Goal: Information Seeking & Learning: Learn about a topic

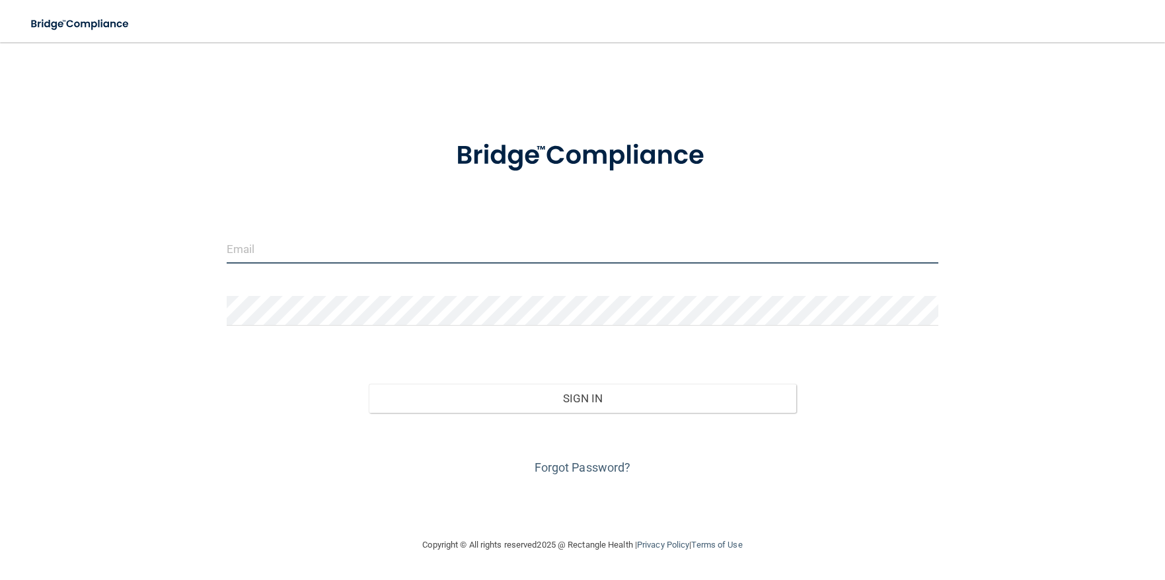
click at [301, 250] on input "email" at bounding box center [582, 249] width 711 height 30
type input "[EMAIL_ADDRESS][DOMAIN_NAME]"
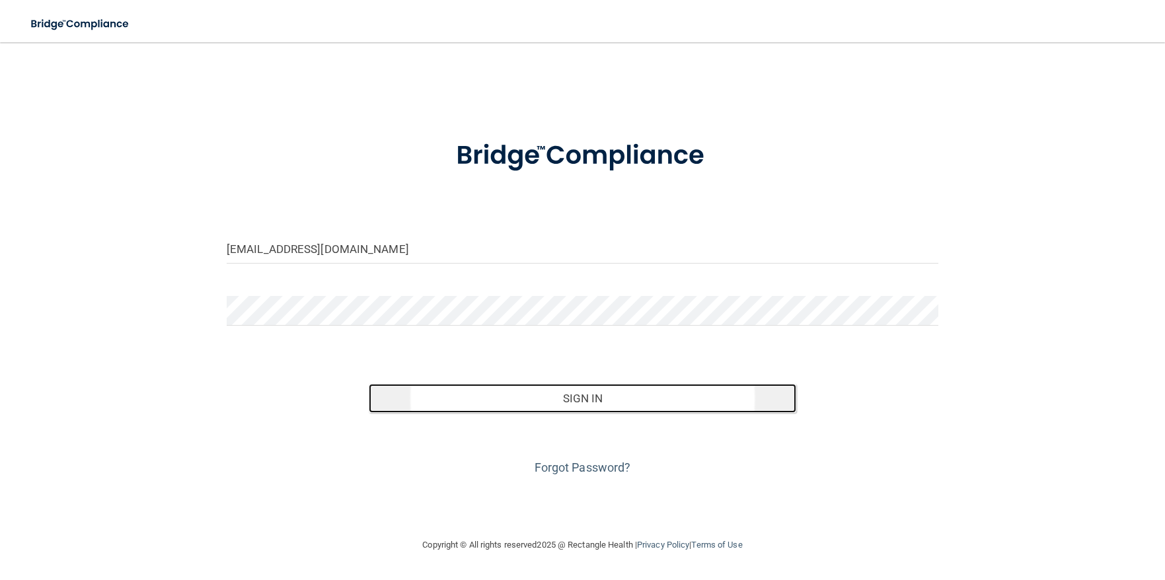
click at [593, 400] on button "Sign In" at bounding box center [582, 398] width 427 height 29
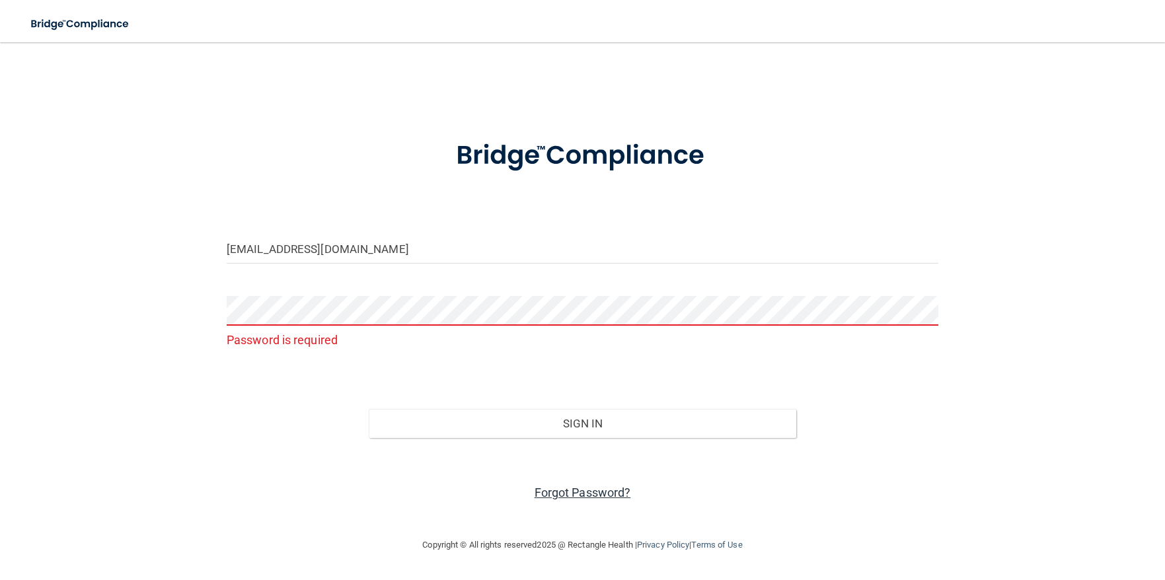
click at [577, 486] on link "Forgot Password?" at bounding box center [582, 493] width 96 height 14
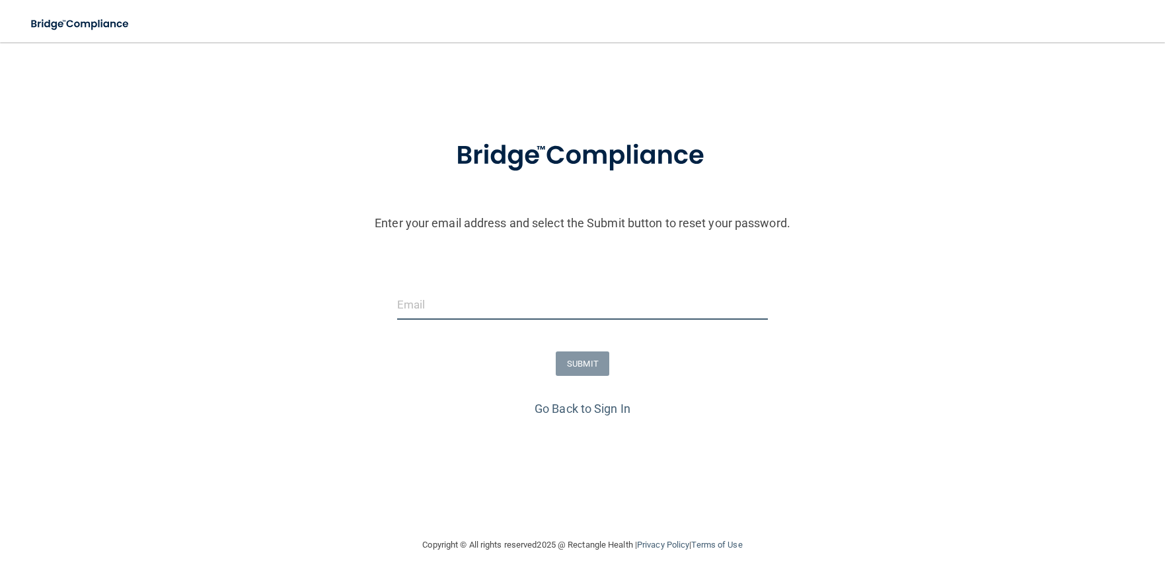
click at [457, 299] on input "email" at bounding box center [582, 305] width 371 height 30
type input "[EMAIL_ADDRESS][DOMAIN_NAME]"
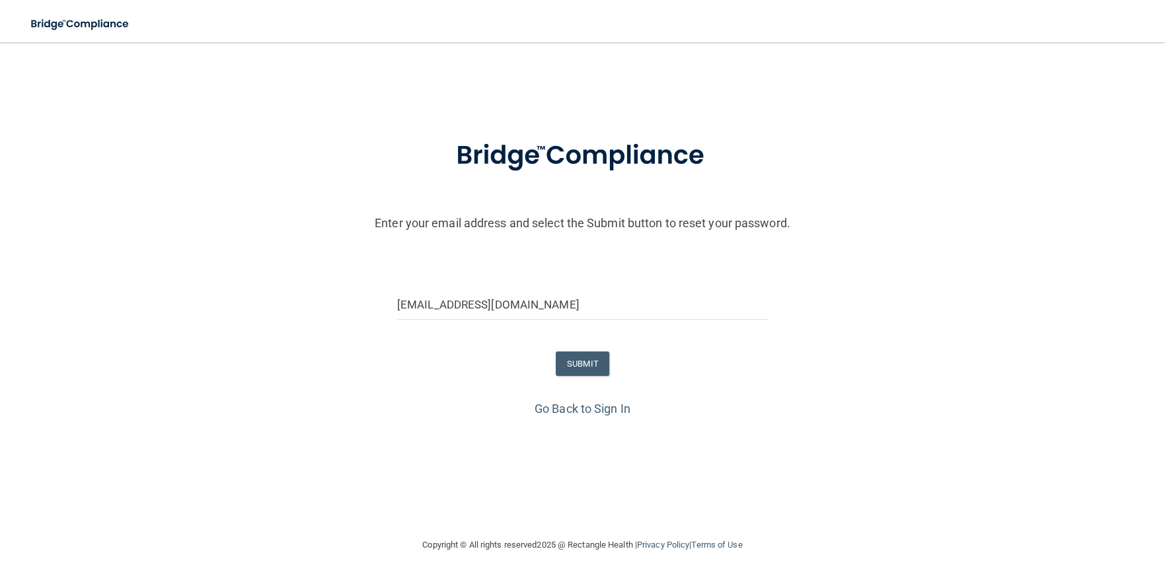
click at [579, 349] on form "Enter your email address and select the Submit button to reset your password. d…" at bounding box center [582, 260] width 1151 height 276
click at [579, 369] on button "SUBMIT" at bounding box center [583, 363] width 54 height 24
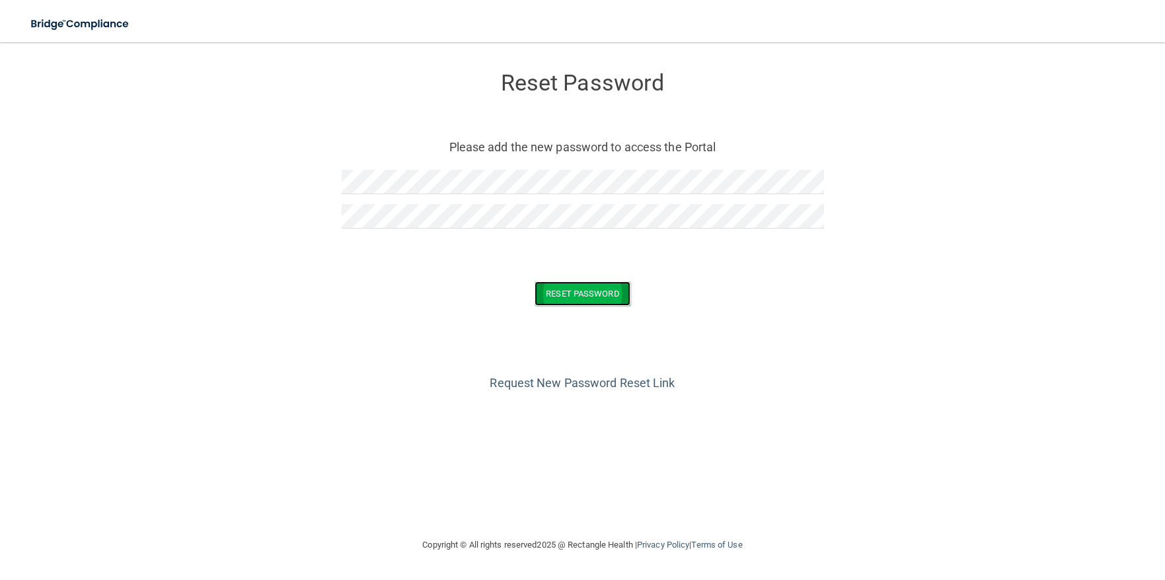
click at [579, 291] on button "Reset Password" at bounding box center [581, 293] width 95 height 24
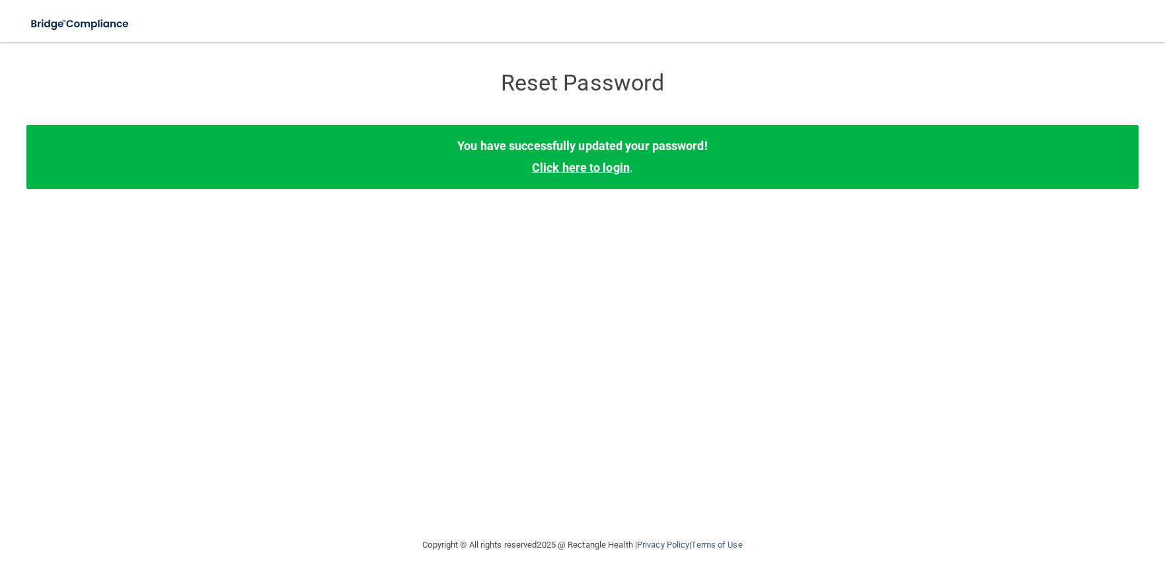
click at [581, 166] on link "Click here to login" at bounding box center [581, 168] width 98 height 14
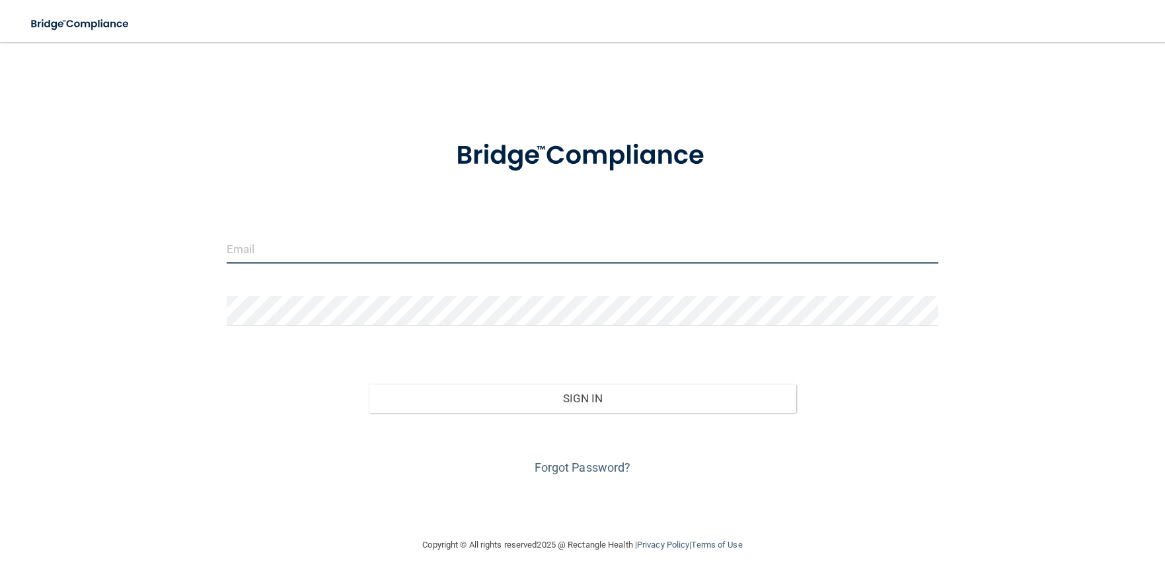
type input "[EMAIL_ADDRESS][DOMAIN_NAME]"
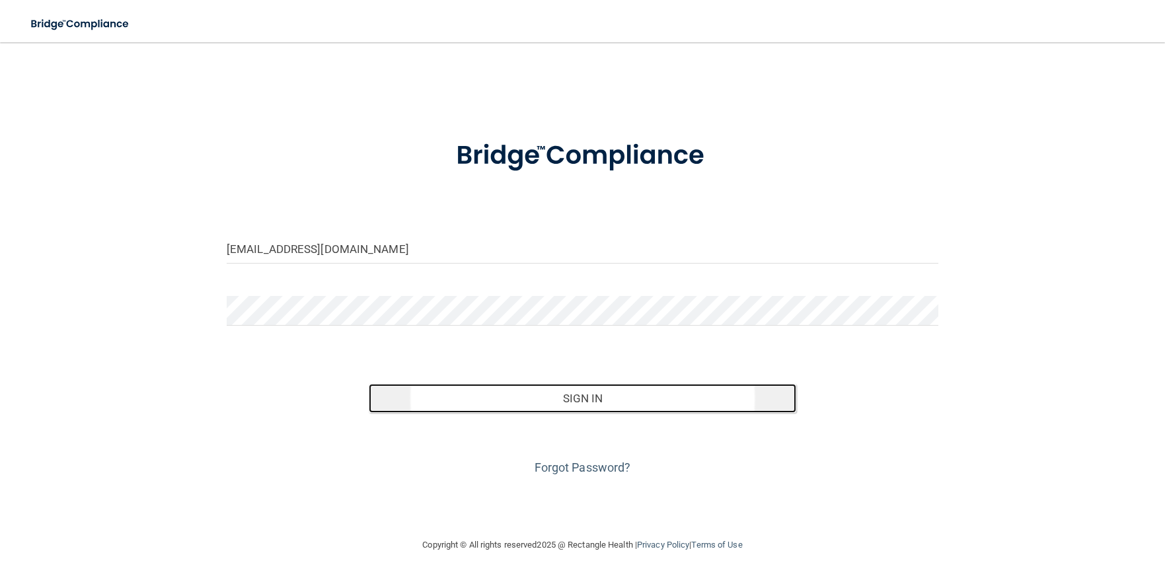
click at [584, 393] on button "Sign In" at bounding box center [582, 398] width 427 height 29
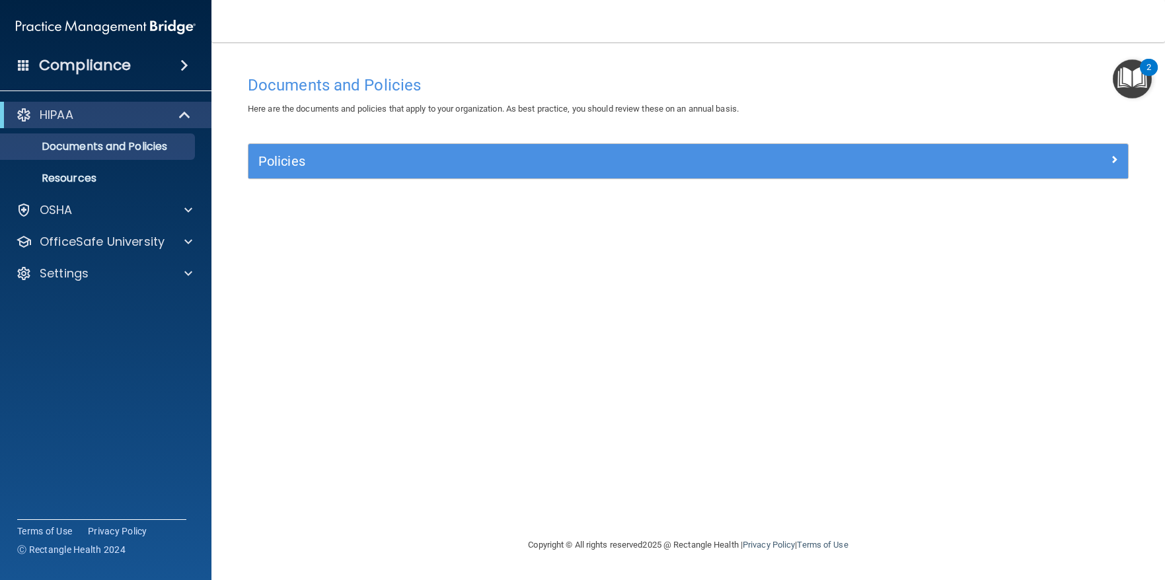
drag, startPoint x: 392, startPoint y: 306, endPoint x: 384, endPoint y: 306, distance: 7.9
click at [392, 306] on div "Documents and Policies Here are the documents and policies that apply to your o…" at bounding box center [688, 303] width 900 height 468
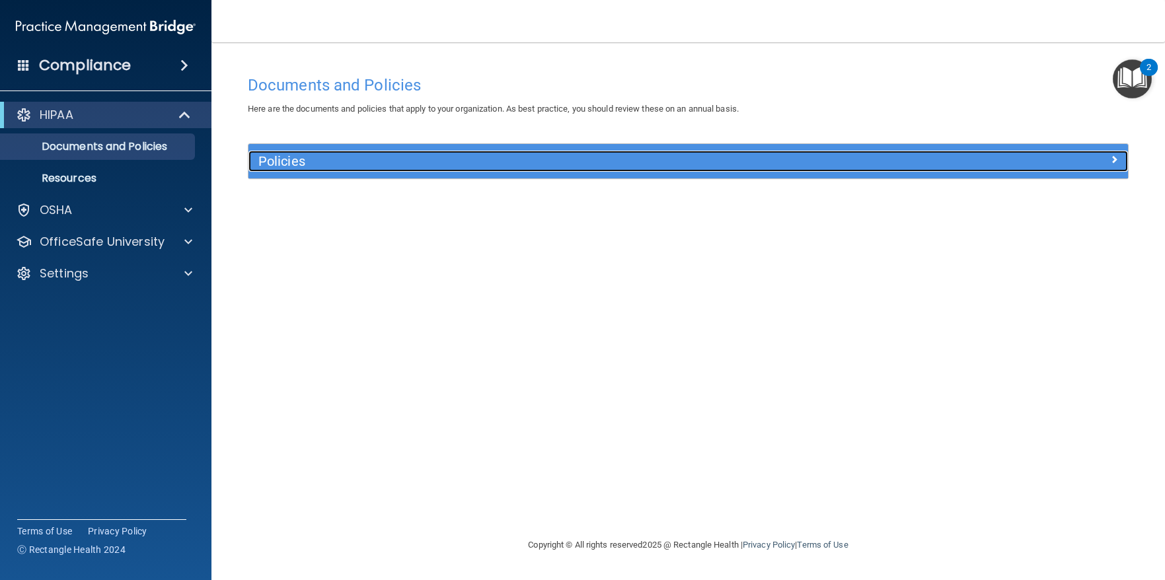
click at [287, 162] on h5 "Policies" at bounding box center [577, 161] width 639 height 15
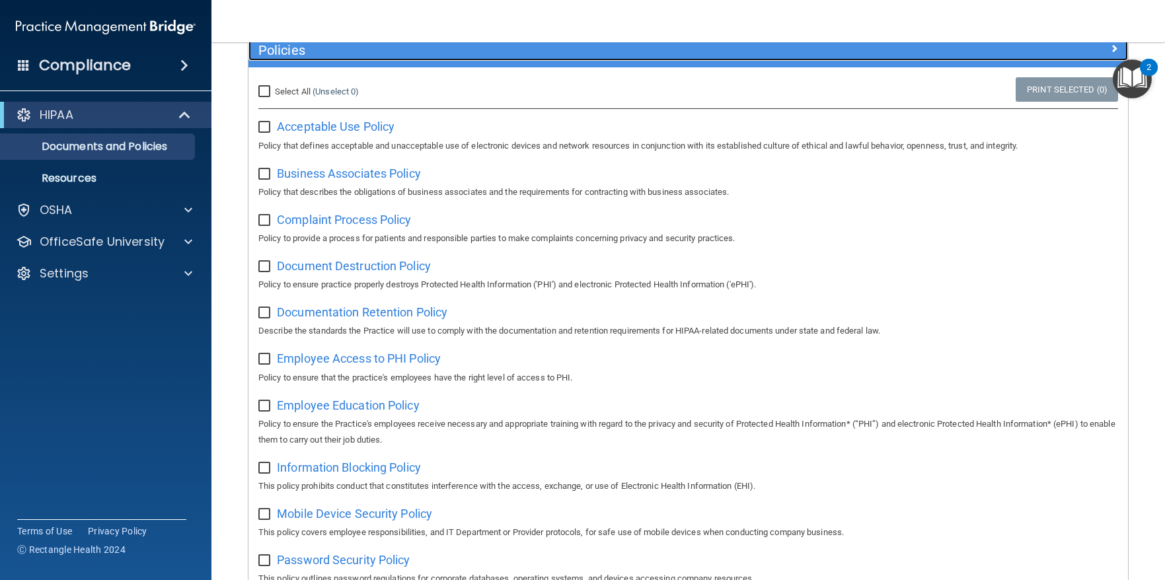
scroll to position [132, 0]
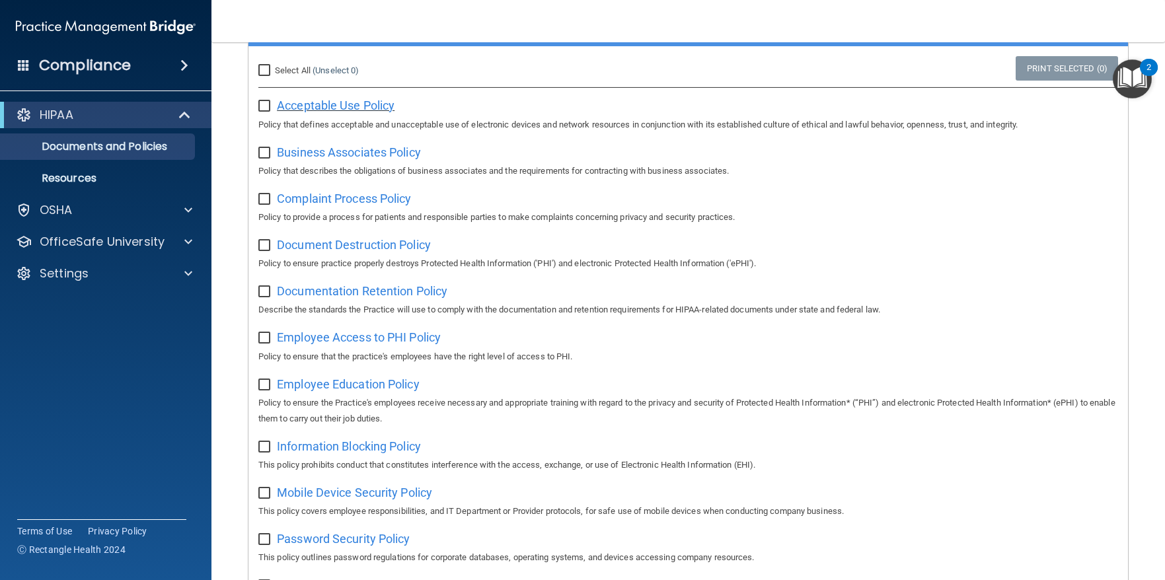
click at [329, 105] on span "Acceptable Use Policy" at bounding box center [336, 105] width 118 height 14
click at [262, 107] on input "checkbox" at bounding box center [265, 106] width 15 height 11
checkbox input "true"
click at [336, 153] on span "Business Associates Policy" at bounding box center [349, 152] width 144 height 14
click at [265, 154] on input "checkbox" at bounding box center [265, 153] width 15 height 11
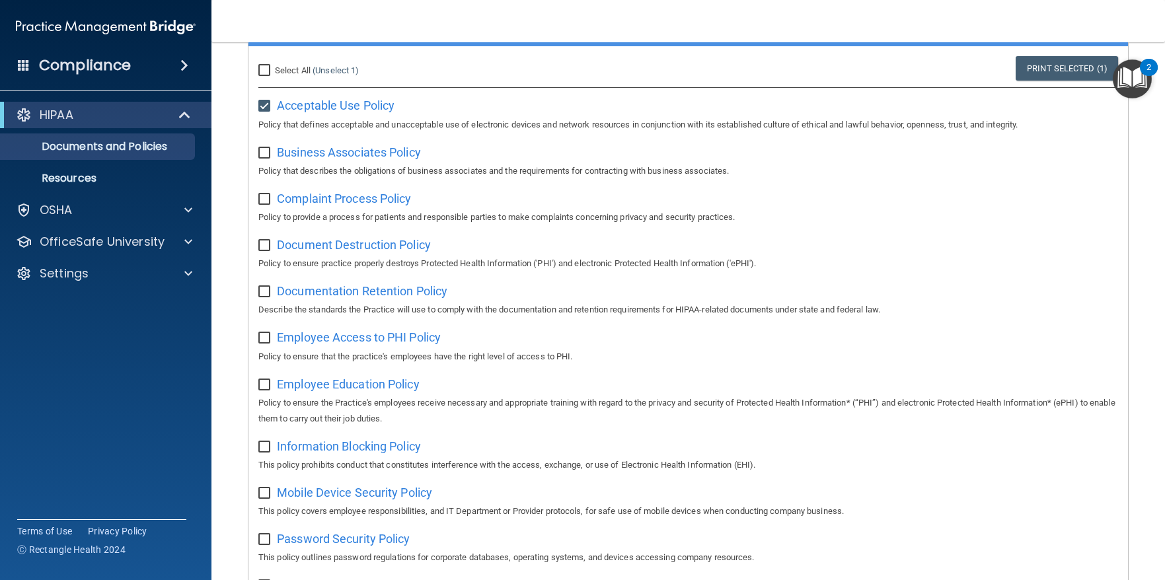
checkbox input "true"
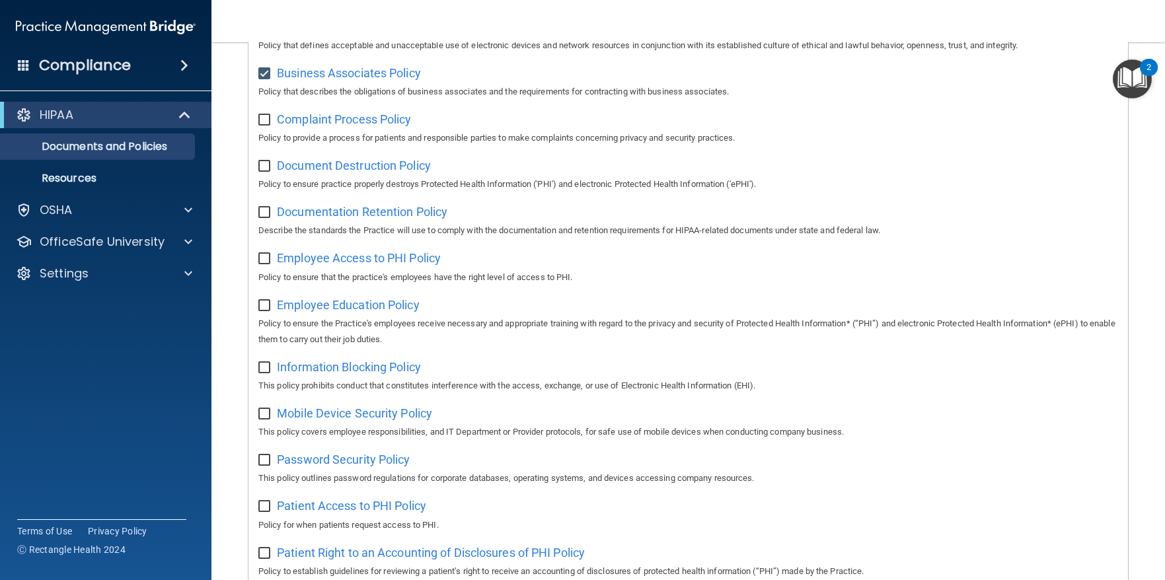
scroll to position [264, 0]
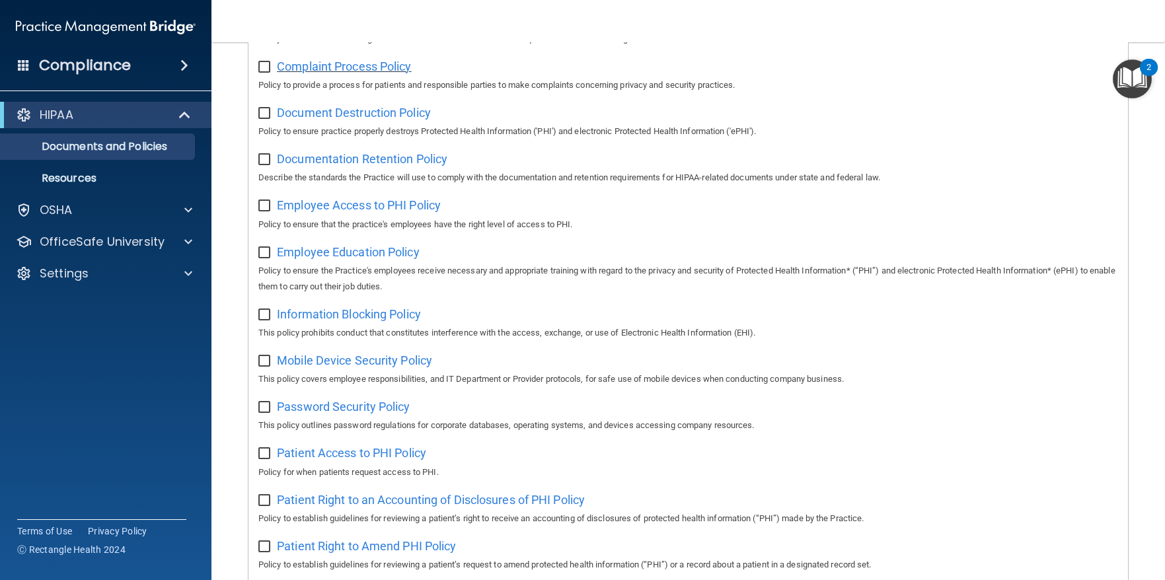
click at [320, 66] on span "Complaint Process Policy" at bounding box center [344, 66] width 134 height 14
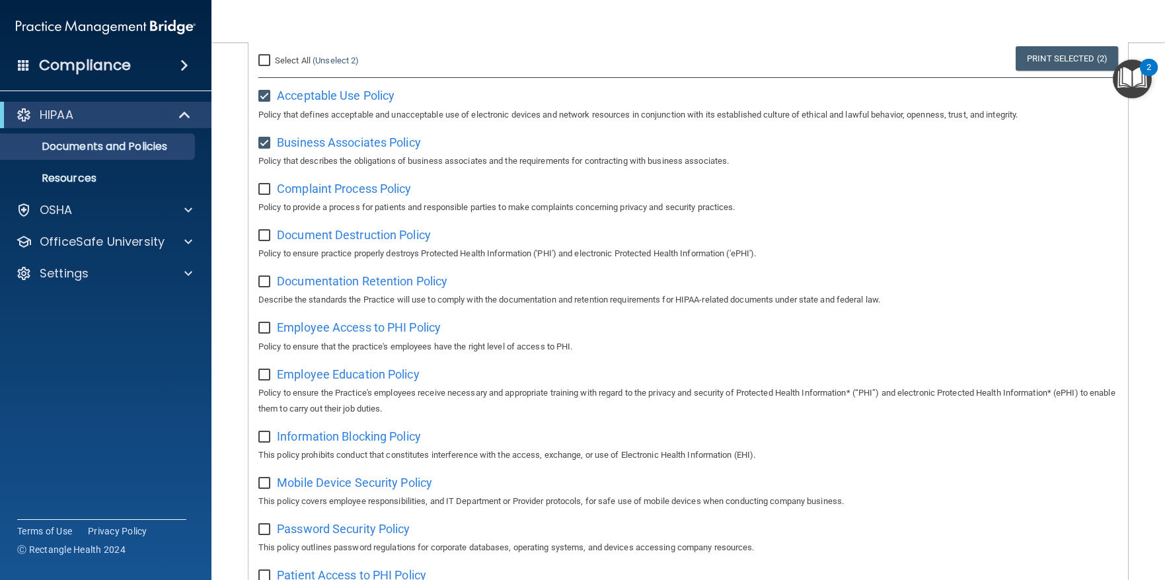
scroll to position [132, 0]
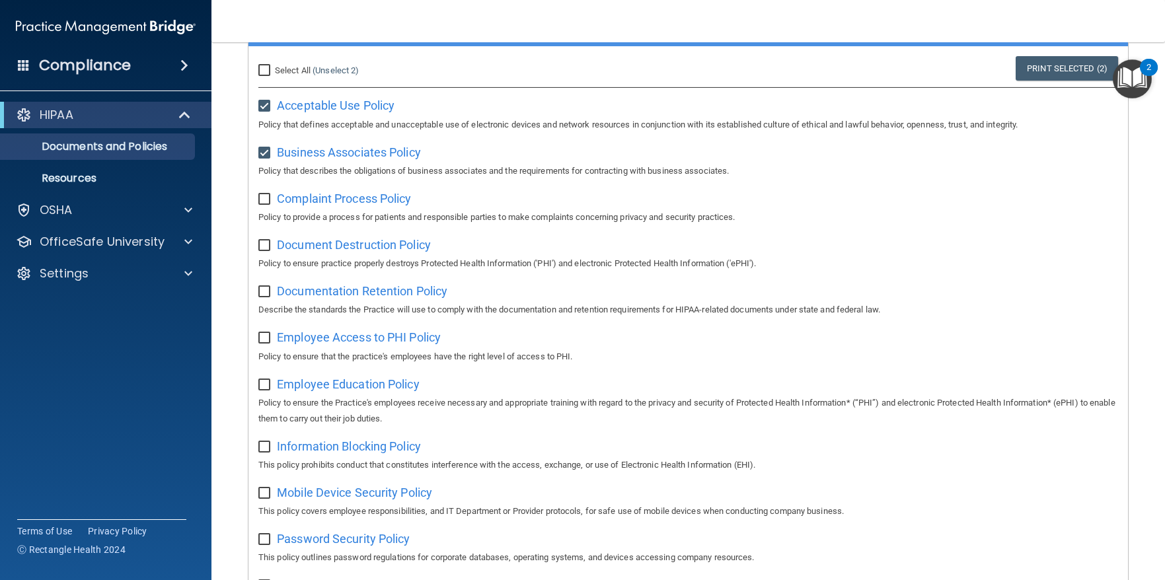
click at [262, 195] on input "checkbox" at bounding box center [265, 199] width 15 height 11
checkbox input "true"
click at [334, 248] on span "Document Destruction Policy" at bounding box center [354, 245] width 154 height 14
click at [264, 256] on div "Document Destruction Policy Policy to ensure practice properly destroys Protect…" at bounding box center [687, 253] width 859 height 38
click at [267, 247] on input "checkbox" at bounding box center [265, 245] width 15 height 11
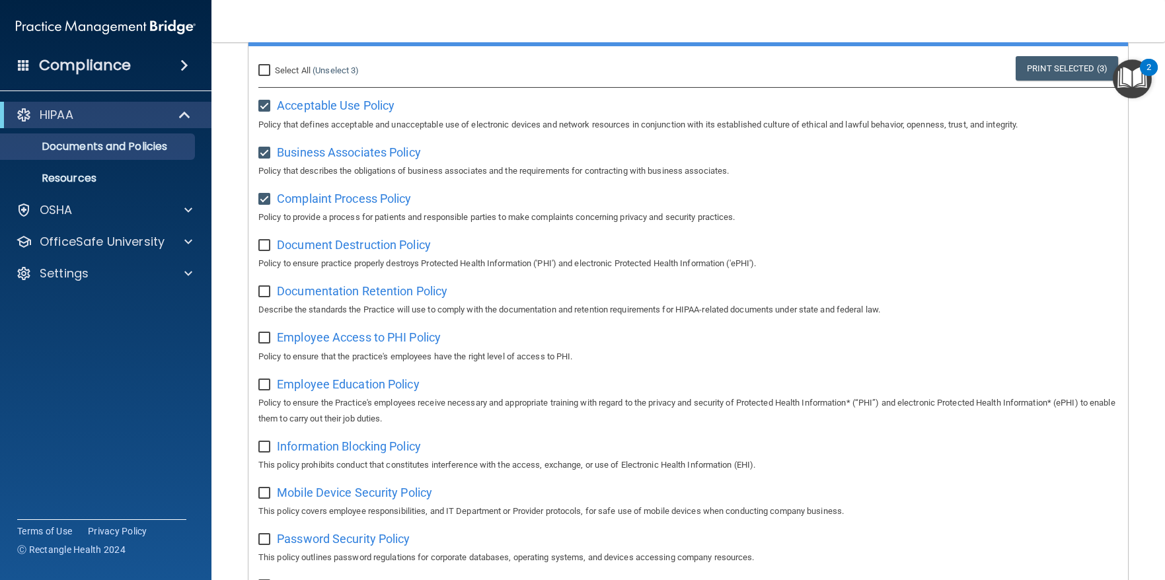
checkbox input "true"
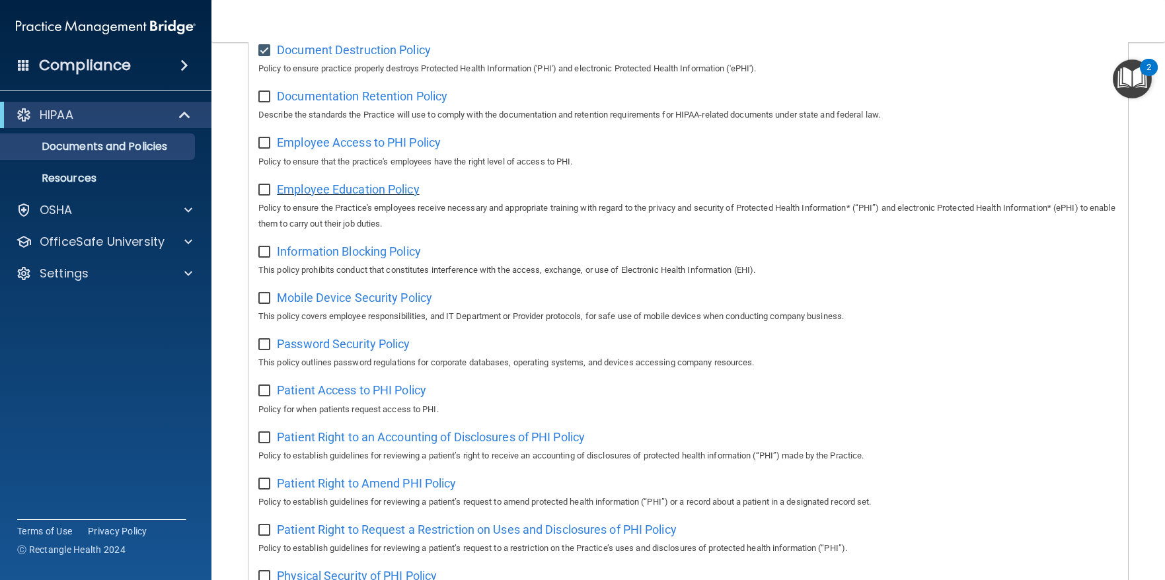
scroll to position [330, 0]
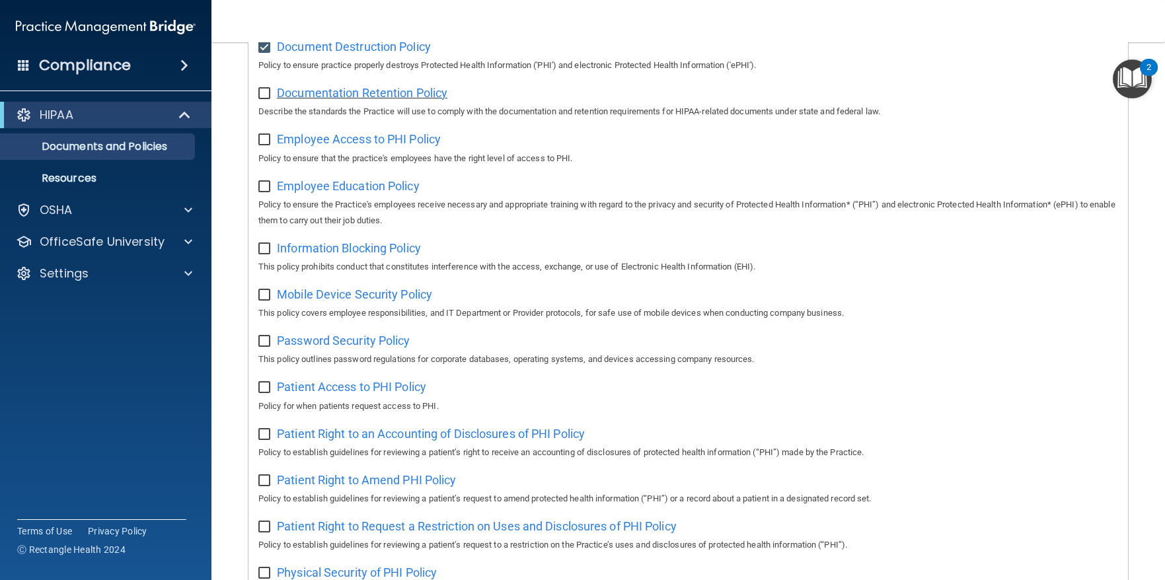
click at [347, 99] on span "Documentation Retention Policy" at bounding box center [362, 93] width 170 height 14
drag, startPoint x: 264, startPoint y: 94, endPoint x: 264, endPoint y: 102, distance: 7.9
click at [264, 94] on input "checkbox" at bounding box center [265, 94] width 15 height 11
checkbox input "true"
click at [262, 141] on input "checkbox" at bounding box center [265, 140] width 15 height 11
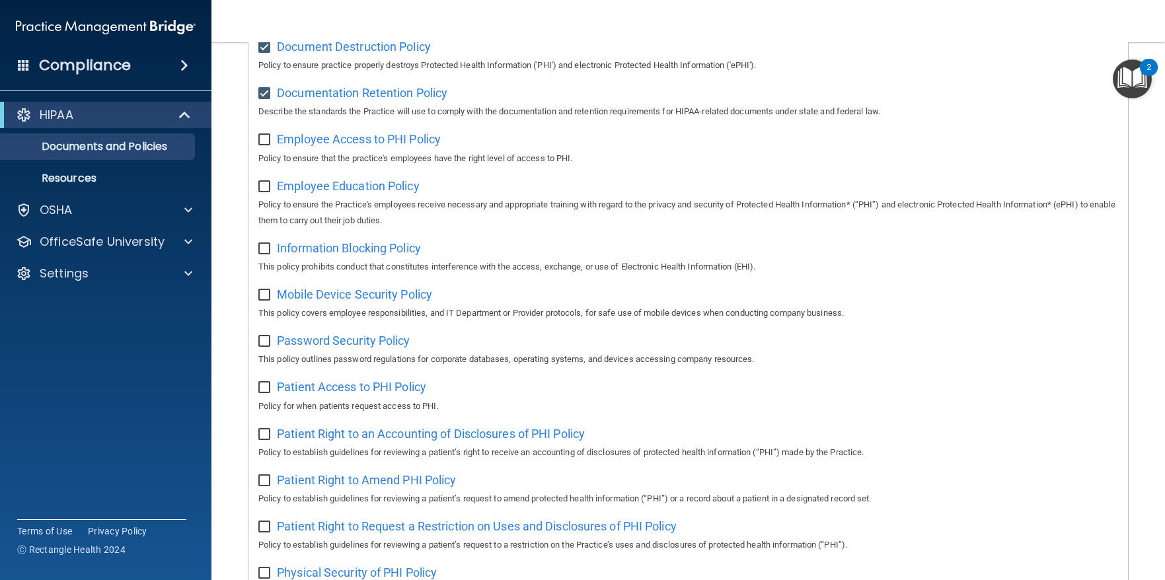
checkbox input "true"
click at [349, 143] on span "Employee Access to PHI Policy" at bounding box center [359, 139] width 164 height 14
click at [264, 189] on input "checkbox" at bounding box center [265, 187] width 15 height 11
checkbox input "true"
click at [315, 255] on span "Information Blocking Policy" at bounding box center [349, 248] width 144 height 14
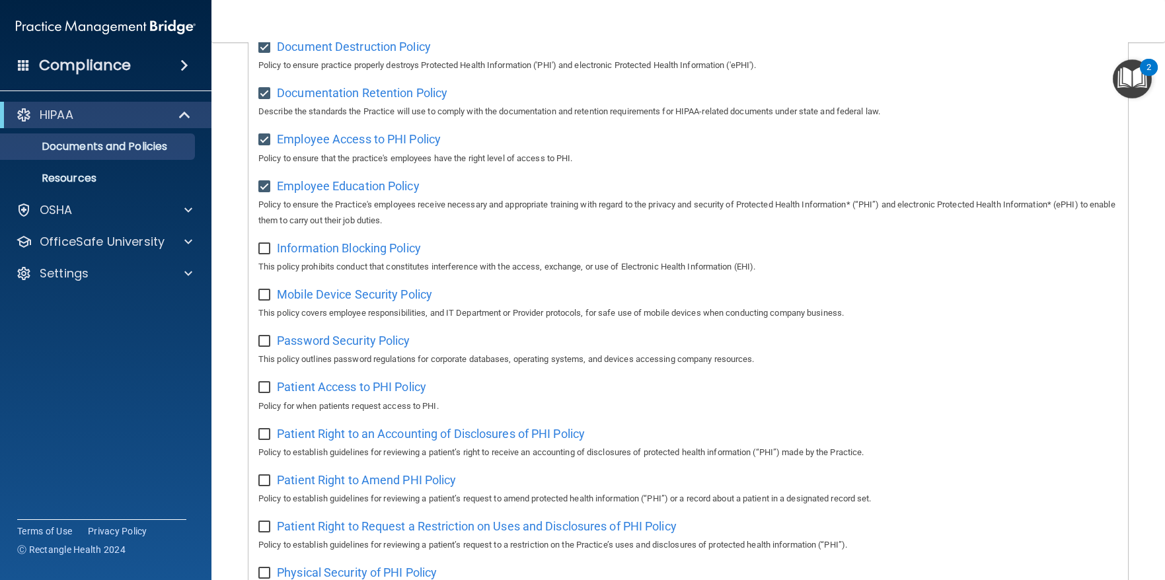
click at [266, 252] on input "checkbox" at bounding box center [265, 249] width 15 height 11
checkbox input "true"
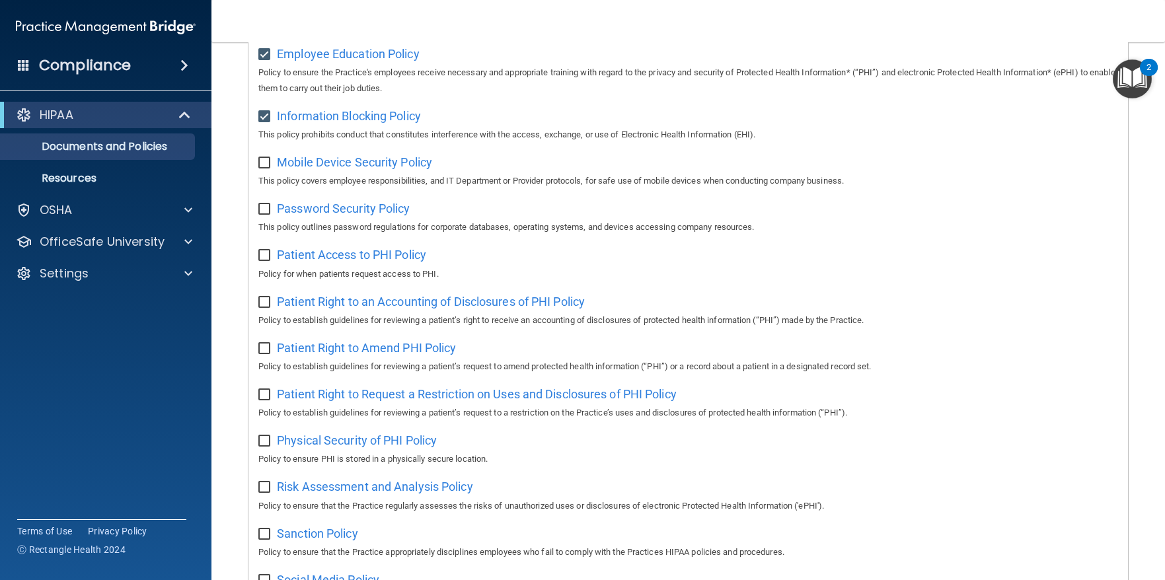
scroll to position [528, 0]
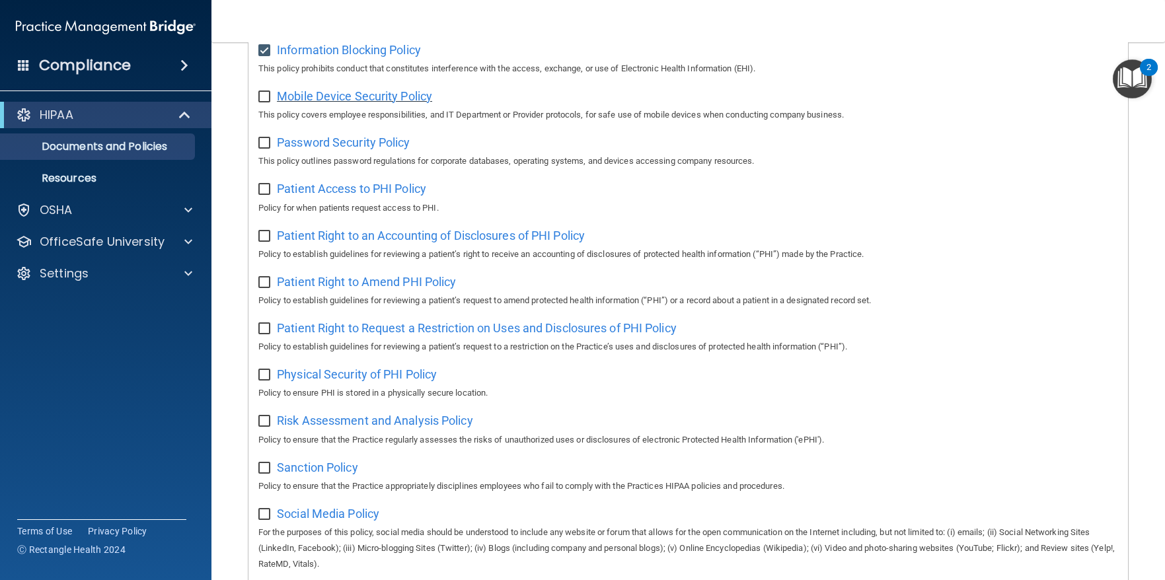
click at [345, 100] on span "Mobile Device Security Policy" at bounding box center [354, 96] width 155 height 14
click at [264, 102] on input "checkbox" at bounding box center [265, 97] width 15 height 11
checkbox input "true"
click at [331, 149] on span "Password Security Policy" at bounding box center [343, 142] width 133 height 14
click at [265, 149] on input "checkbox" at bounding box center [265, 143] width 15 height 11
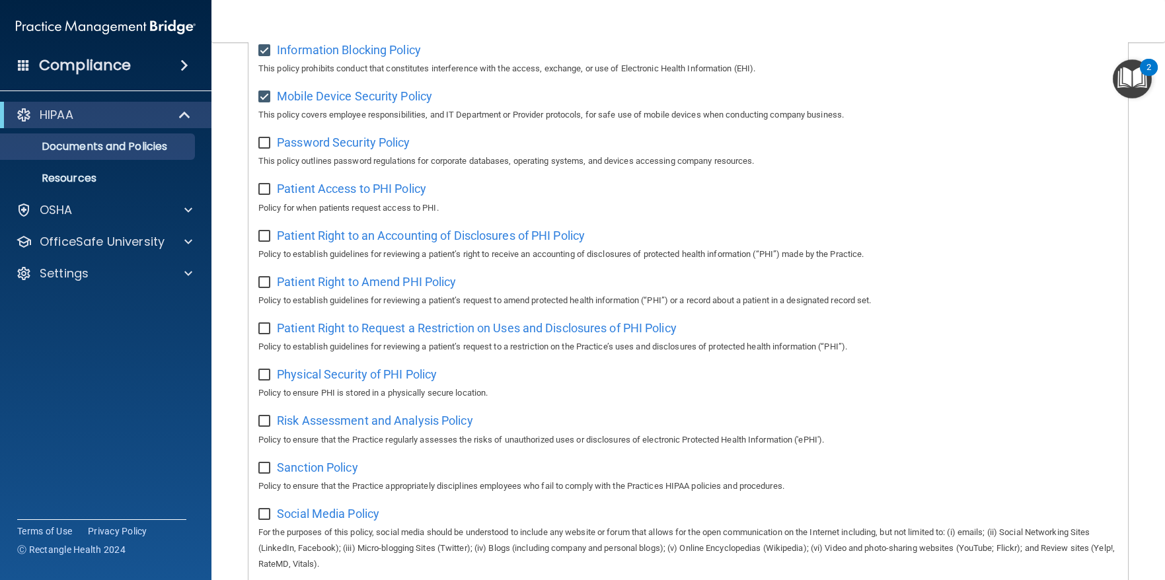
checkbox input "true"
click at [323, 196] on span "Patient Access to PHI Policy" at bounding box center [351, 189] width 149 height 14
click at [266, 190] on input "checkbox" at bounding box center [265, 189] width 15 height 11
checkbox input "true"
click at [350, 242] on span "Patient Right to an Accounting of Disclosures of PHI Policy" at bounding box center [431, 236] width 308 height 14
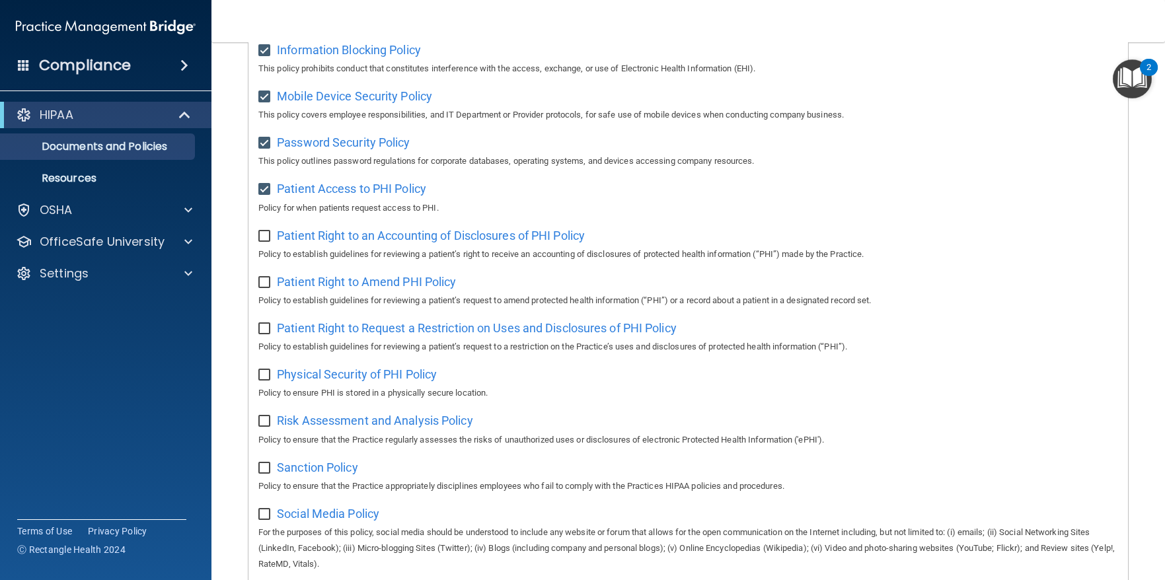
click at [264, 242] on input "checkbox" at bounding box center [265, 236] width 15 height 11
checkbox input "true"
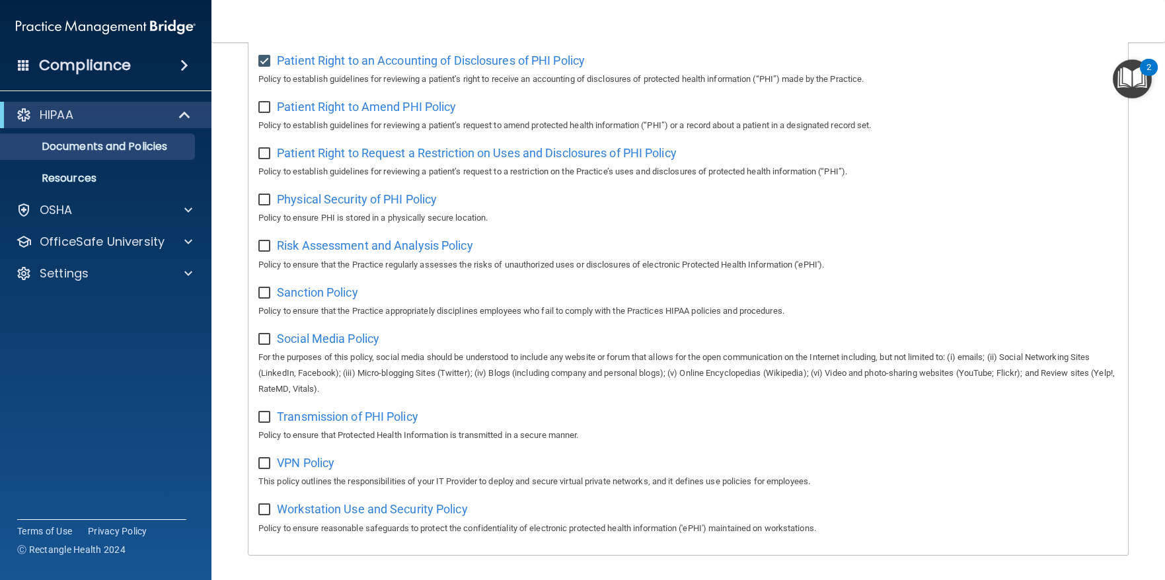
scroll to position [727, 0]
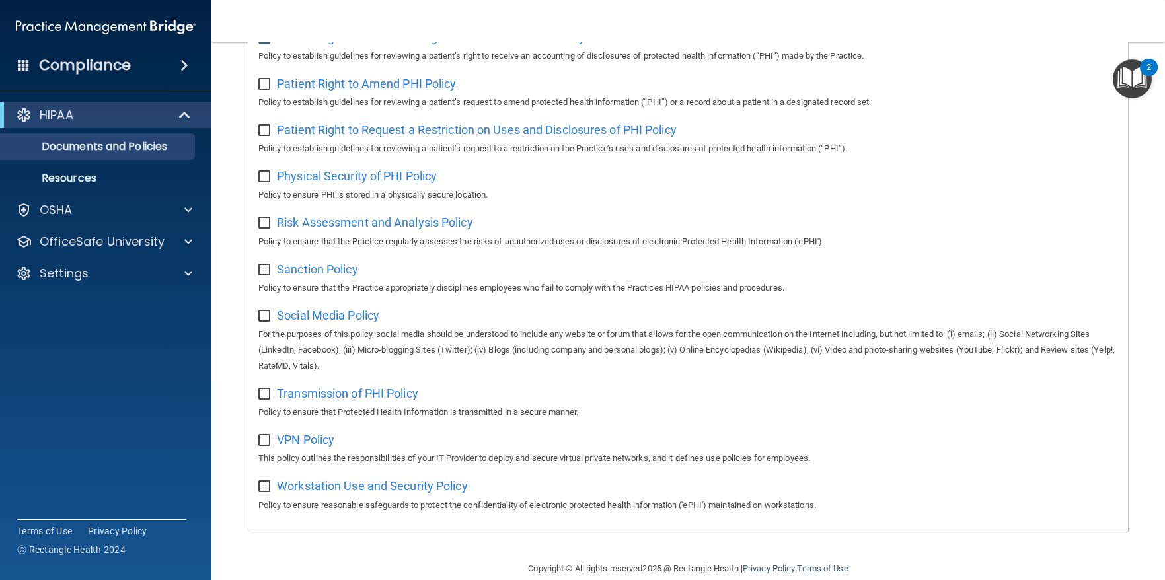
click at [320, 88] on span "Patient Right to Amend PHI Policy" at bounding box center [366, 84] width 179 height 14
click at [264, 90] on input "checkbox" at bounding box center [265, 84] width 15 height 11
checkbox input "true"
click at [366, 136] on span "Patient Right to Request a Restriction on Uses and Disclosures of PHI Policy" at bounding box center [477, 130] width 400 height 14
click at [263, 130] on label at bounding box center [266, 126] width 17 height 15
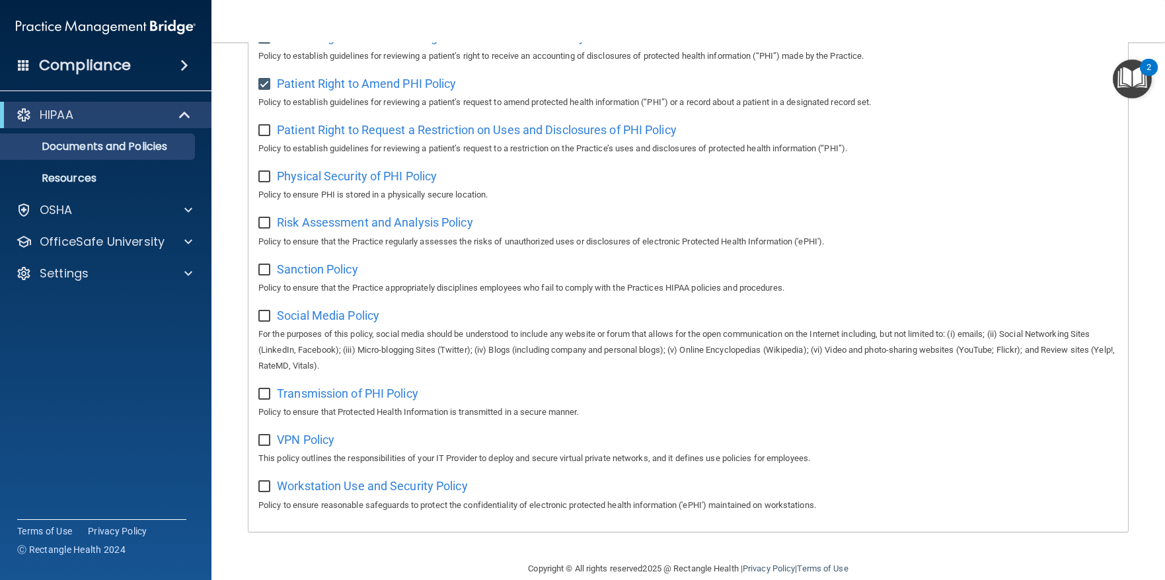
click at [263, 130] on input "checkbox" at bounding box center [265, 131] width 15 height 11
checkbox input "true"
click at [319, 183] on span "Physical Security of PHI Policy" at bounding box center [357, 176] width 160 height 14
click at [264, 182] on input "checkbox" at bounding box center [265, 177] width 15 height 11
checkbox input "true"
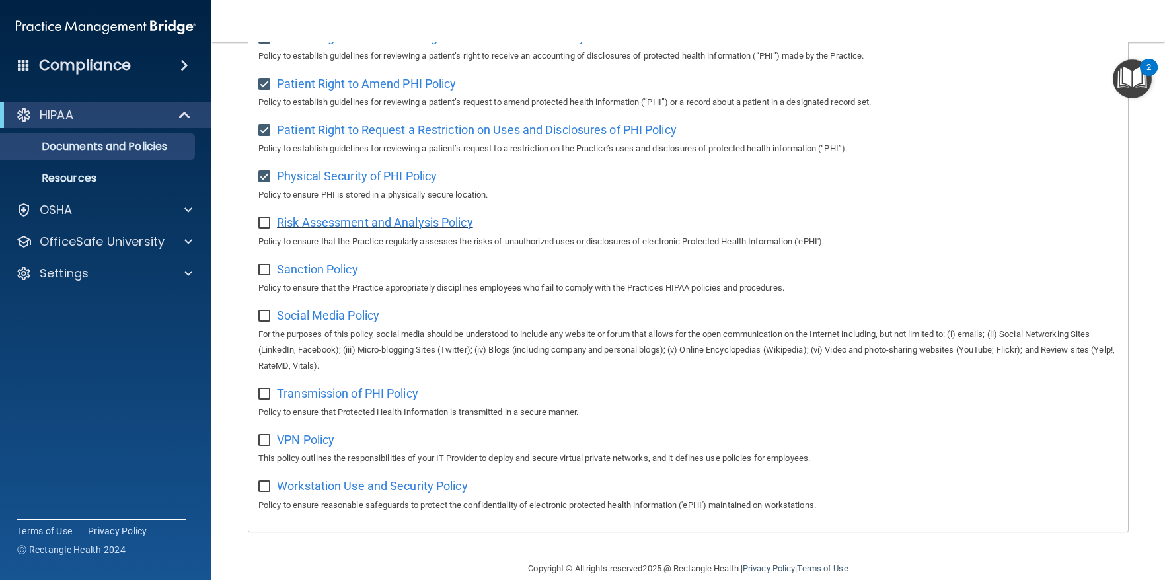
click at [336, 229] on span "Risk Assessment and Analysis Policy" at bounding box center [375, 222] width 196 height 14
click at [262, 229] on input "checkbox" at bounding box center [265, 223] width 15 height 11
checkbox input "true"
click at [307, 276] on span "Sanction Policy" at bounding box center [317, 269] width 81 height 14
click at [264, 275] on input "checkbox" at bounding box center [265, 270] width 15 height 11
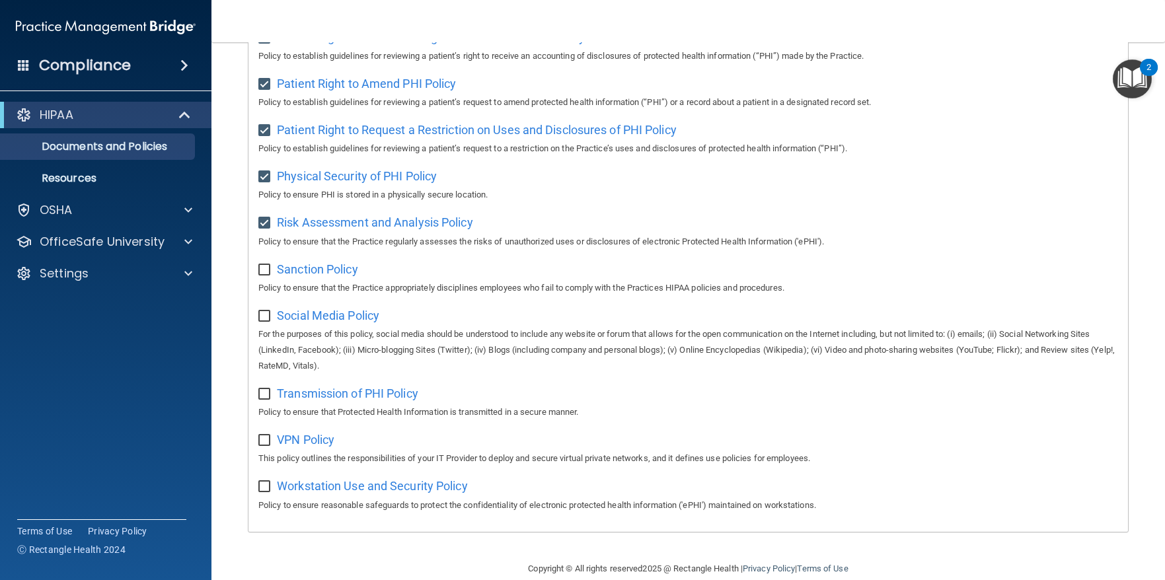
checkbox input "true"
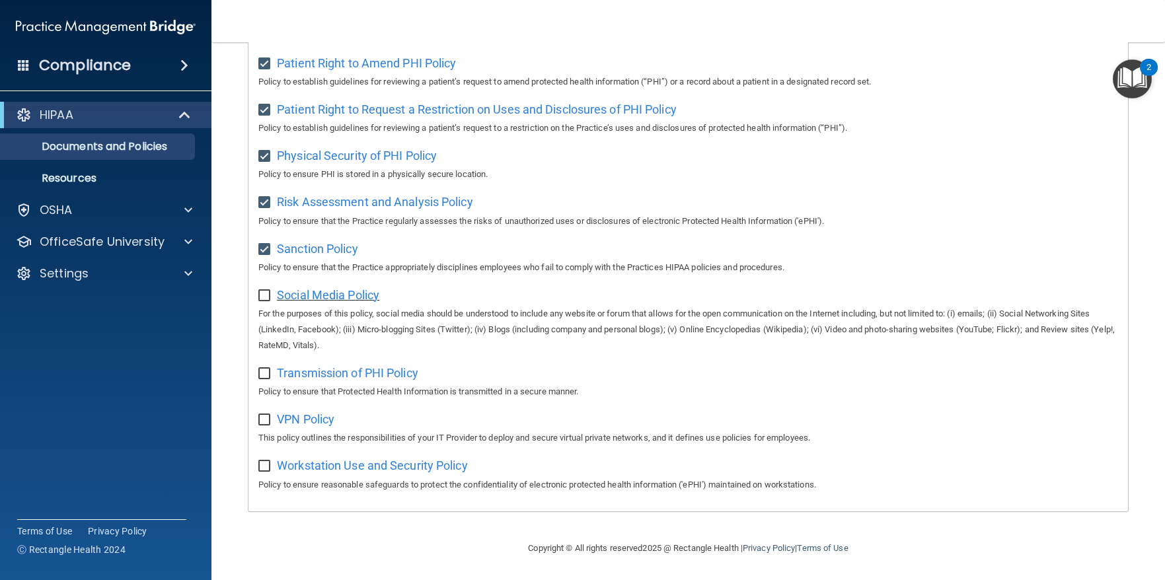
click at [311, 296] on span "Social Media Policy" at bounding box center [328, 295] width 102 height 14
click at [265, 291] on input "checkbox" at bounding box center [265, 296] width 15 height 11
checkbox input "true"
click at [336, 373] on span "Transmission of PHI Policy" at bounding box center [347, 373] width 141 height 14
click at [270, 369] on input "checkbox" at bounding box center [265, 374] width 15 height 11
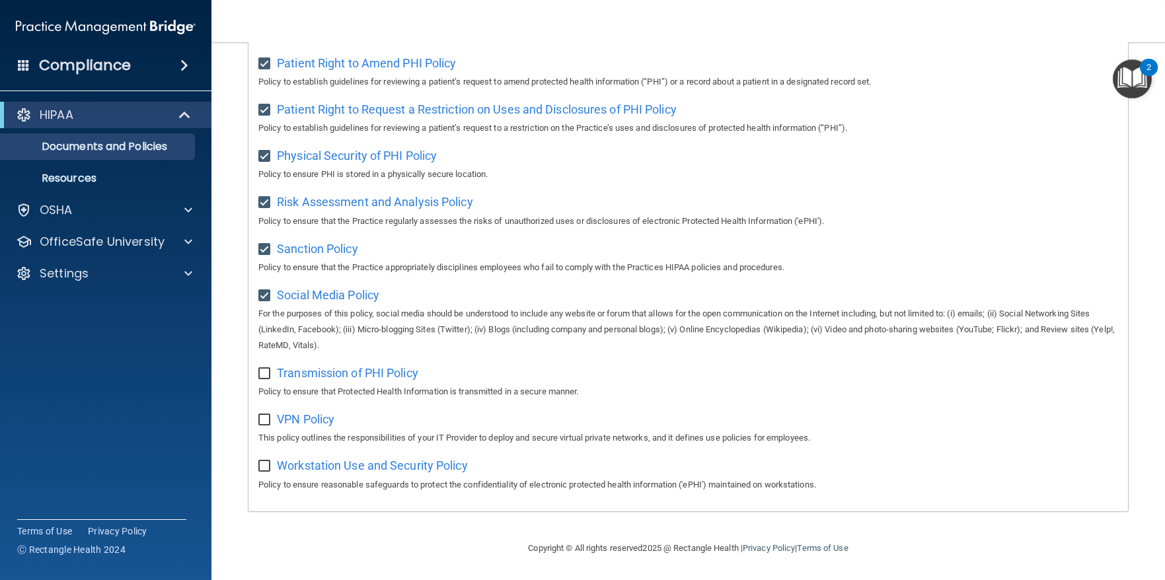
checkbox input "true"
click at [305, 418] on span "VPN Policy" at bounding box center [305, 419] width 57 height 14
click at [266, 420] on input "checkbox" at bounding box center [265, 420] width 15 height 11
checkbox input "true"
click at [339, 464] on span "Workstation Use and Security Policy" at bounding box center [372, 465] width 191 height 14
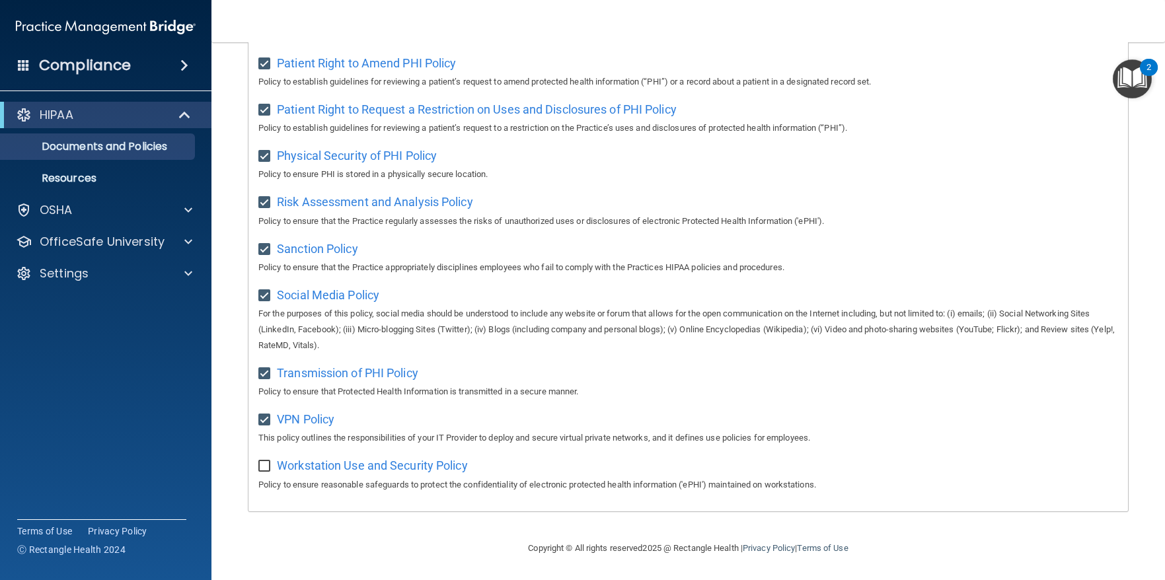
click at [260, 468] on input "checkbox" at bounding box center [265, 466] width 15 height 11
checkbox input "true"
click at [1024, 369] on div "Transmission of PHI Policy Policy to ensure that Protected Health Information i…" at bounding box center [687, 381] width 859 height 38
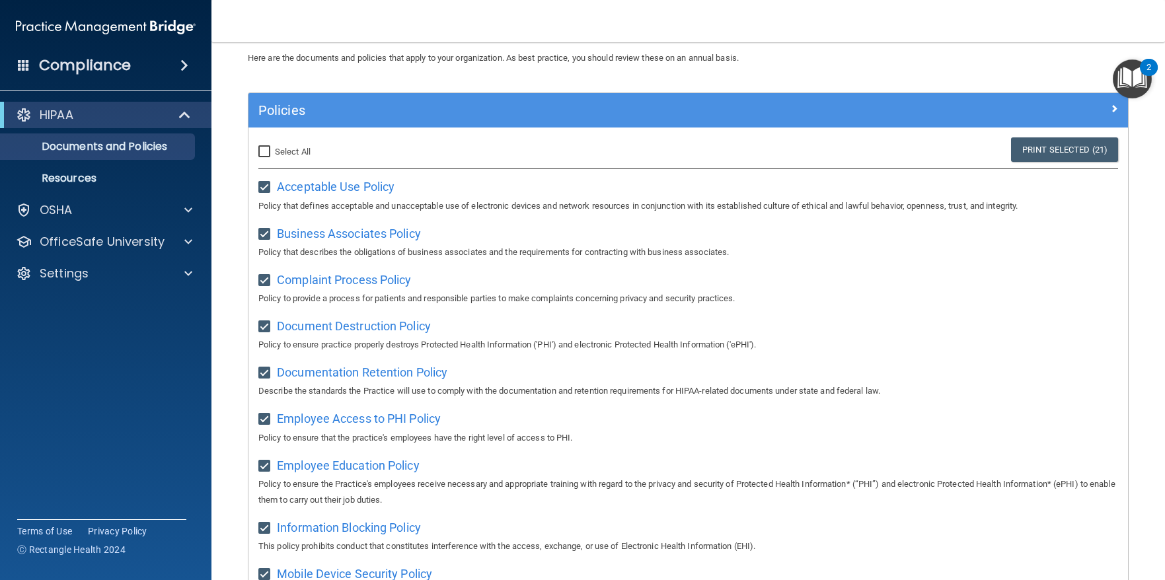
scroll to position [0, 0]
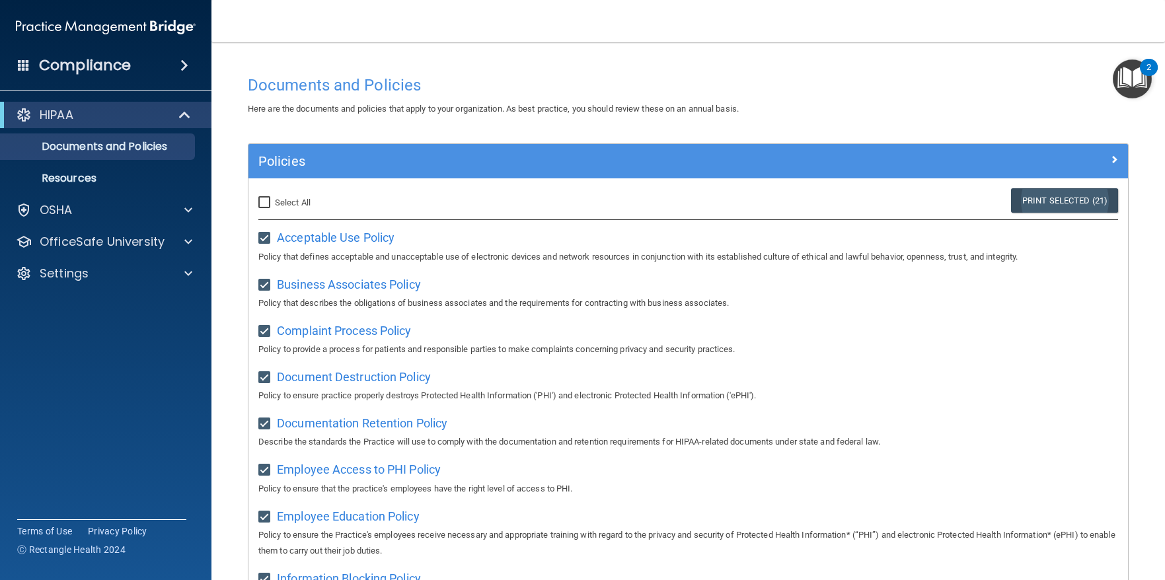
click at [1047, 197] on link "Print Selected (21)" at bounding box center [1064, 200] width 107 height 24
click at [63, 203] on p "OSHA" at bounding box center [56, 210] width 33 height 16
click at [61, 104] on div "HIPAA" at bounding box center [105, 115] width 211 height 26
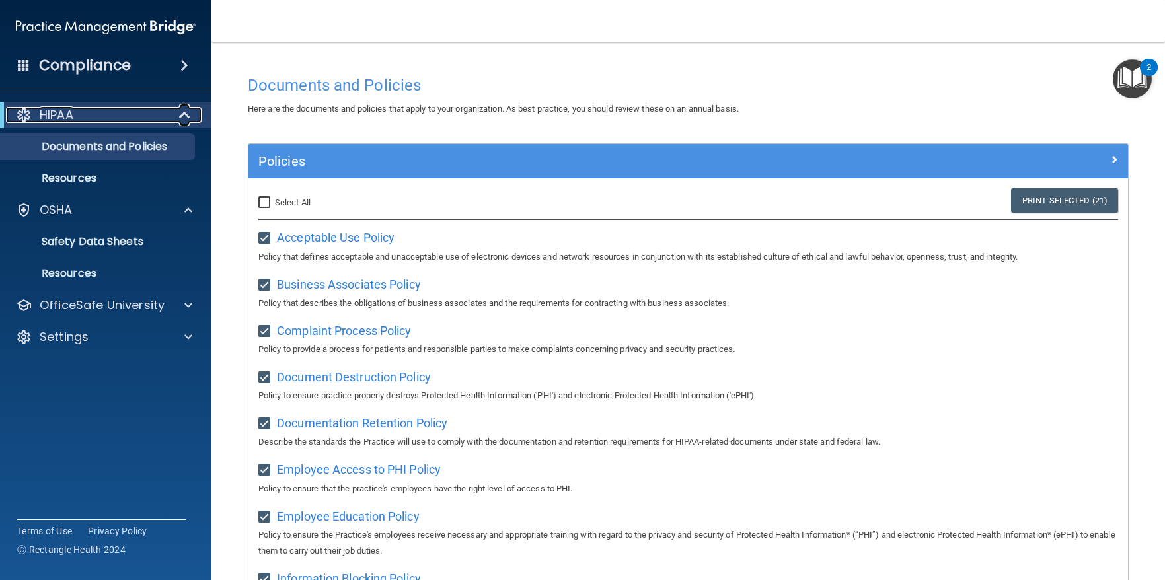
click at [65, 112] on p "HIPAA" at bounding box center [57, 115] width 34 height 16
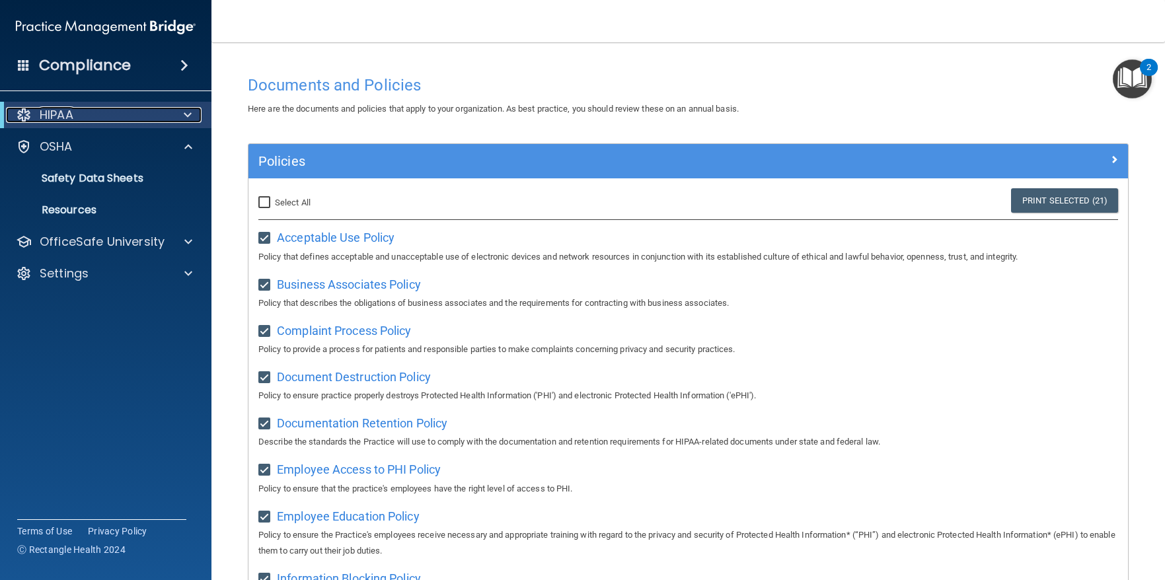
click at [183, 110] on div at bounding box center [185, 115] width 32 height 16
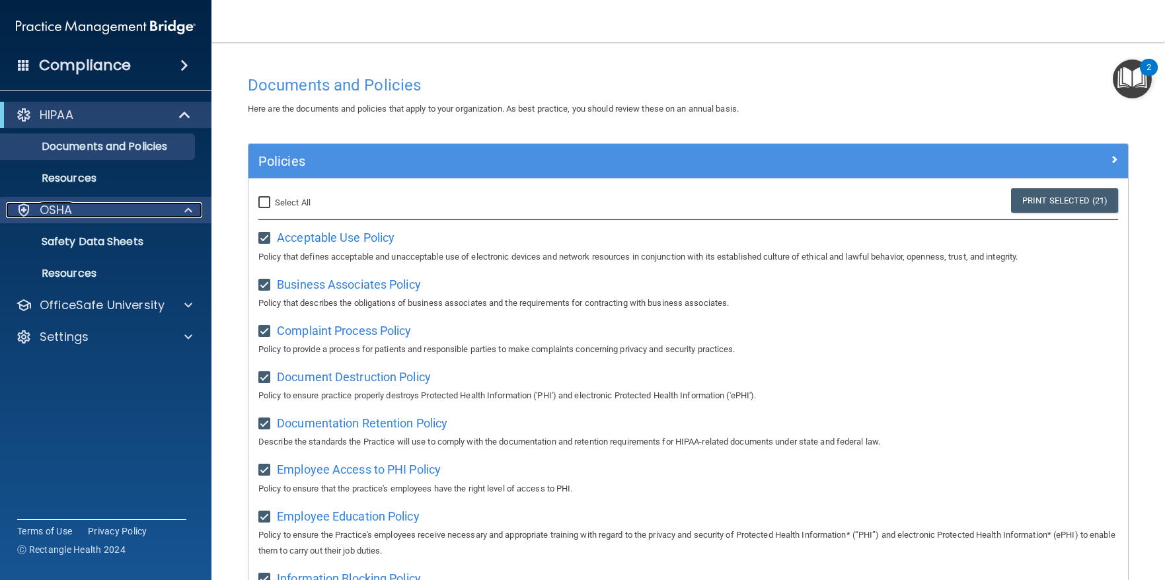
click at [56, 209] on p "OSHA" at bounding box center [56, 210] width 33 height 16
click at [57, 209] on p "OSHA" at bounding box center [56, 210] width 33 height 16
click at [1134, 73] on img "Open Resource Center, 2 new notifications" at bounding box center [1131, 78] width 39 height 39
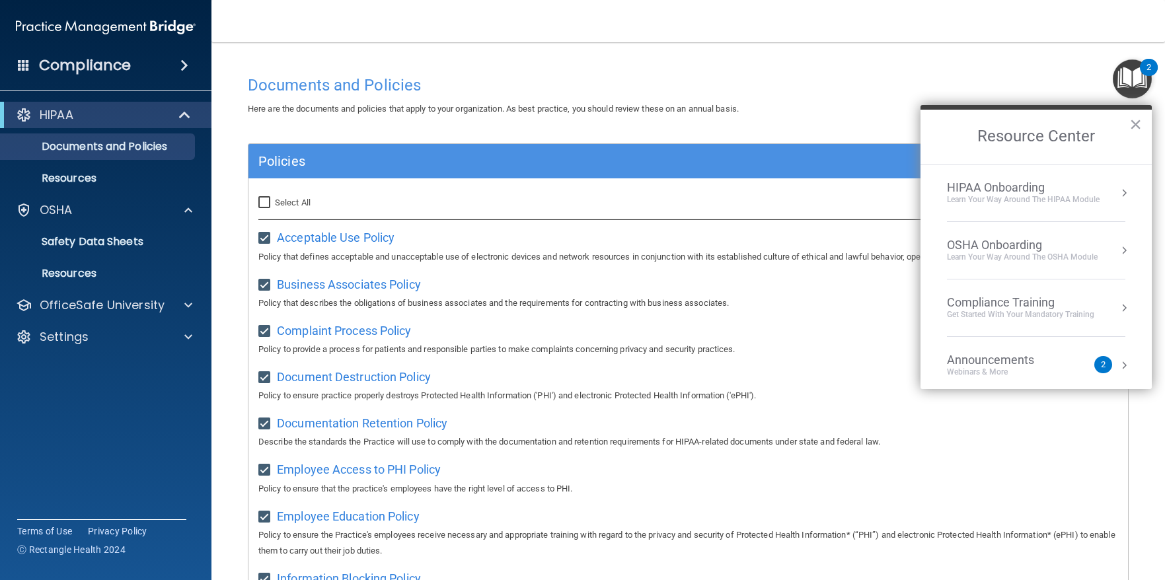
click at [968, 366] on div "Announcements" at bounding box center [1004, 360] width 114 height 15
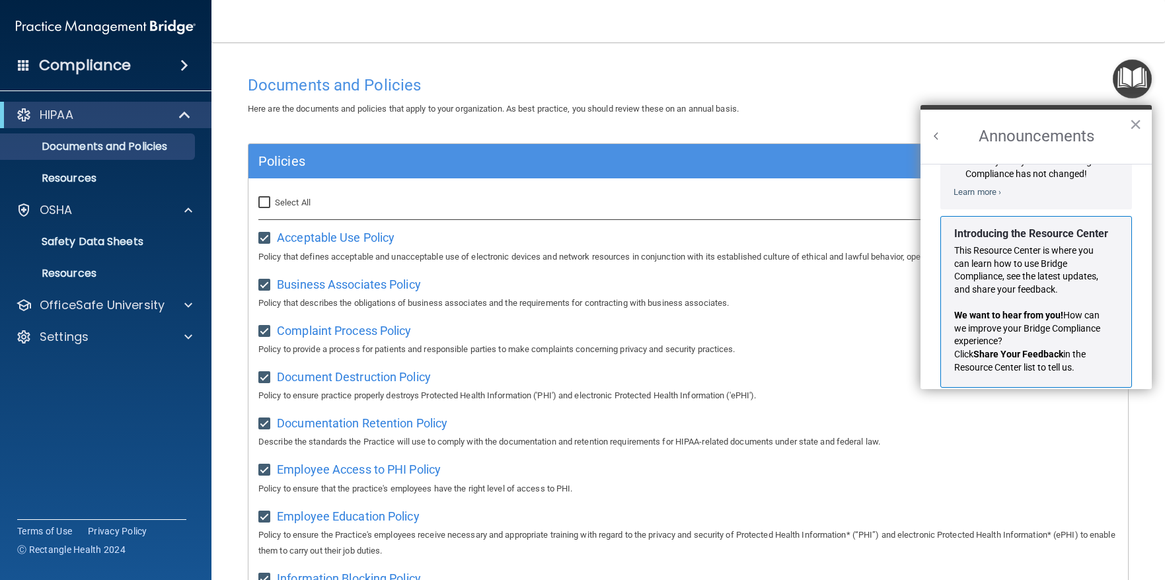
scroll to position [232, 0]
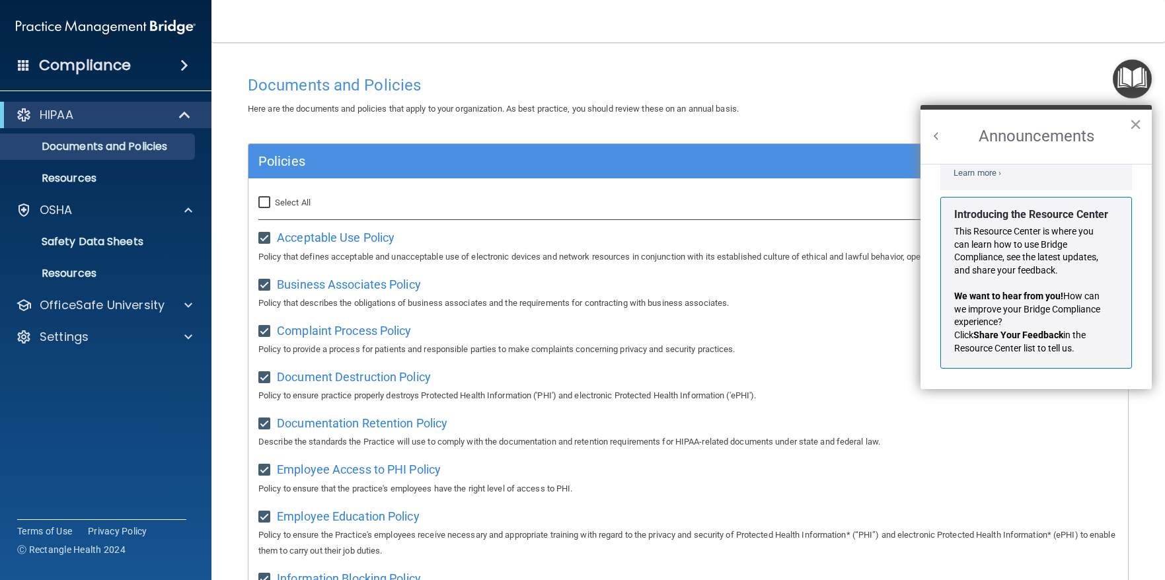
click at [1135, 122] on button "×" at bounding box center [1135, 124] width 13 height 21
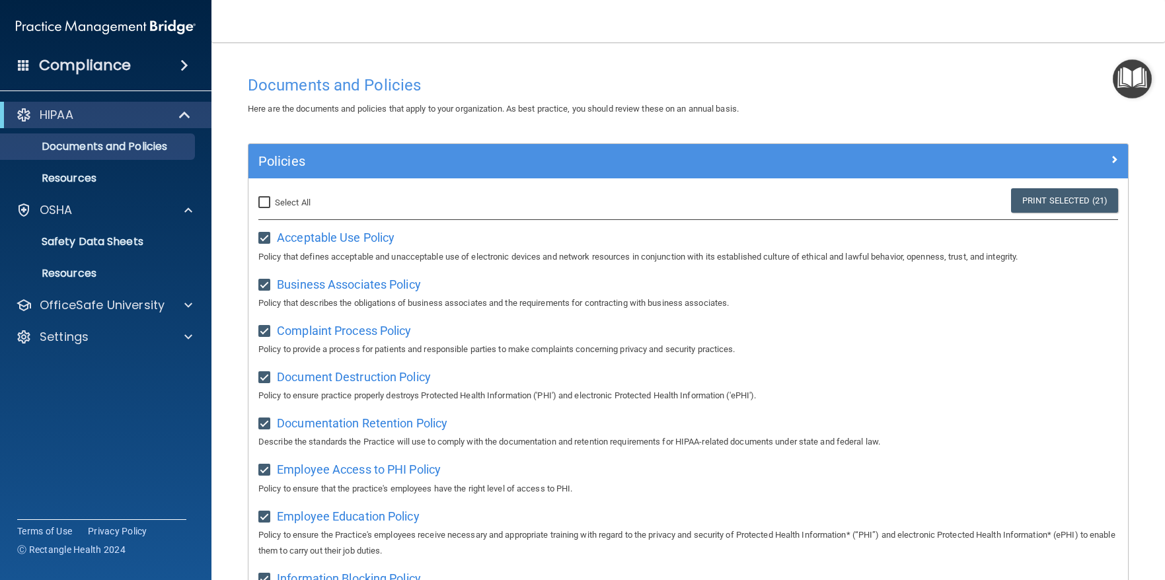
click at [1142, 82] on img "Open Resource Center" at bounding box center [1131, 78] width 39 height 39
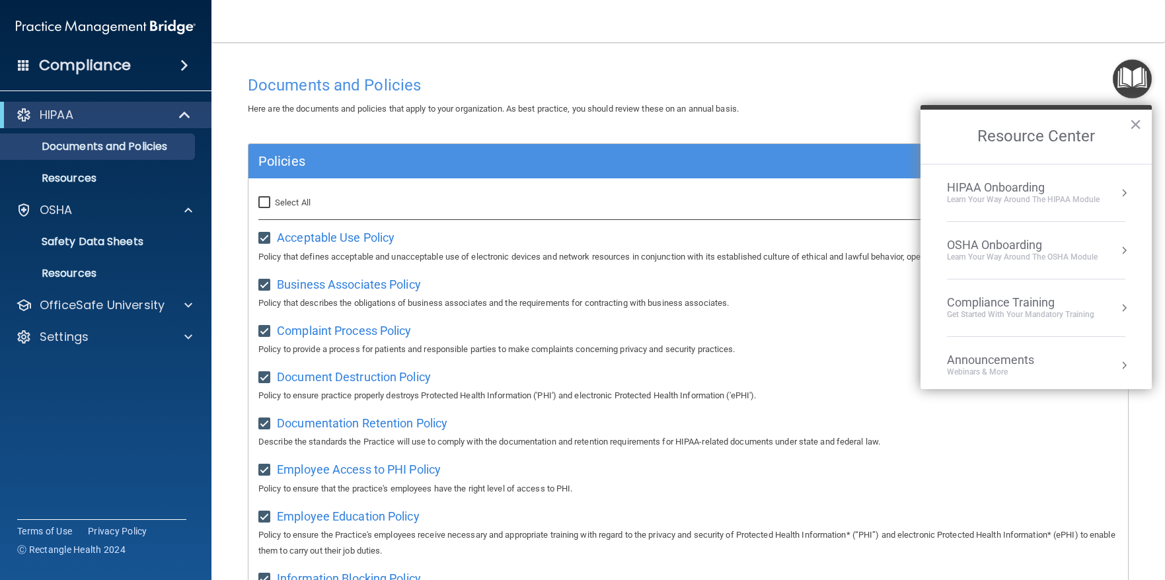
click at [1009, 297] on div "Compliance Training" at bounding box center [1020, 302] width 147 height 15
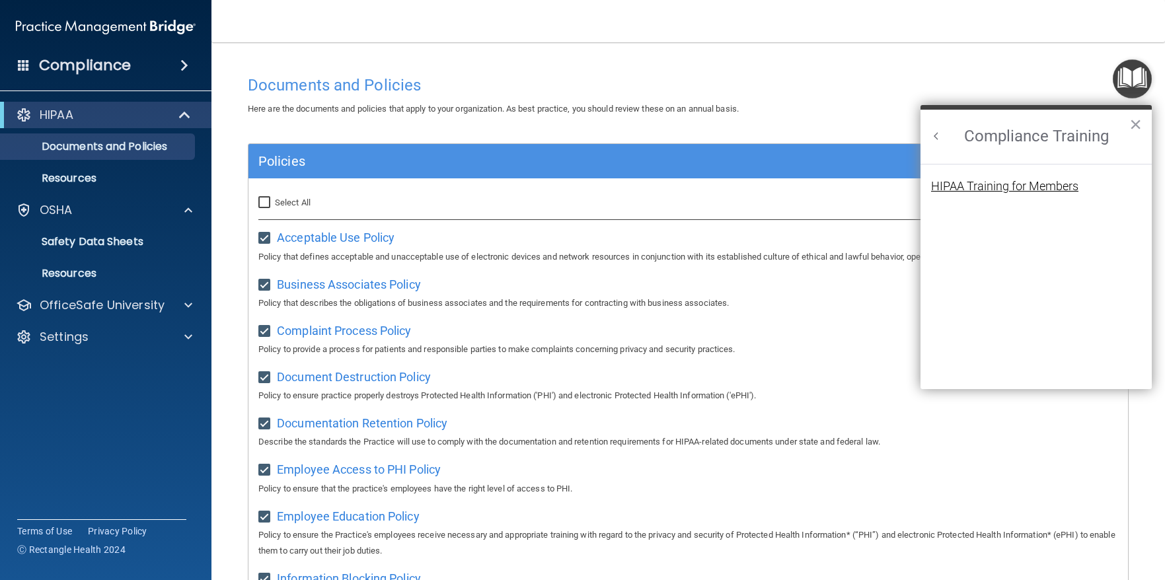
click at [984, 185] on div "HIPAA Training for Members" at bounding box center [1004, 186] width 147 height 12
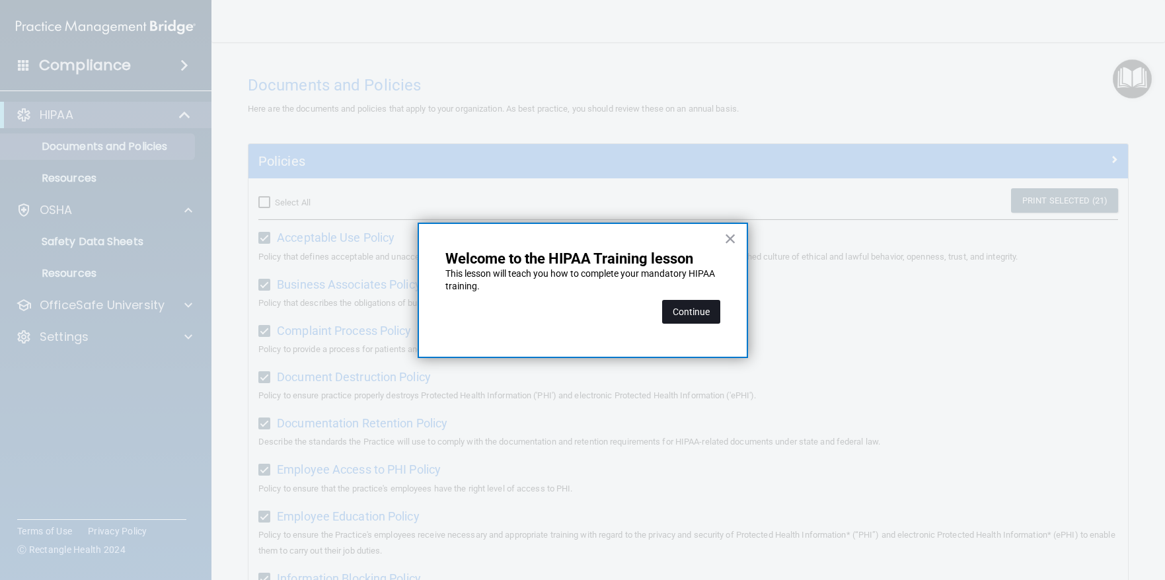
click at [686, 314] on button "Continue" at bounding box center [691, 312] width 58 height 24
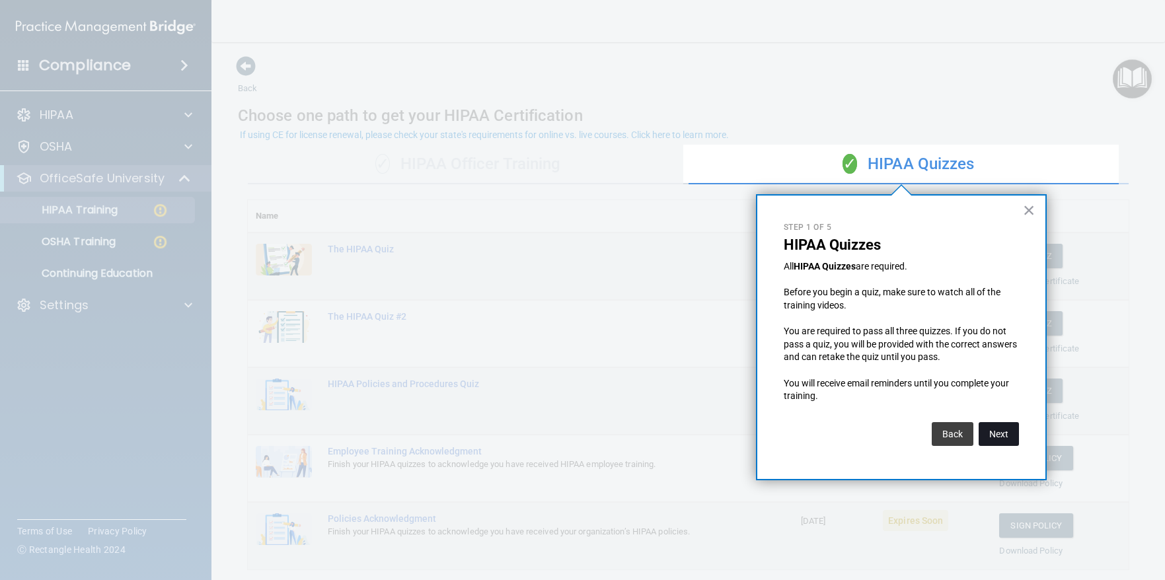
click at [996, 431] on button "Next" at bounding box center [998, 434] width 40 height 24
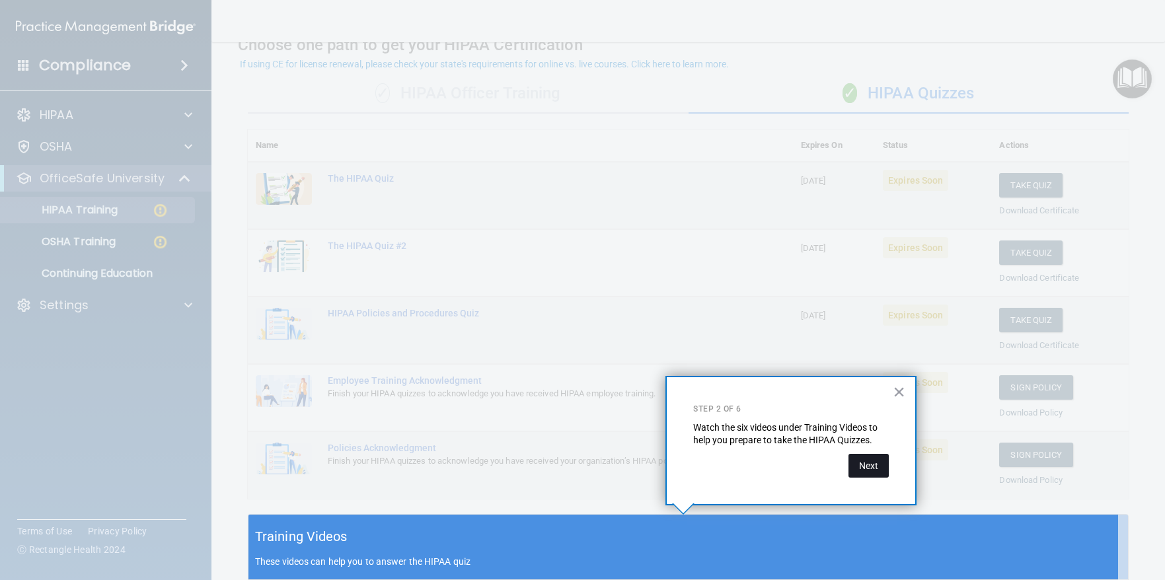
click at [871, 469] on button "Next" at bounding box center [868, 466] width 40 height 24
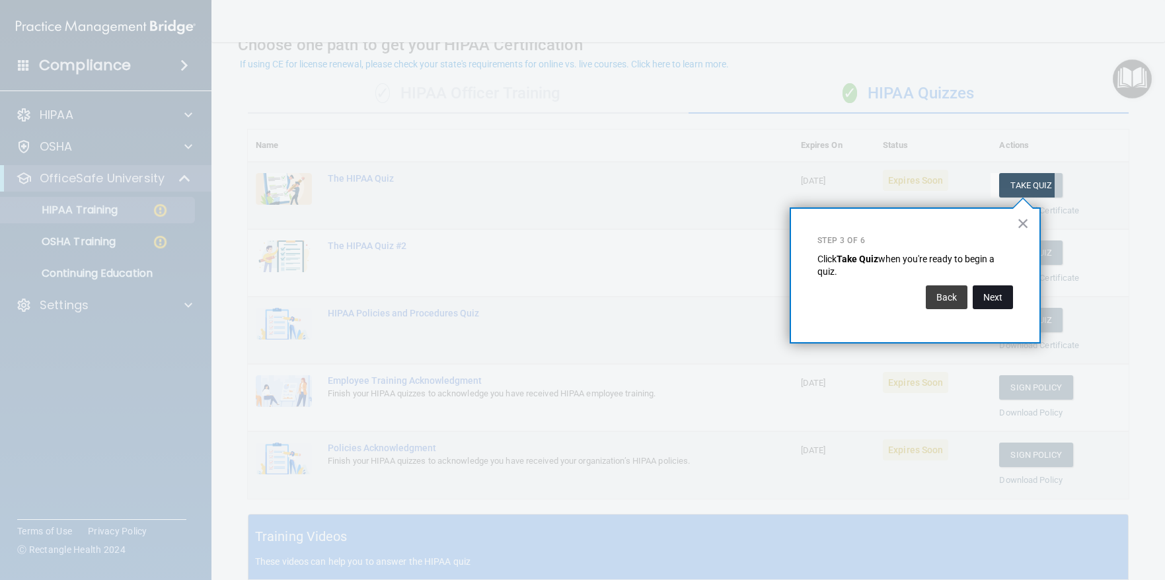
click at [995, 295] on button "Next" at bounding box center [992, 297] width 40 height 24
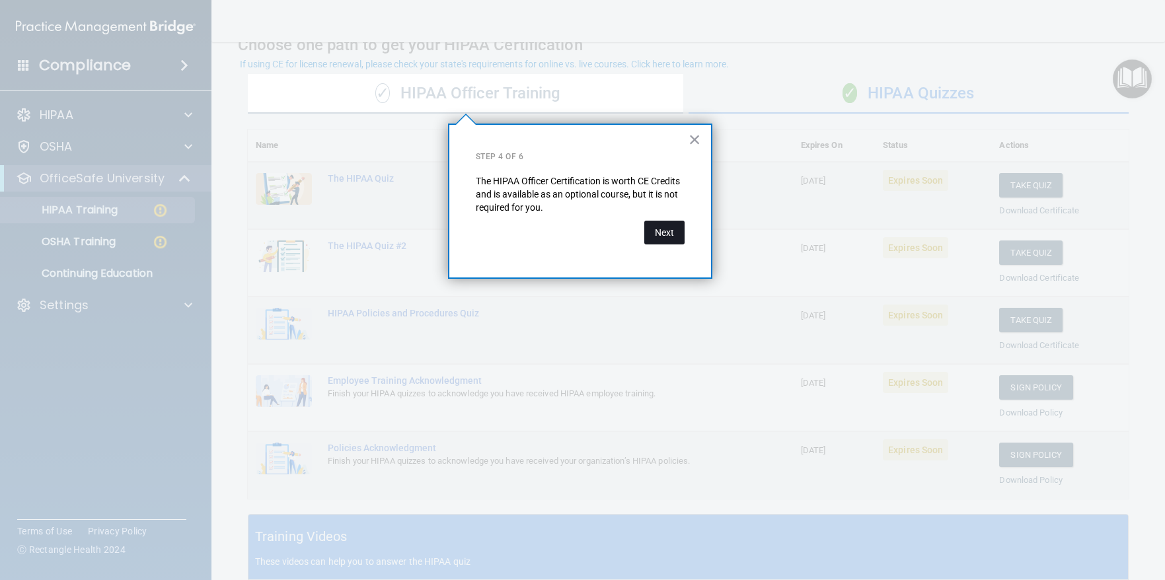
click at [666, 221] on button "Next" at bounding box center [664, 233] width 40 height 24
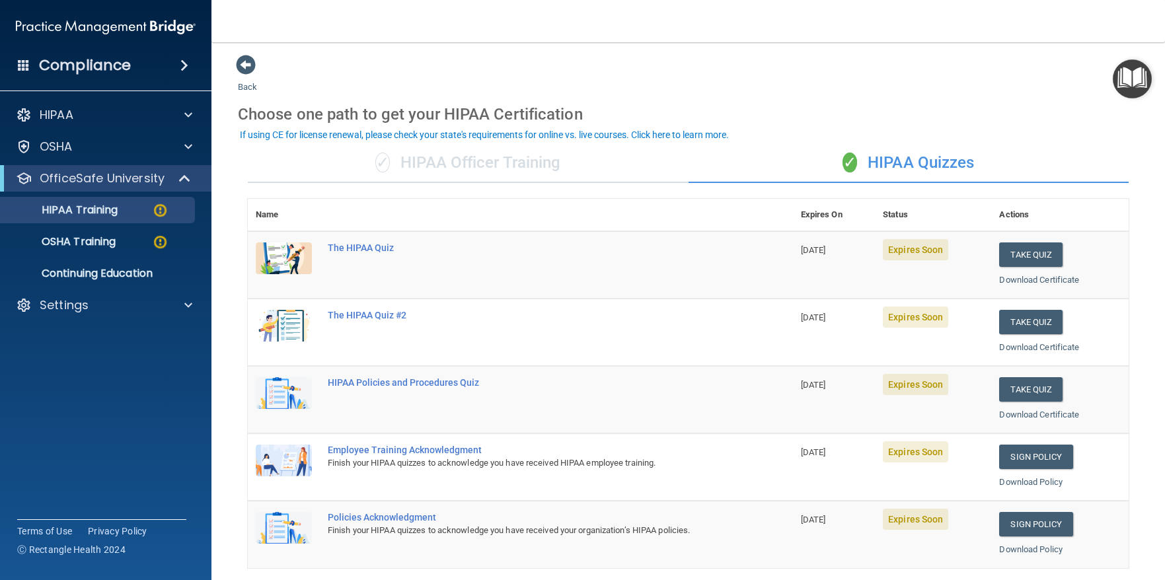
scroll to position [0, 0]
click at [349, 248] on div "The HIPAA Quiz" at bounding box center [527, 249] width 399 height 11
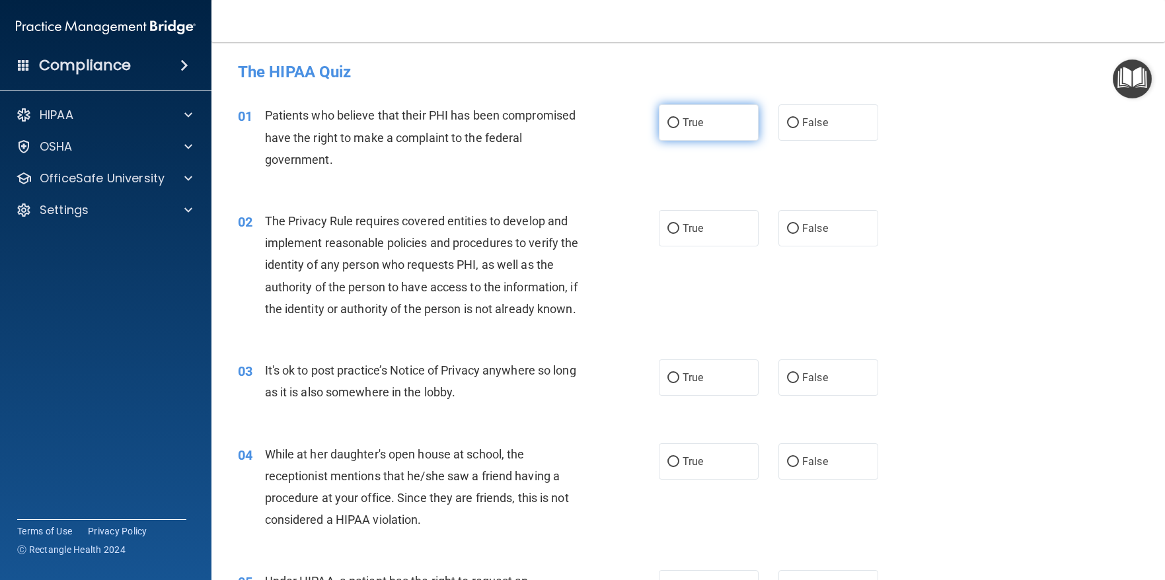
click at [667, 119] on input "True" at bounding box center [673, 123] width 12 height 10
radio input "true"
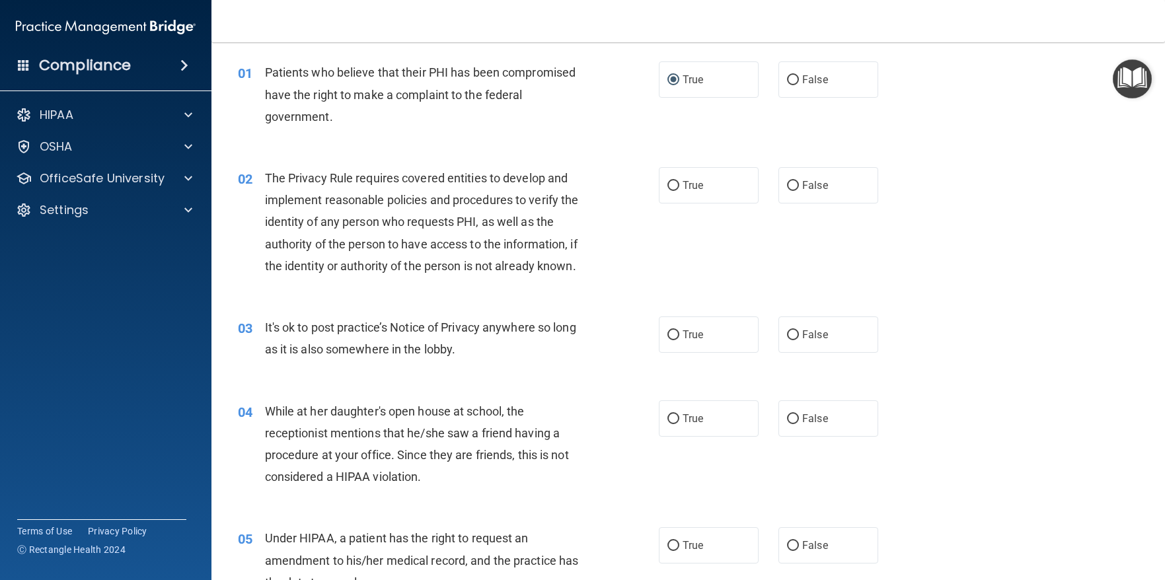
scroll to position [66, 0]
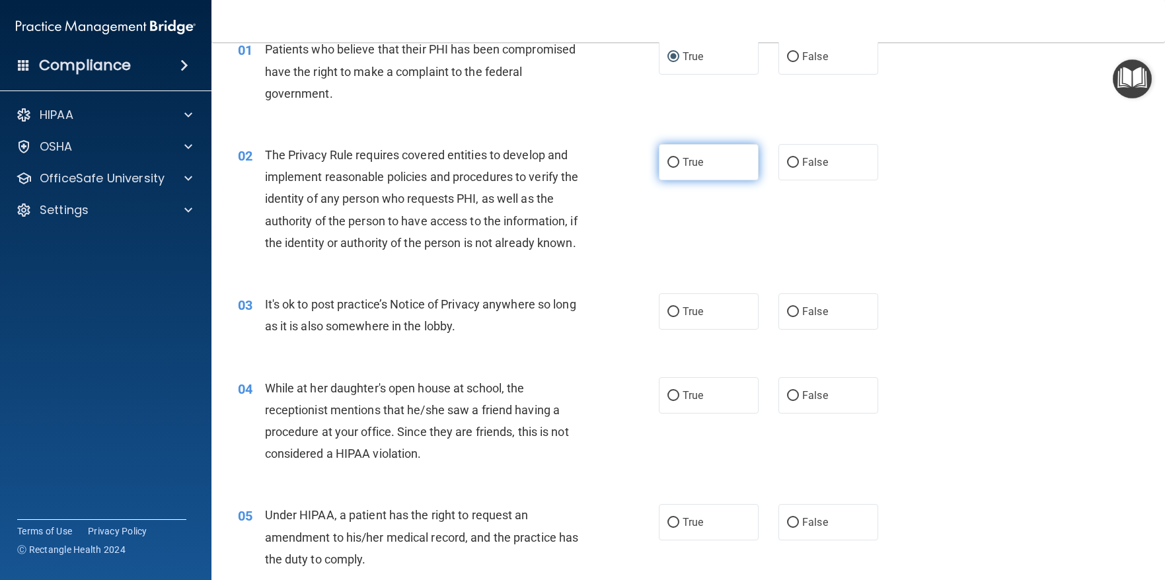
click at [668, 158] on input "True" at bounding box center [673, 163] width 12 height 10
radio input "true"
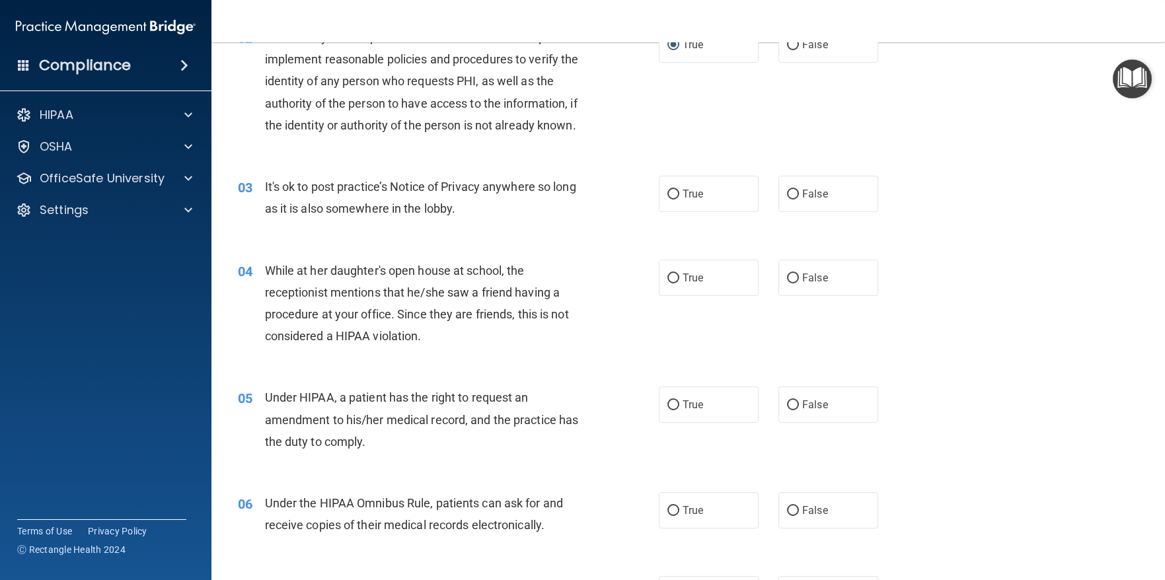
scroll to position [198, 0]
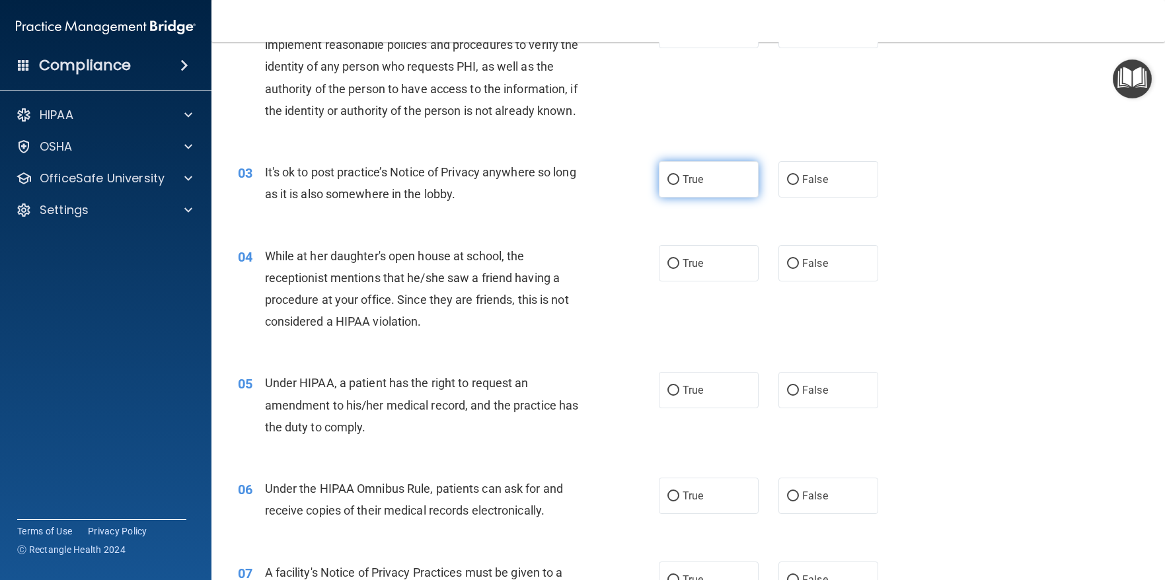
click at [667, 180] on input "True" at bounding box center [673, 180] width 12 height 10
radio input "true"
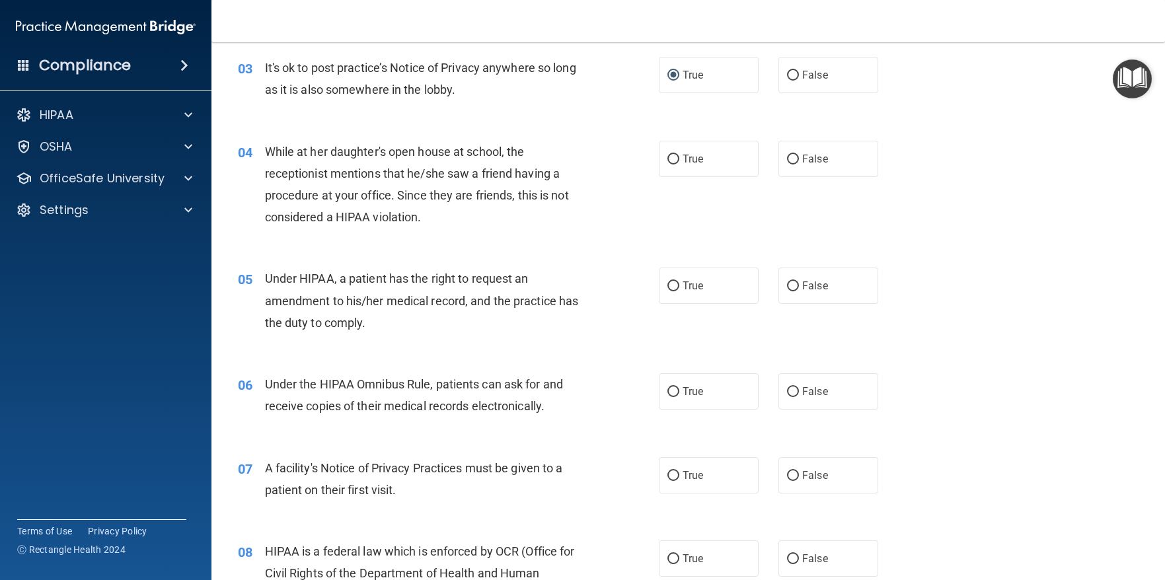
scroll to position [330, 0]
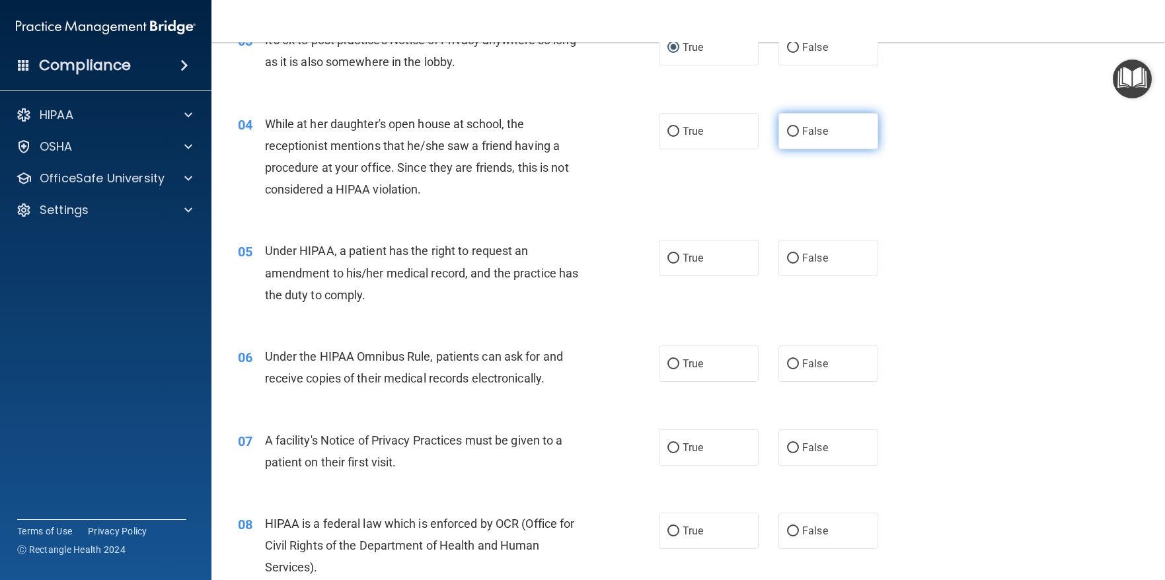
click at [787, 129] on input "False" at bounding box center [793, 132] width 12 height 10
radio input "true"
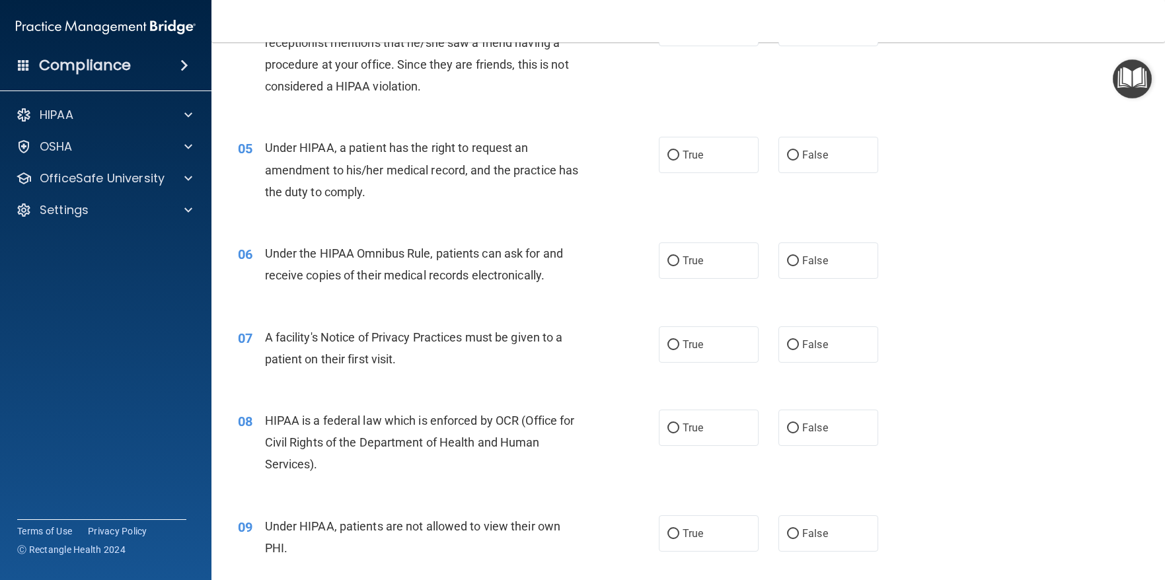
scroll to position [462, 0]
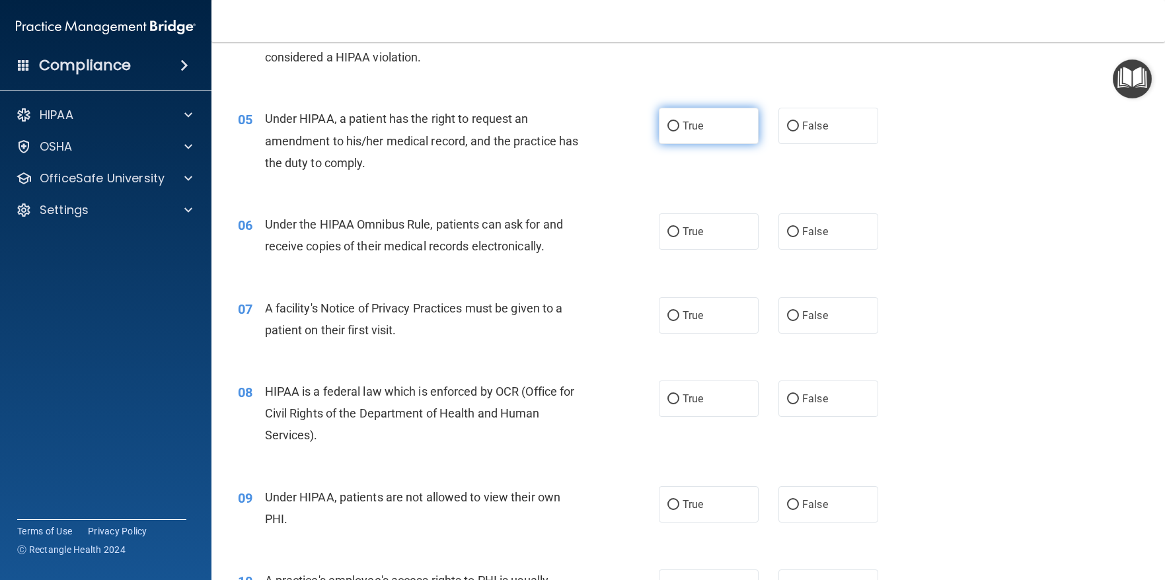
click at [672, 125] on input "True" at bounding box center [673, 127] width 12 height 10
radio input "true"
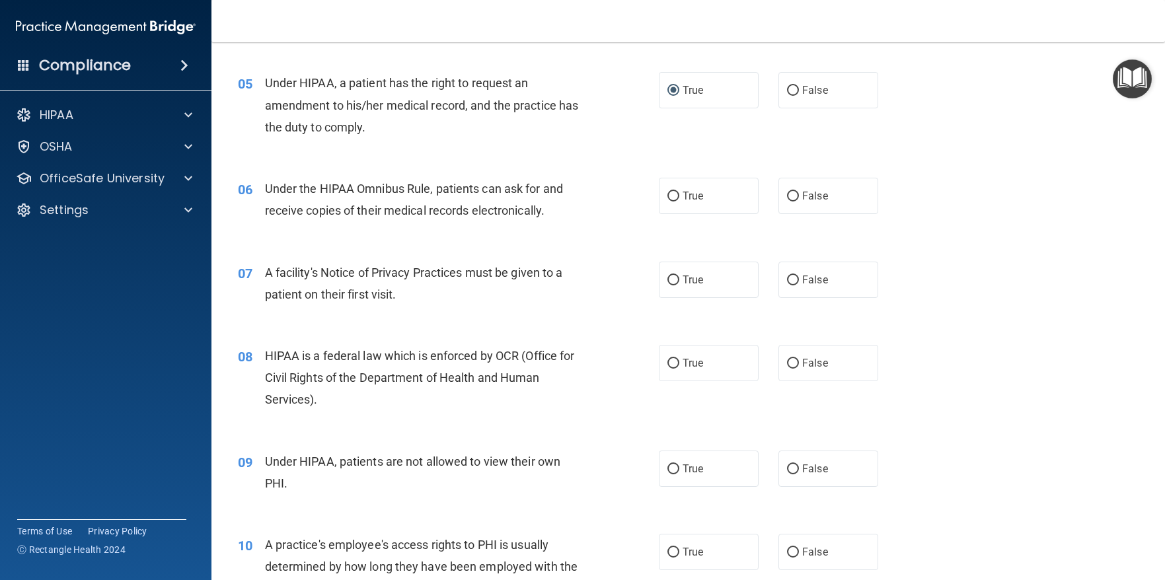
scroll to position [528, 0]
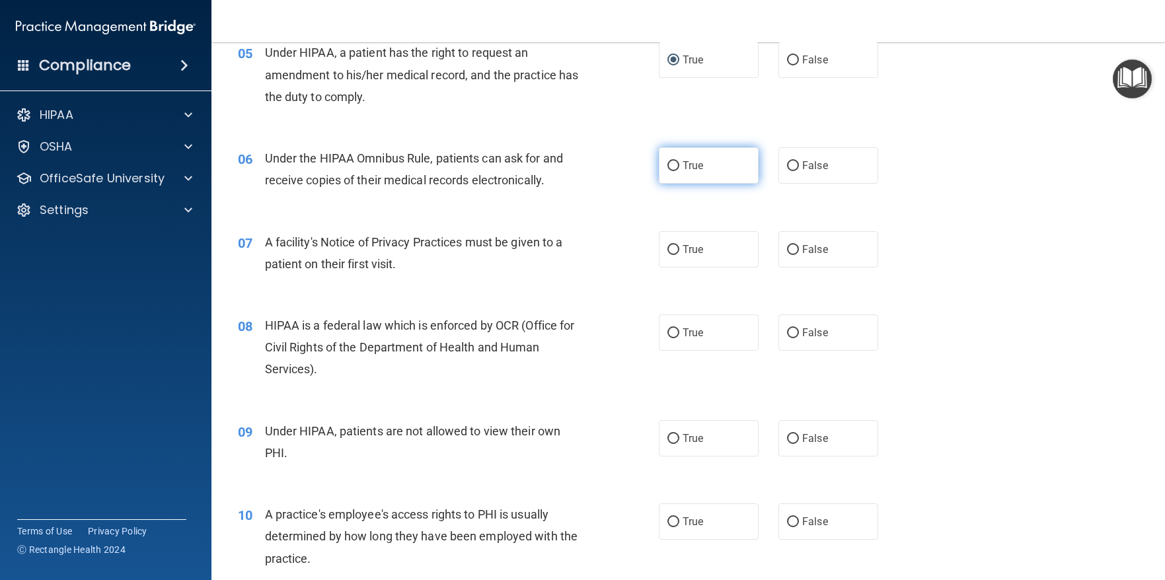
click at [675, 164] on label "True" at bounding box center [709, 165] width 100 height 36
click at [675, 164] on input "True" at bounding box center [673, 166] width 12 height 10
radio input "true"
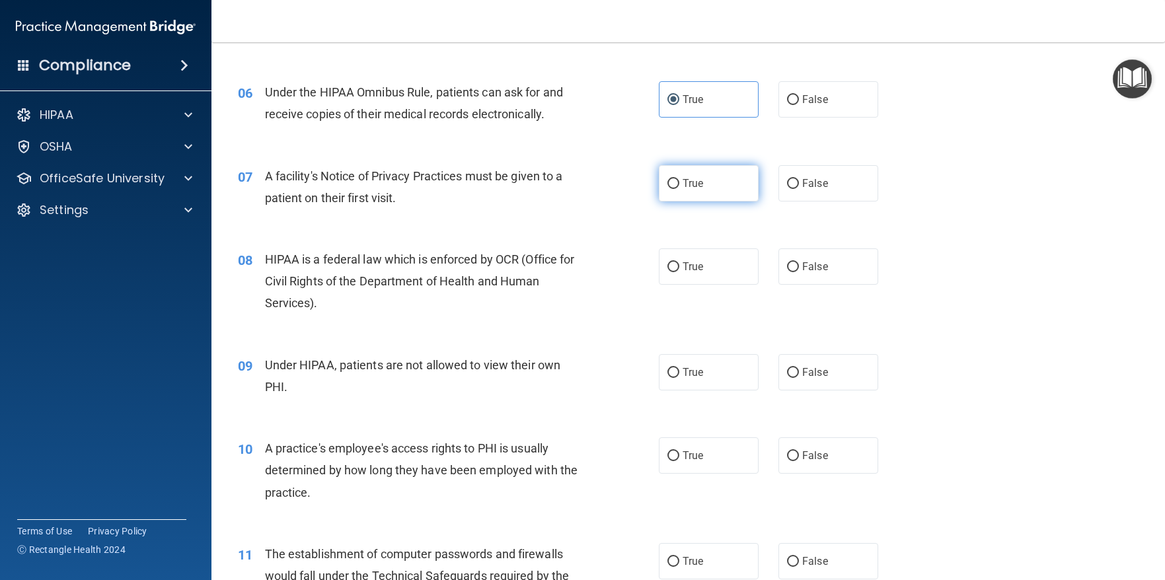
click at [667, 180] on input "True" at bounding box center [673, 184] width 12 height 10
radio input "true"
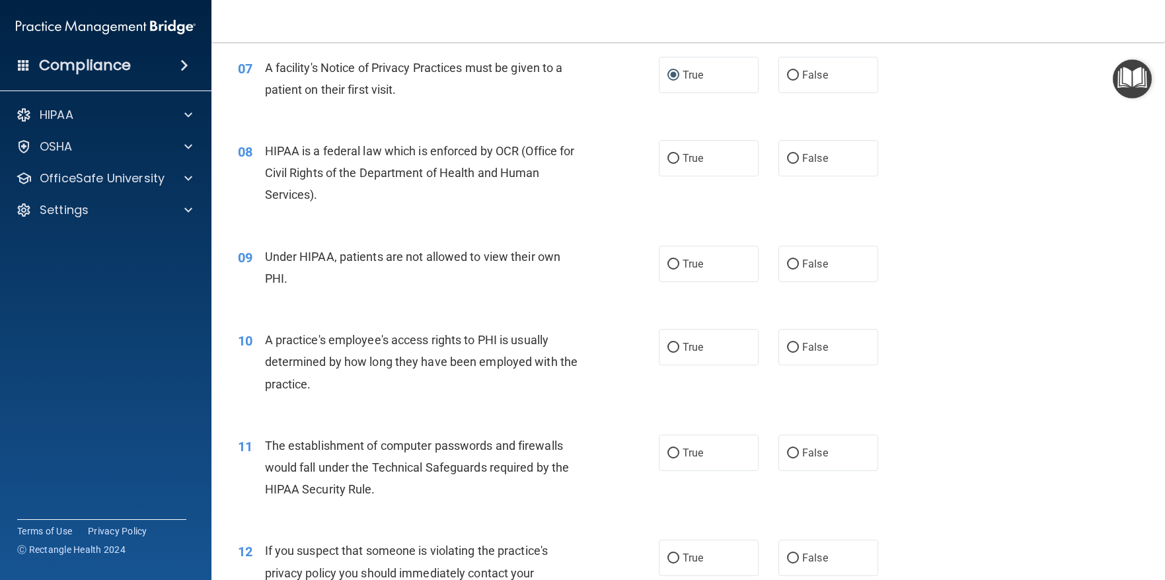
scroll to position [727, 0]
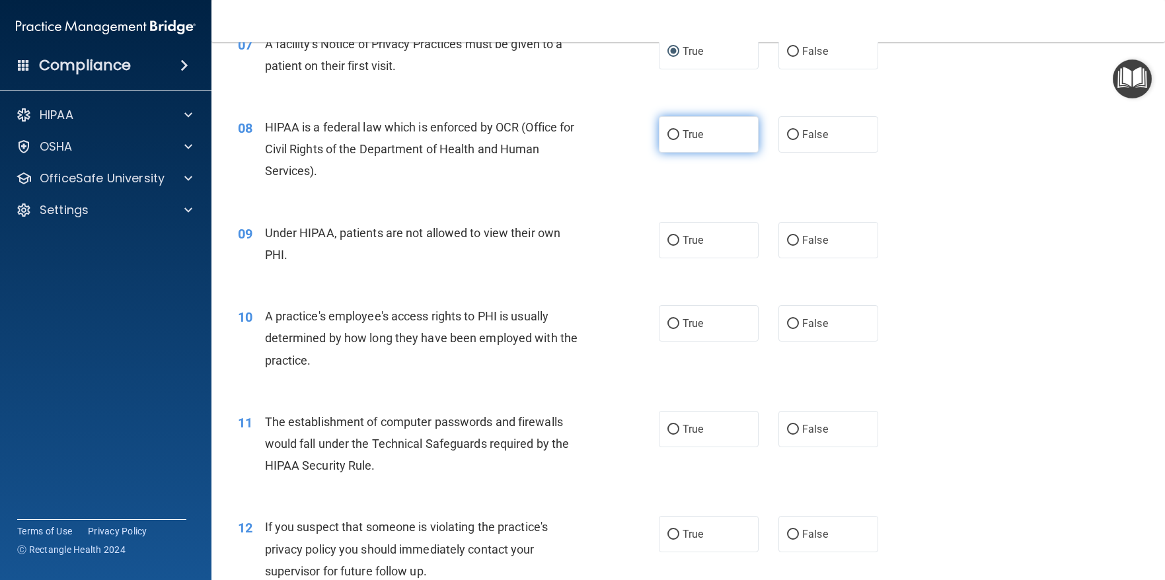
click at [667, 135] on input "True" at bounding box center [673, 135] width 12 height 10
radio input "true"
click at [787, 239] on input "False" at bounding box center [793, 241] width 12 height 10
radio input "true"
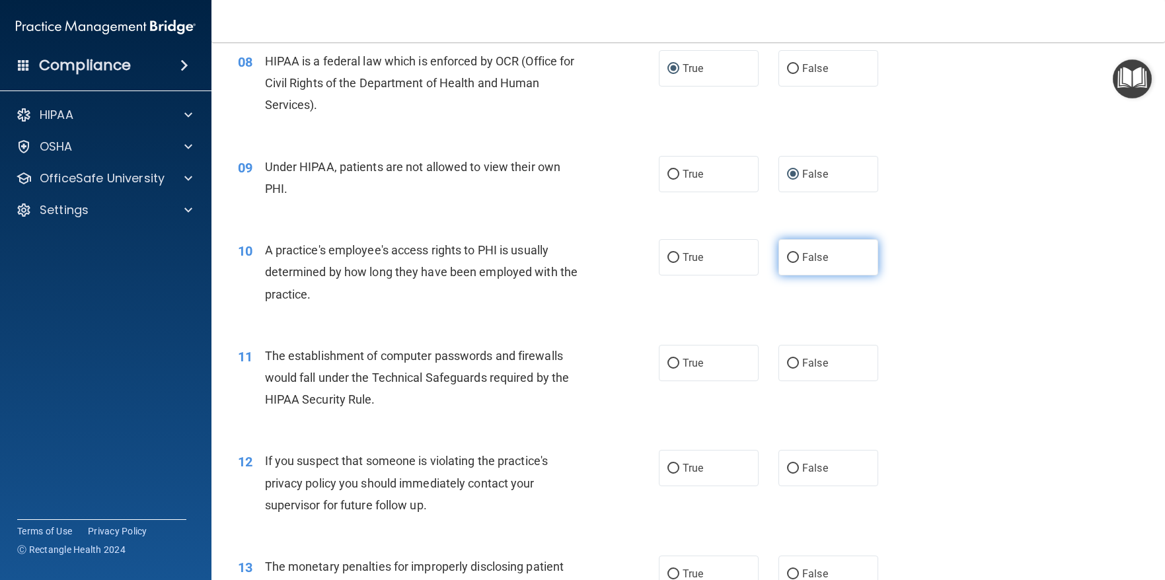
click at [788, 255] on input "False" at bounding box center [793, 258] width 12 height 10
radio input "true"
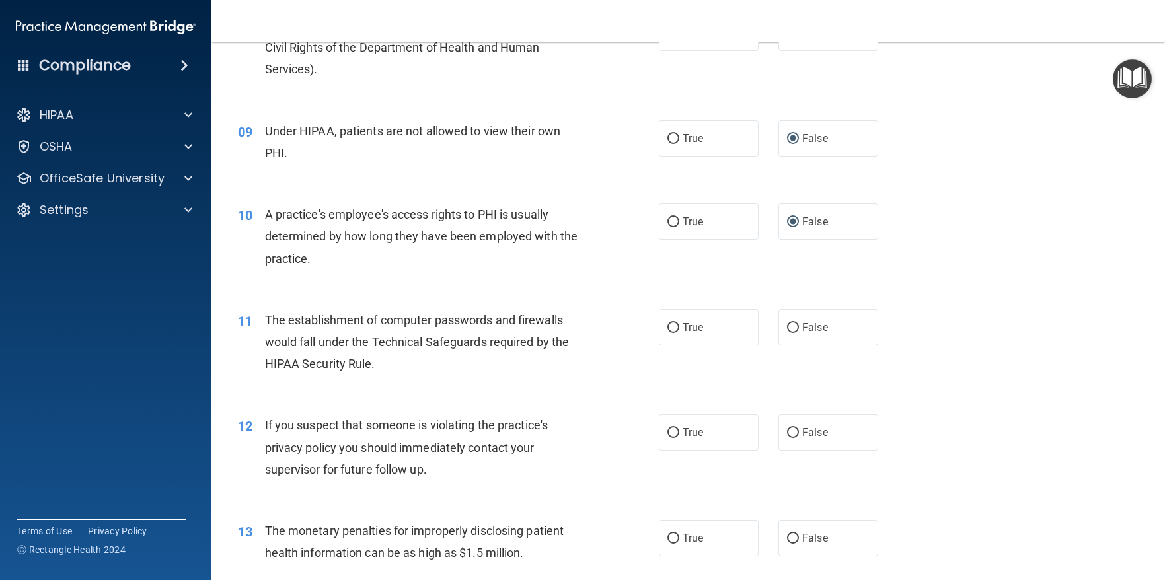
scroll to position [925, 0]
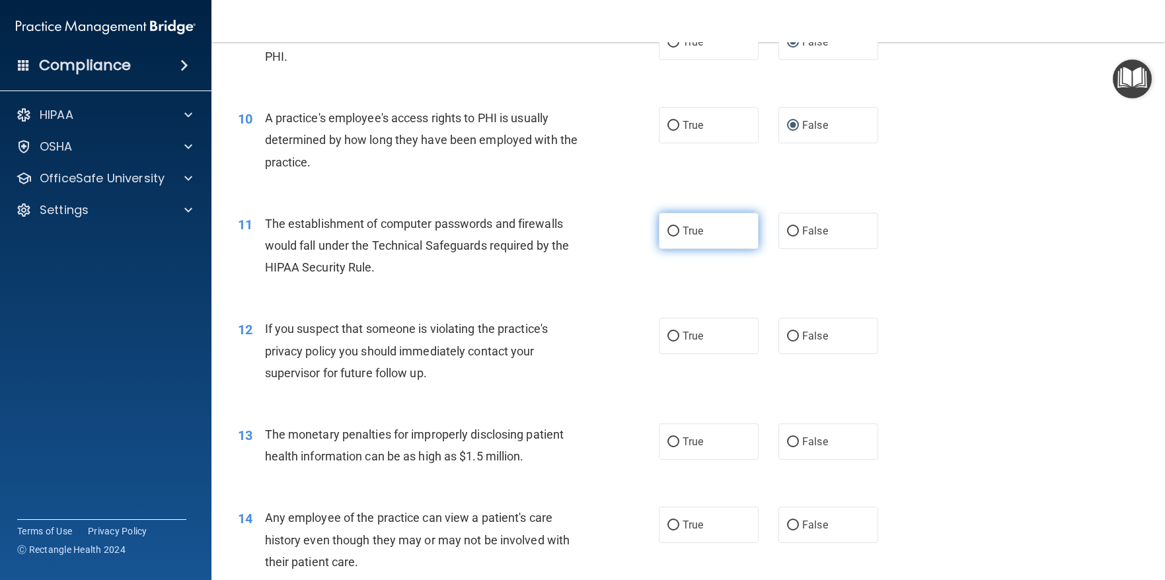
click at [667, 231] on input "True" at bounding box center [673, 232] width 12 height 10
radio input "true"
click at [669, 329] on label "True" at bounding box center [709, 336] width 100 height 36
click at [669, 332] on input "True" at bounding box center [673, 337] width 12 height 10
radio input "true"
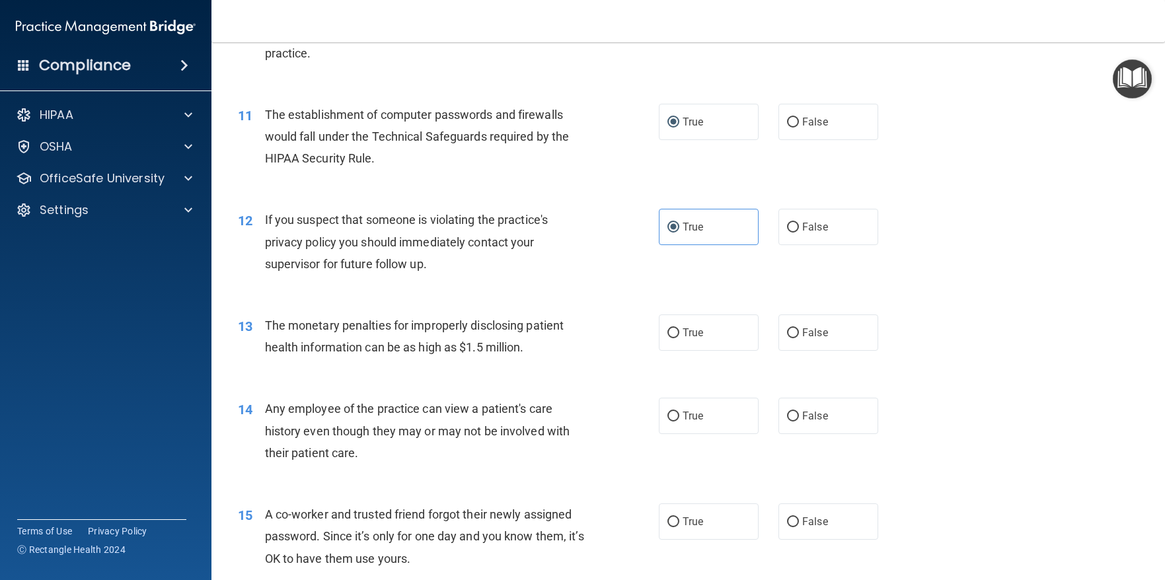
scroll to position [1057, 0]
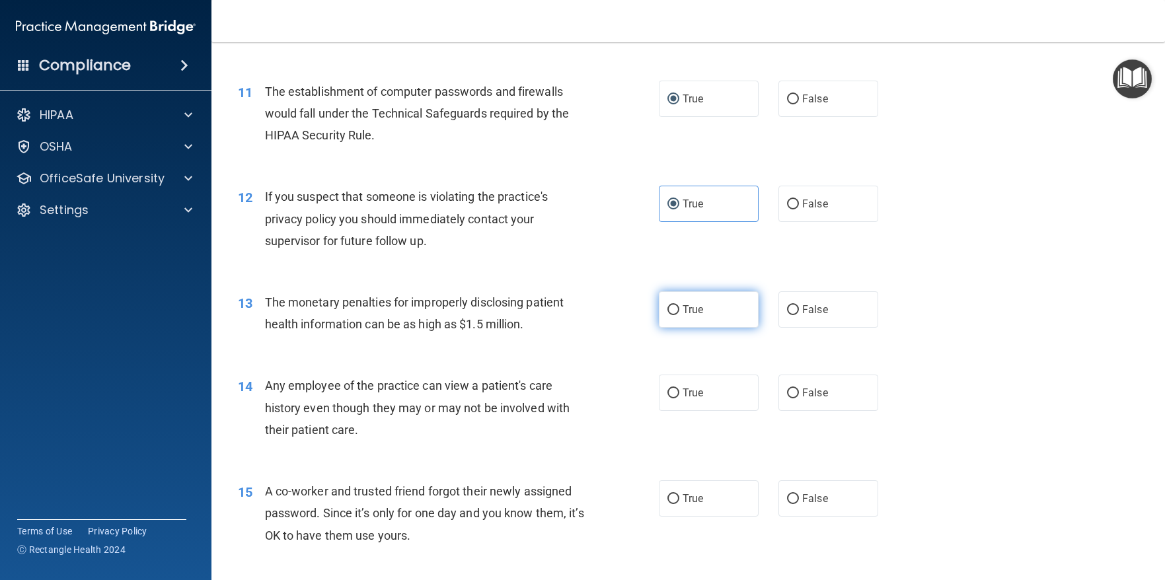
click at [671, 308] on input "True" at bounding box center [673, 310] width 12 height 10
radio input "true"
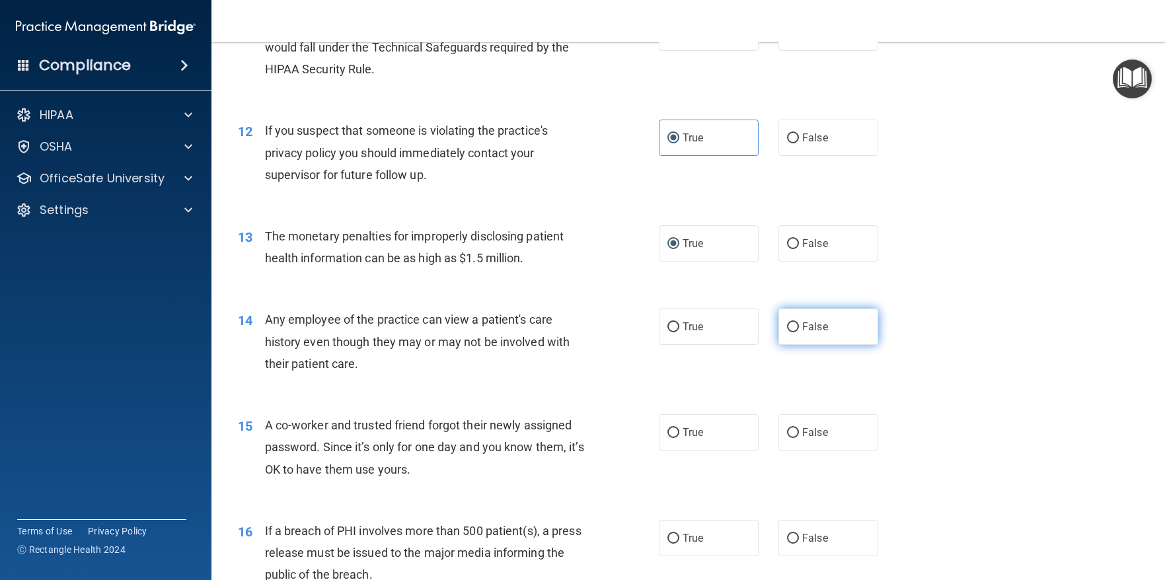
click at [789, 323] on input "False" at bounding box center [793, 327] width 12 height 10
radio input "true"
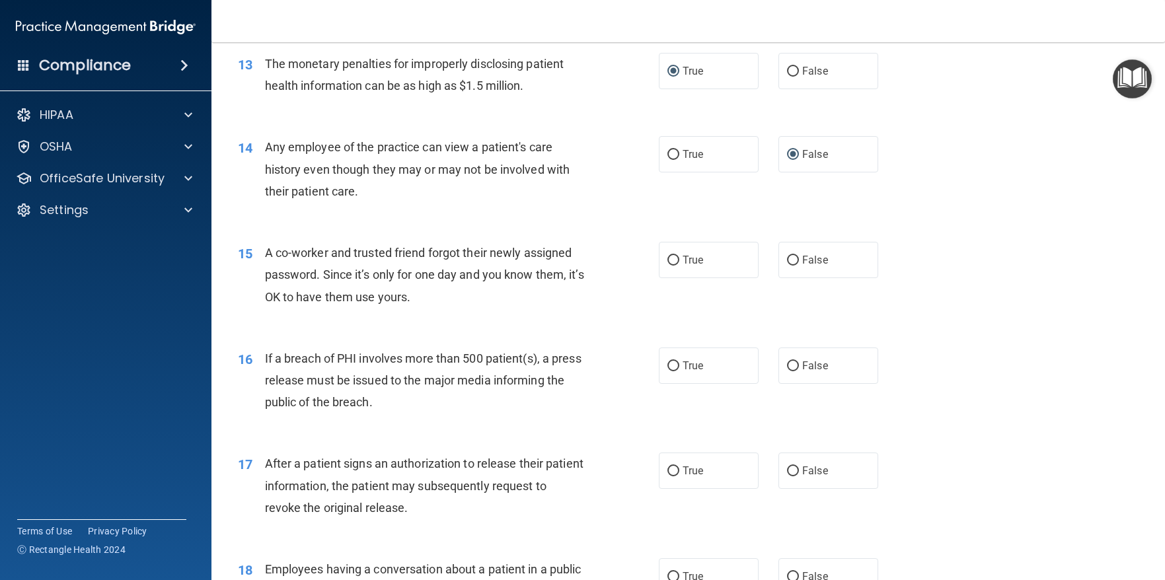
scroll to position [1321, 0]
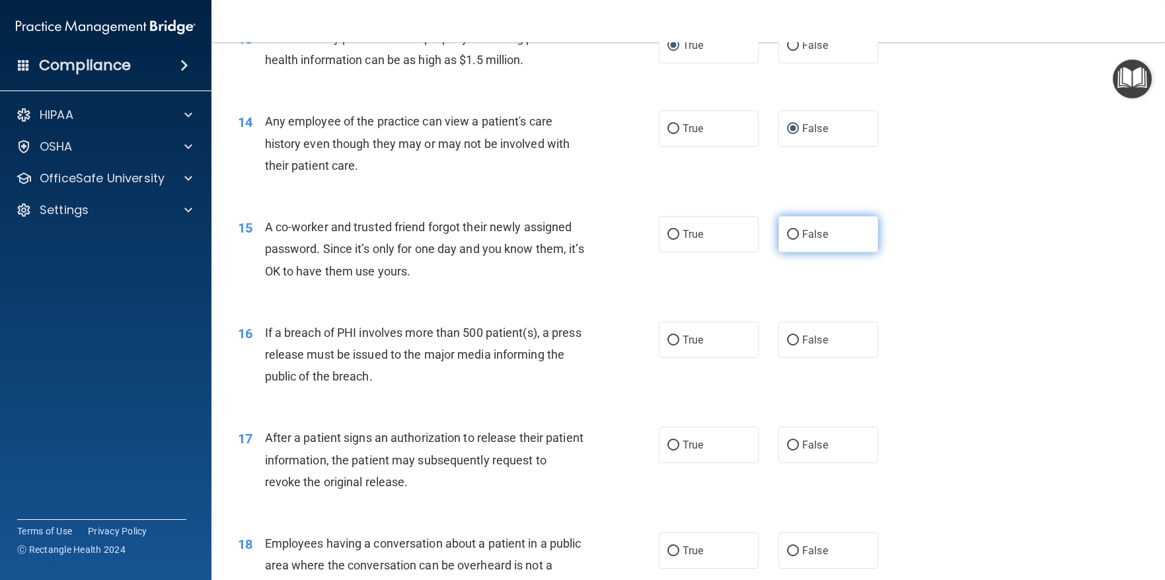
click at [787, 232] on input "False" at bounding box center [793, 235] width 12 height 10
radio input "true"
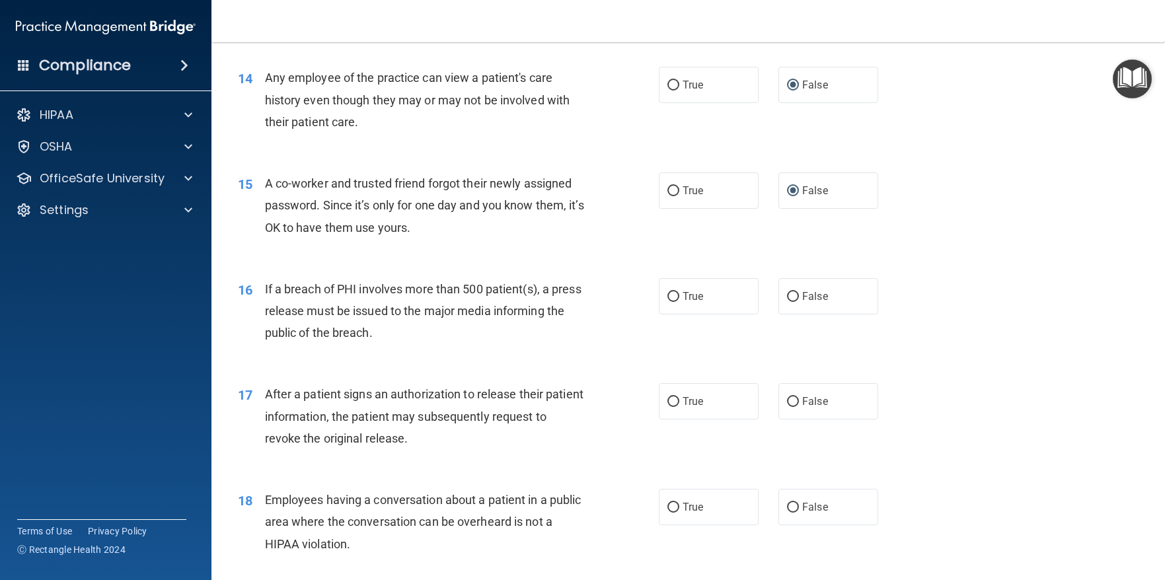
scroll to position [1387, 0]
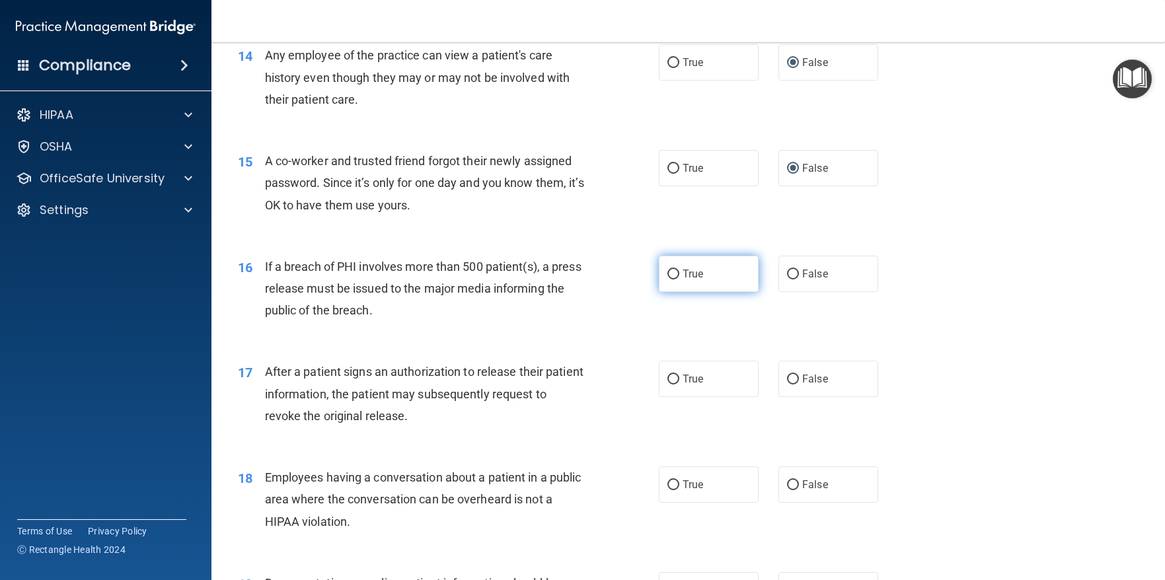
click at [667, 273] on input "True" at bounding box center [673, 275] width 12 height 10
radio input "true"
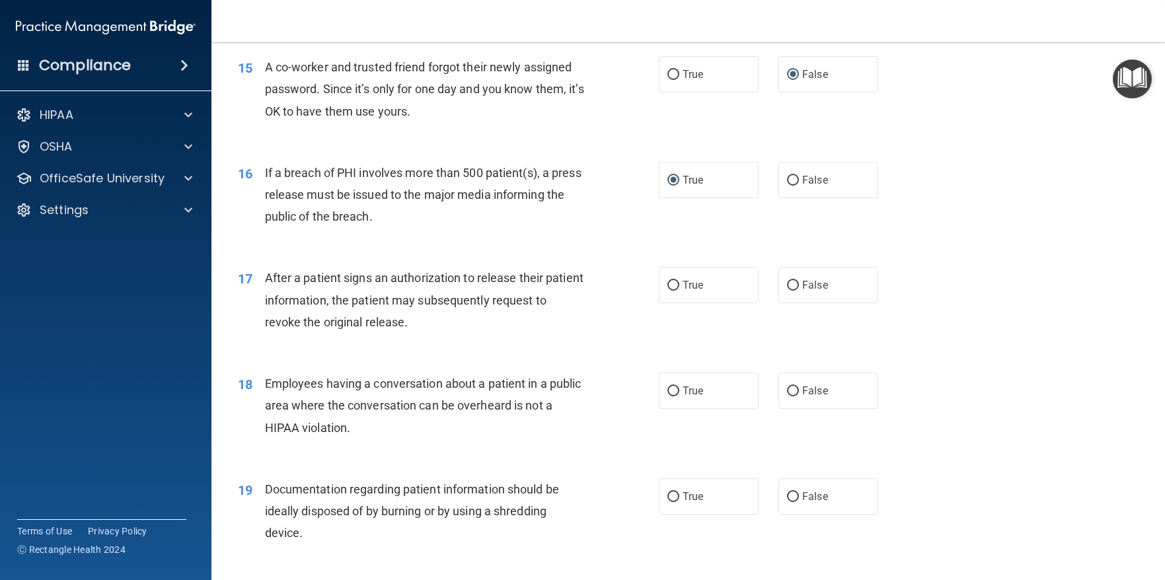
scroll to position [1519, 0]
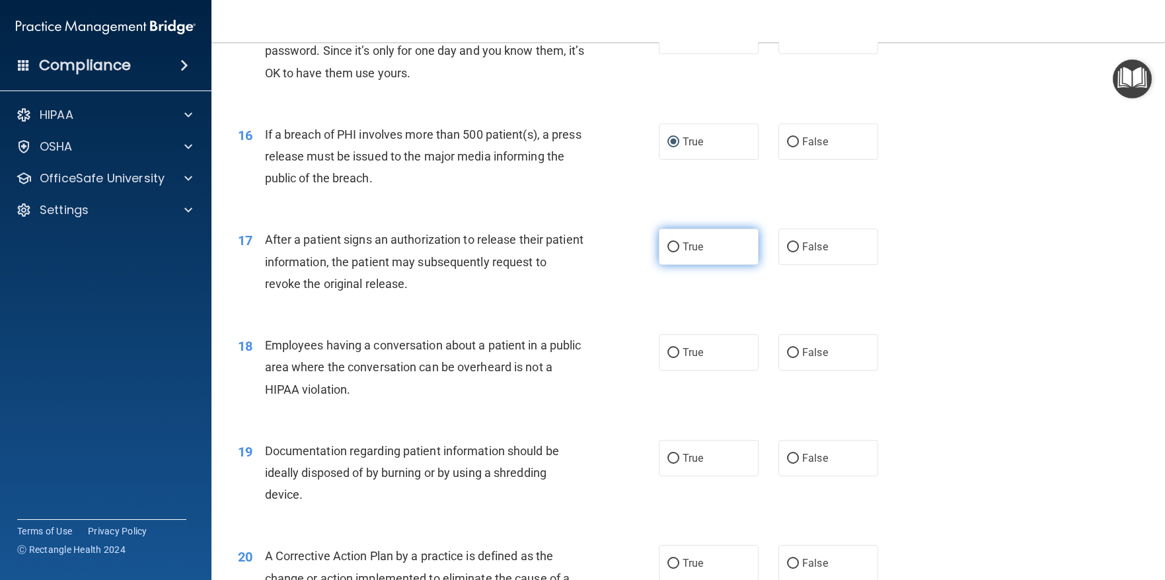
click at [668, 244] on input "True" at bounding box center [673, 247] width 12 height 10
radio input "true"
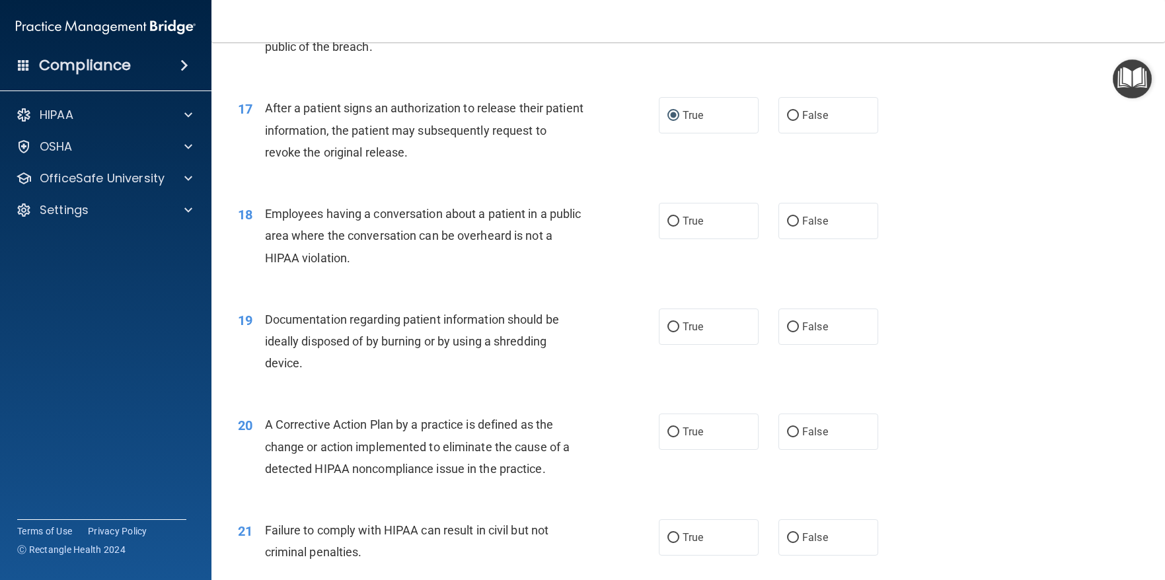
scroll to position [1651, 0]
click at [795, 226] on label "False" at bounding box center [828, 220] width 100 height 36
click at [795, 226] on input "False" at bounding box center [793, 221] width 12 height 10
radio input "true"
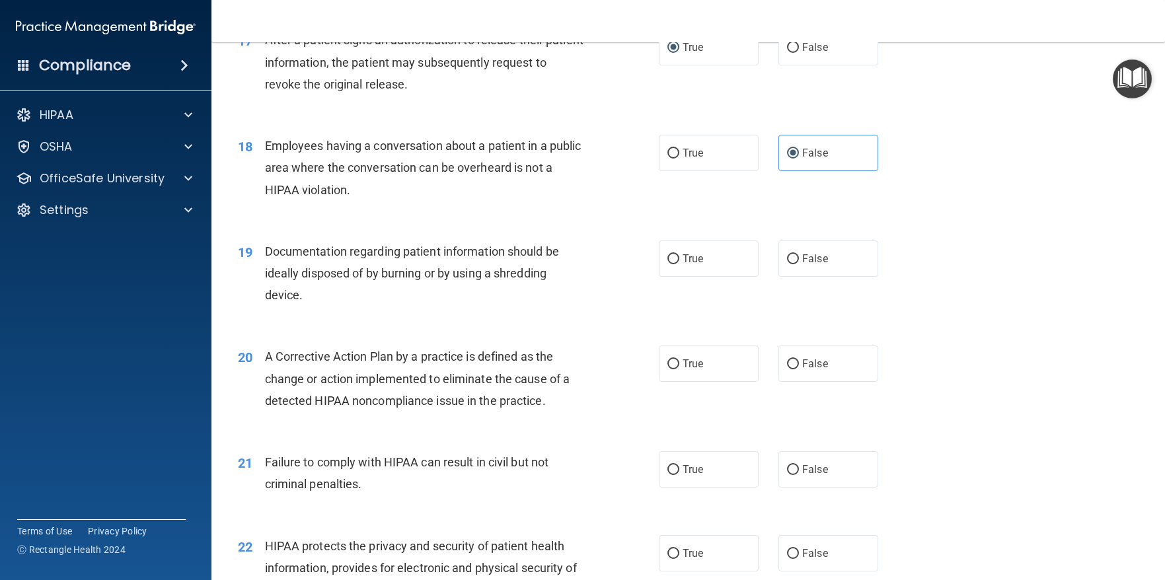
scroll to position [1783, 0]
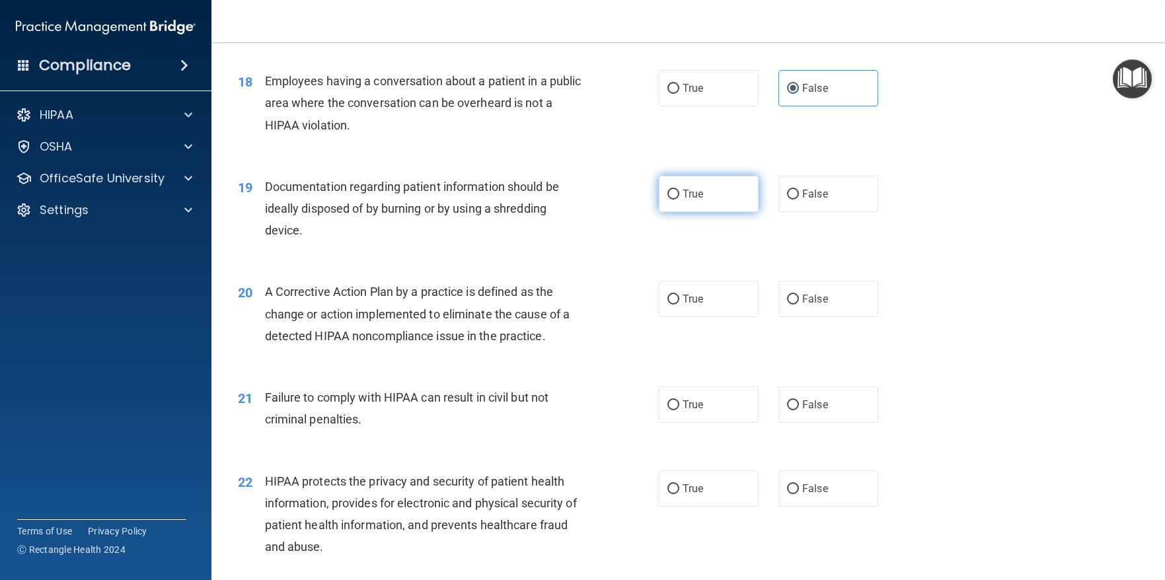
click at [672, 194] on input "True" at bounding box center [673, 195] width 12 height 10
radio input "true"
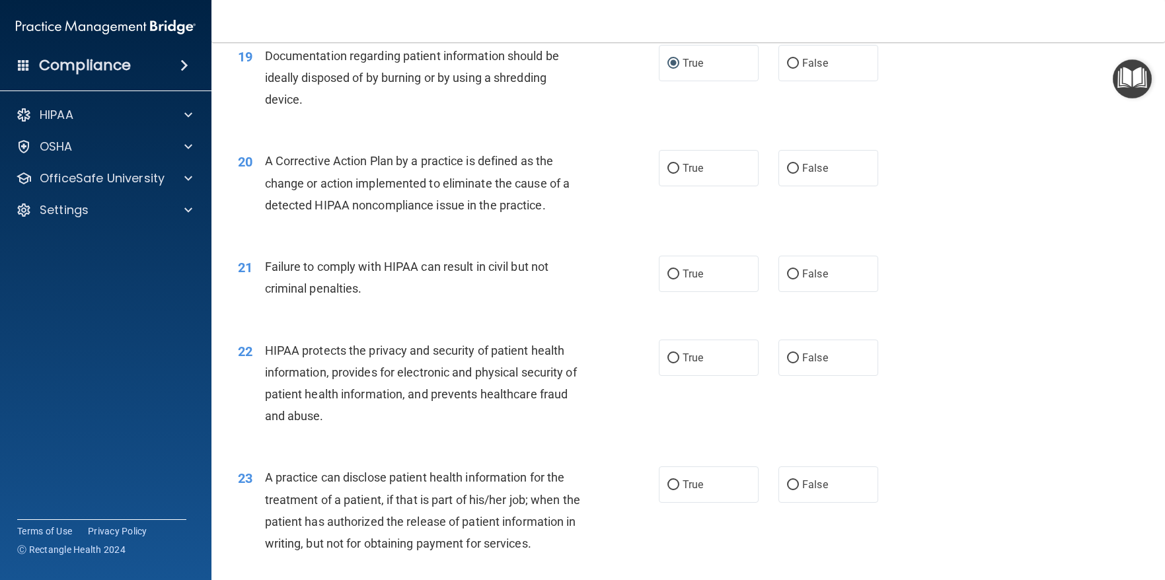
scroll to position [1916, 0]
click at [667, 166] on input "True" at bounding box center [673, 167] width 12 height 10
radio input "true"
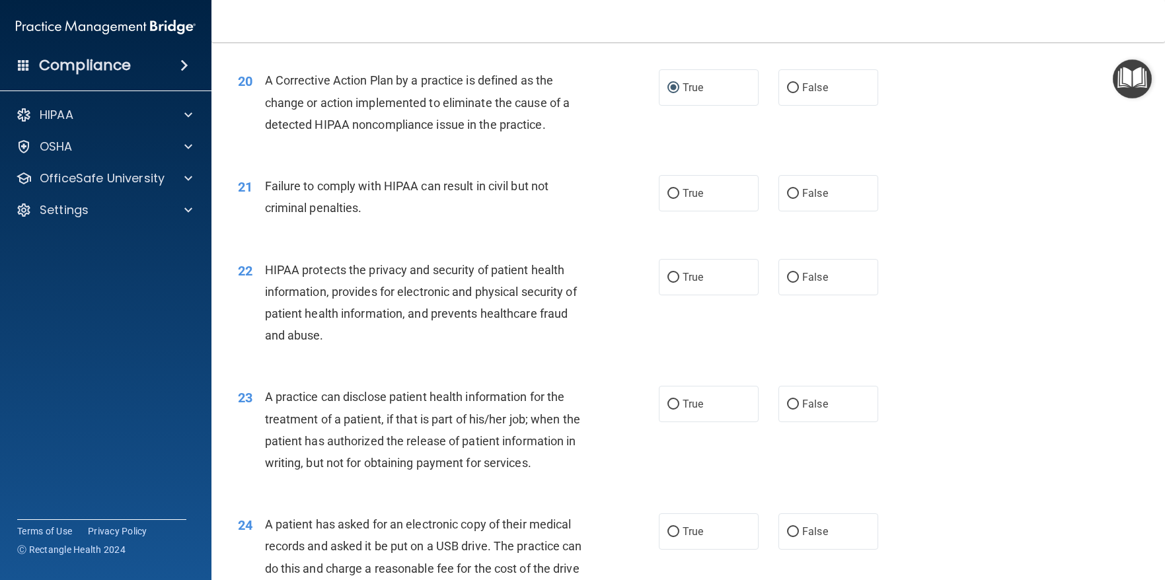
scroll to position [2048, 0]
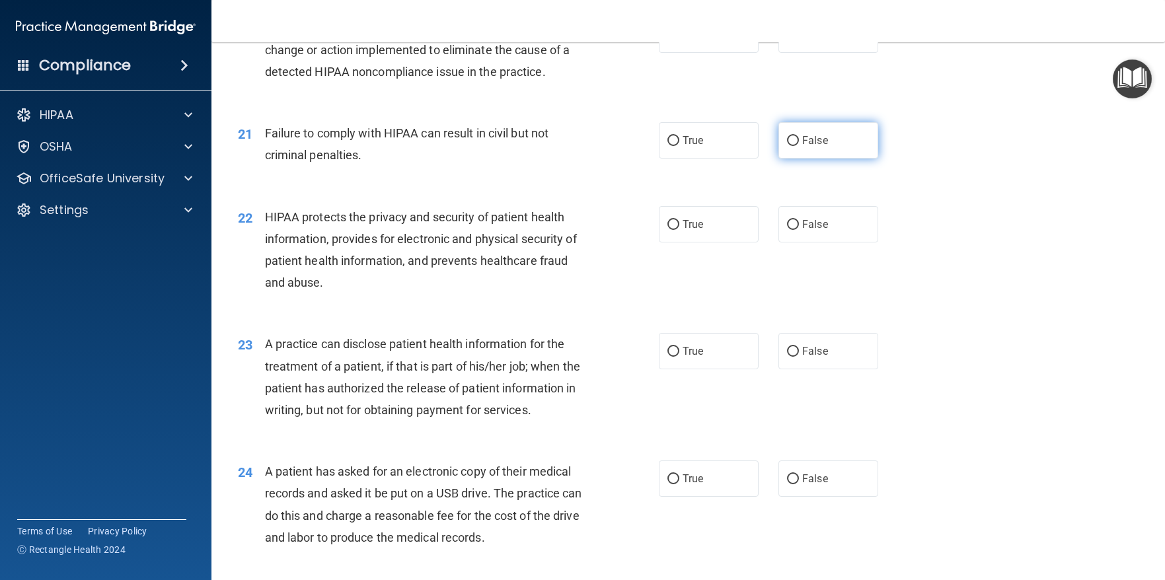
click at [787, 141] on input "False" at bounding box center [793, 141] width 12 height 10
radio input "true"
click at [666, 231] on label "True" at bounding box center [709, 224] width 100 height 36
click at [667, 230] on input "True" at bounding box center [673, 225] width 12 height 10
radio input "true"
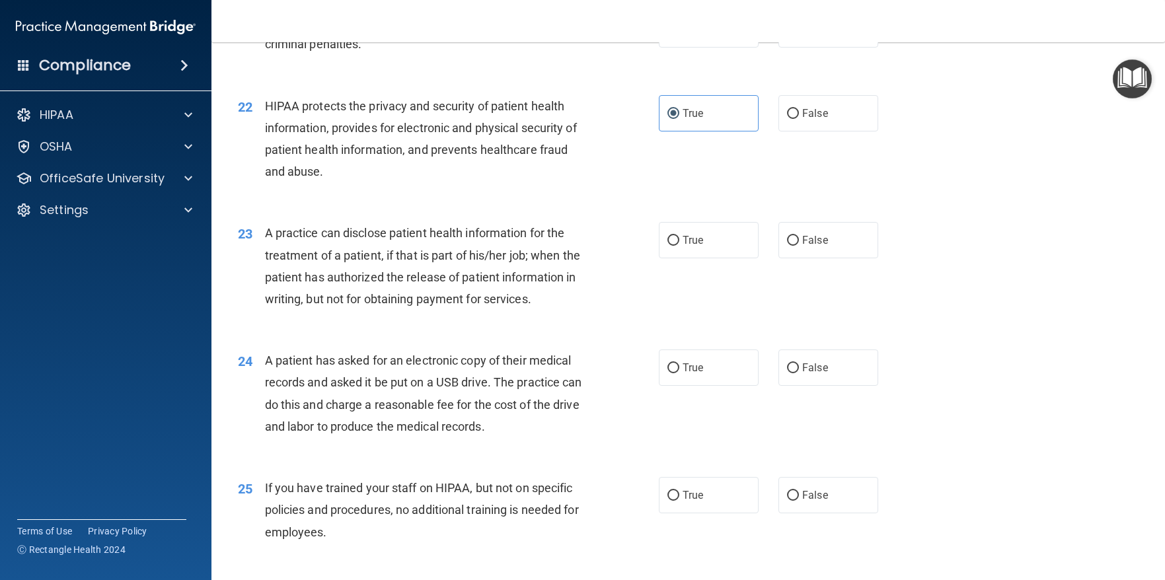
scroll to position [2180, 0]
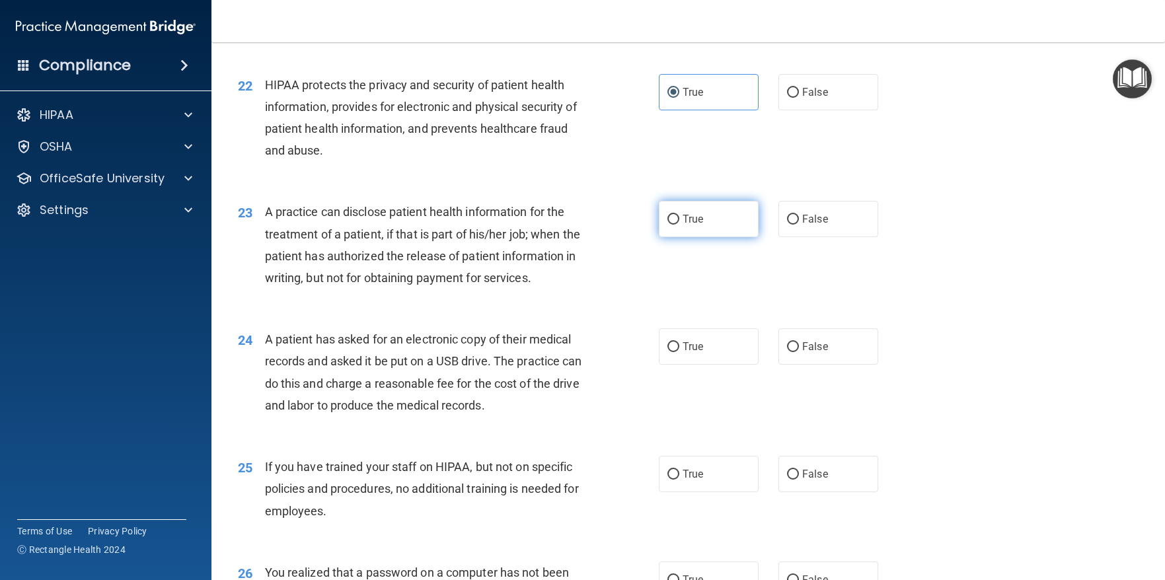
click at [667, 219] on input "True" at bounding box center [673, 220] width 12 height 10
radio input "true"
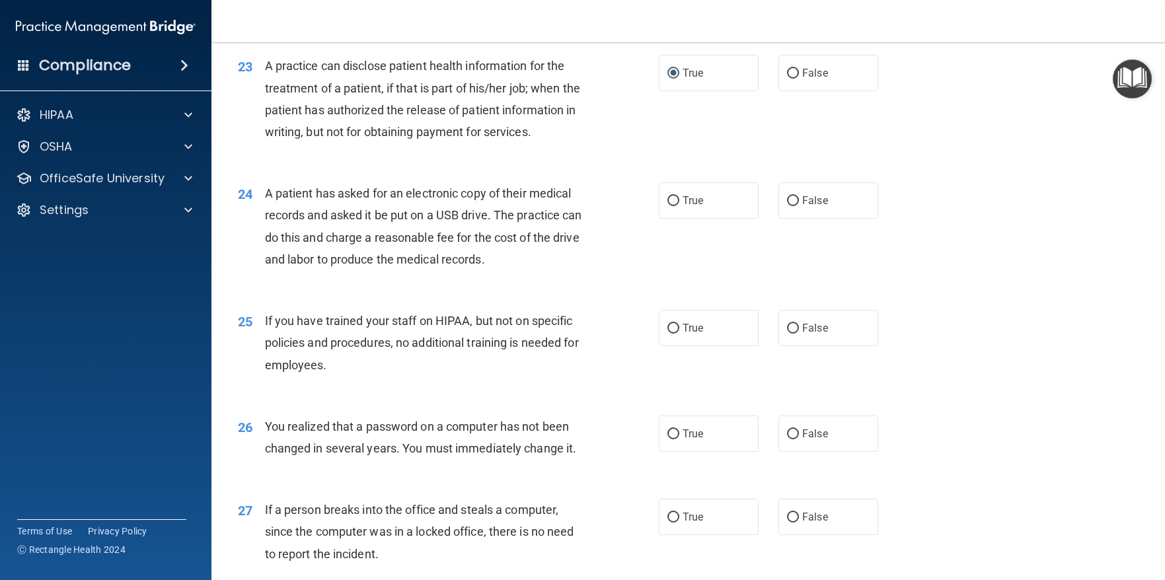
scroll to position [2378, 0]
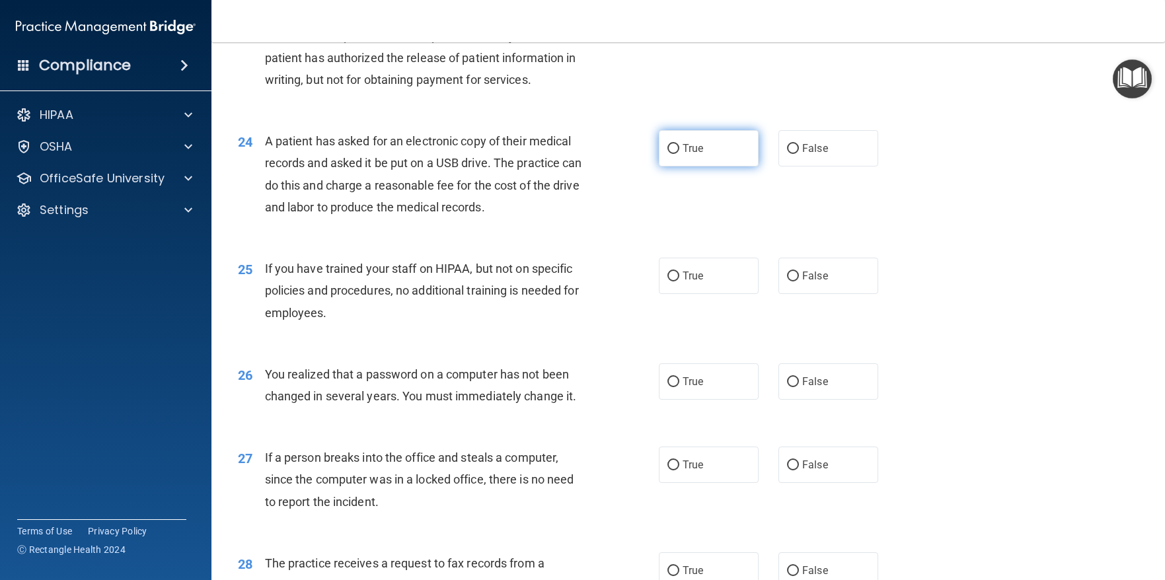
click at [672, 154] on input "True" at bounding box center [673, 149] width 12 height 10
radio input "true"
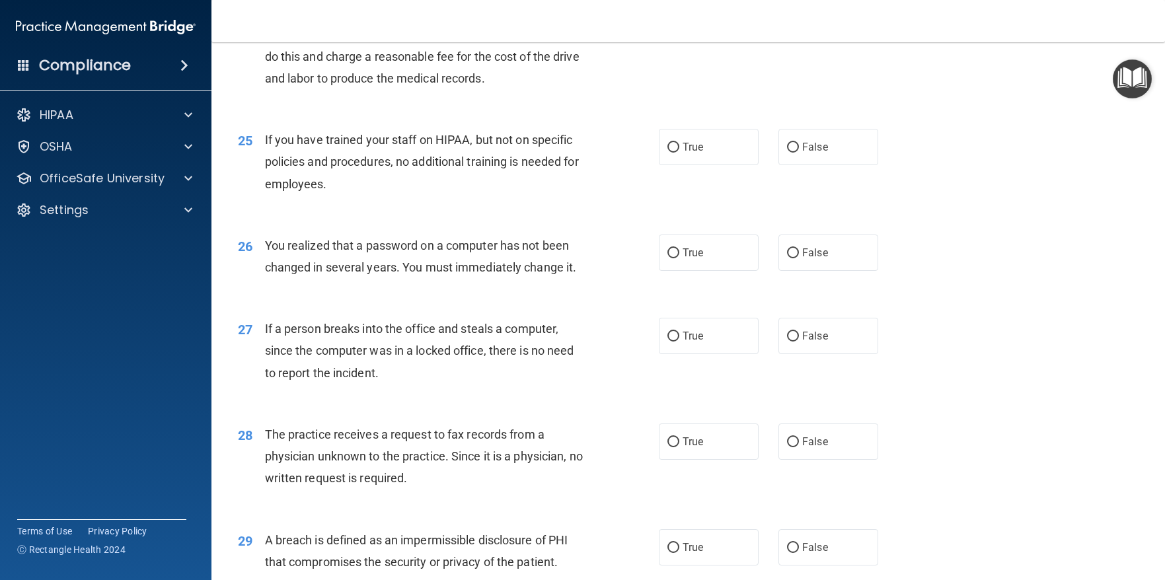
scroll to position [2510, 0]
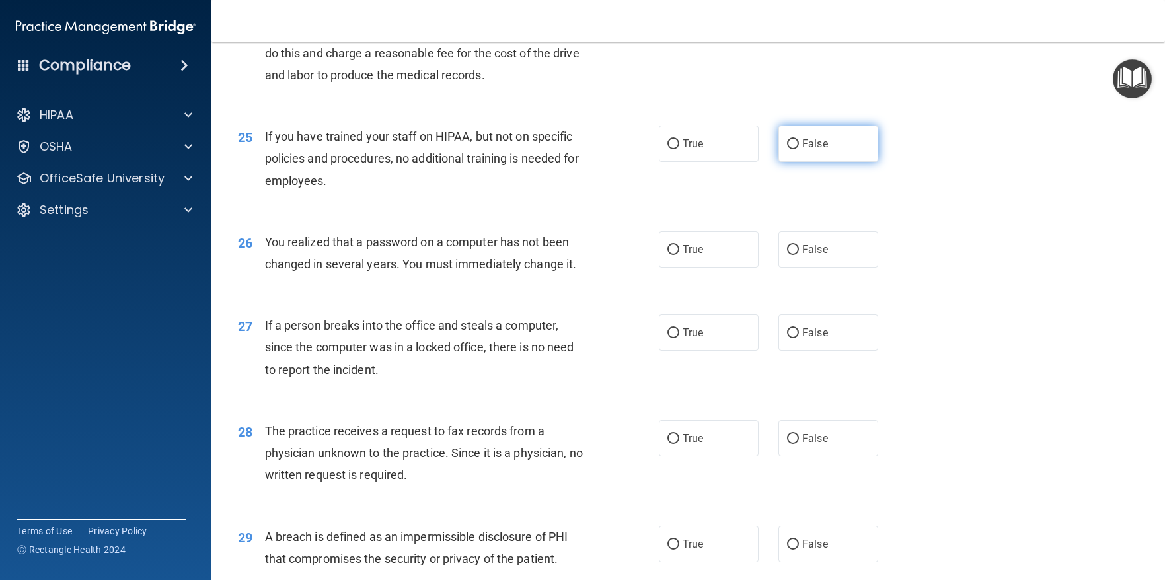
click at [787, 149] on input "False" at bounding box center [793, 144] width 12 height 10
radio input "true"
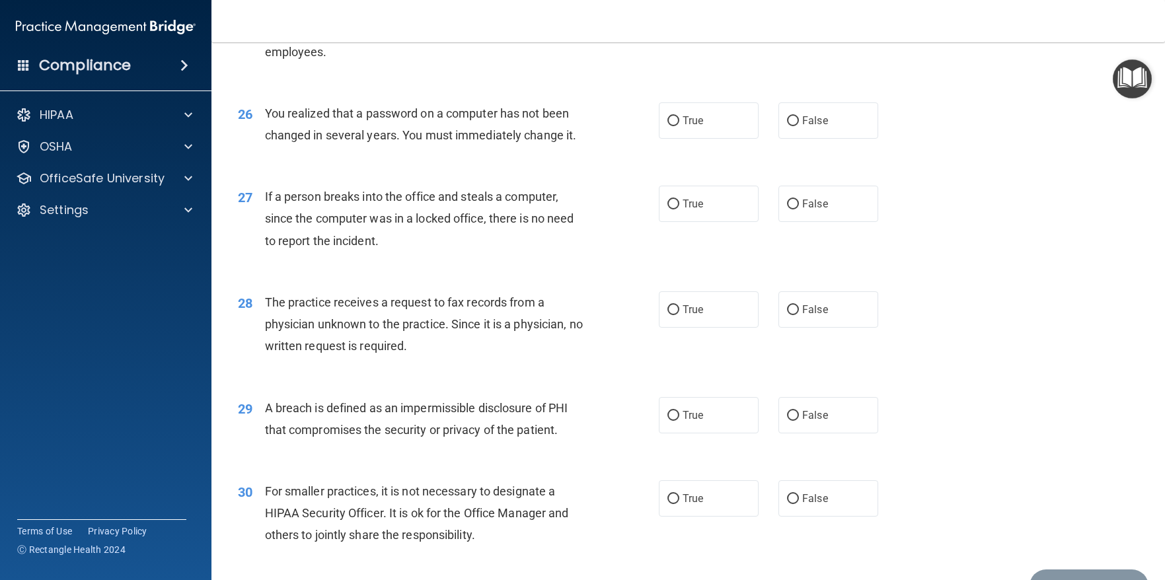
scroll to position [2642, 0]
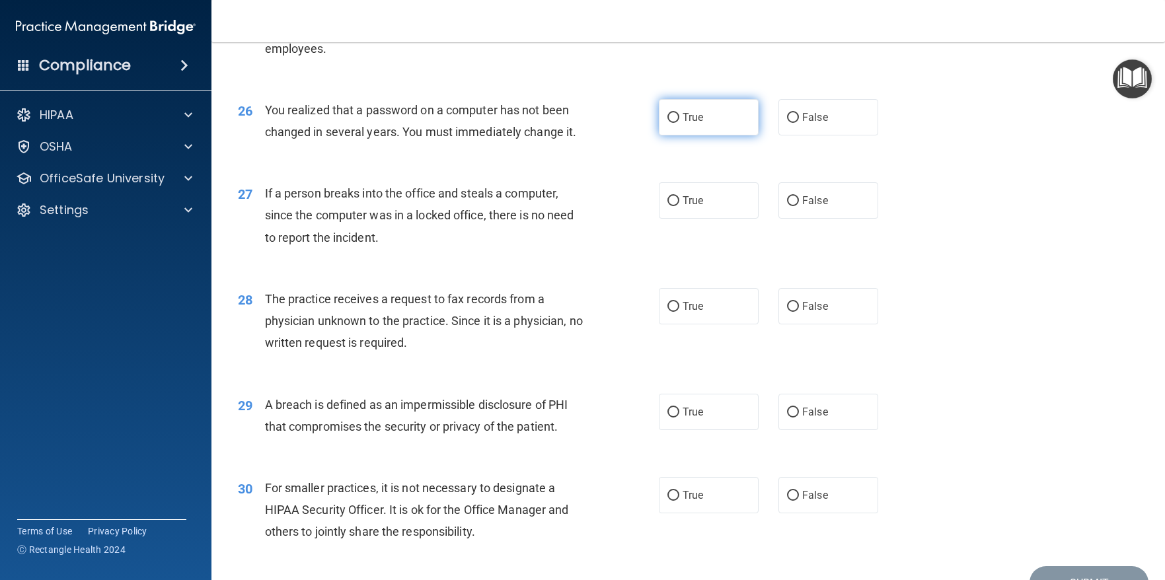
click at [667, 123] on input "True" at bounding box center [673, 118] width 12 height 10
radio input "true"
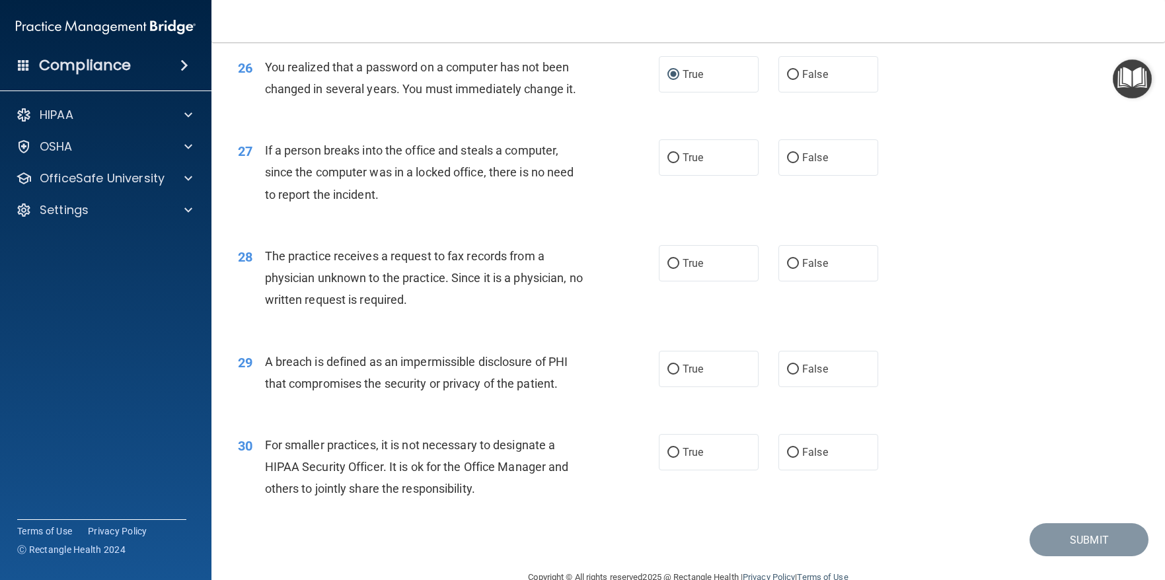
scroll to position [2708, 0]
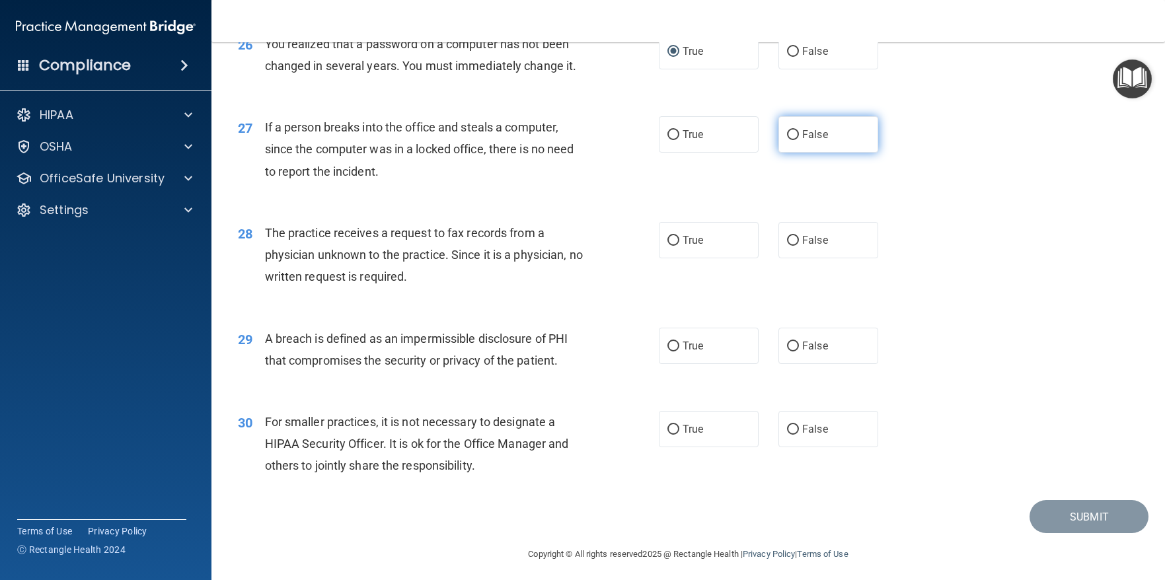
click at [787, 140] on input "False" at bounding box center [793, 135] width 12 height 10
radio input "true"
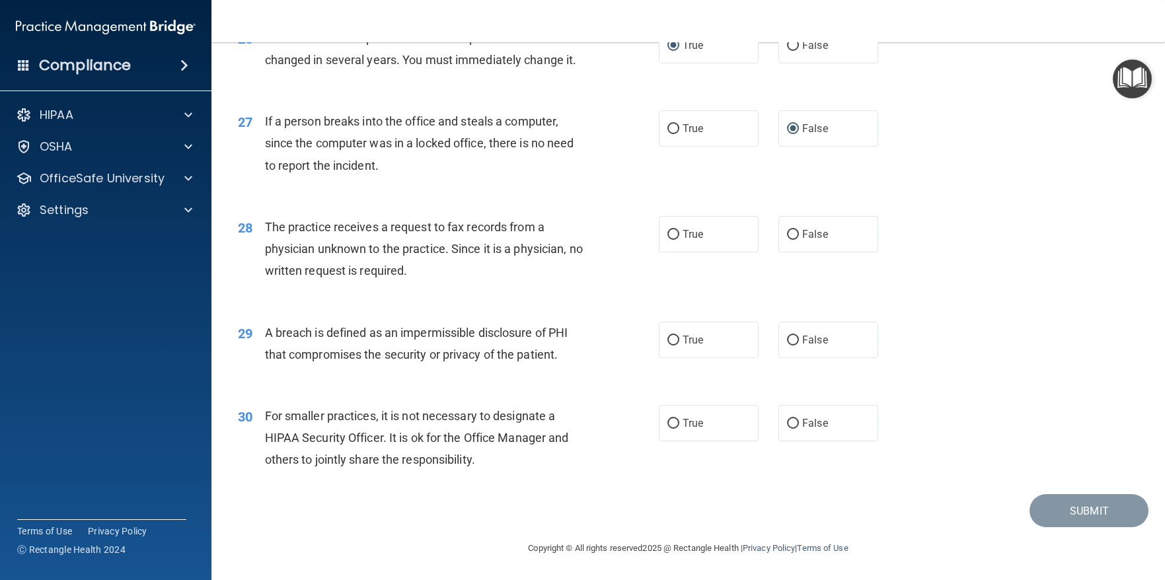
scroll to position [2736, 0]
click at [789, 235] on input "False" at bounding box center [793, 235] width 12 height 10
radio input "true"
click at [659, 334] on label "True" at bounding box center [709, 340] width 100 height 36
click at [667, 336] on input "True" at bounding box center [673, 341] width 12 height 10
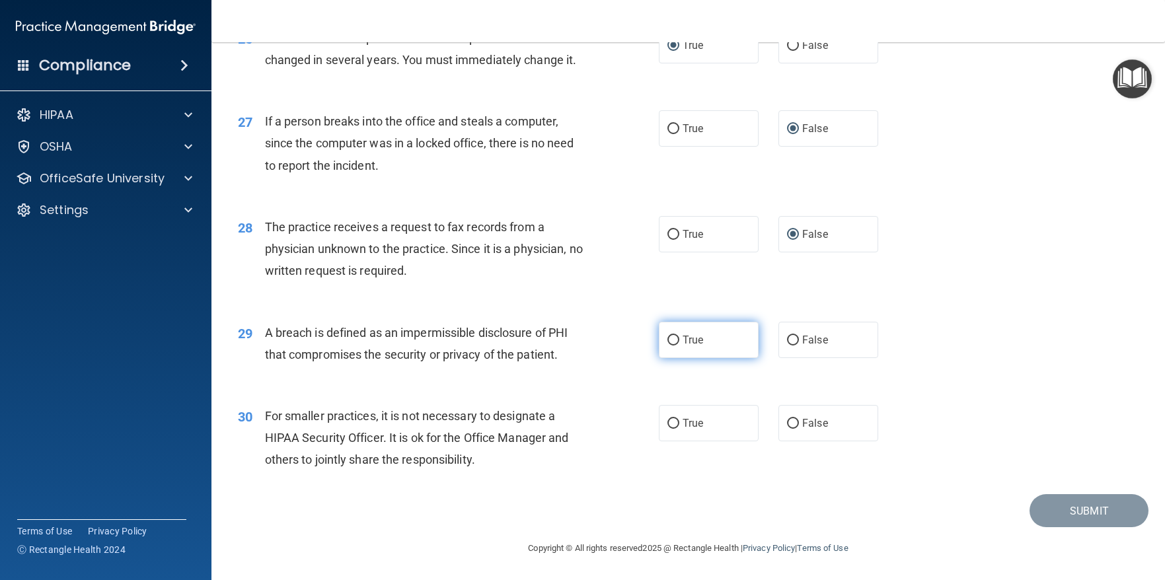
radio input "true"
click at [671, 423] on input "True" at bounding box center [673, 424] width 12 height 10
radio input "true"
click at [980, 380] on div "29 A breach is defined as an impermissible disclosure of PHI that compromises t…" at bounding box center [688, 346] width 920 height 83
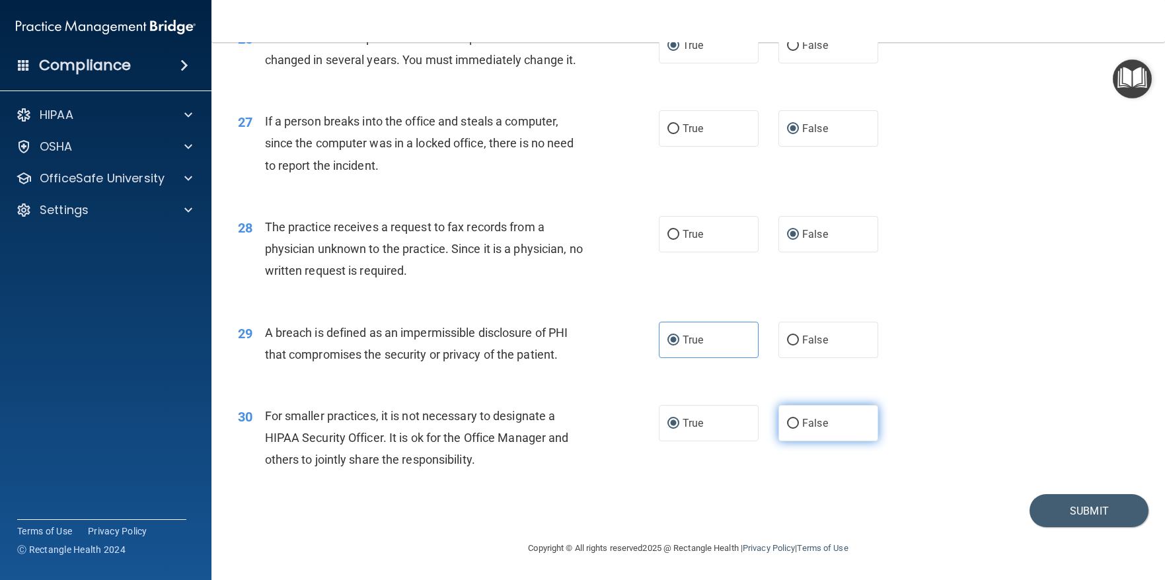
click at [787, 419] on input "False" at bounding box center [793, 424] width 12 height 10
radio input "true"
radio input "false"
click at [1014, 346] on div "29 A breach is defined as an impermissible disclosure of PHI that compromises t…" at bounding box center [688, 346] width 920 height 83
click at [1069, 511] on button "Submit" at bounding box center [1088, 511] width 119 height 34
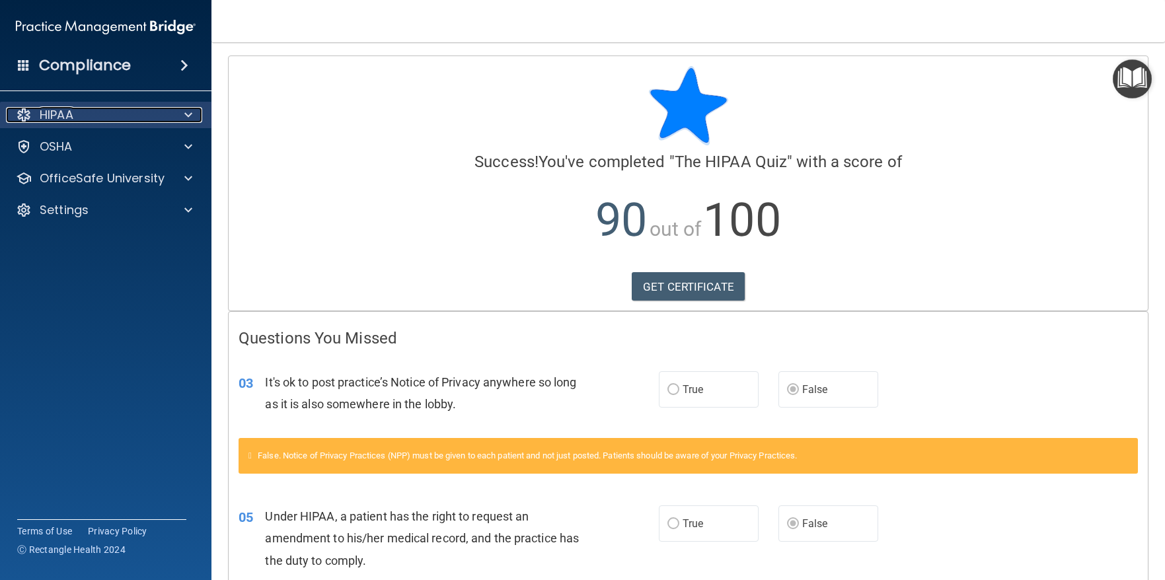
click at [58, 116] on p "HIPAA" at bounding box center [57, 115] width 34 height 16
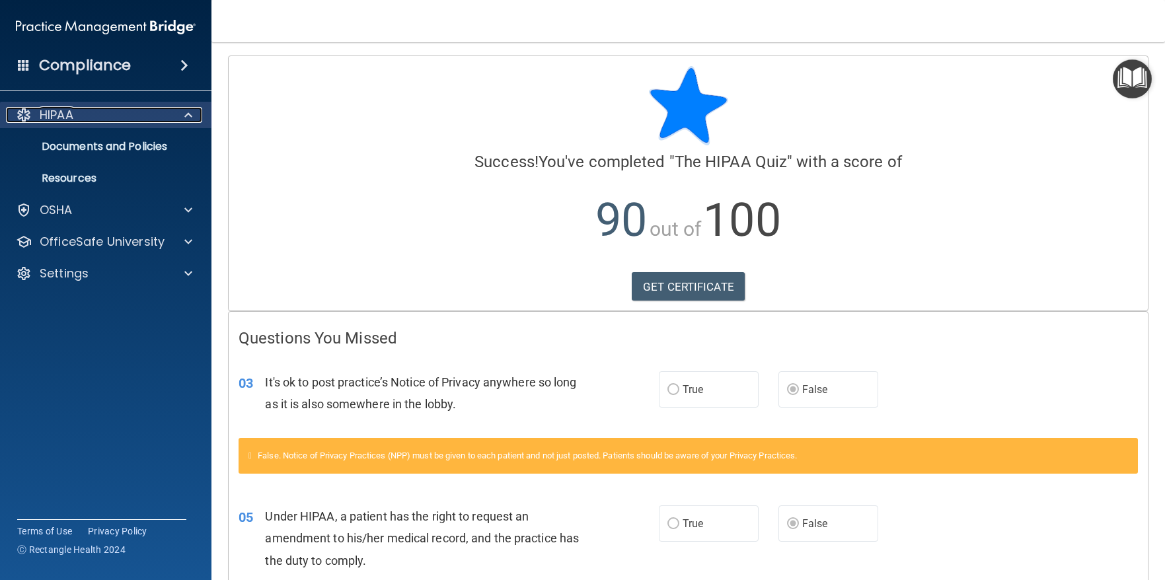
click at [53, 112] on p "HIPAA" at bounding box center [57, 115] width 34 height 16
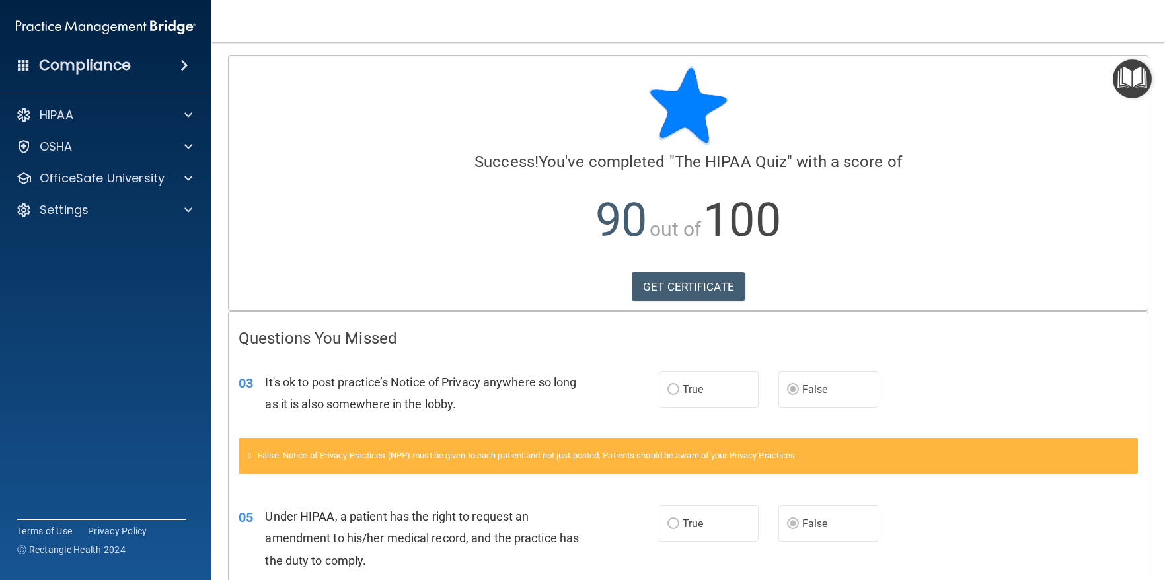
click at [1132, 80] on img "Open Resource Center" at bounding box center [1131, 78] width 39 height 39
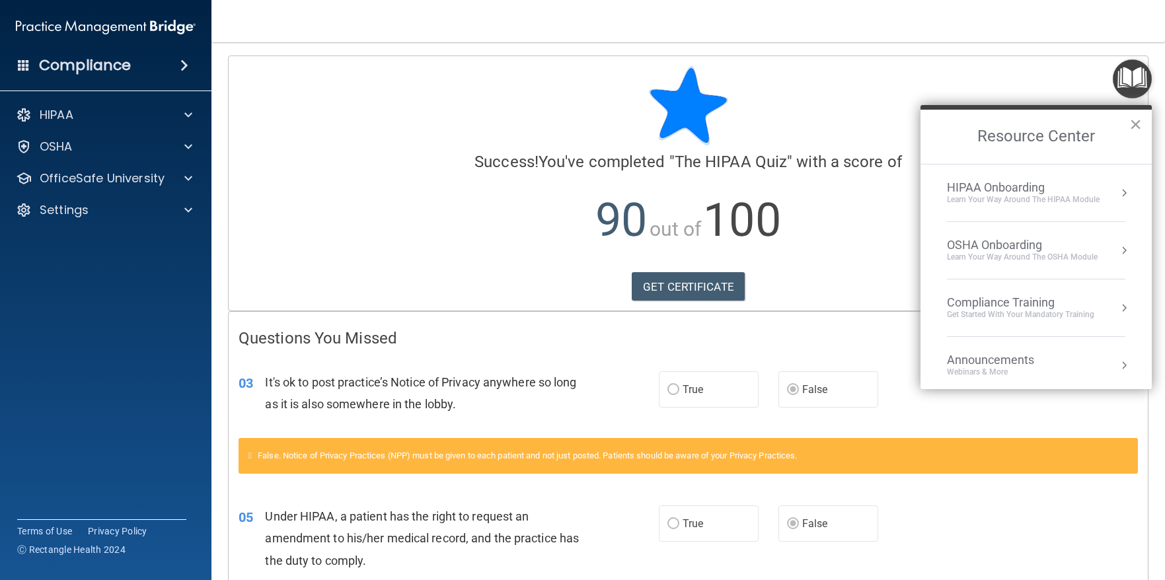
click at [990, 300] on div "Compliance Training" at bounding box center [1020, 302] width 147 height 15
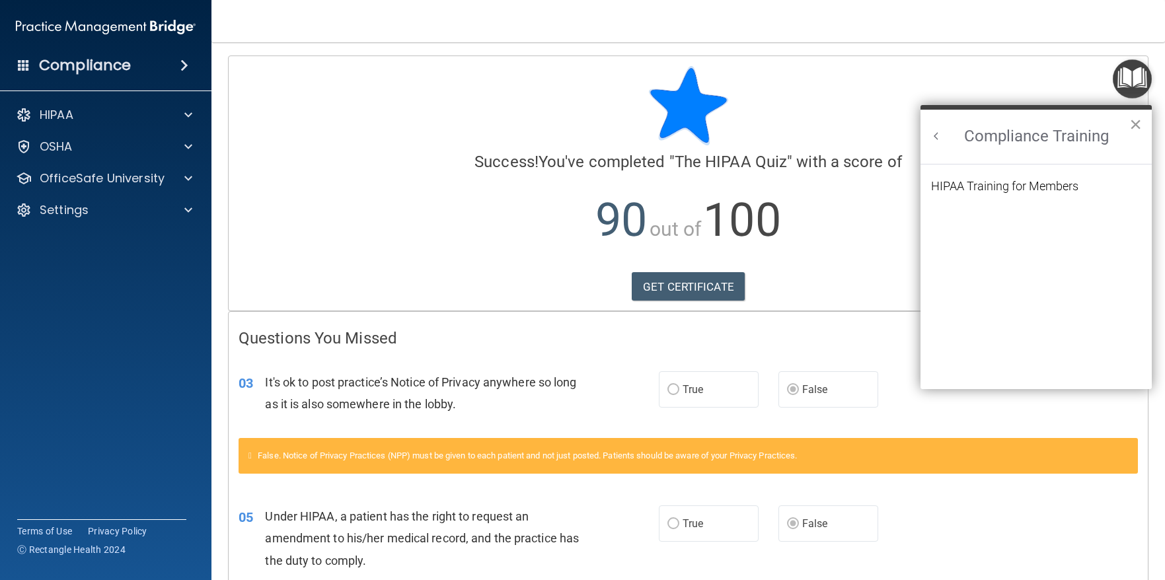
click at [1137, 121] on button "×" at bounding box center [1135, 124] width 13 height 21
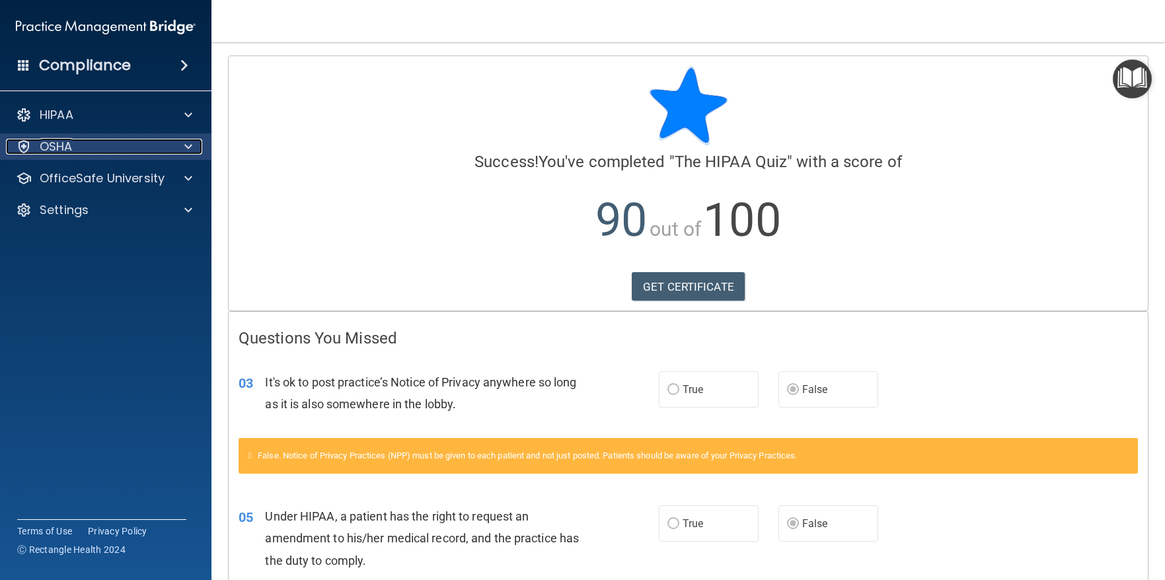
click at [73, 145] on div "OSHA" at bounding box center [88, 147] width 164 height 16
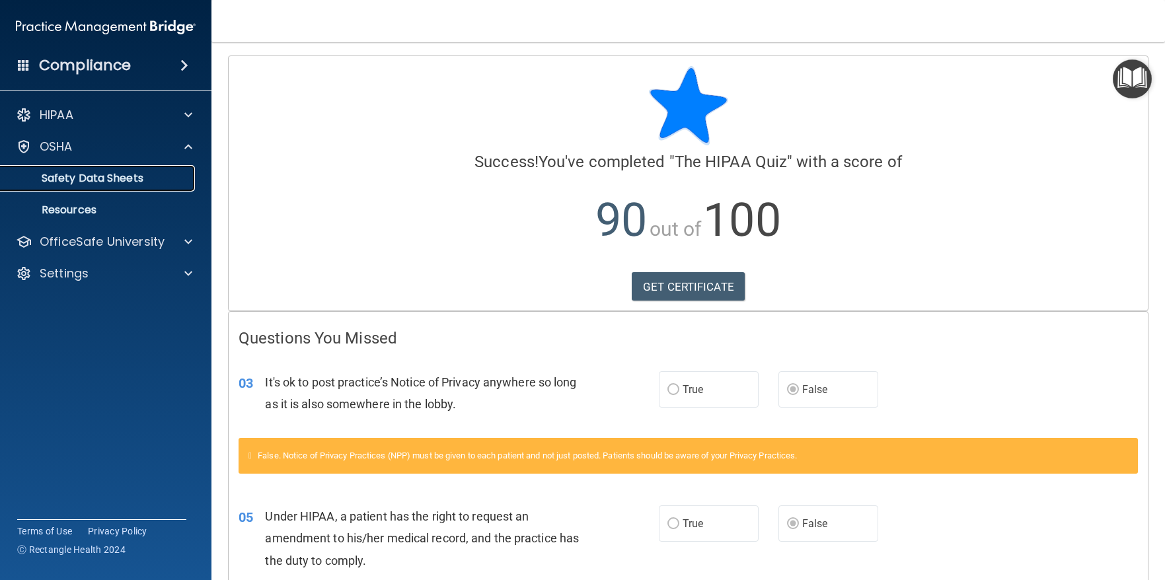
click at [78, 176] on p "Safety Data Sheets" at bounding box center [99, 178] width 180 height 13
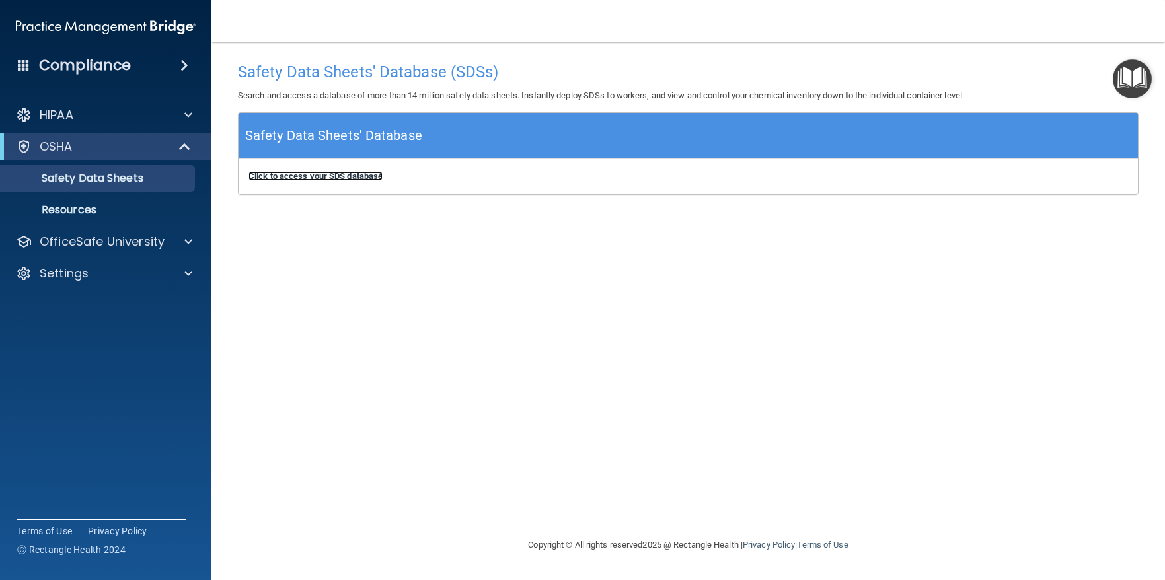
click at [303, 176] on b "Click to access your SDS database" at bounding box center [315, 176] width 134 height 10
click at [69, 242] on p "OfficeSafe University" at bounding box center [102, 242] width 125 height 16
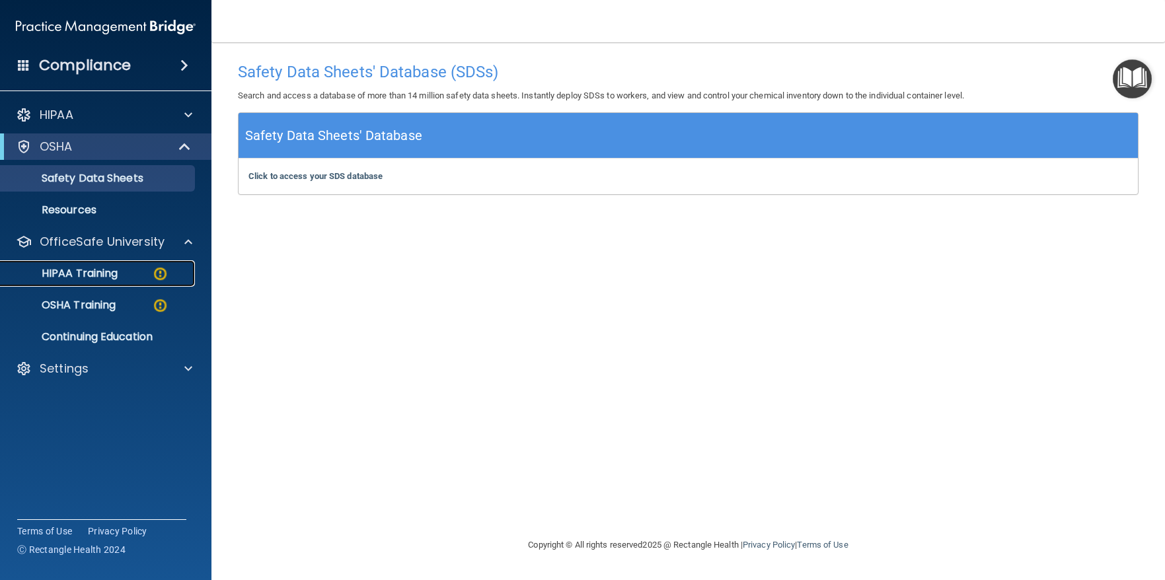
click at [67, 270] on p "HIPAA Training" at bounding box center [63, 273] width 109 height 13
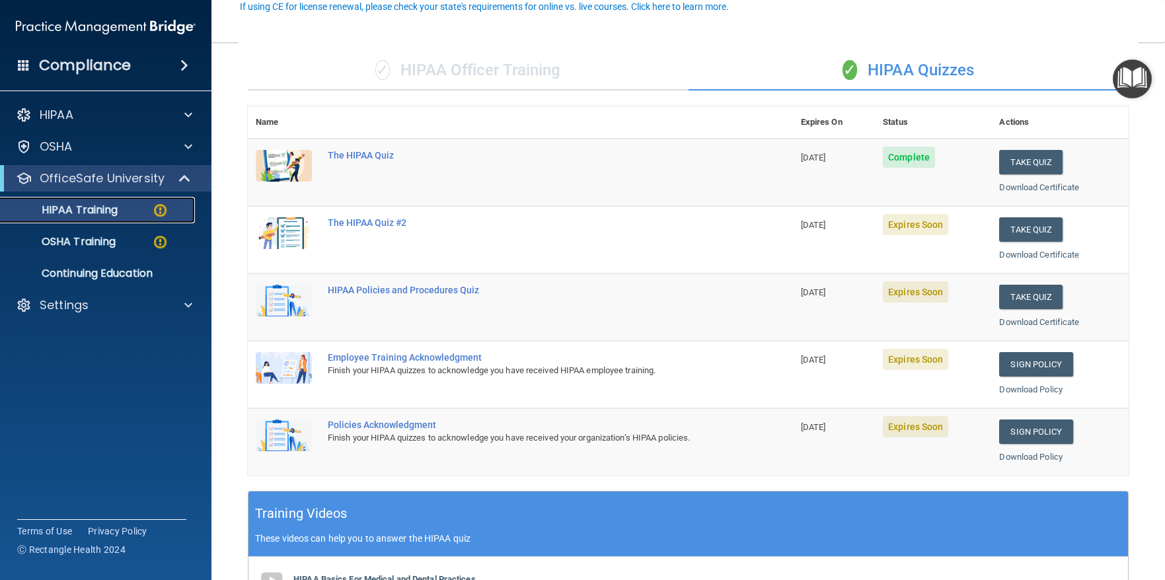
scroll to position [132, 0]
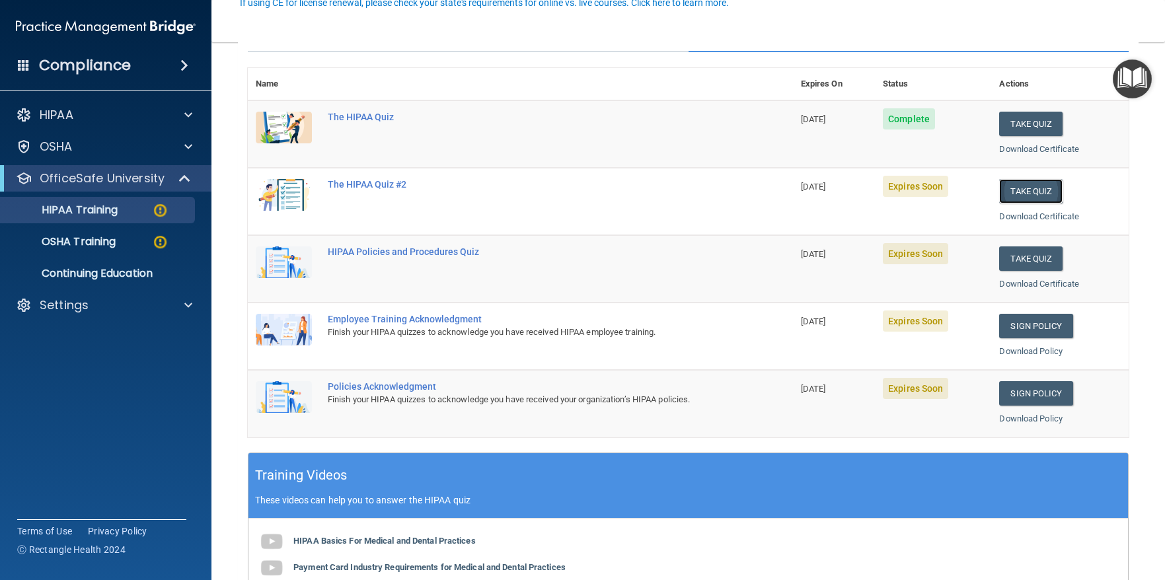
click at [1030, 188] on button "Take Quiz" at bounding box center [1030, 191] width 63 height 24
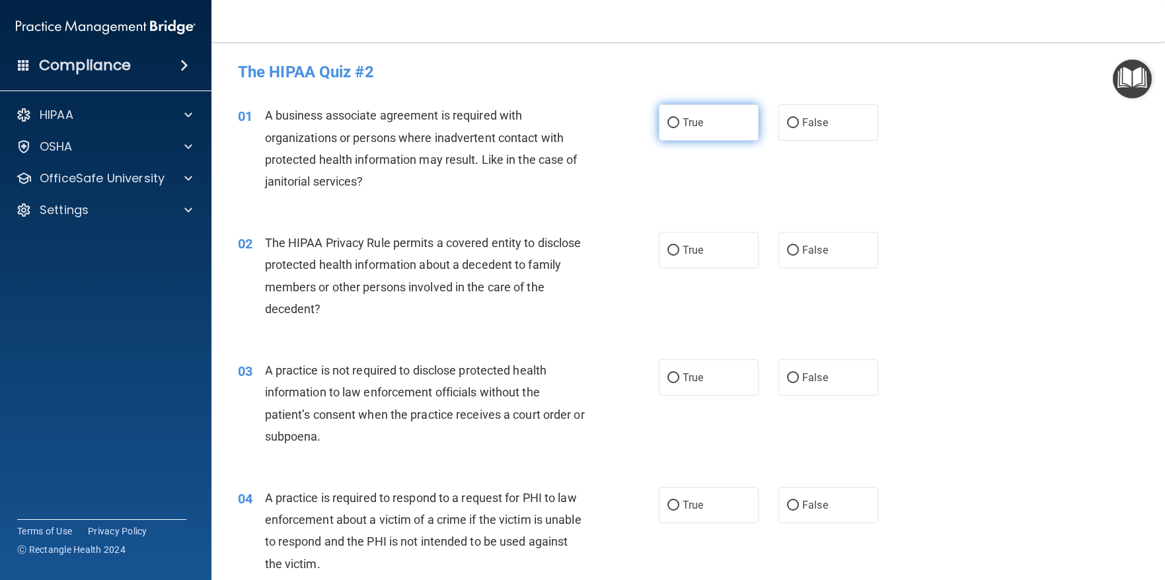
click at [672, 119] on input "True" at bounding box center [673, 123] width 12 height 10
radio input "true"
click at [793, 126] on label "False" at bounding box center [828, 122] width 100 height 36
click at [793, 126] on input "False" at bounding box center [793, 123] width 12 height 10
radio input "true"
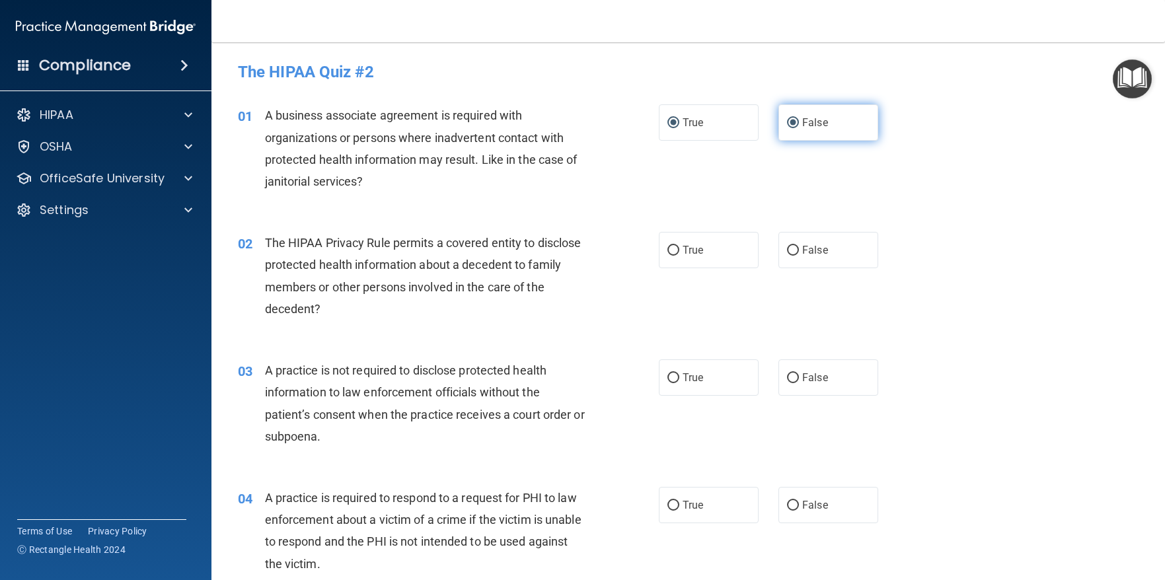
radio input "false"
click at [789, 249] on input "False" at bounding box center [793, 251] width 12 height 10
radio input "true"
click at [672, 244] on label "True" at bounding box center [709, 250] width 100 height 36
click at [672, 246] on input "True" at bounding box center [673, 251] width 12 height 10
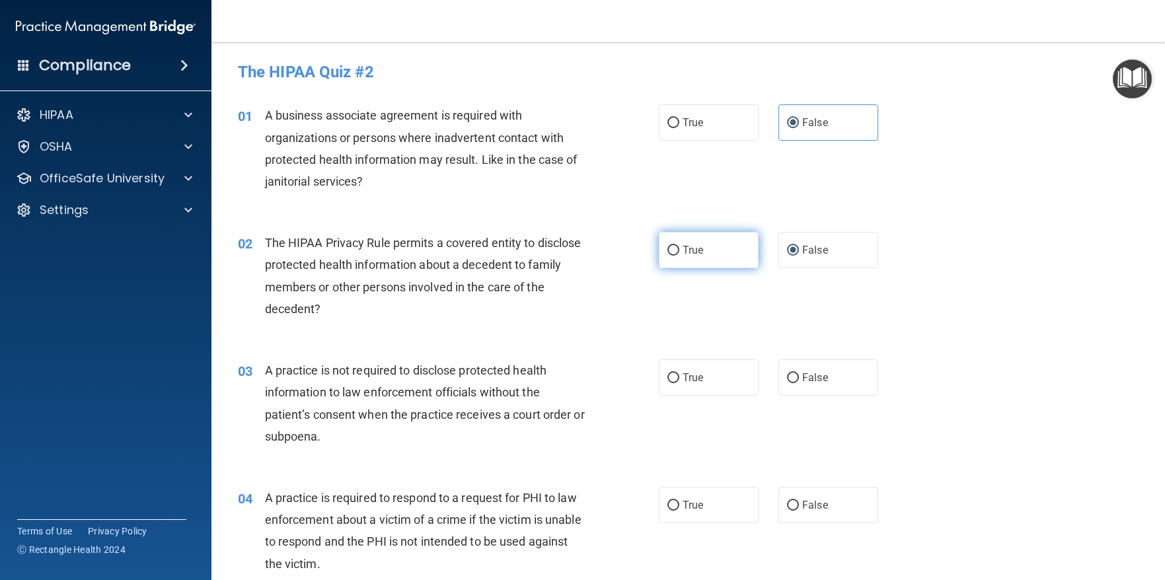
radio input "true"
radio input "false"
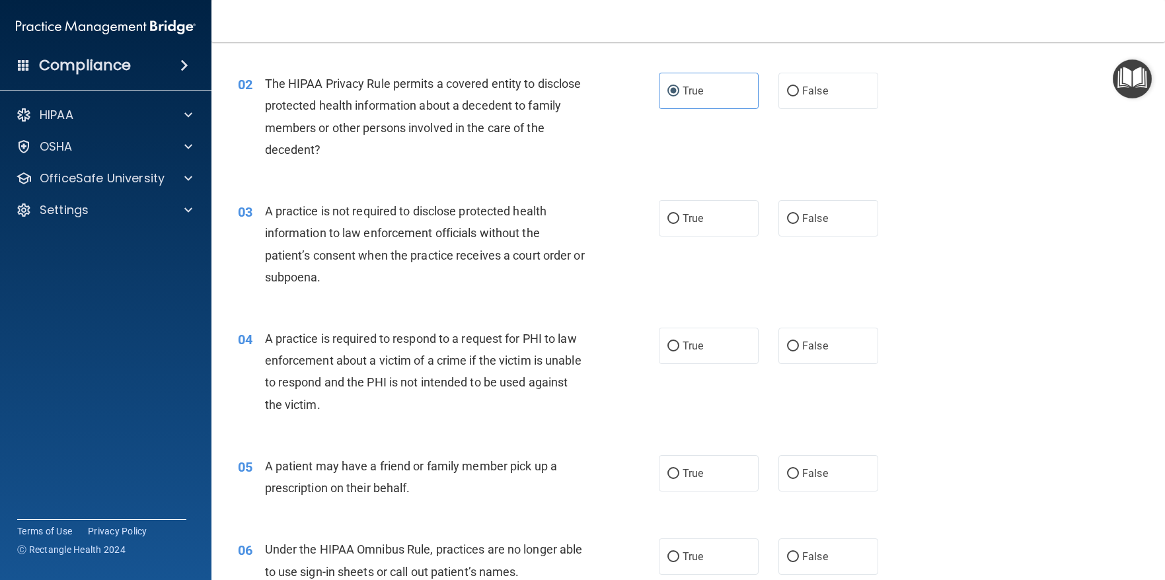
scroll to position [198, 0]
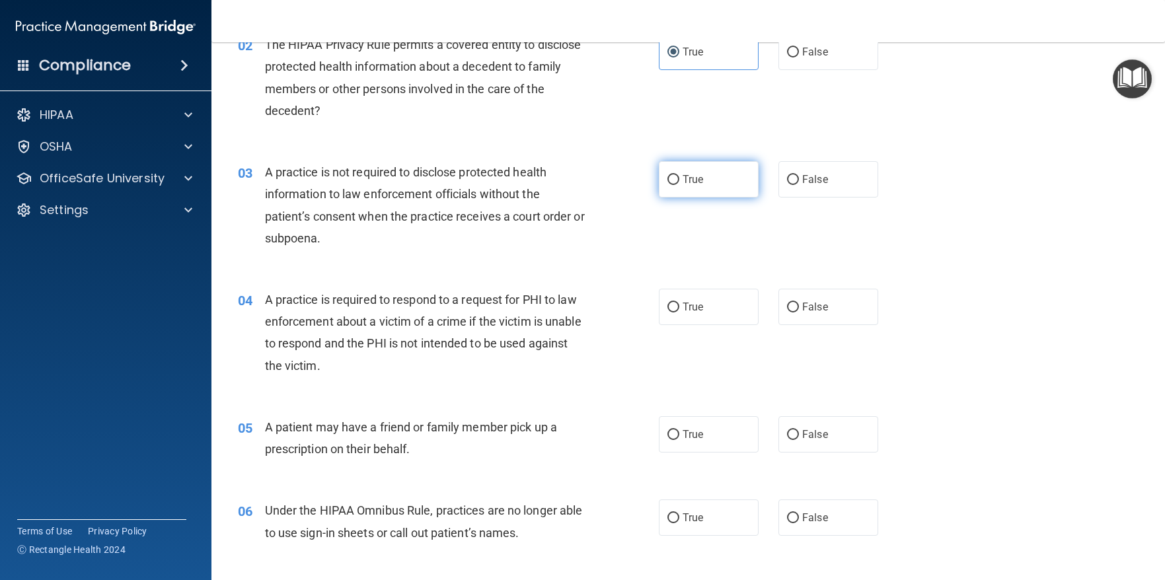
click at [672, 177] on input "True" at bounding box center [673, 180] width 12 height 10
radio input "true"
click at [787, 178] on input "False" at bounding box center [793, 180] width 12 height 10
radio input "true"
radio input "false"
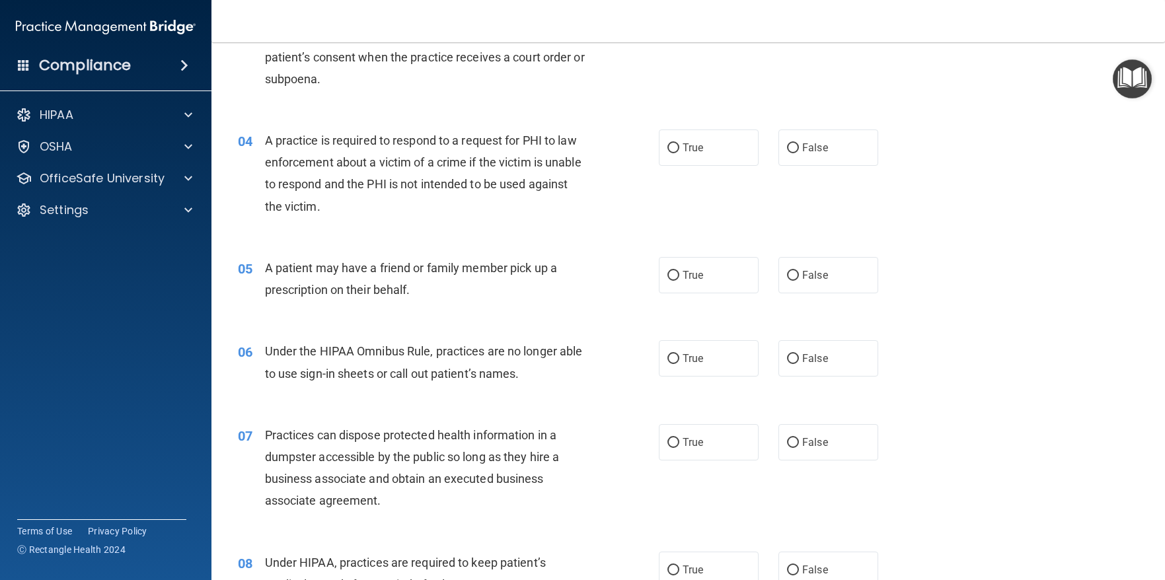
scroll to position [396, 0]
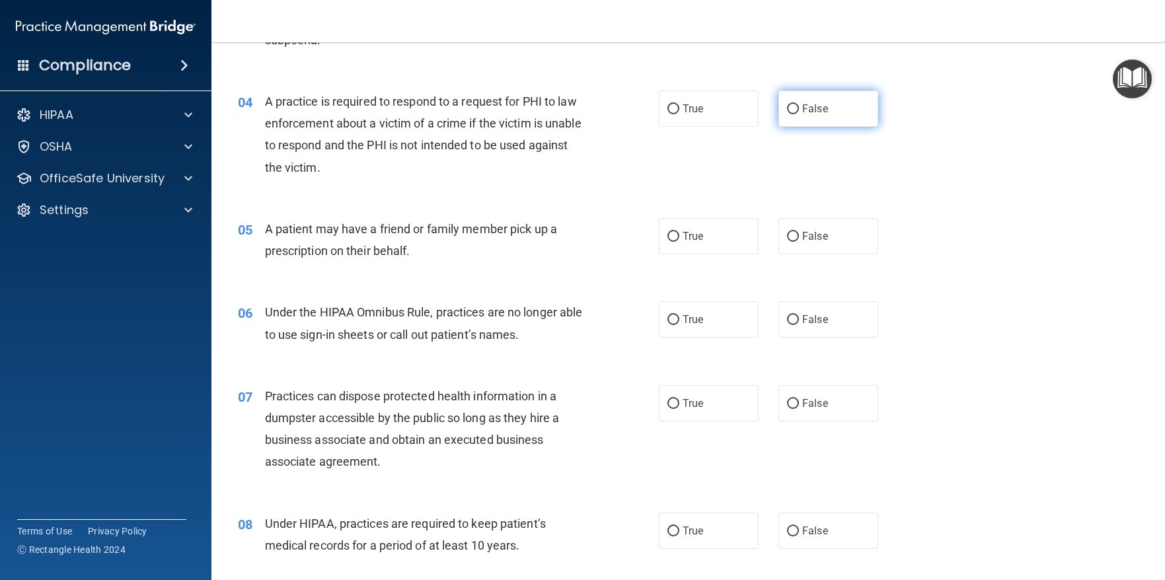
click at [790, 108] on input "False" at bounding box center [793, 109] width 12 height 10
radio input "true"
click at [668, 234] on input "True" at bounding box center [673, 237] width 12 height 10
radio input "true"
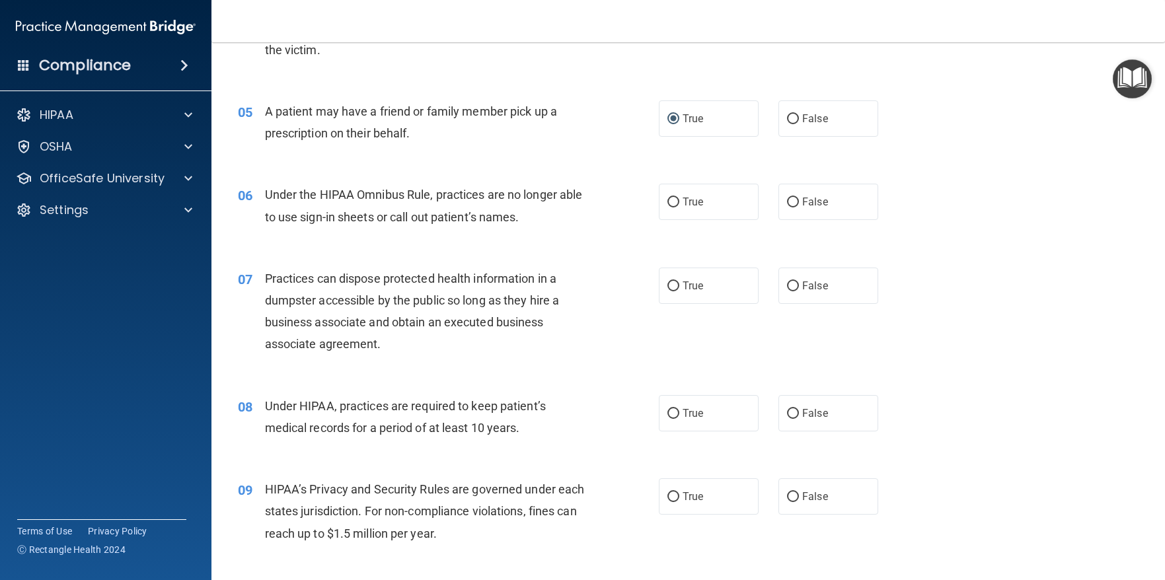
scroll to position [528, 0]
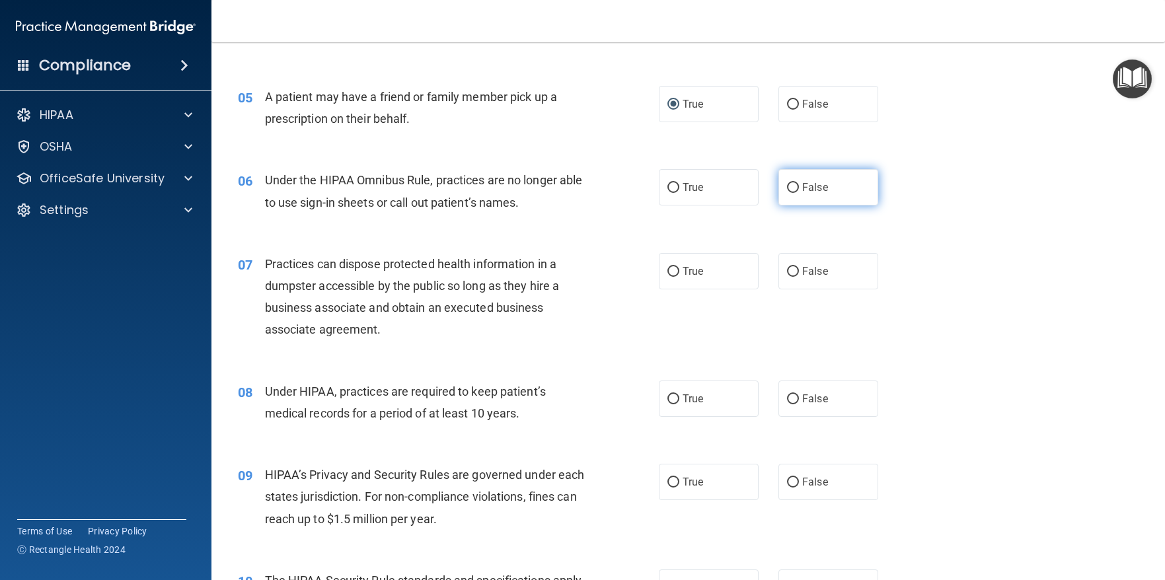
click at [787, 184] on input "False" at bounding box center [793, 188] width 12 height 10
radio input "true"
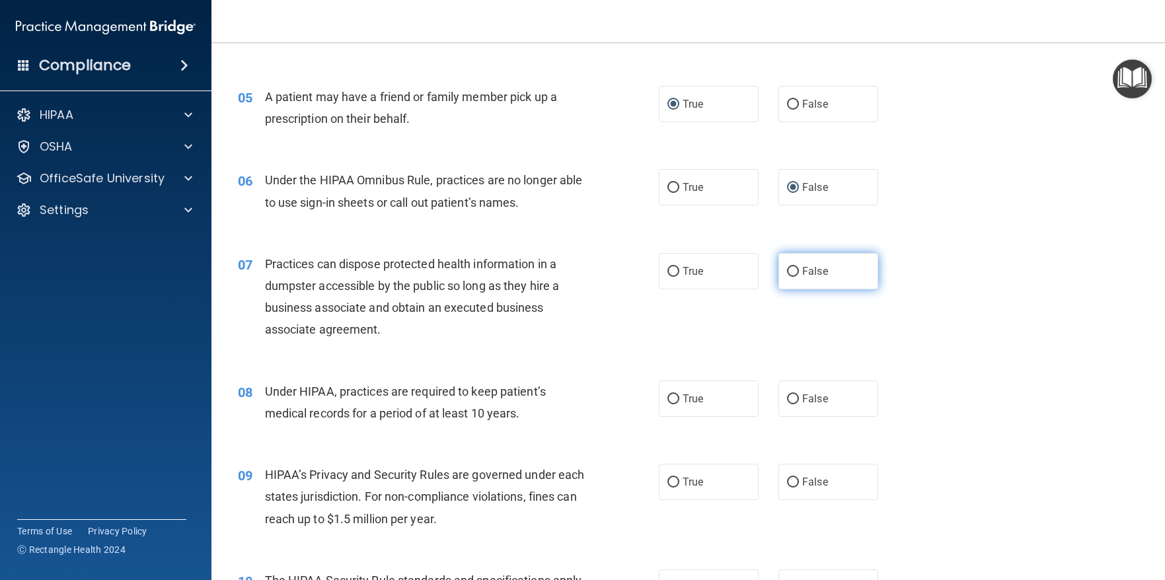
click at [787, 268] on input "False" at bounding box center [793, 272] width 12 height 10
radio input "true"
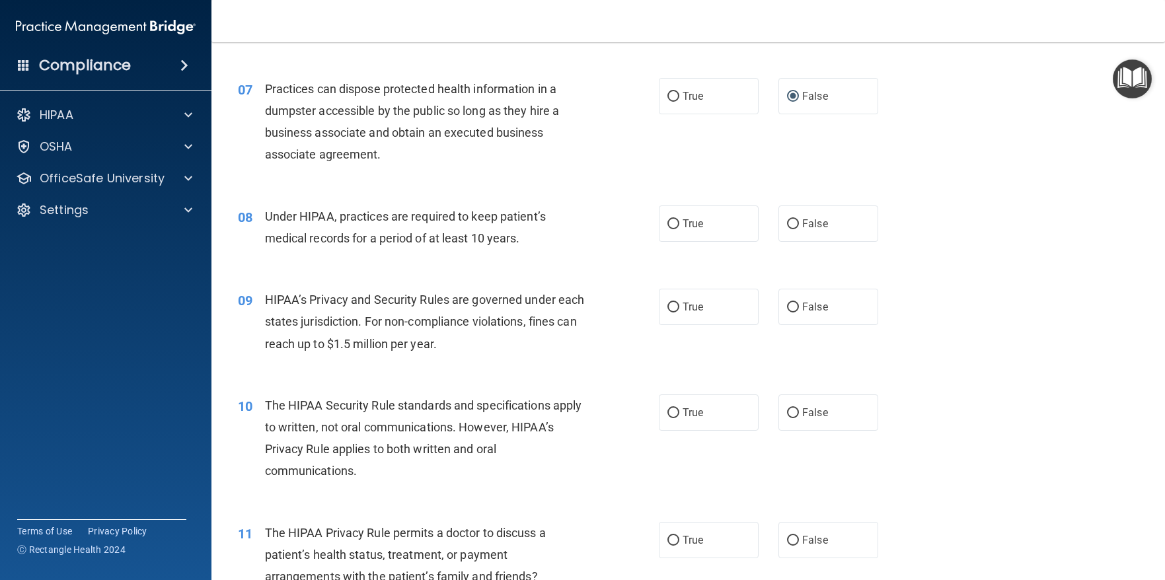
scroll to position [727, 0]
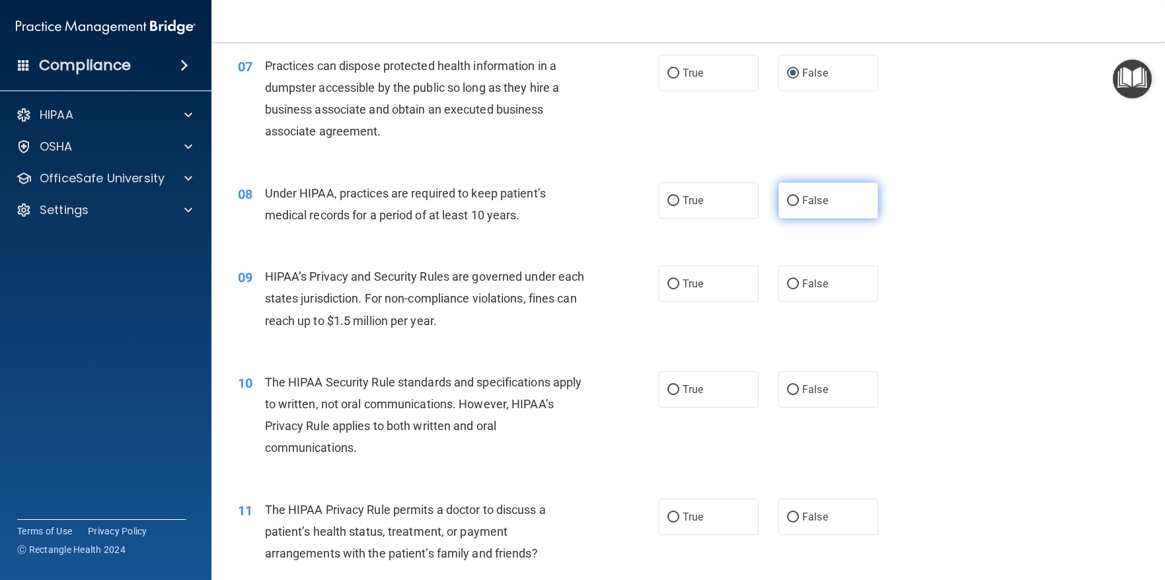
click at [787, 198] on input "False" at bounding box center [793, 201] width 12 height 10
radio input "true"
click at [672, 278] on label "True" at bounding box center [709, 284] width 100 height 36
click at [672, 279] on input "True" at bounding box center [673, 284] width 12 height 10
radio input "true"
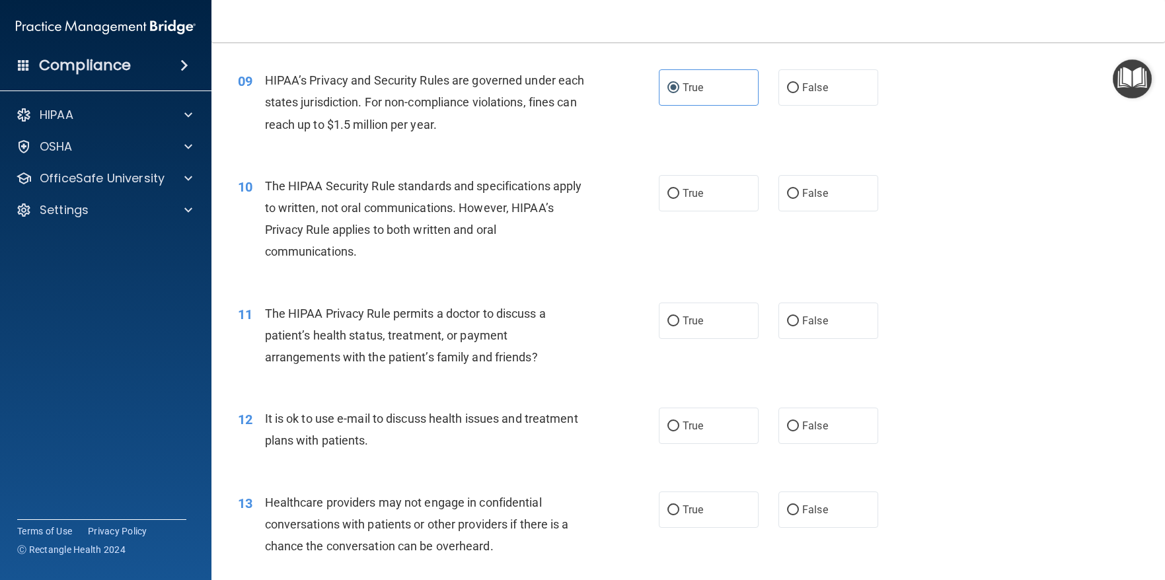
scroll to position [925, 0]
click at [667, 188] on input "True" at bounding box center [673, 192] width 12 height 10
radio input "true"
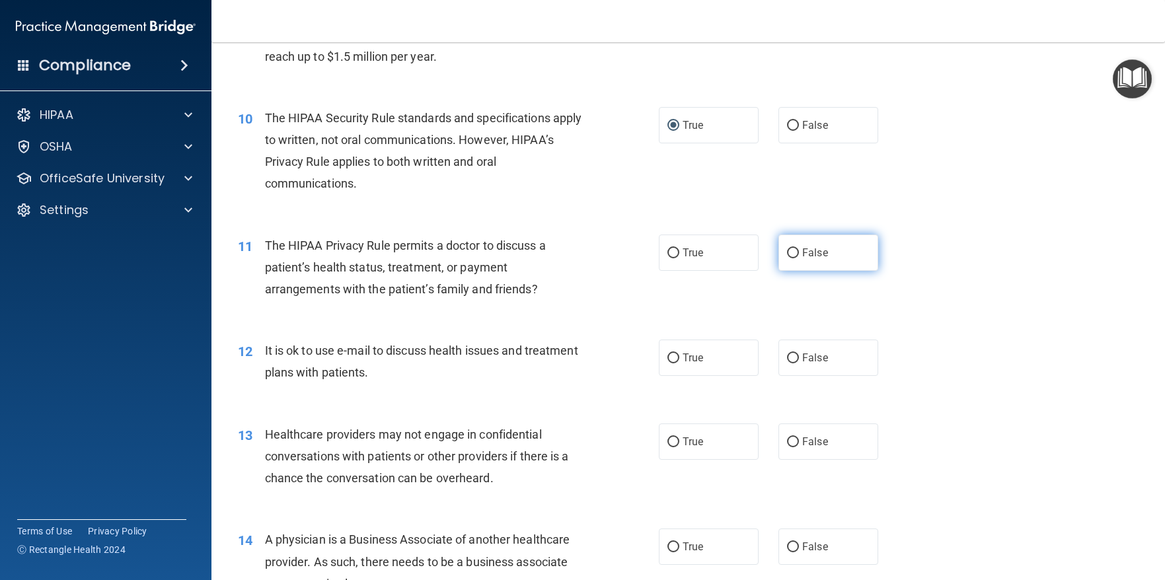
click at [787, 253] on input "False" at bounding box center [793, 253] width 12 height 10
radio input "true"
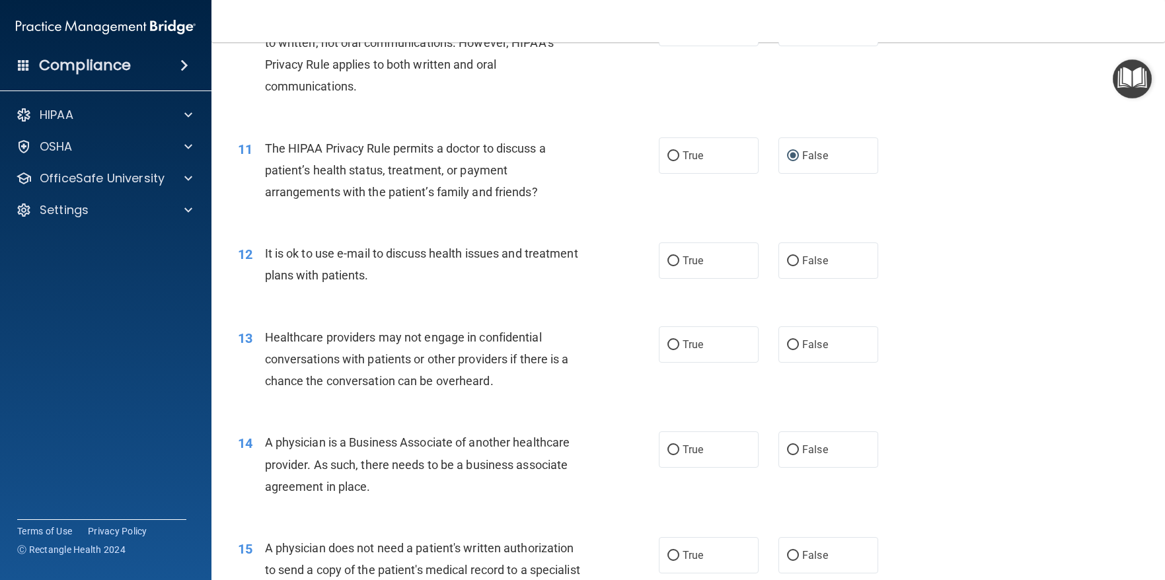
scroll to position [1123, 0]
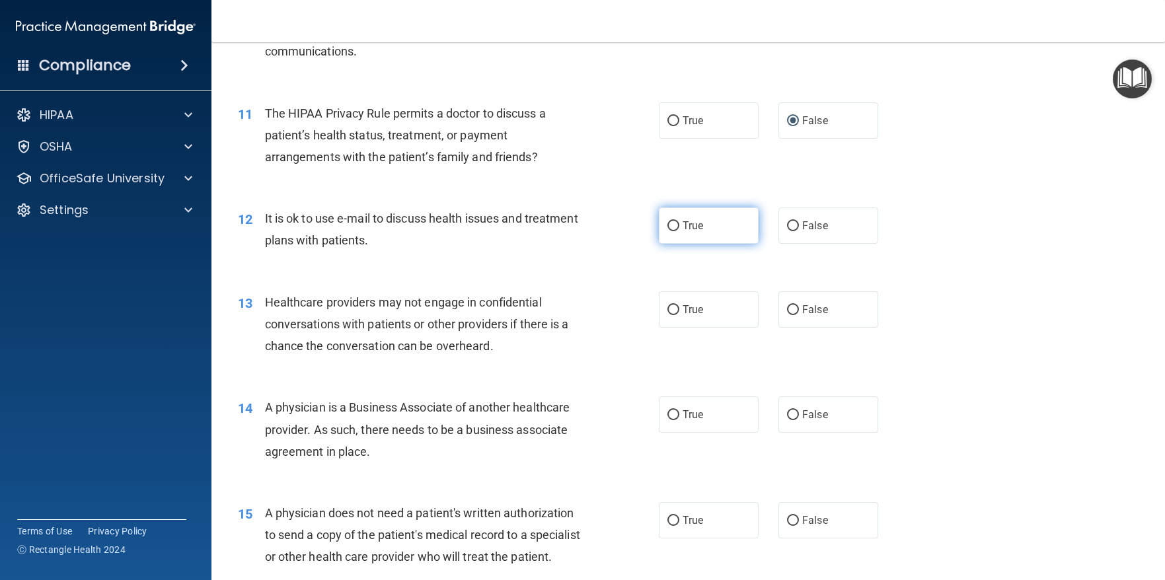
click at [672, 219] on label "True" at bounding box center [709, 225] width 100 height 36
click at [672, 221] on input "True" at bounding box center [673, 226] width 12 height 10
radio input "true"
click at [668, 309] on input "True" at bounding box center [673, 310] width 12 height 10
radio input "true"
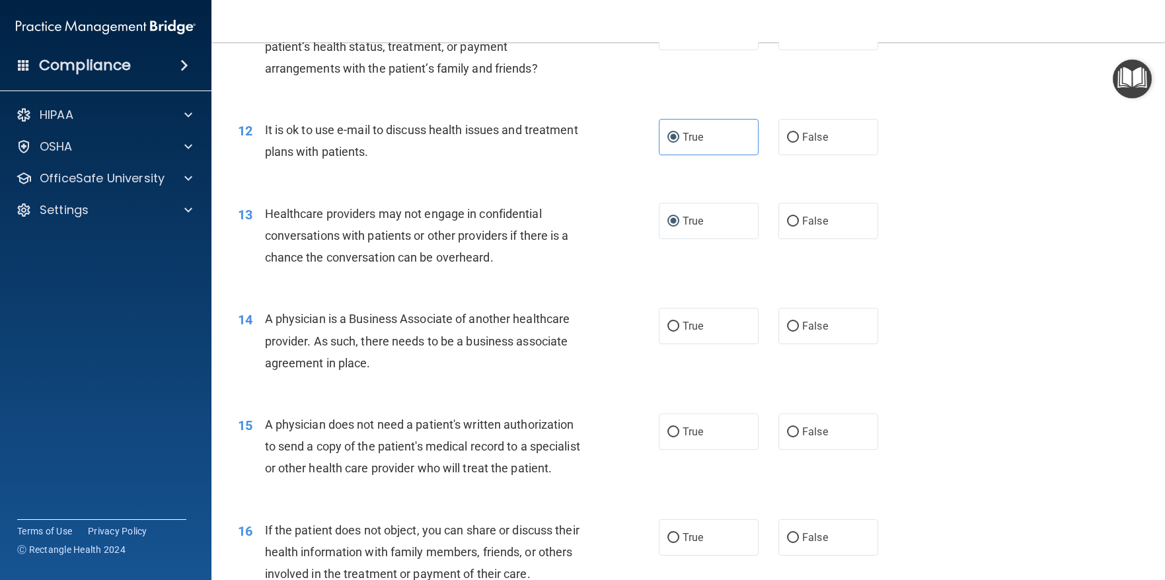
scroll to position [1255, 0]
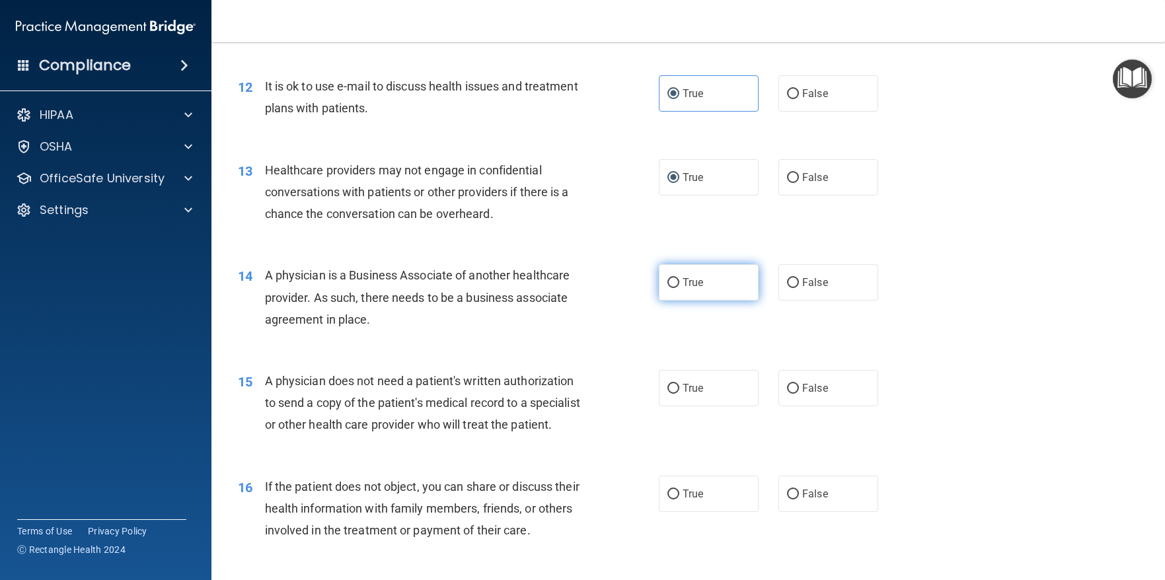
click at [667, 283] on input "True" at bounding box center [673, 283] width 12 height 10
radio input "true"
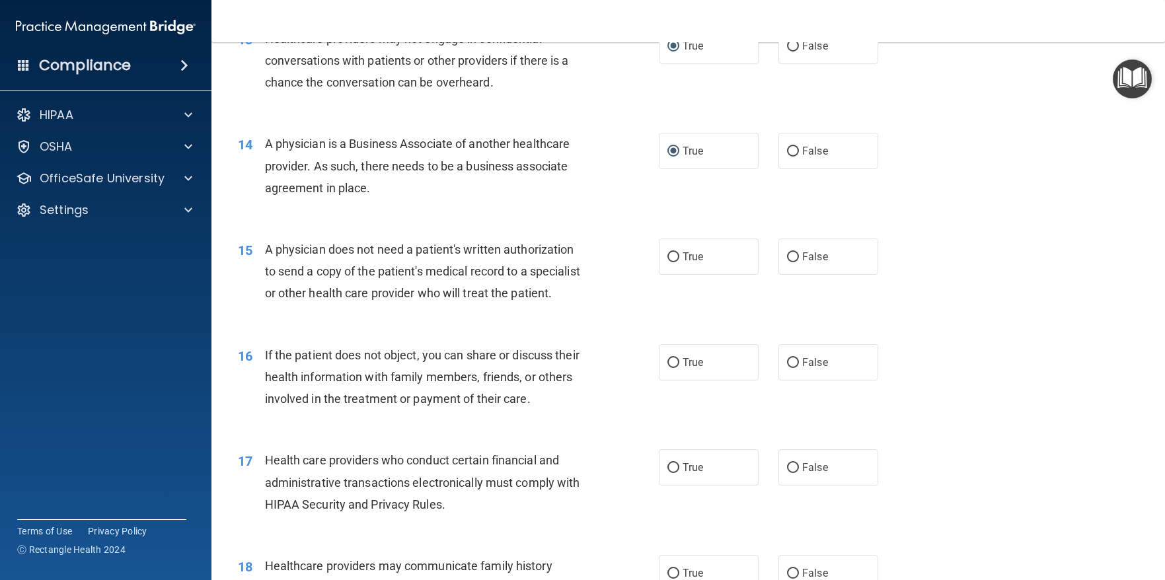
scroll to position [1387, 0]
click at [787, 148] on input "False" at bounding box center [793, 151] width 12 height 10
radio input "true"
radio input "false"
click at [670, 257] on input "True" at bounding box center [673, 257] width 12 height 10
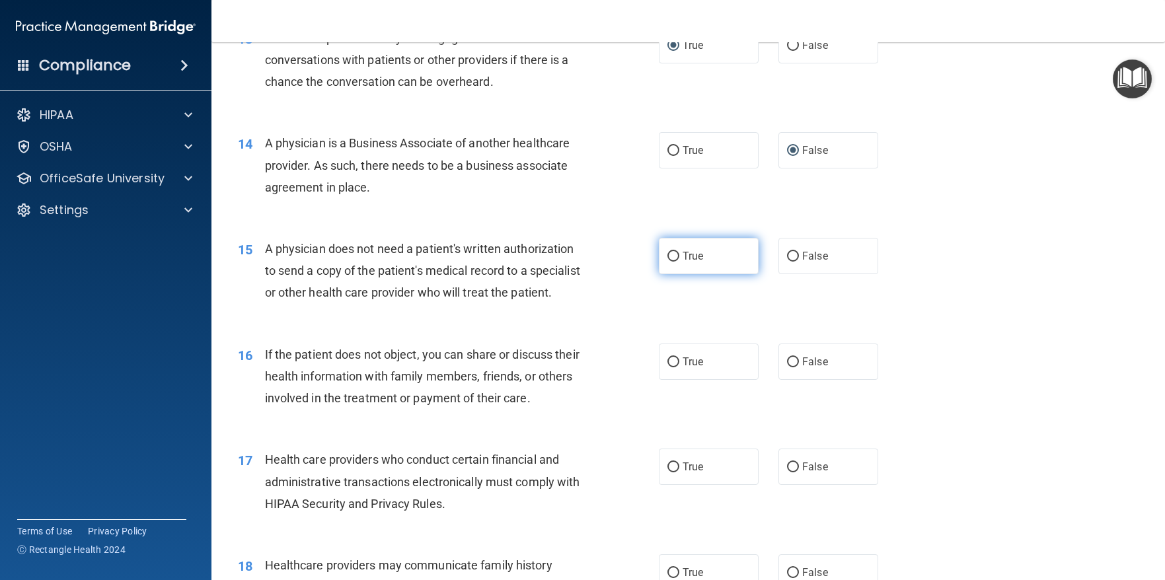
radio input "true"
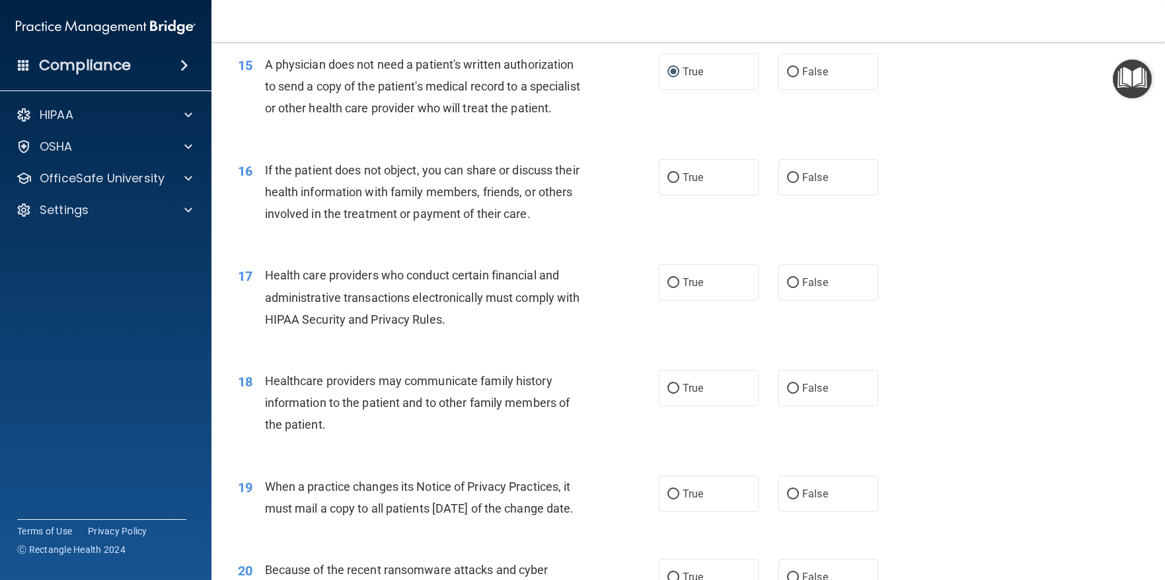
scroll to position [1585, 0]
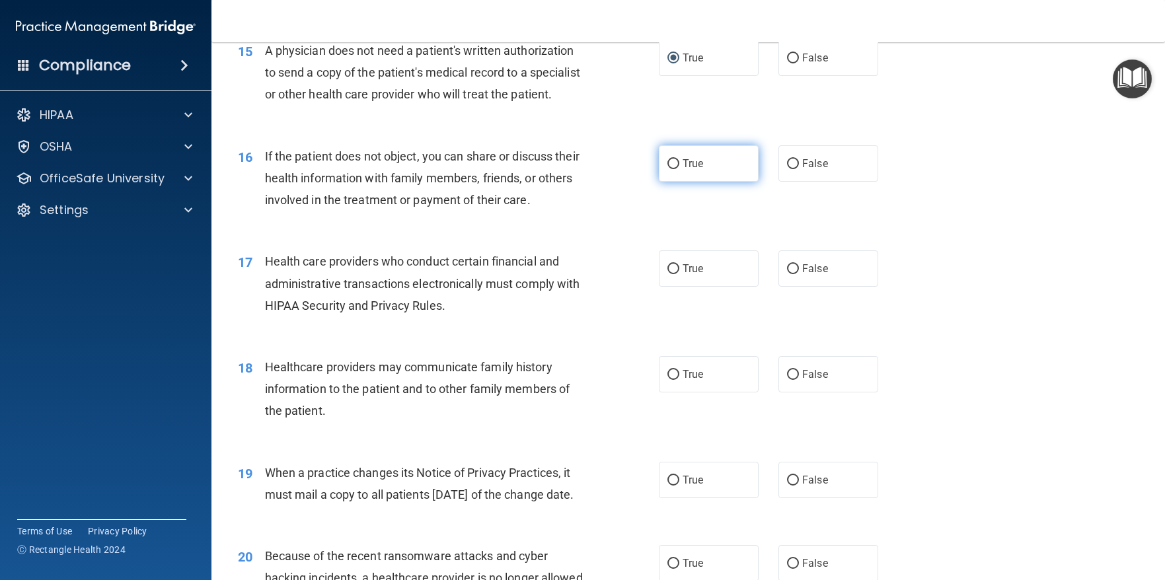
click at [674, 182] on label "True" at bounding box center [709, 163] width 100 height 36
click at [674, 169] on input "True" at bounding box center [673, 164] width 12 height 10
radio input "true"
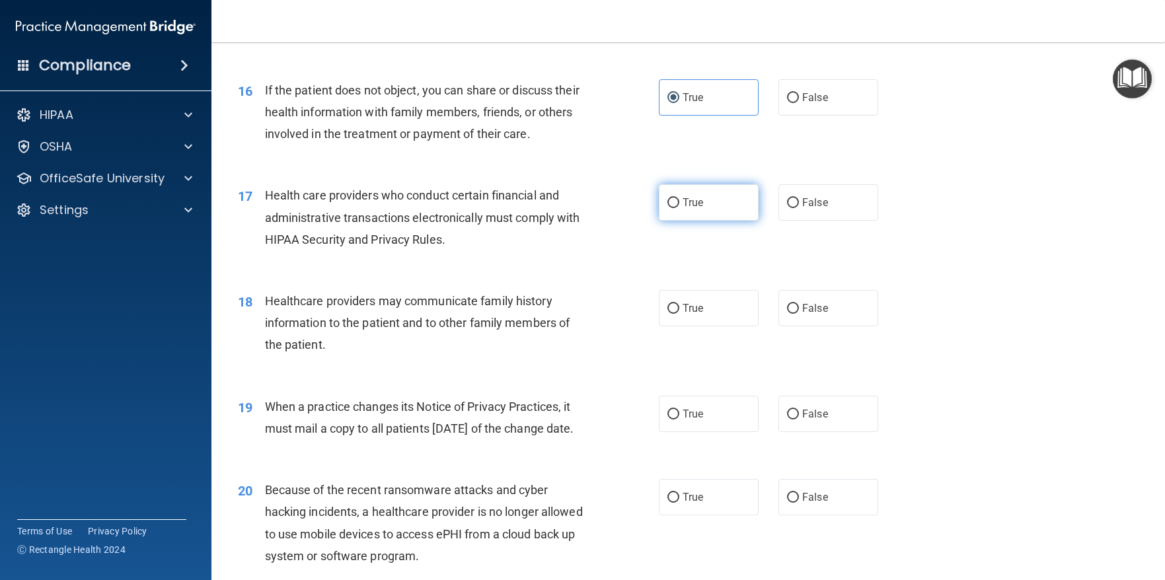
click at [667, 208] on input "True" at bounding box center [673, 203] width 12 height 10
radio input "true"
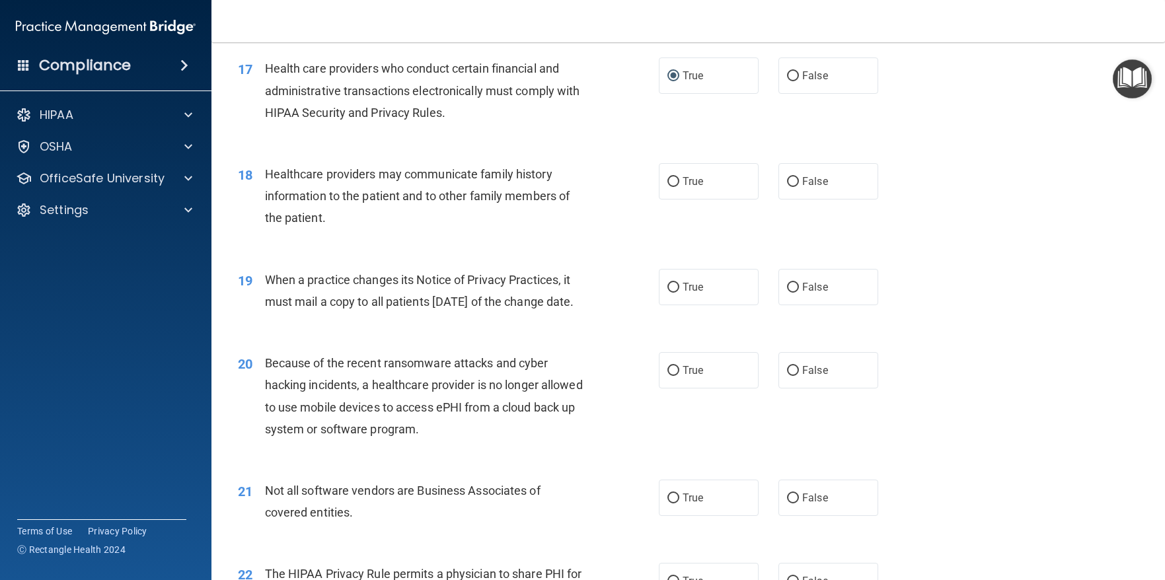
scroll to position [1783, 0]
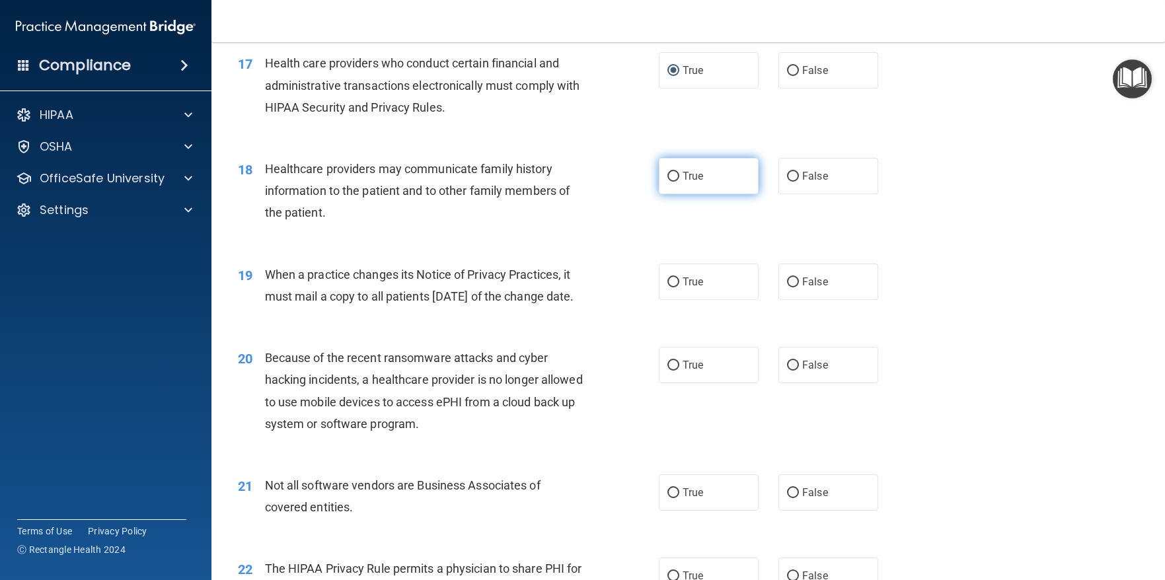
click at [670, 182] on input "True" at bounding box center [673, 177] width 12 height 10
radio input "true"
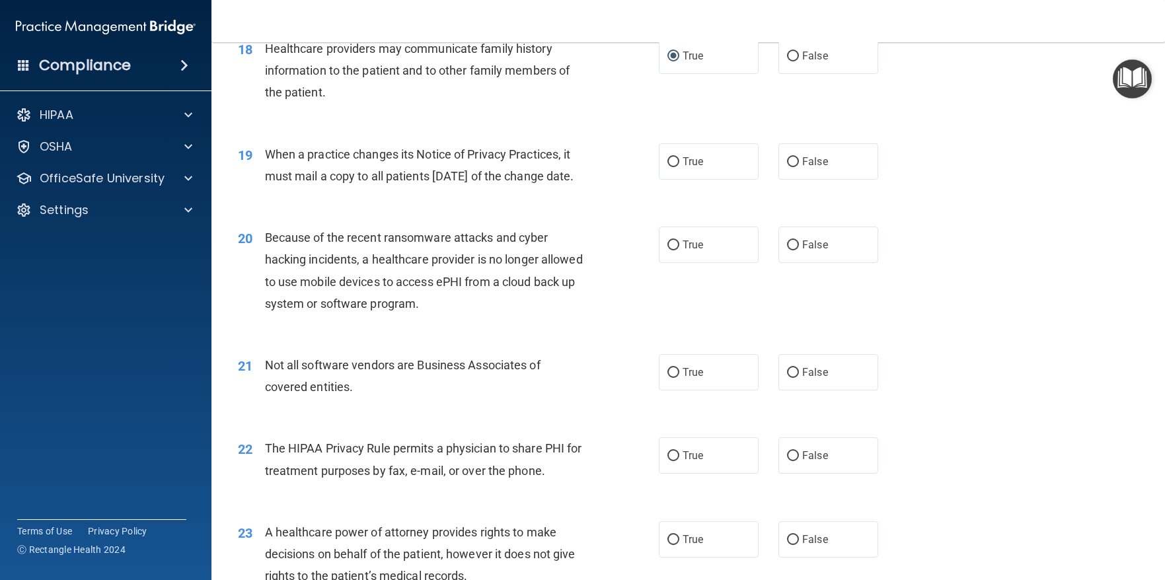
scroll to position [1916, 0]
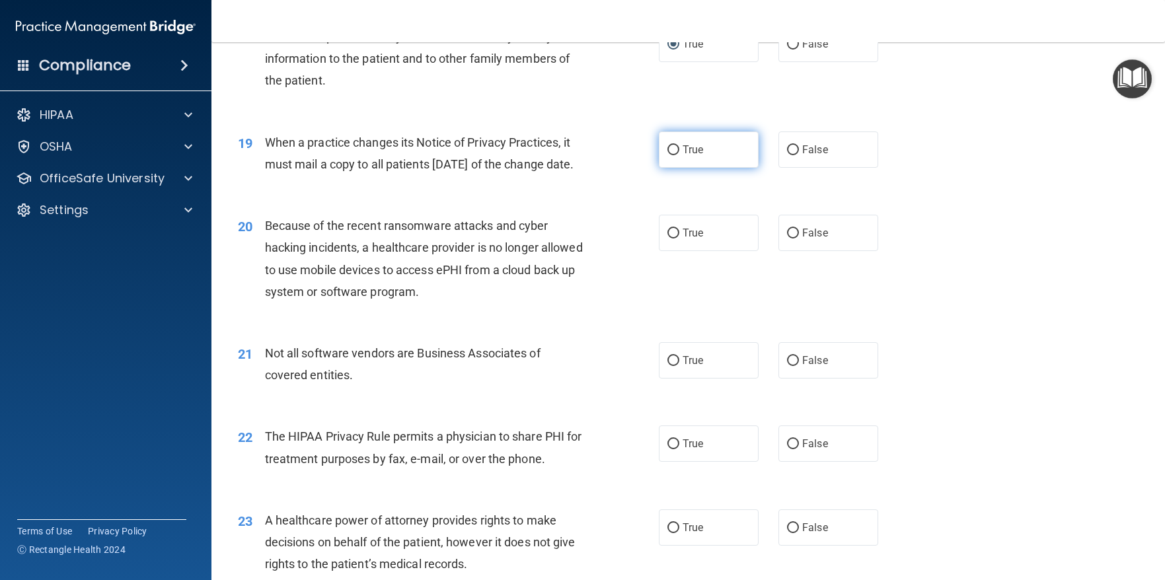
click at [667, 155] on input "True" at bounding box center [673, 150] width 12 height 10
radio input "true"
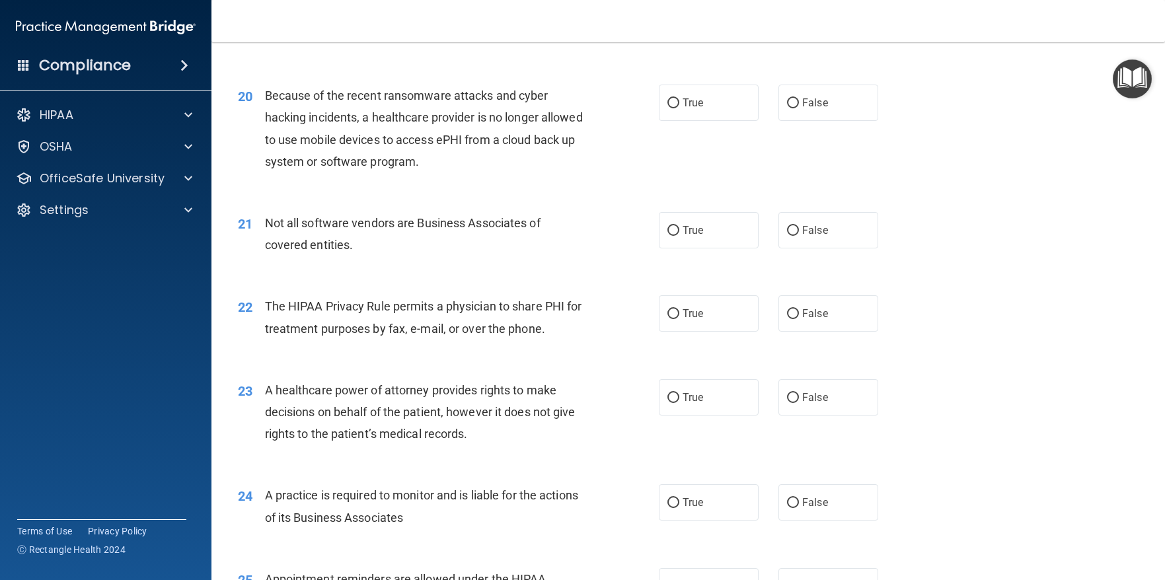
scroll to position [2048, 0]
click at [671, 119] on label "True" at bounding box center [709, 101] width 100 height 36
click at [671, 106] on input "True" at bounding box center [673, 101] width 12 height 10
radio input "true"
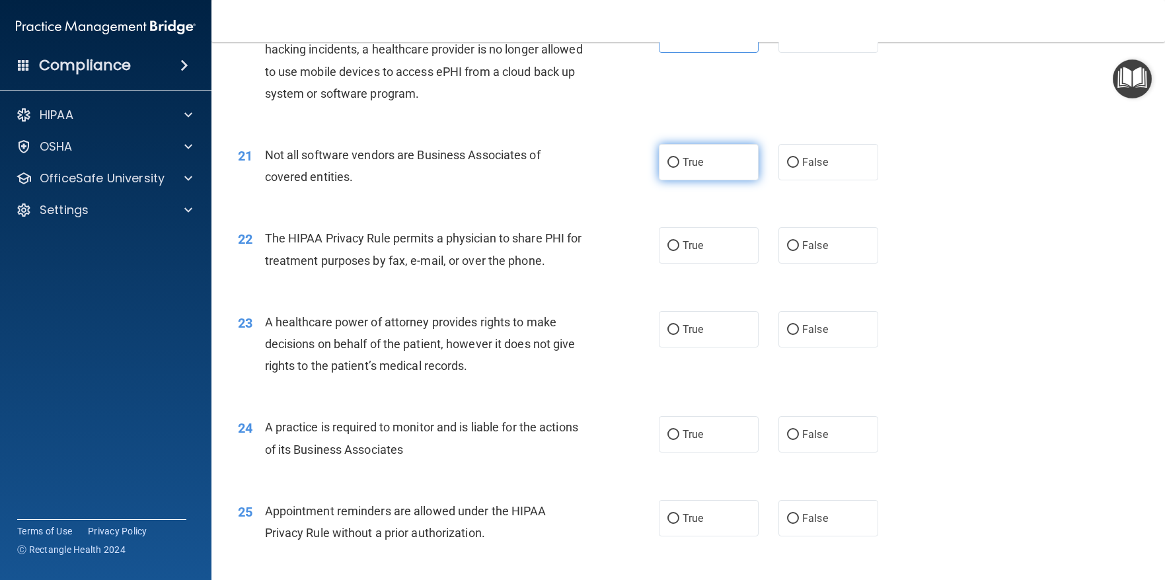
click at [668, 168] on input "True" at bounding box center [673, 163] width 12 height 10
radio input "true"
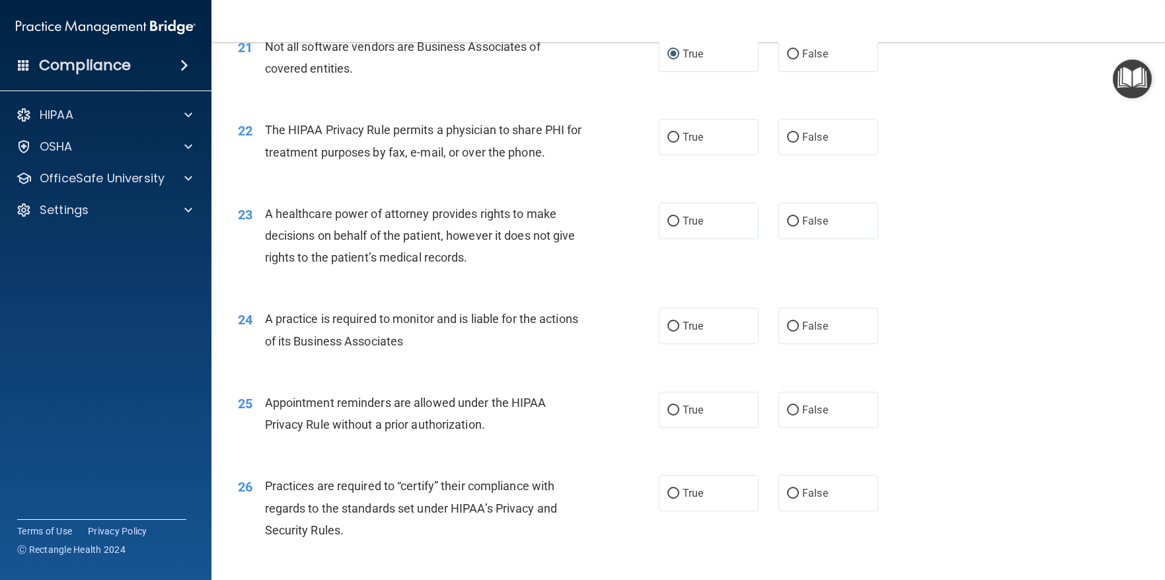
scroll to position [2246, 0]
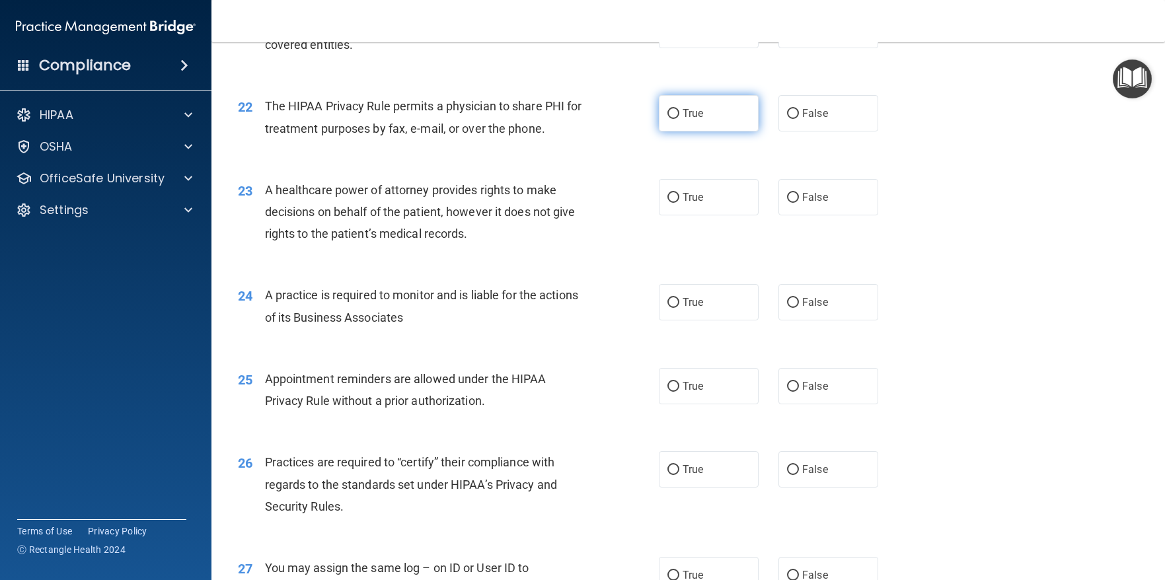
click at [667, 119] on input "True" at bounding box center [673, 114] width 12 height 10
radio input "true"
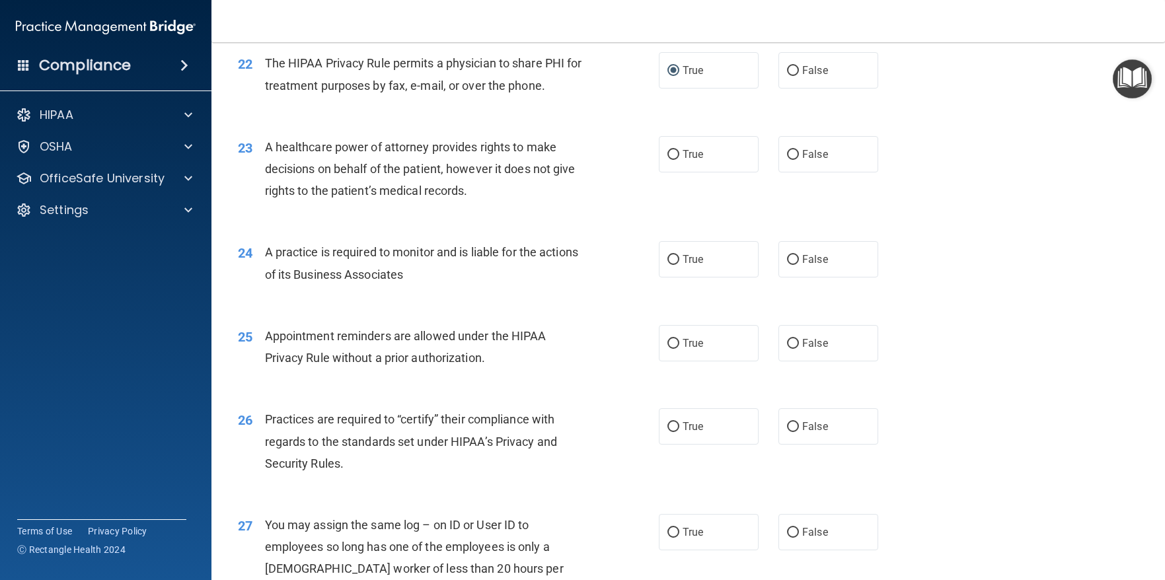
scroll to position [2312, 0]
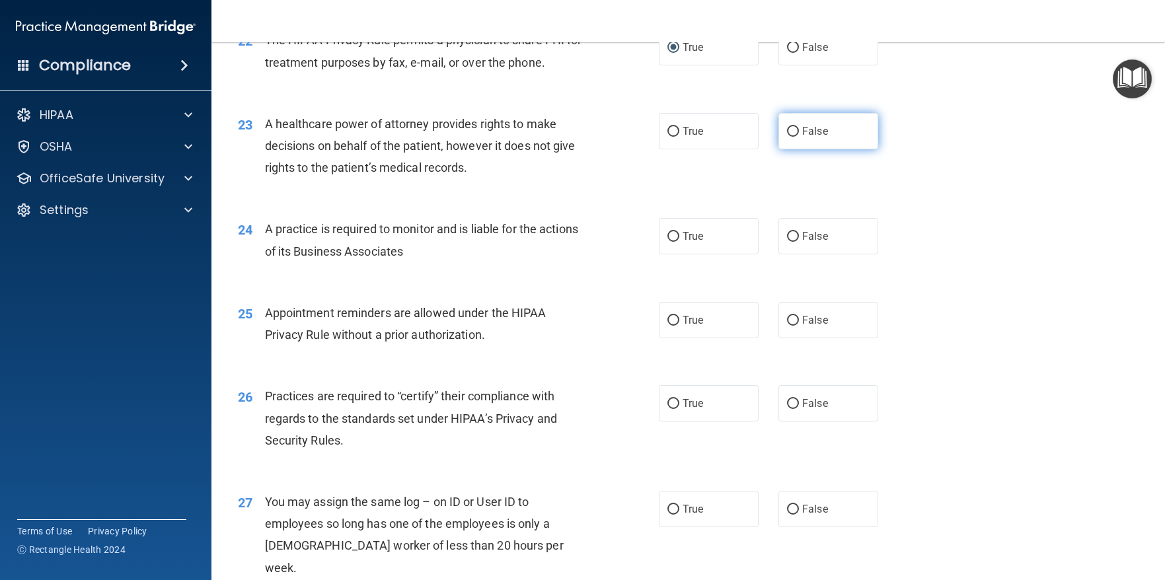
click at [790, 137] on input "False" at bounding box center [793, 132] width 12 height 10
radio input "true"
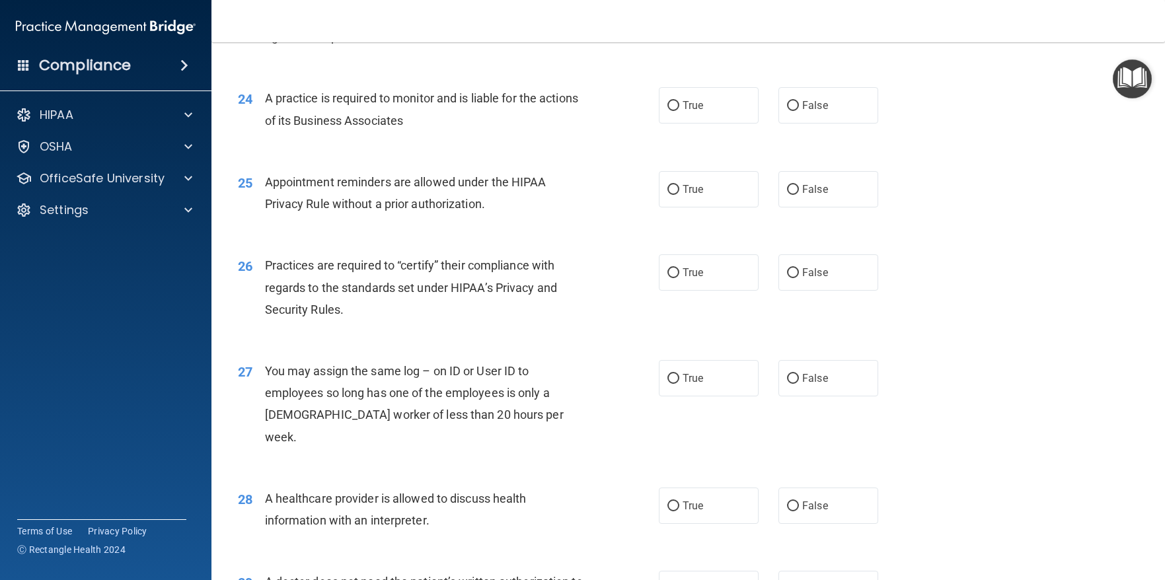
scroll to position [2444, 0]
drag, startPoint x: 666, startPoint y: 146, endPoint x: 661, endPoint y: 157, distance: 11.8
click at [667, 110] on input "True" at bounding box center [673, 105] width 12 height 10
radio input "true"
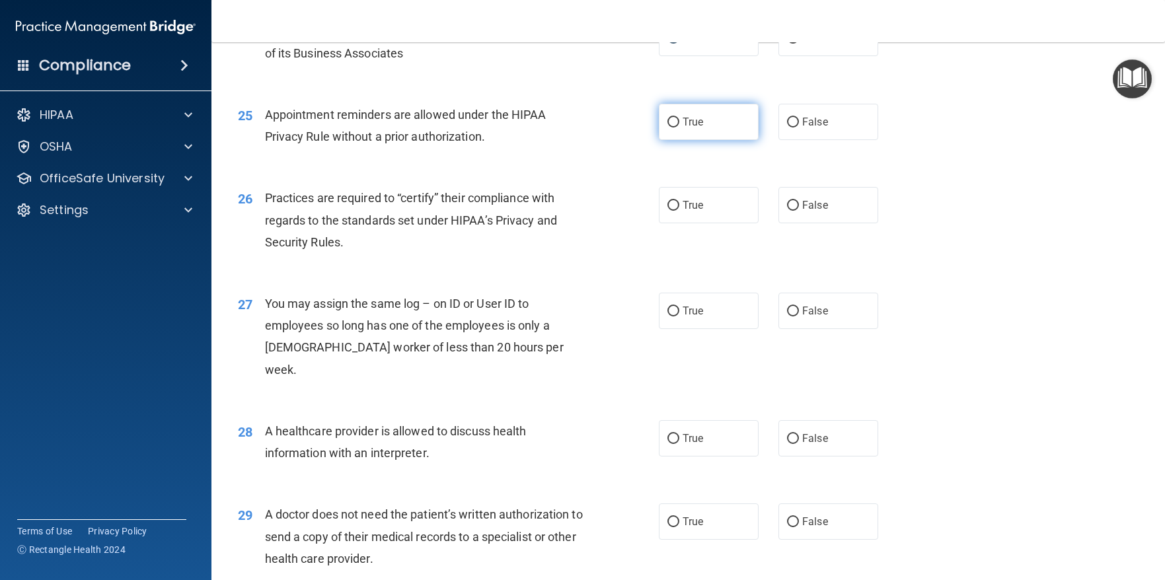
click at [667, 127] on input "True" at bounding box center [673, 123] width 12 height 10
radio input "true"
click at [667, 211] on input "True" at bounding box center [673, 206] width 12 height 10
radio input "true"
click at [787, 211] on input "False" at bounding box center [793, 206] width 12 height 10
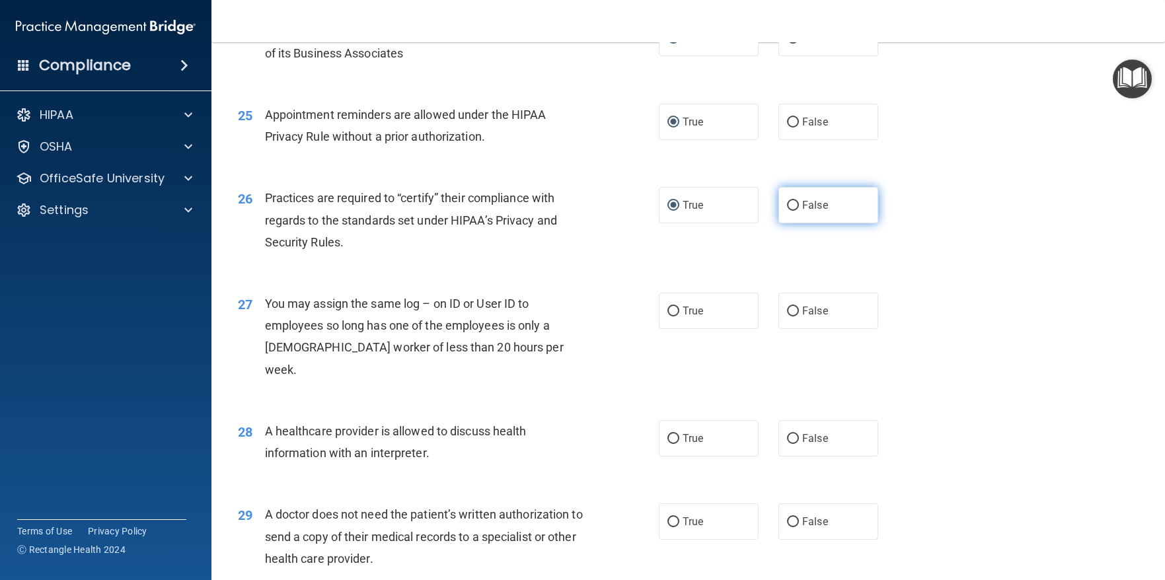
radio input "true"
radio input "false"
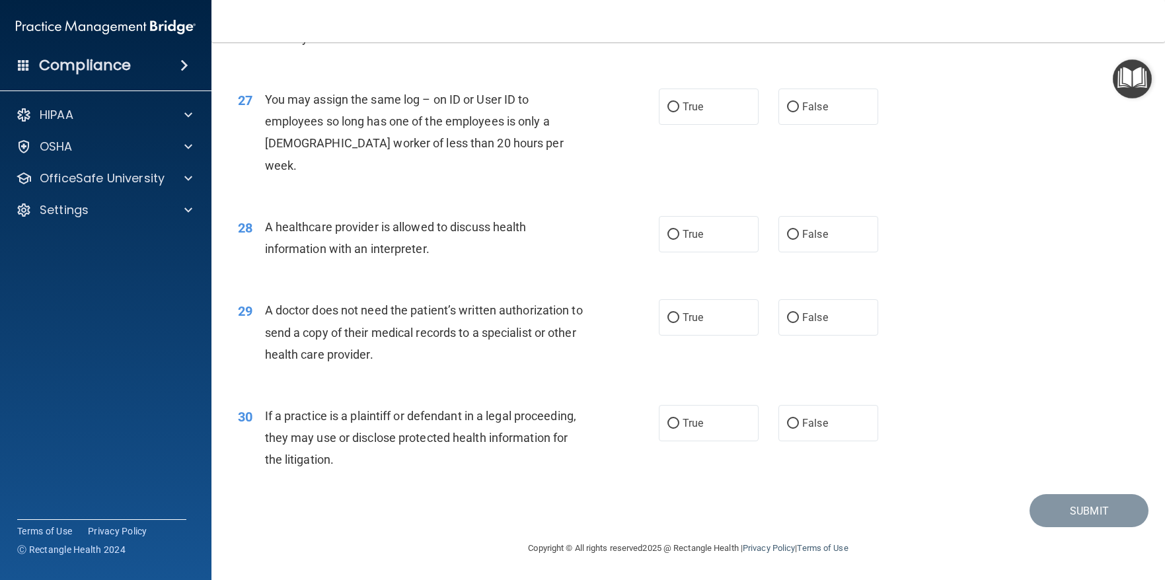
scroll to position [2736, 0]
click at [778, 125] on label "False" at bounding box center [828, 107] width 100 height 36
click at [787, 112] on input "False" at bounding box center [793, 107] width 12 height 10
radio input "true"
click at [661, 230] on label "True" at bounding box center [709, 234] width 100 height 36
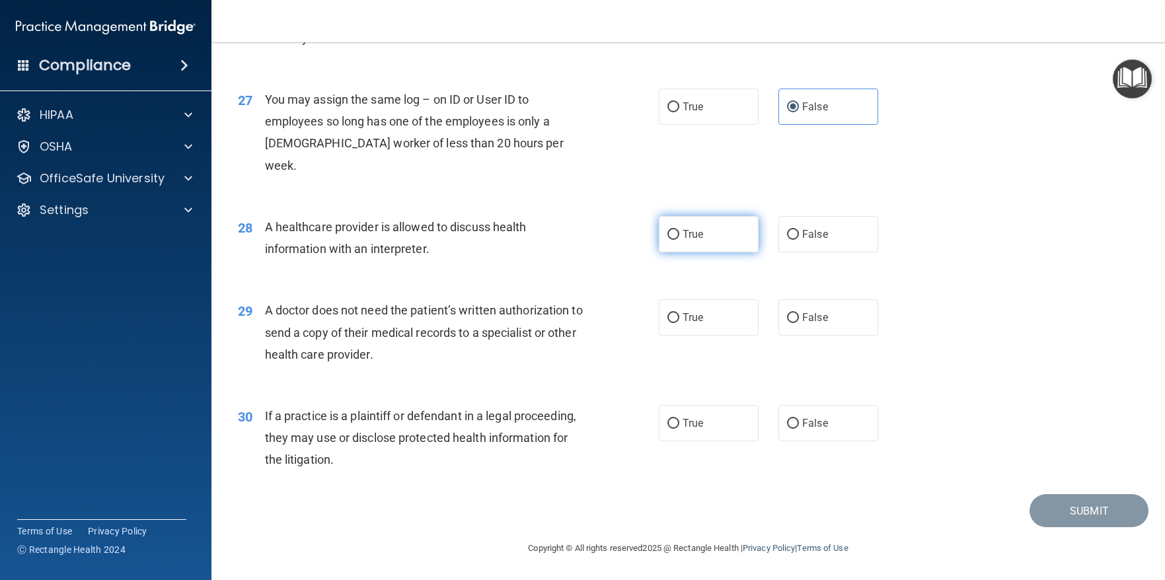
click at [667, 230] on input "True" at bounding box center [673, 235] width 12 height 10
radio input "true"
click at [661, 318] on label "True" at bounding box center [709, 317] width 100 height 36
click at [667, 318] on input "True" at bounding box center [673, 318] width 12 height 10
radio input "true"
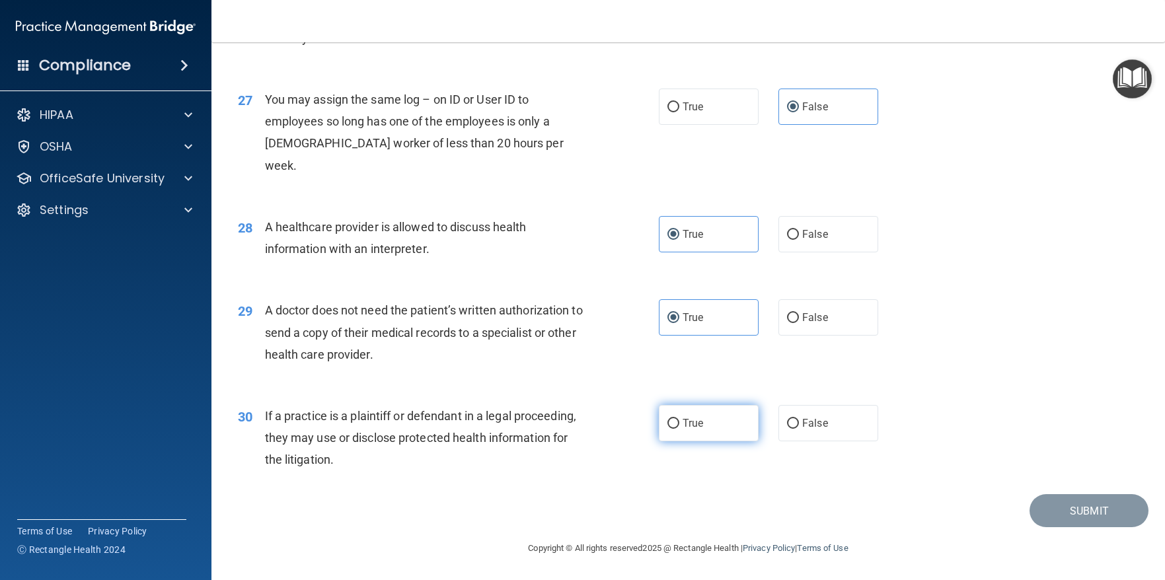
click at [668, 421] on input "True" at bounding box center [673, 424] width 12 height 10
radio input "true"
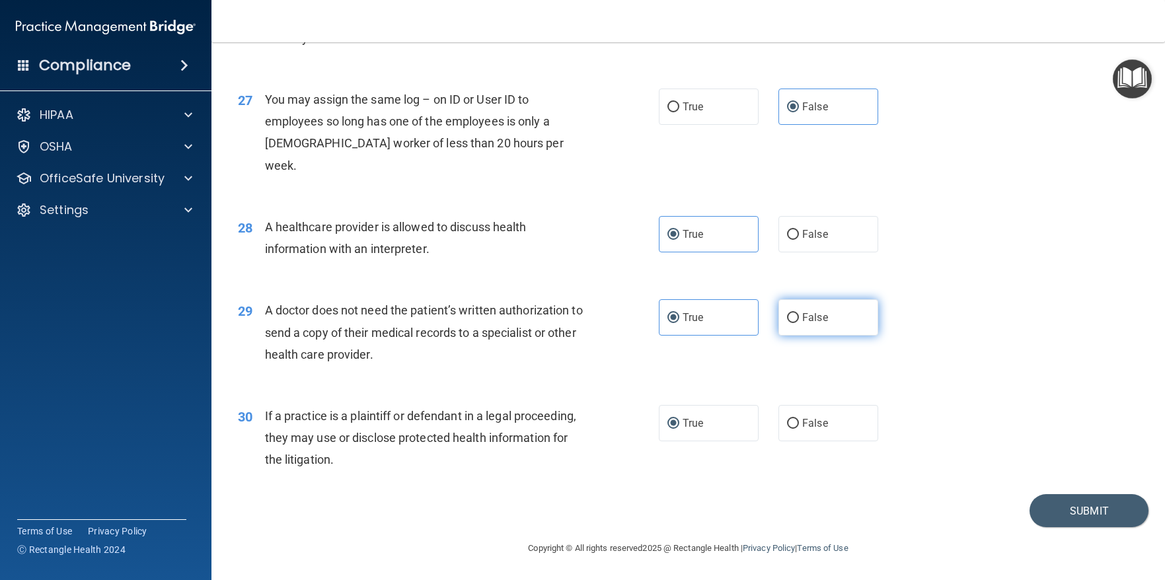
click at [789, 324] on label "False" at bounding box center [828, 317] width 100 height 36
click at [789, 323] on input "False" at bounding box center [793, 318] width 12 height 10
radio input "true"
radio input "false"
click at [950, 305] on div "29 A doctor does not need the patient’s written authorization to send a copy of…" at bounding box center [688, 336] width 920 height 106
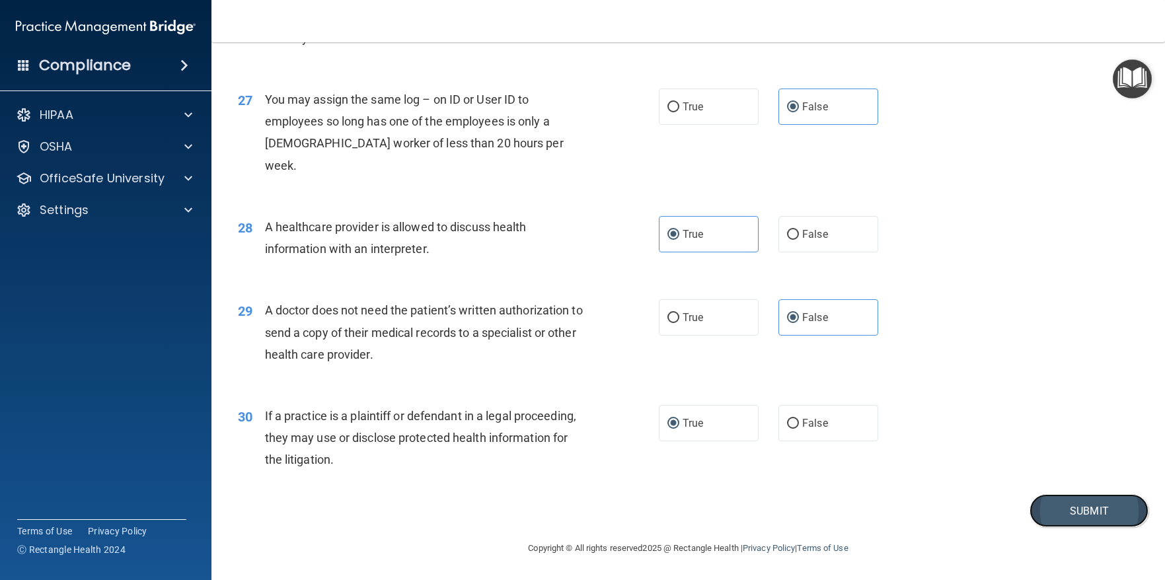
click at [1071, 511] on button "Submit" at bounding box center [1088, 511] width 119 height 34
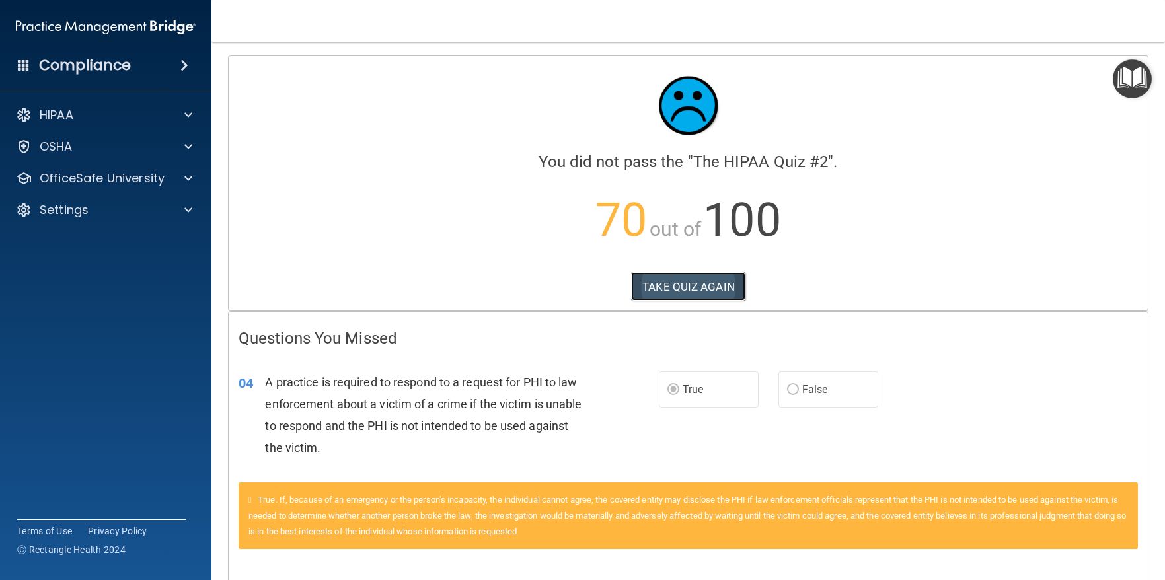
click at [695, 294] on button "TAKE QUIZ AGAIN" at bounding box center [688, 286] width 114 height 29
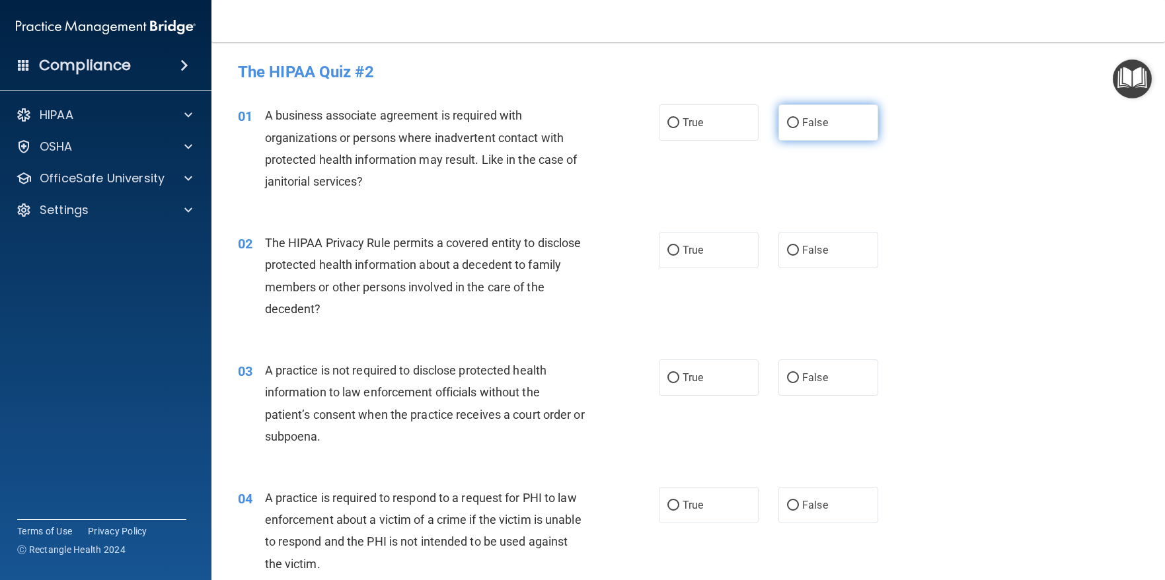
click at [788, 131] on label "False" at bounding box center [828, 122] width 100 height 36
click at [788, 128] on input "False" at bounding box center [793, 123] width 12 height 10
radio input "true"
drag, startPoint x: 673, startPoint y: 252, endPoint x: 610, endPoint y: 294, distance: 76.2
click at [674, 252] on label "True" at bounding box center [709, 250] width 100 height 36
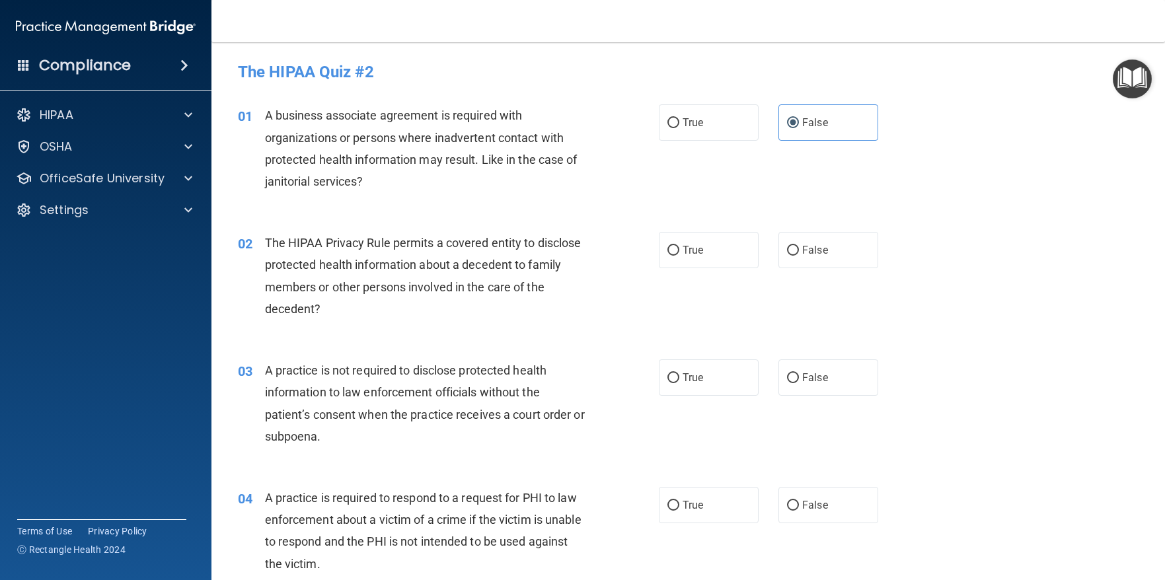
click at [674, 252] on input "True" at bounding box center [673, 251] width 12 height 10
radio input "true"
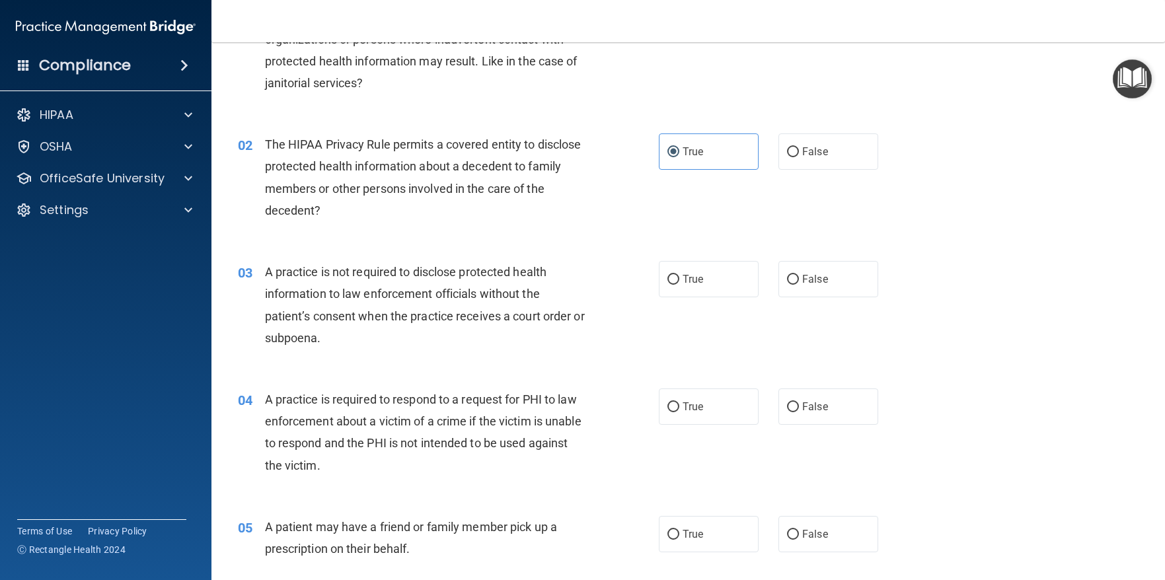
scroll to position [132, 0]
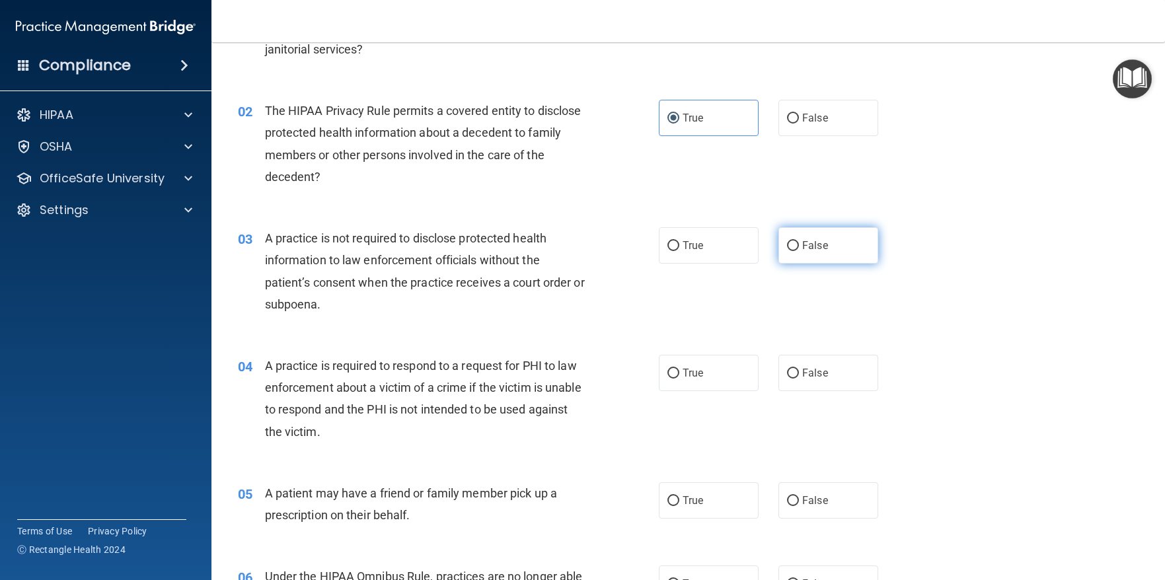
click at [789, 246] on input "False" at bounding box center [793, 246] width 12 height 10
radio input "true"
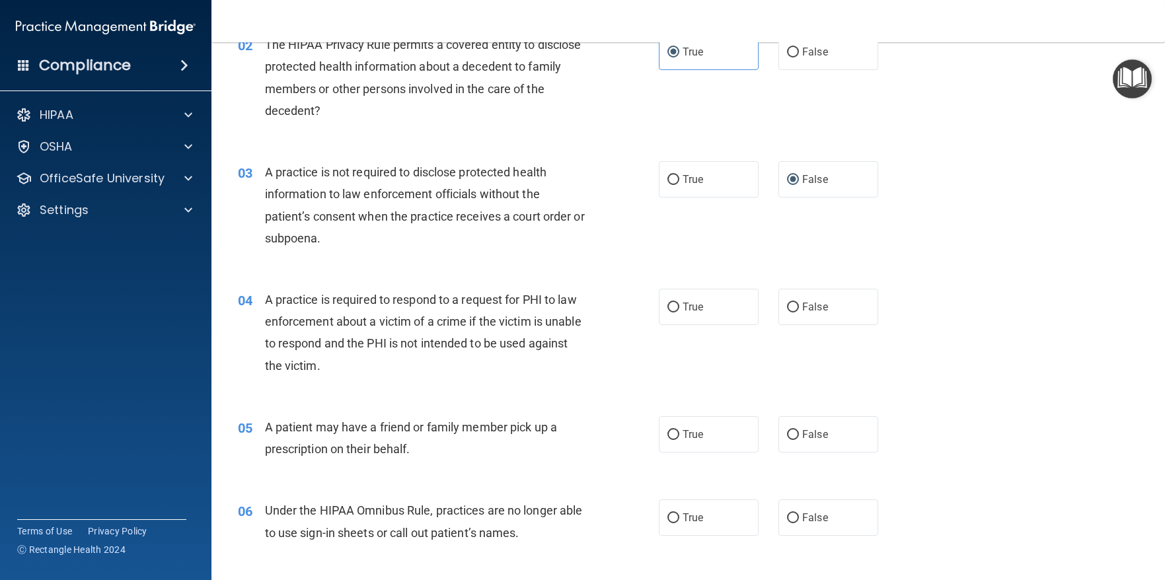
scroll to position [264, 0]
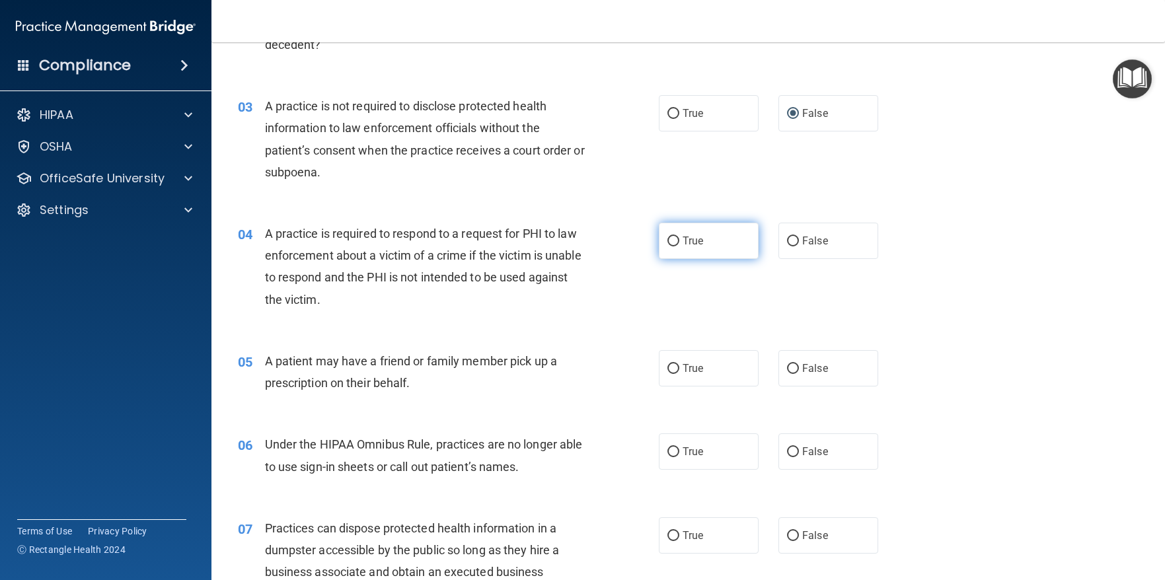
click at [672, 240] on input "True" at bounding box center [673, 241] width 12 height 10
radio input "true"
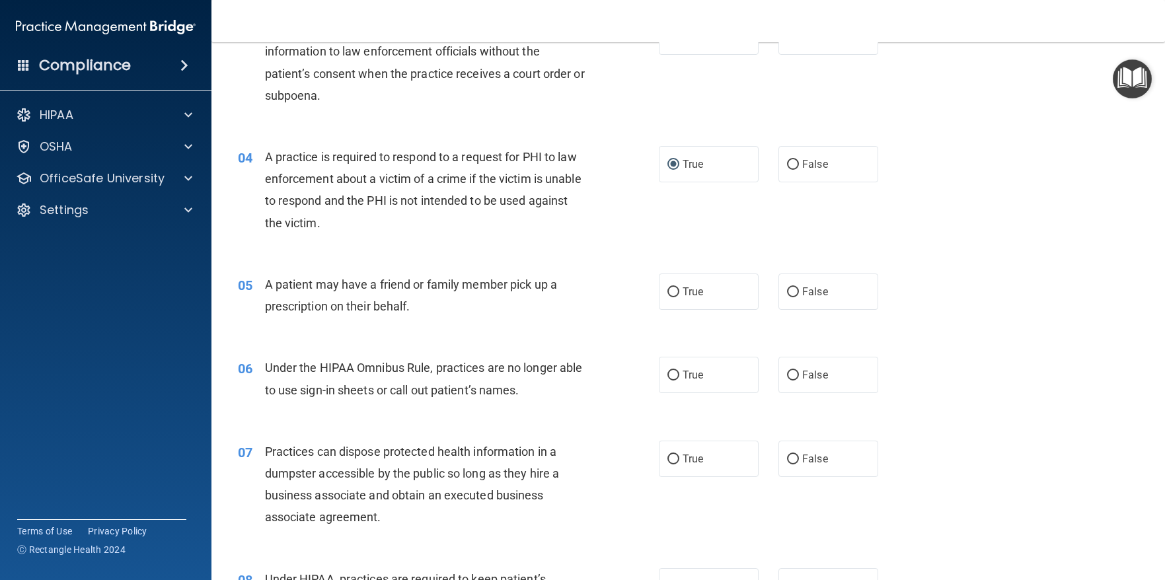
scroll to position [396, 0]
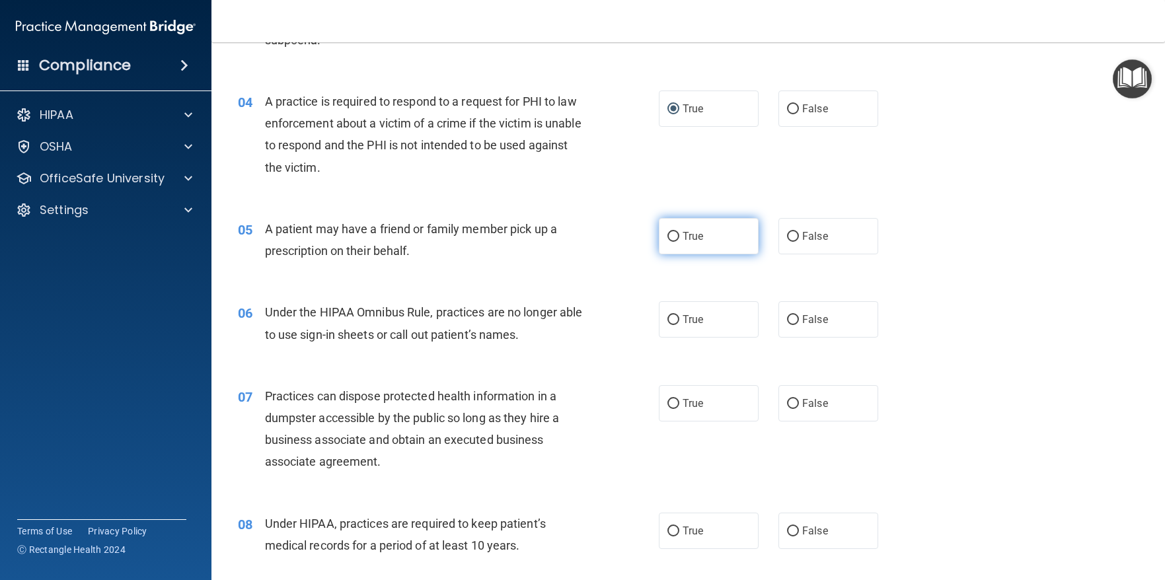
click at [676, 242] on label "True" at bounding box center [709, 236] width 100 height 36
click at [676, 242] on input "True" at bounding box center [673, 237] width 12 height 10
radio input "true"
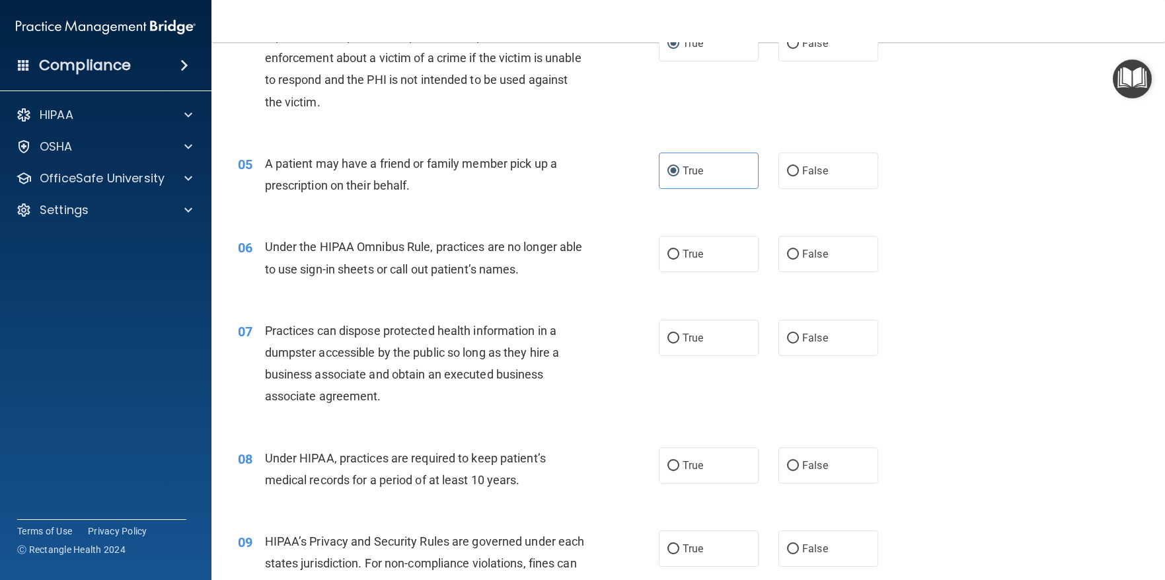
scroll to position [462, 0]
click at [787, 254] on input "False" at bounding box center [793, 254] width 12 height 10
radio input "true"
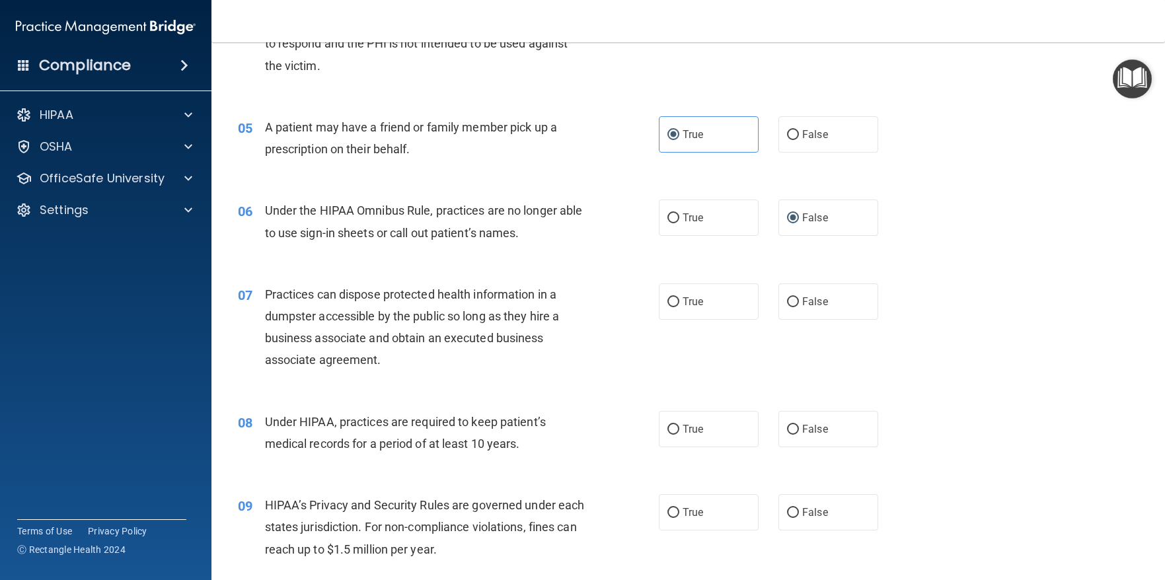
scroll to position [528, 0]
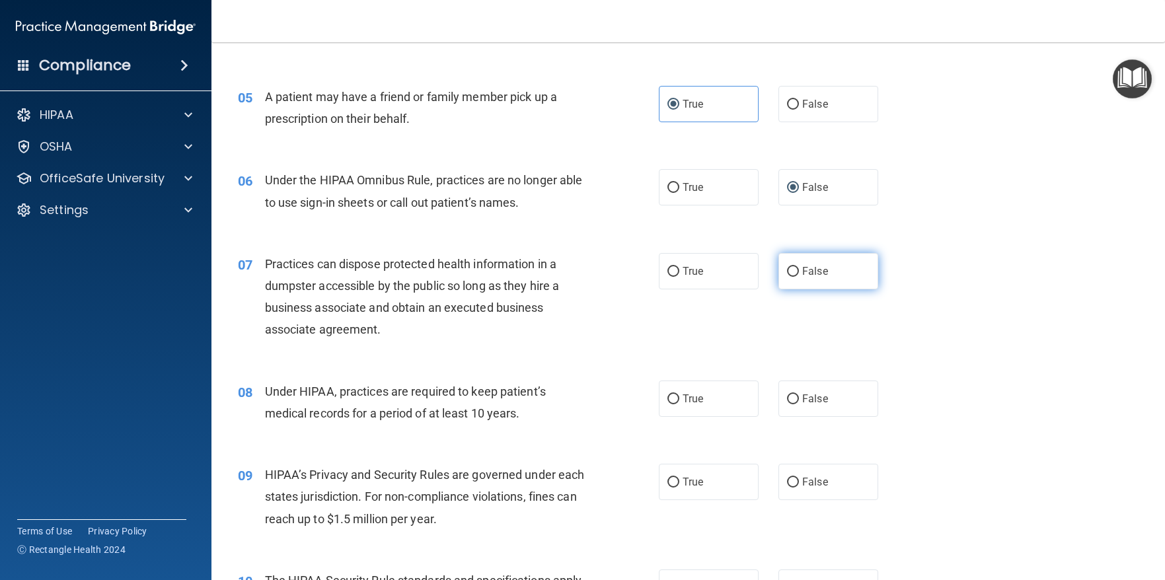
click at [787, 270] on input "False" at bounding box center [793, 272] width 12 height 10
radio input "true"
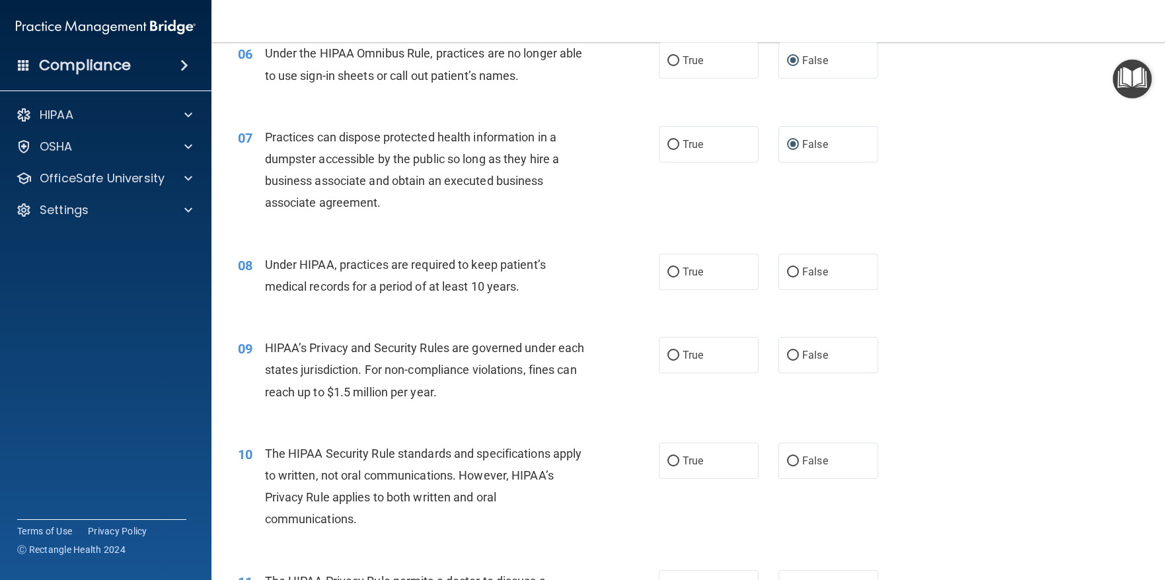
scroll to position [661, 0]
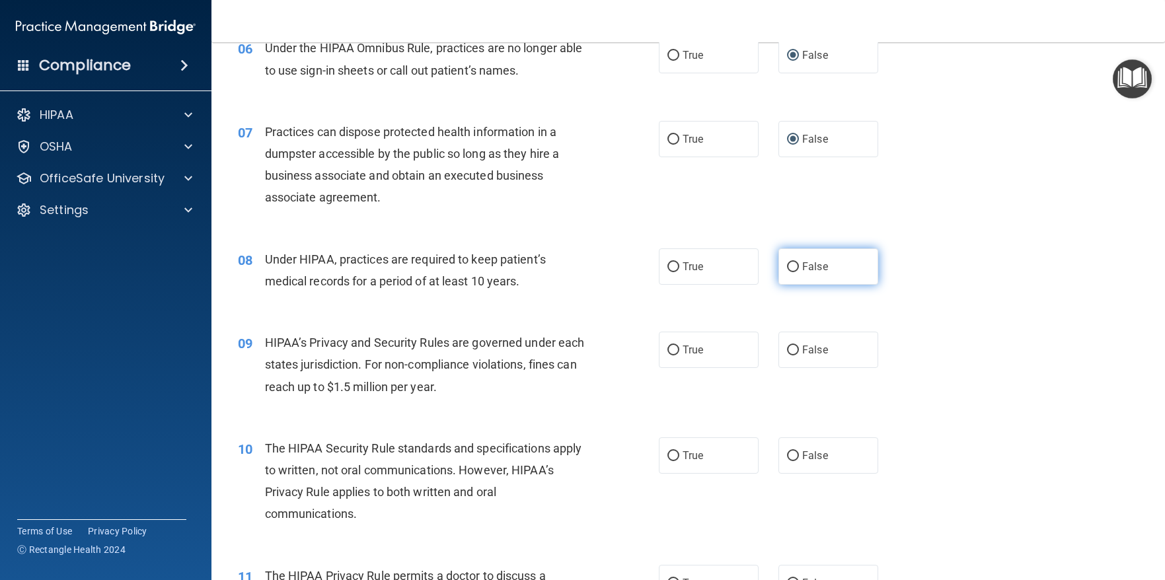
click at [790, 264] on input "False" at bounding box center [793, 267] width 12 height 10
radio input "true"
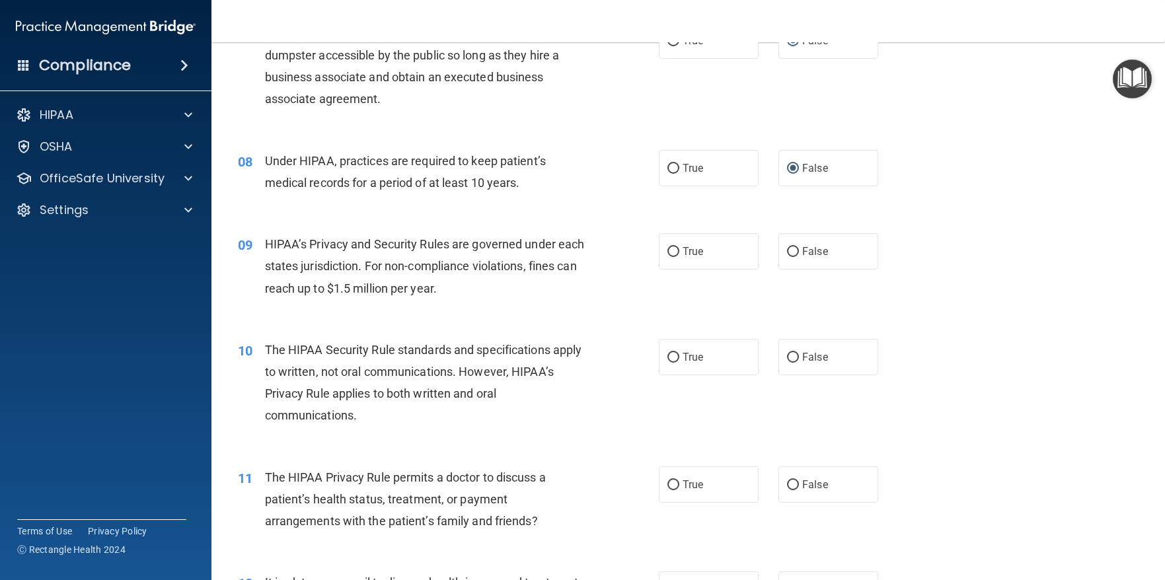
scroll to position [793, 0]
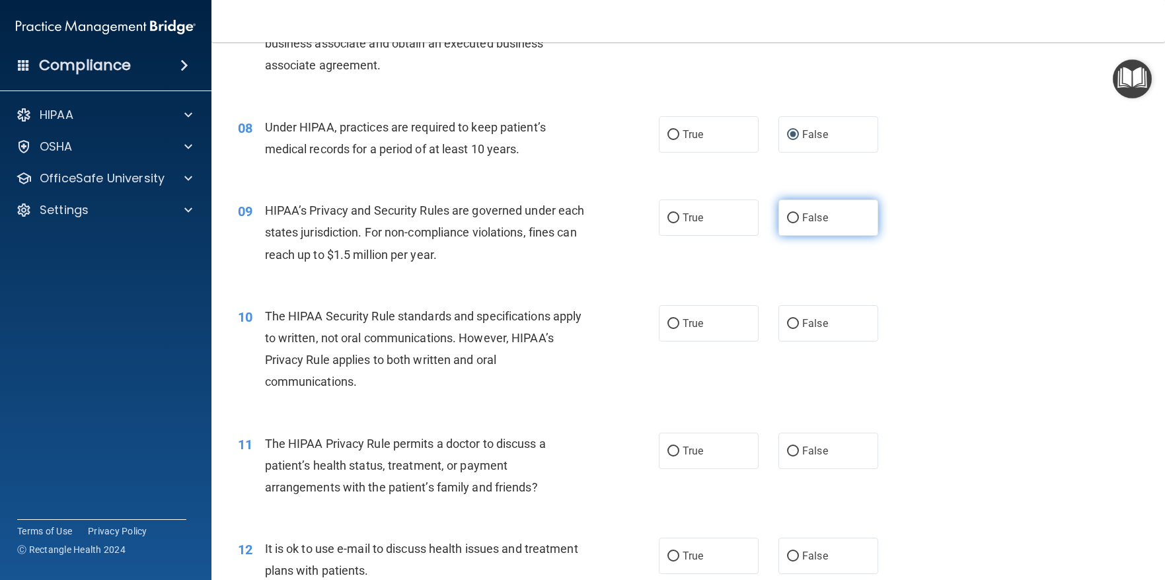
click at [787, 216] on input "False" at bounding box center [793, 218] width 12 height 10
radio input "true"
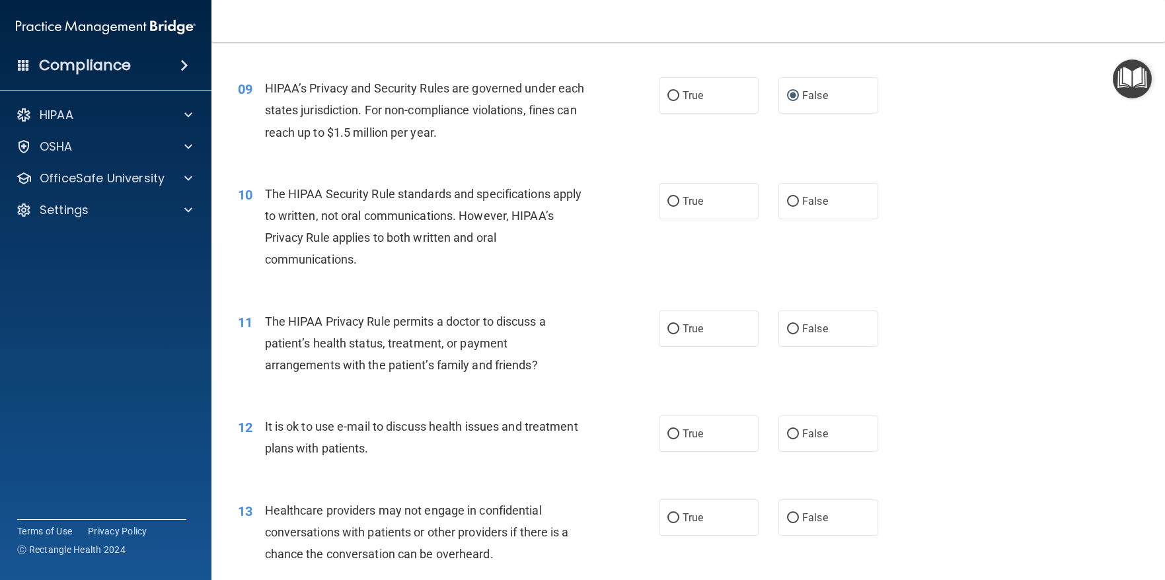
scroll to position [925, 0]
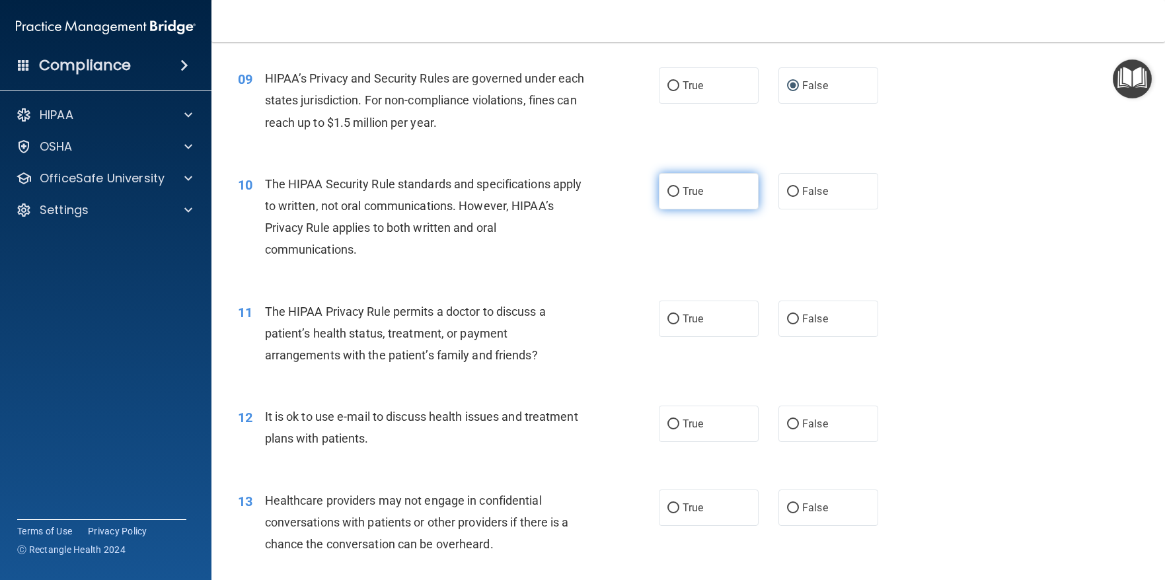
click at [667, 190] on input "True" at bounding box center [673, 192] width 12 height 10
radio input "true"
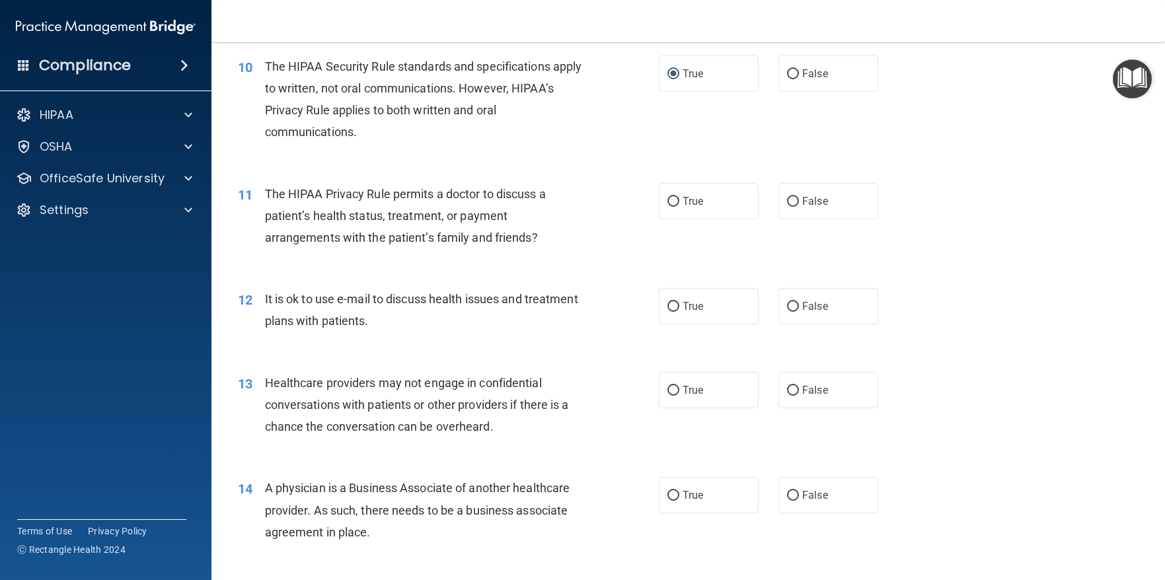
scroll to position [1057, 0]
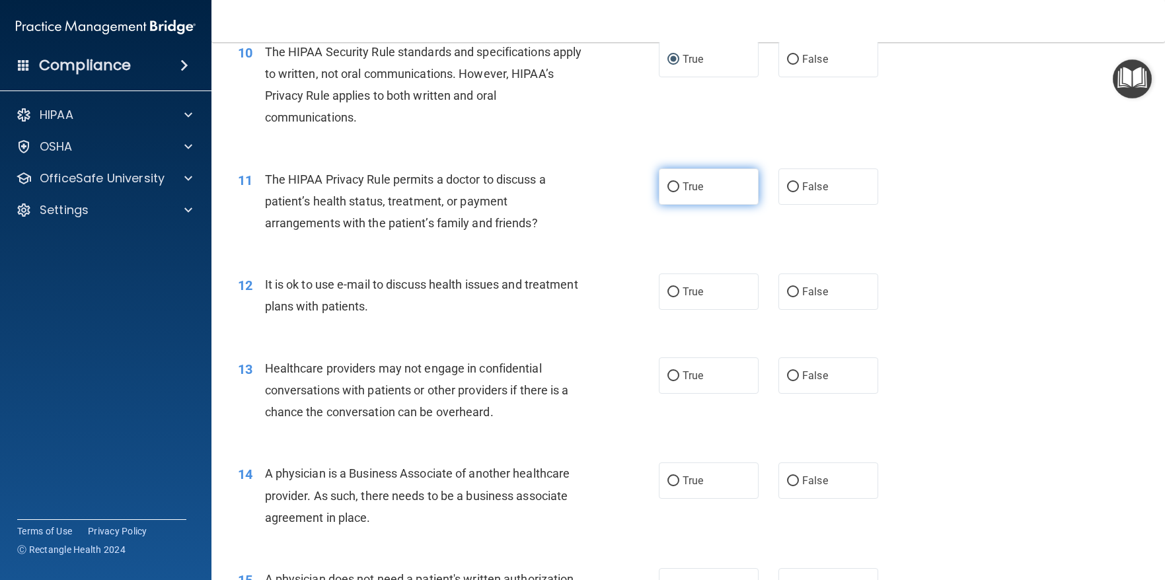
click at [667, 189] on input "True" at bounding box center [673, 187] width 12 height 10
radio input "true"
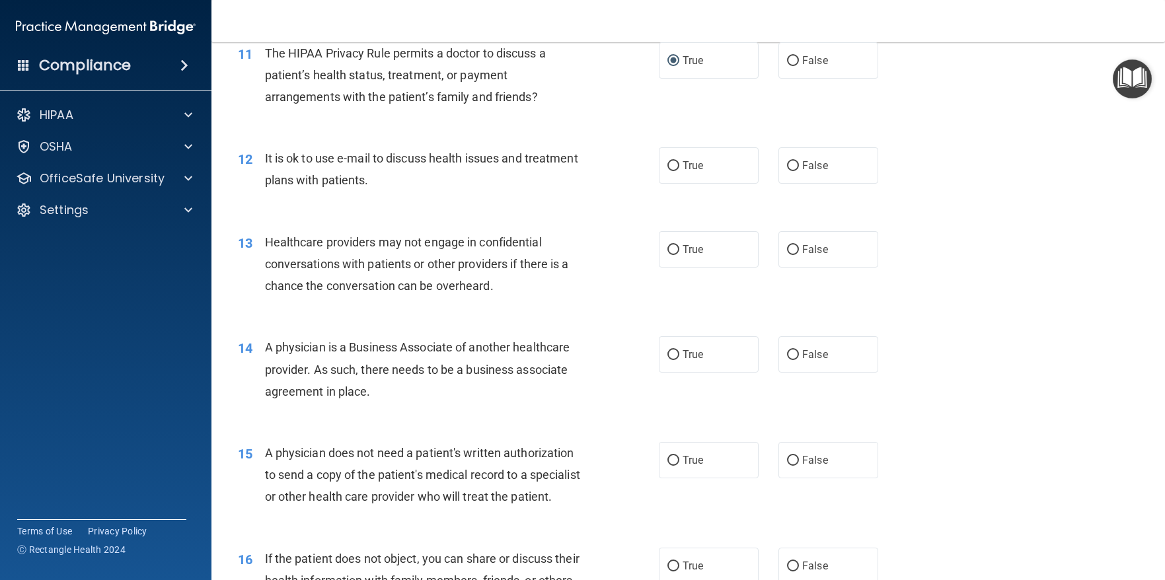
scroll to position [1189, 0]
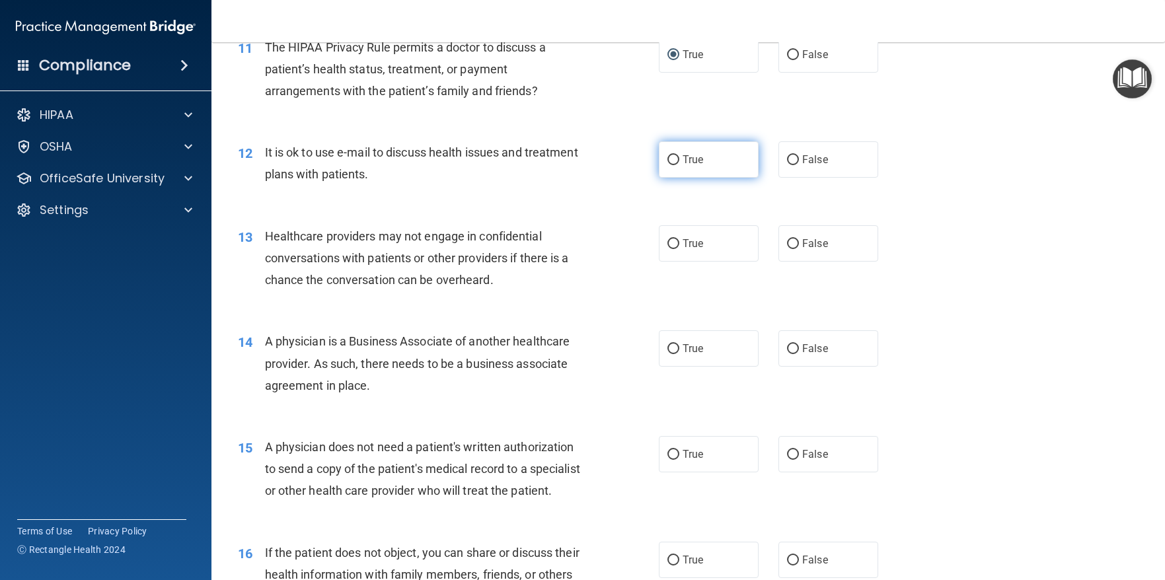
click at [668, 160] on input "True" at bounding box center [673, 160] width 12 height 10
radio input "true"
click at [793, 238] on label "False" at bounding box center [828, 243] width 100 height 36
click at [793, 239] on input "False" at bounding box center [793, 244] width 12 height 10
radio input "true"
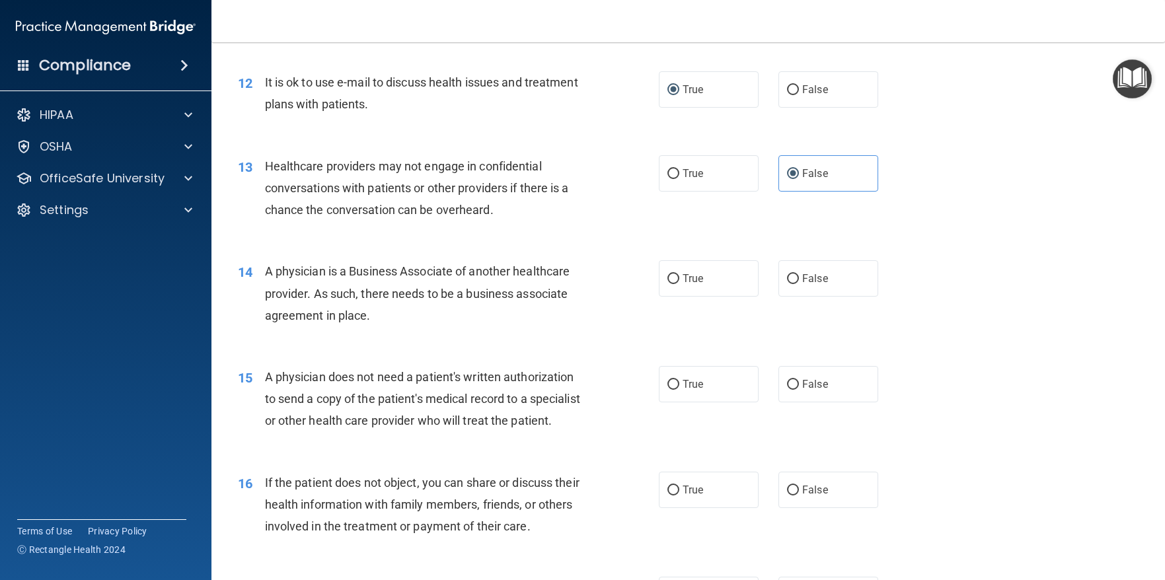
scroll to position [1321, 0]
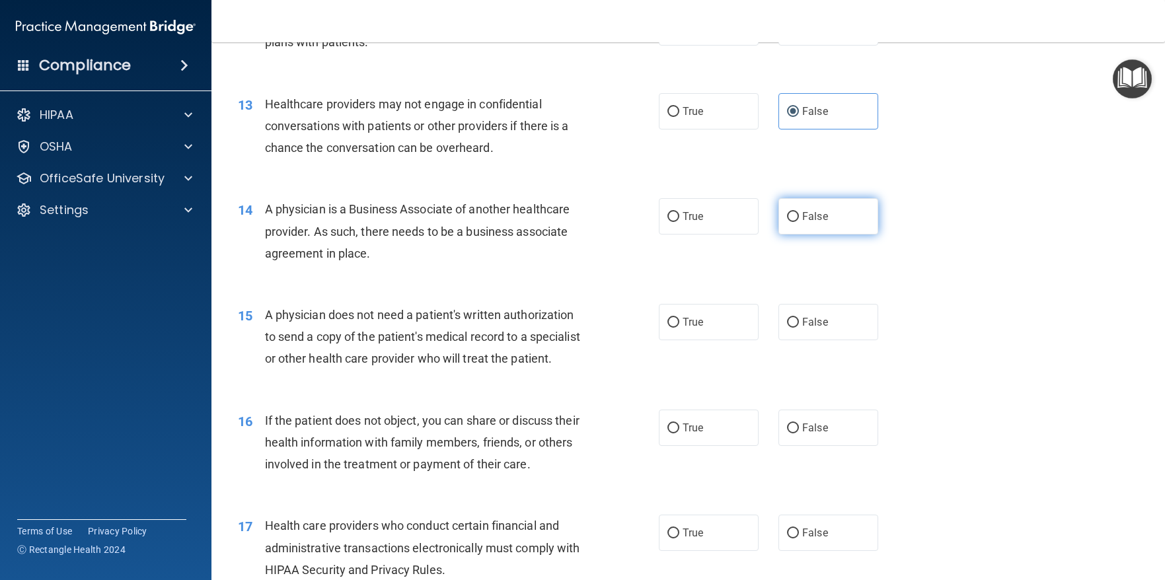
click at [791, 214] on input "False" at bounding box center [793, 217] width 12 height 10
radio input "true"
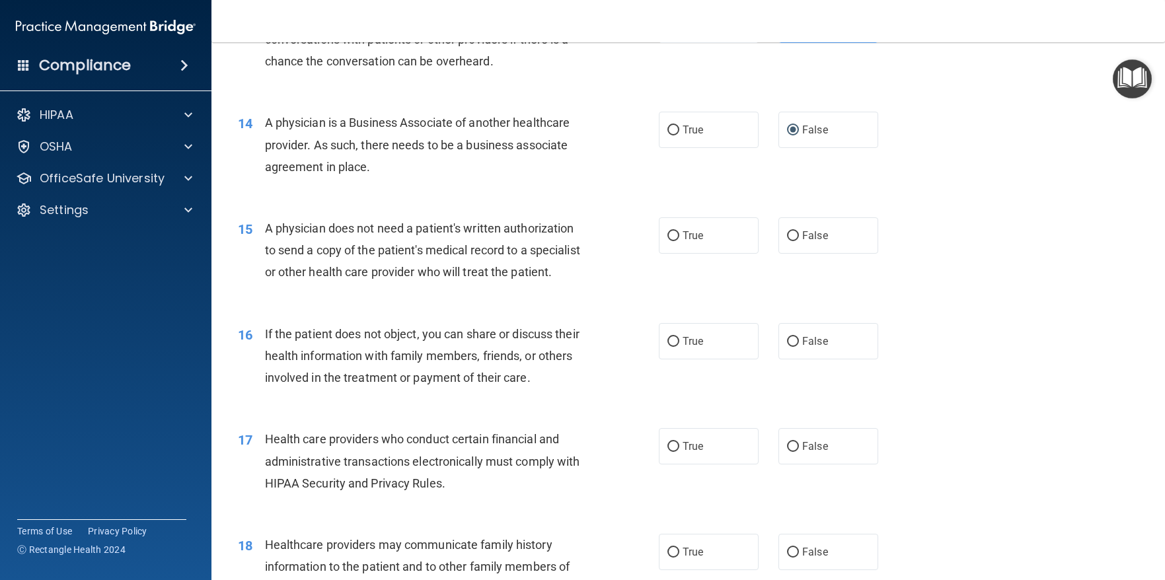
scroll to position [1453, 0]
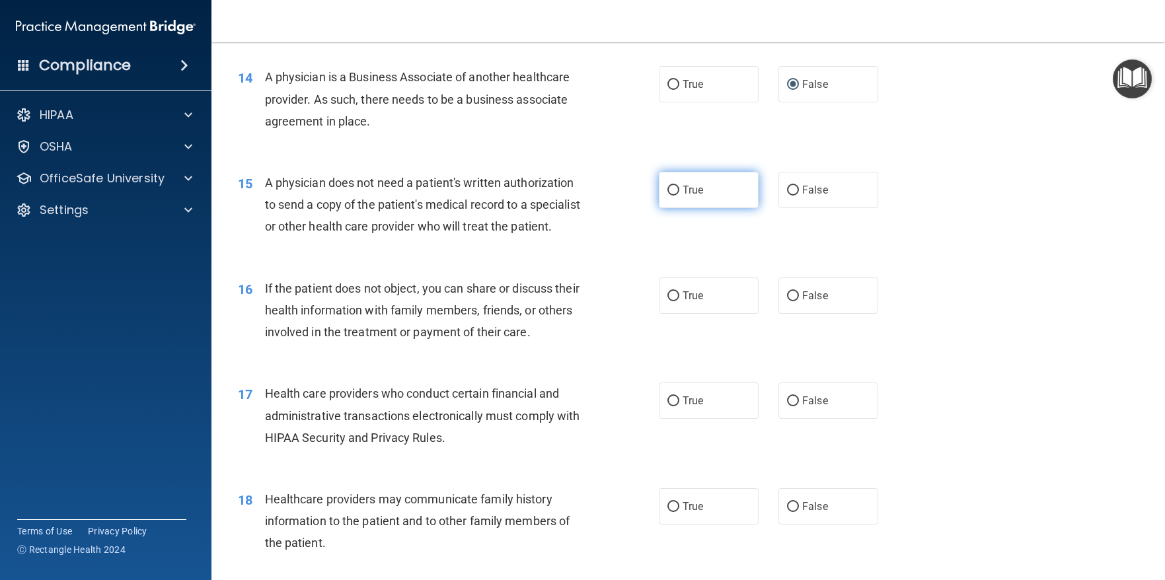
click at [667, 192] on input "True" at bounding box center [673, 191] width 12 height 10
radio input "true"
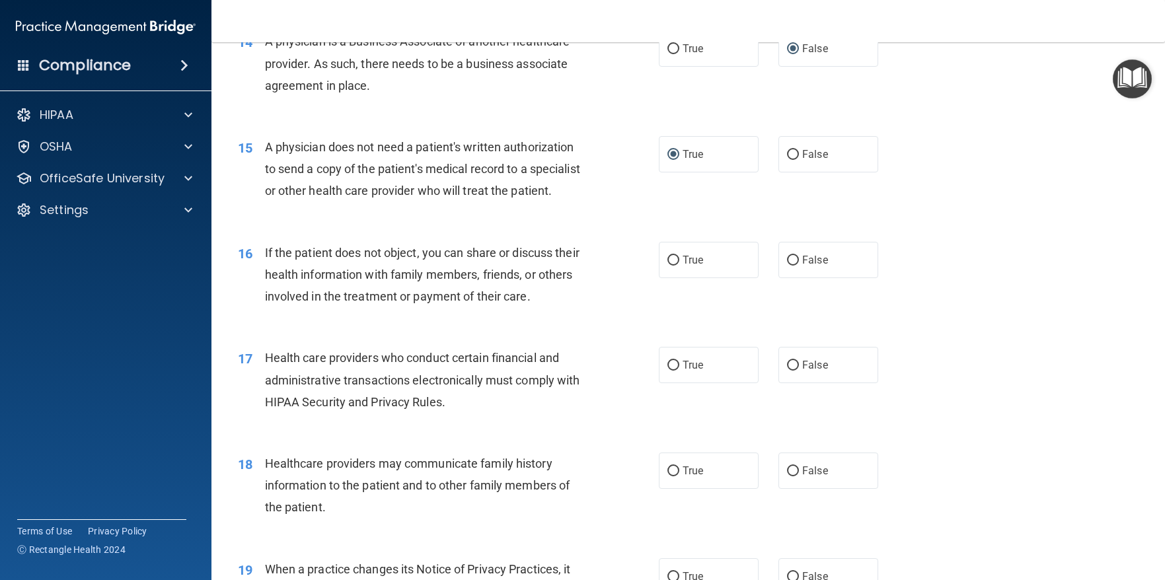
scroll to position [1519, 0]
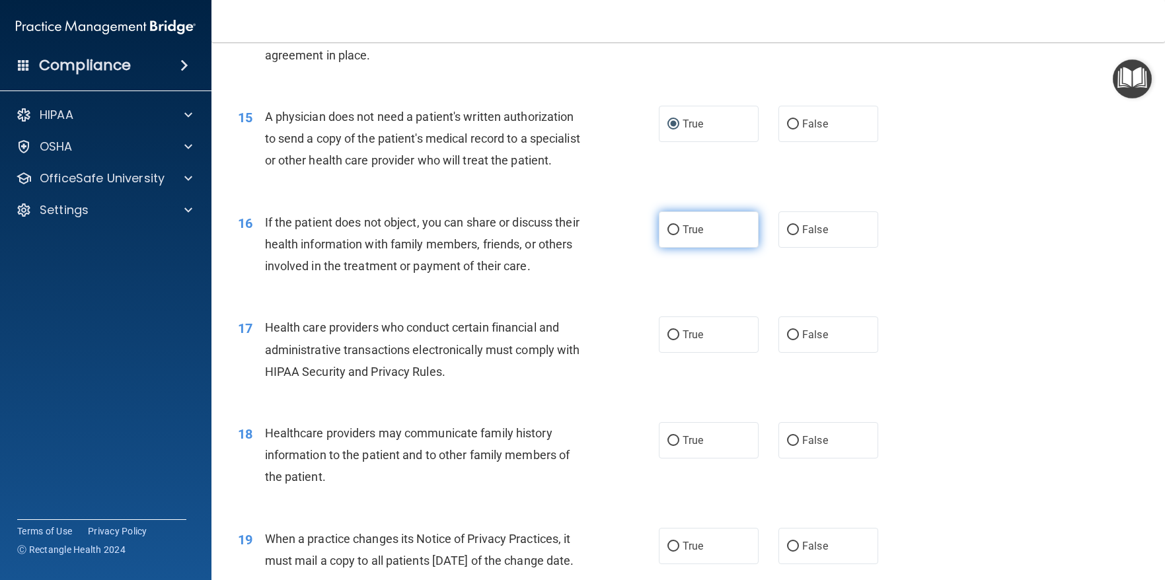
click at [667, 235] on input "True" at bounding box center [673, 230] width 12 height 10
radio input "true"
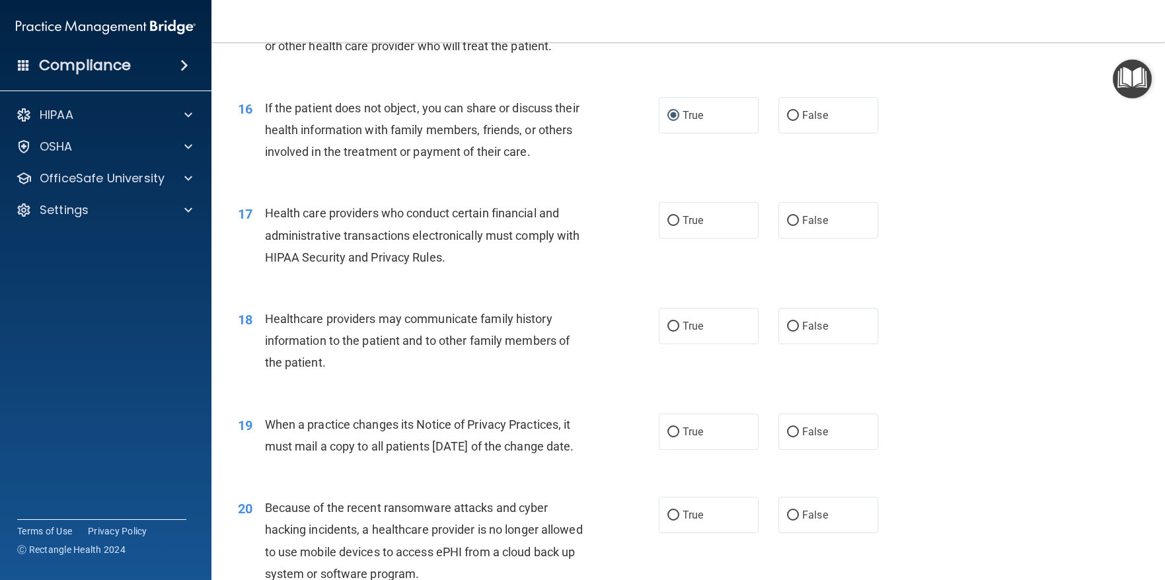
scroll to position [1651, 0]
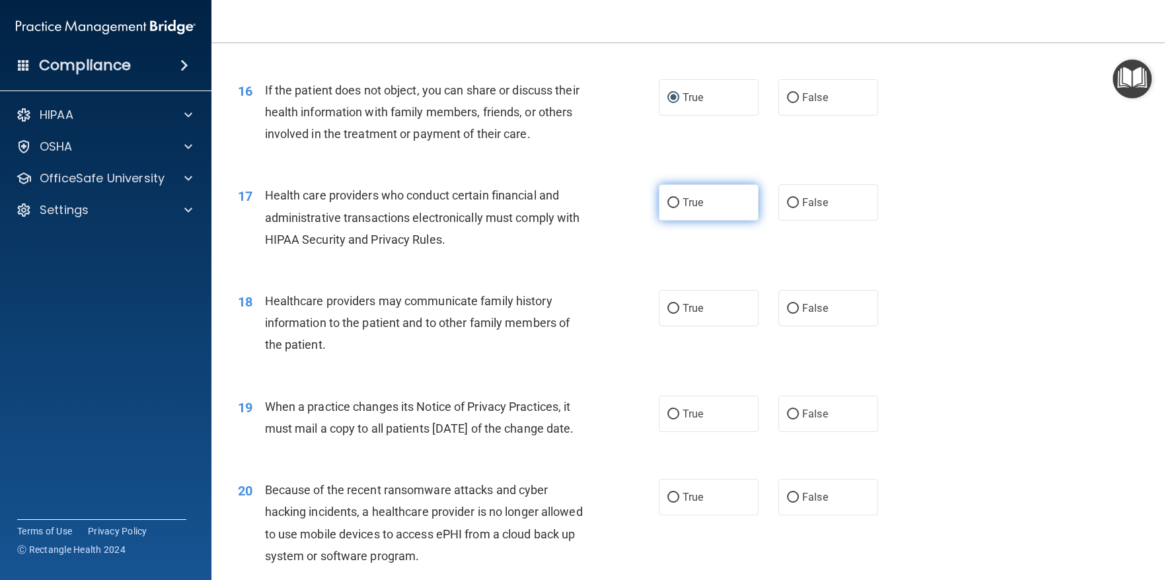
click at [668, 208] on input "True" at bounding box center [673, 203] width 12 height 10
radio input "true"
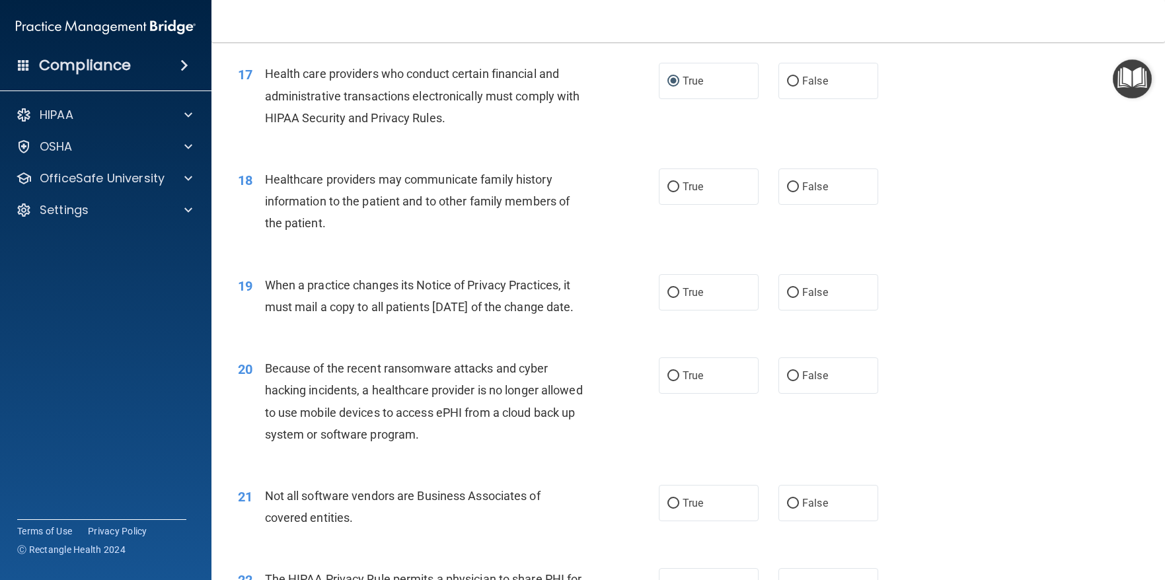
scroll to position [1783, 0]
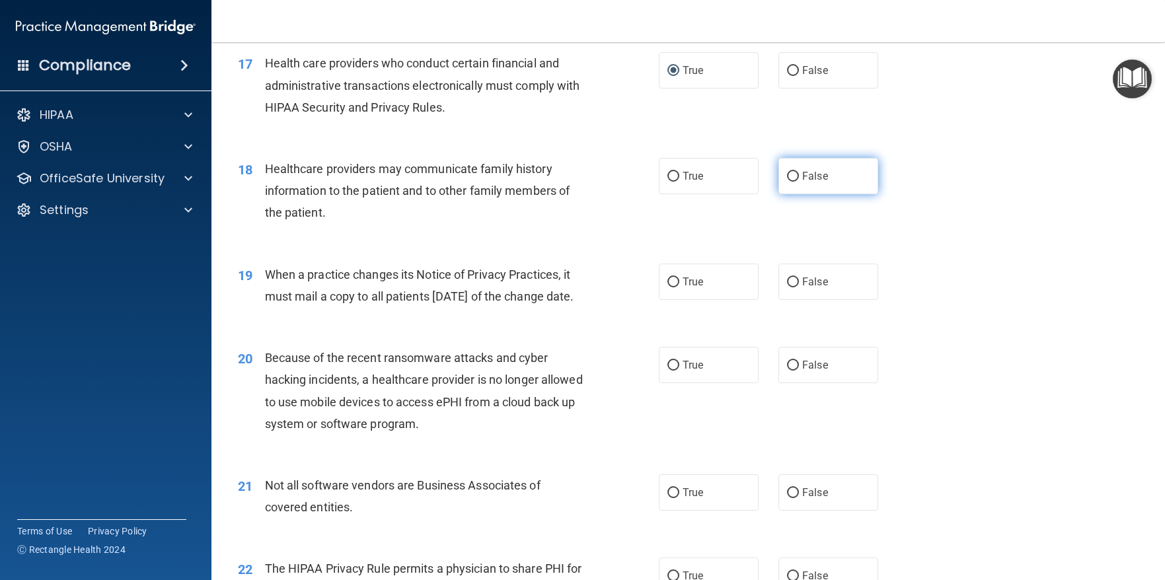
click at [790, 182] on input "False" at bounding box center [793, 177] width 12 height 10
radio input "true"
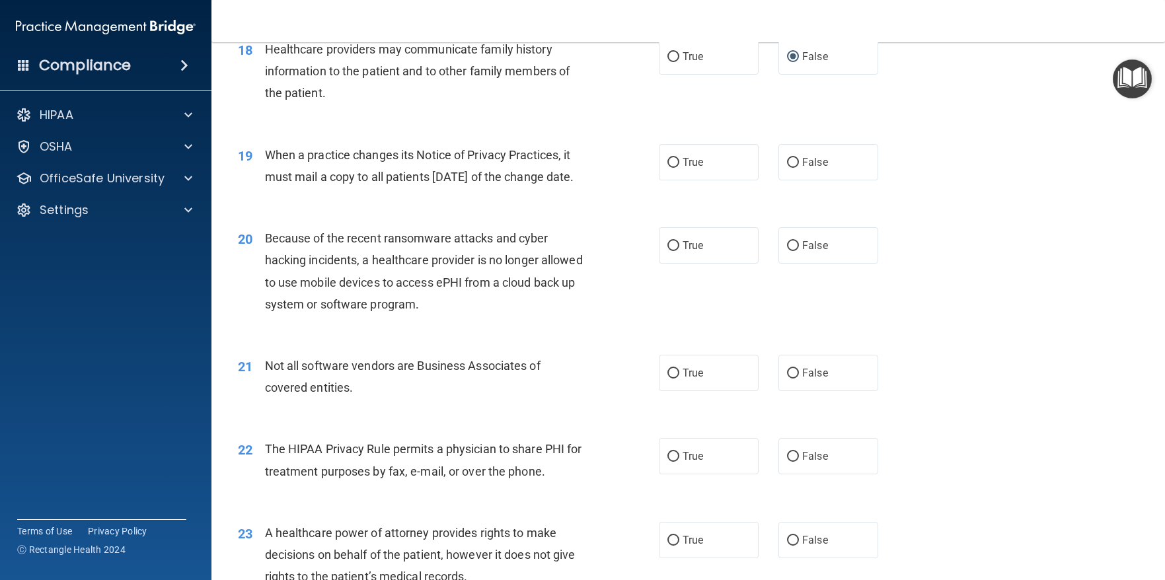
scroll to position [1916, 0]
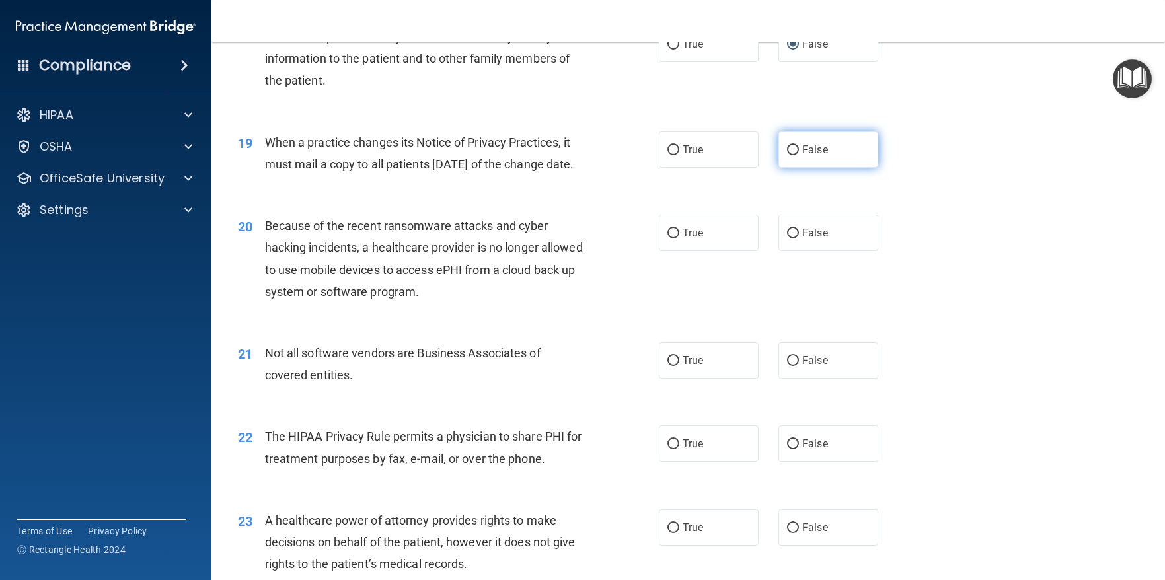
click at [802, 156] on span "False" at bounding box center [815, 149] width 26 height 13
click at [797, 155] on input "False" at bounding box center [793, 150] width 12 height 10
radio input "true"
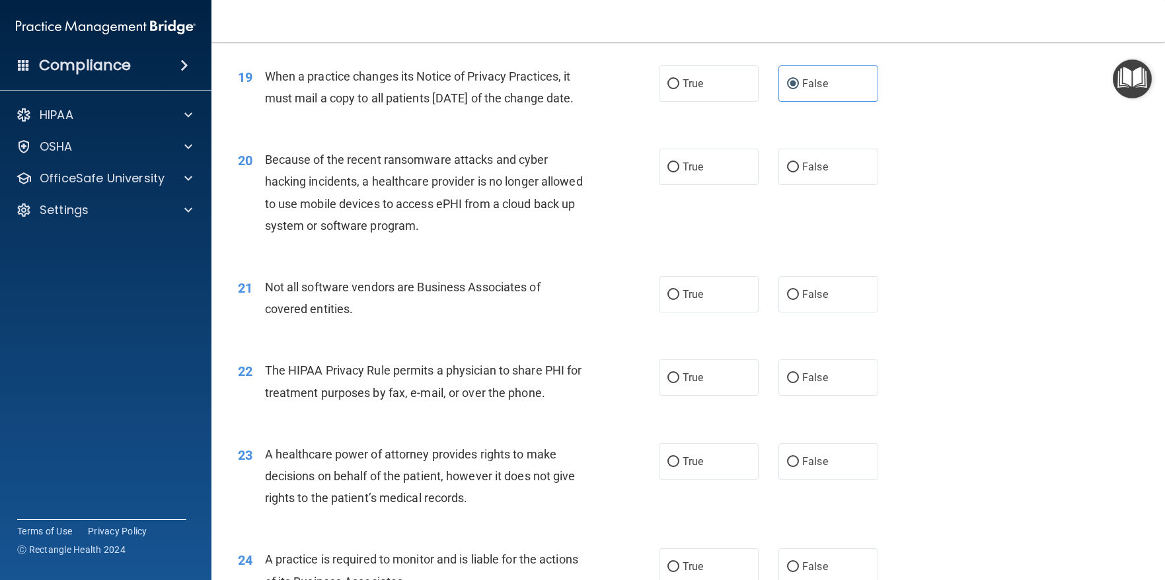
scroll to position [2048, 0]
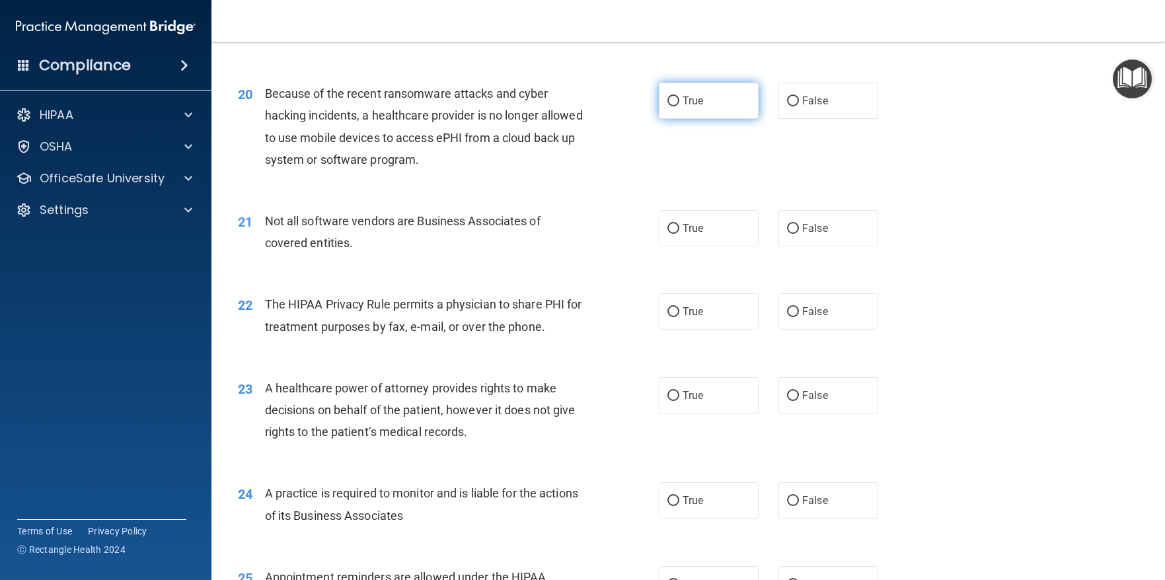
click at [667, 106] on input "True" at bounding box center [673, 101] width 12 height 10
radio input "true"
click at [787, 106] on input "False" at bounding box center [793, 101] width 12 height 10
radio input "true"
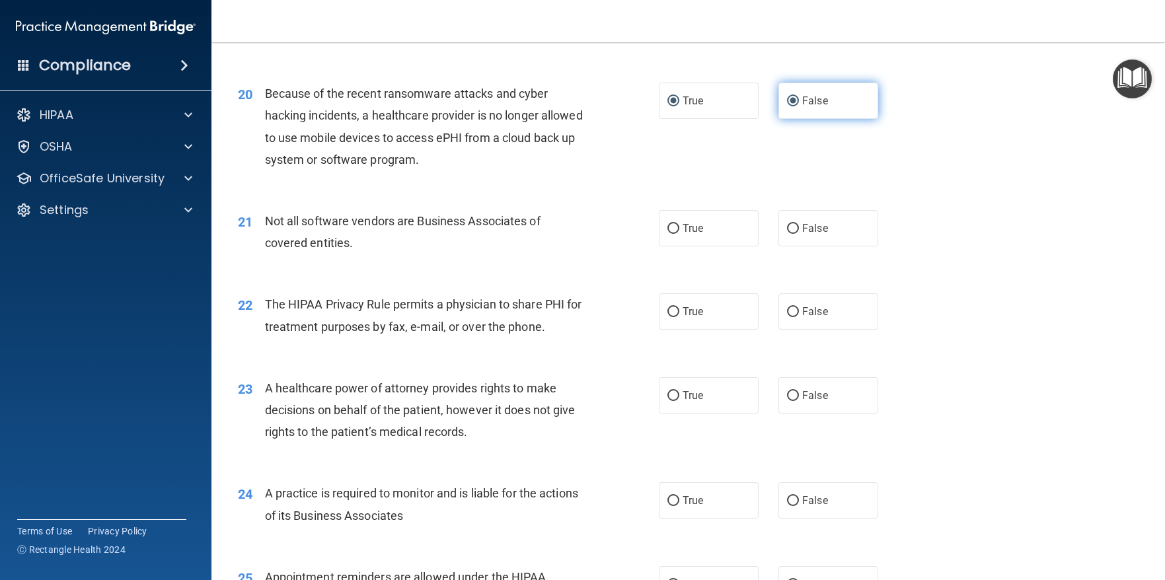
radio input "false"
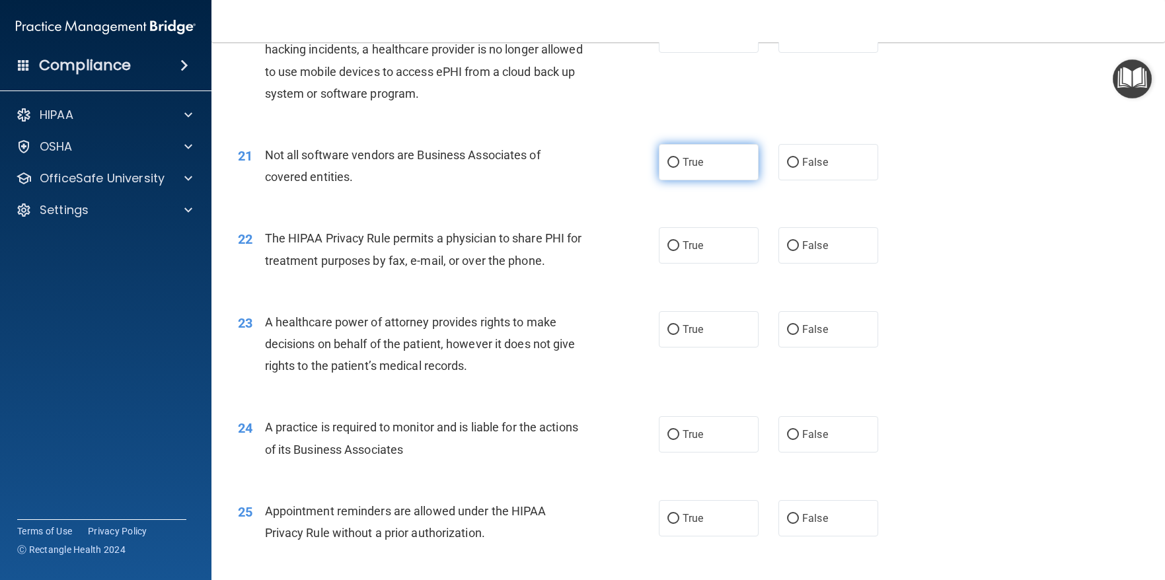
click at [667, 168] on input "True" at bounding box center [673, 163] width 12 height 10
radio input "true"
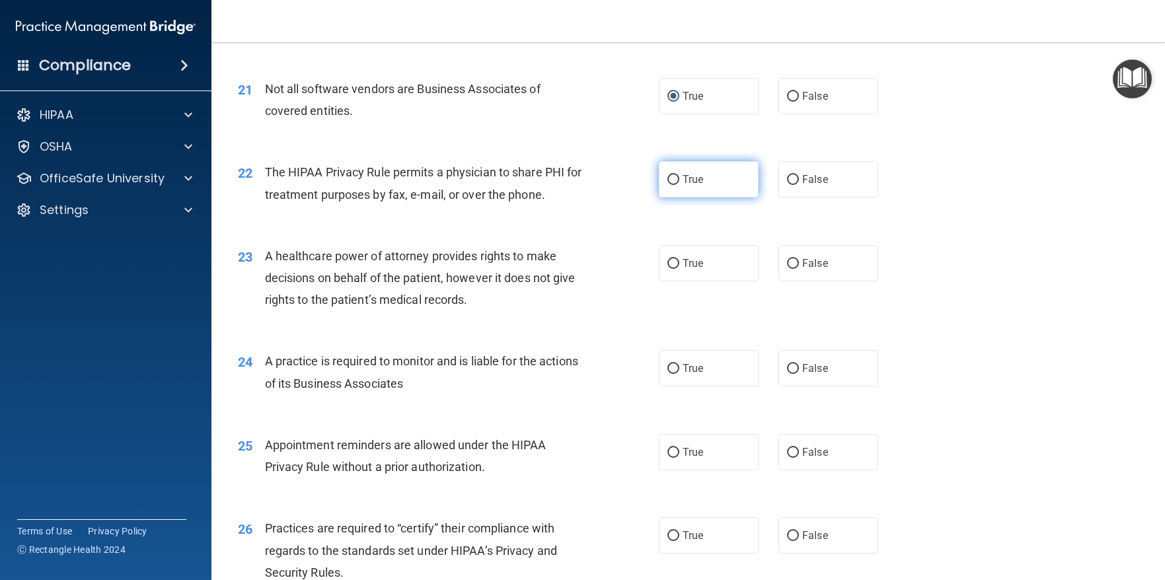
click at [667, 185] on input "True" at bounding box center [673, 180] width 12 height 10
radio input "true"
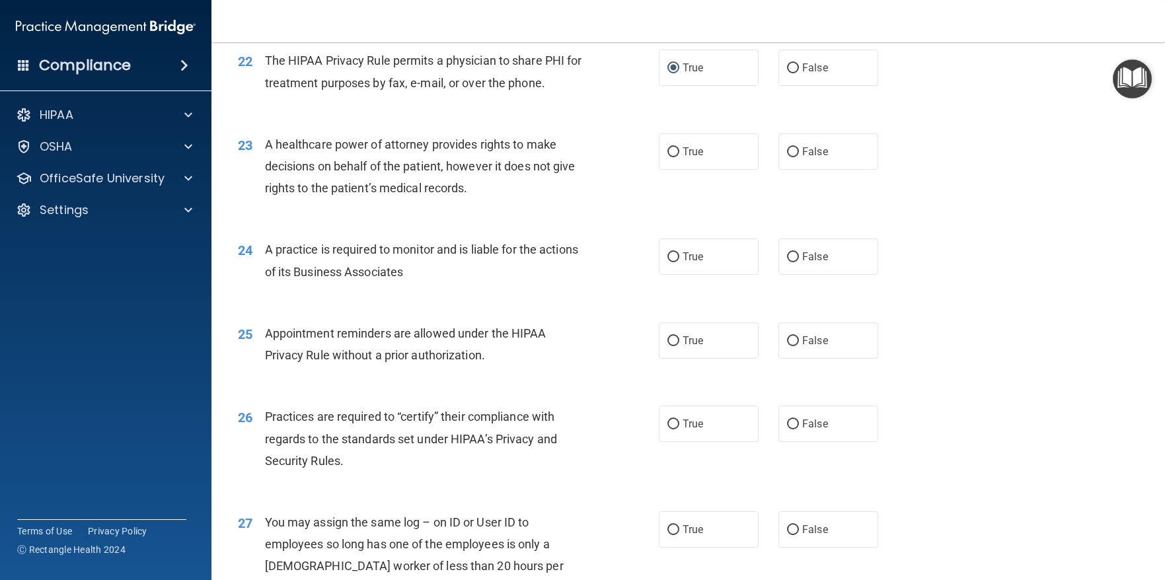
scroll to position [2312, 0]
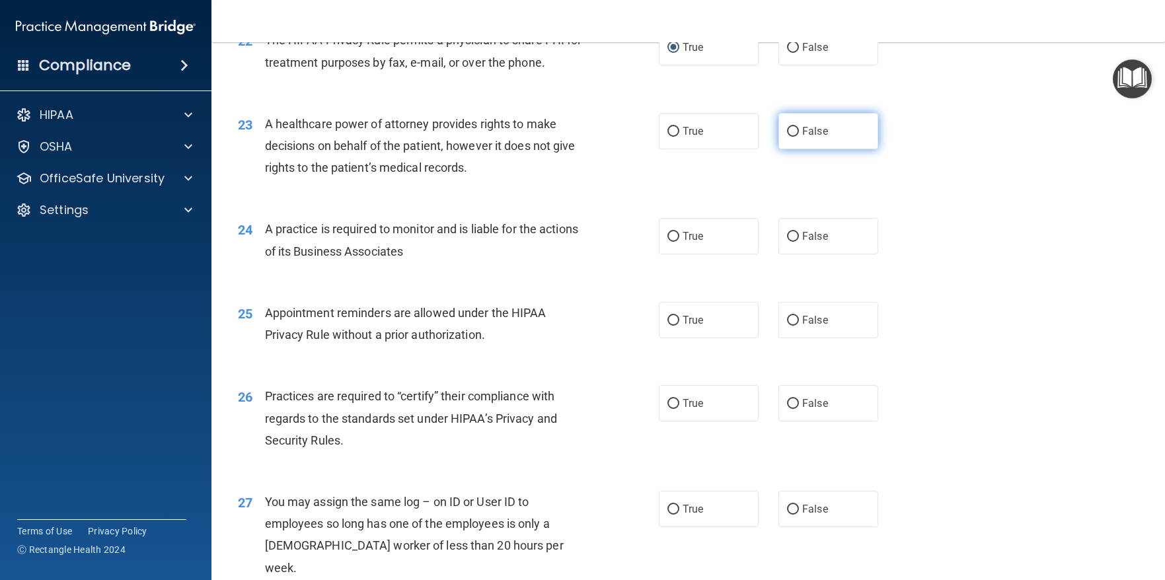
click at [787, 137] on input "False" at bounding box center [793, 132] width 12 height 10
radio input "true"
click at [787, 242] on input "False" at bounding box center [793, 237] width 12 height 10
radio input "true"
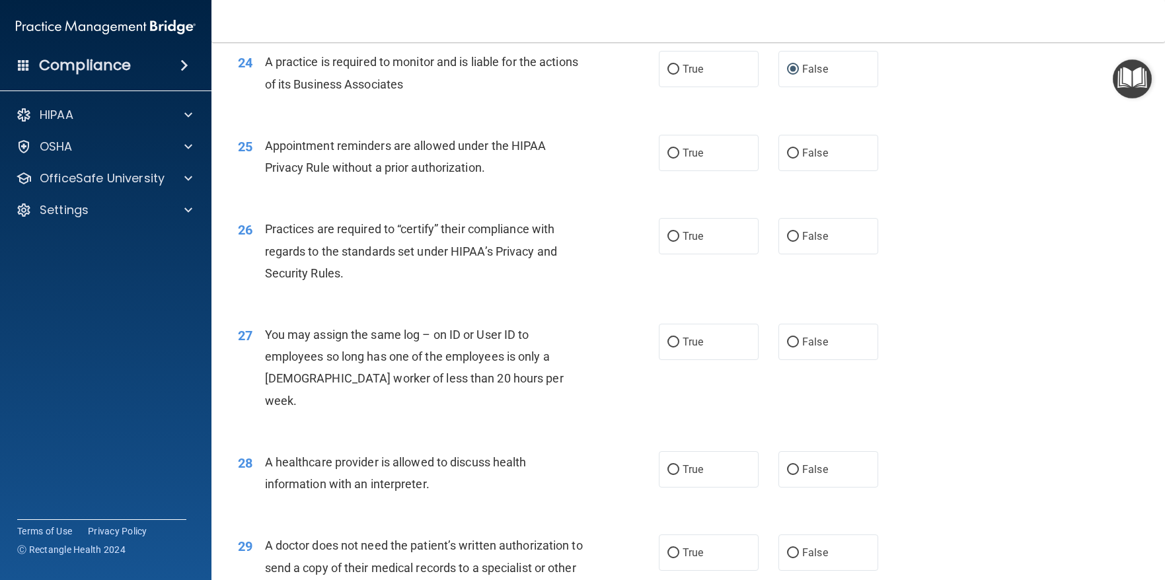
scroll to position [2510, 0]
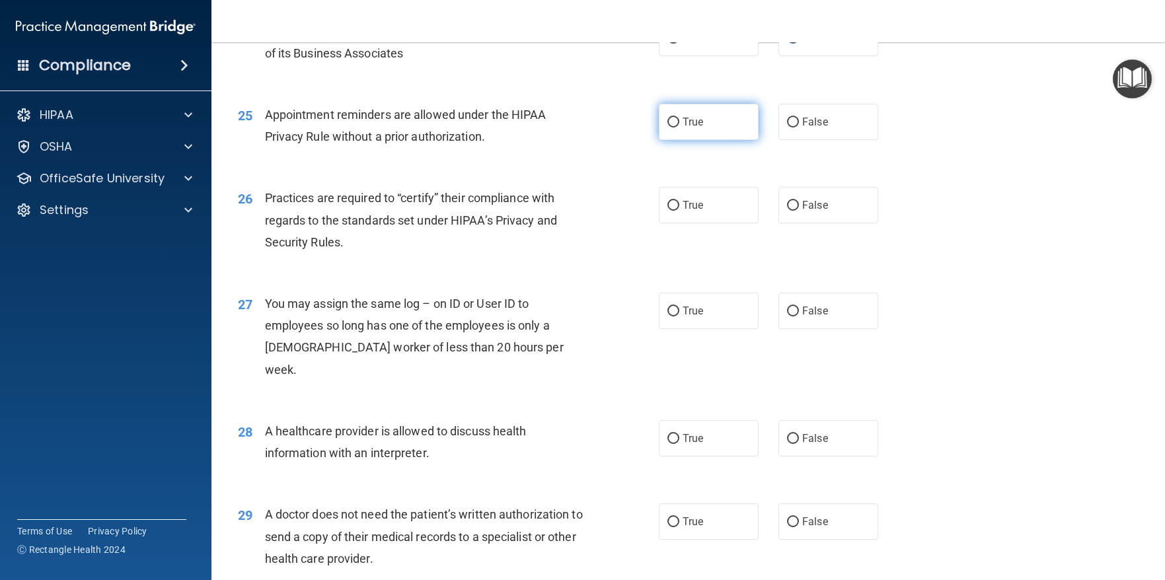
click at [670, 127] on input "True" at bounding box center [673, 123] width 12 height 10
radio input "true"
click at [787, 211] on input "False" at bounding box center [793, 206] width 12 height 10
radio input "true"
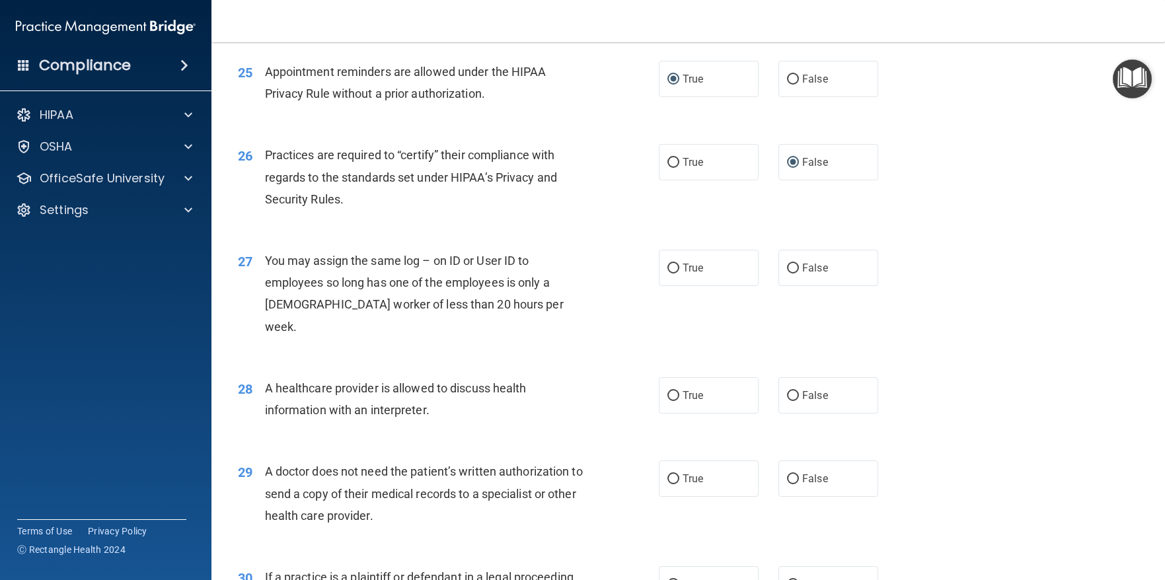
scroll to position [2576, 0]
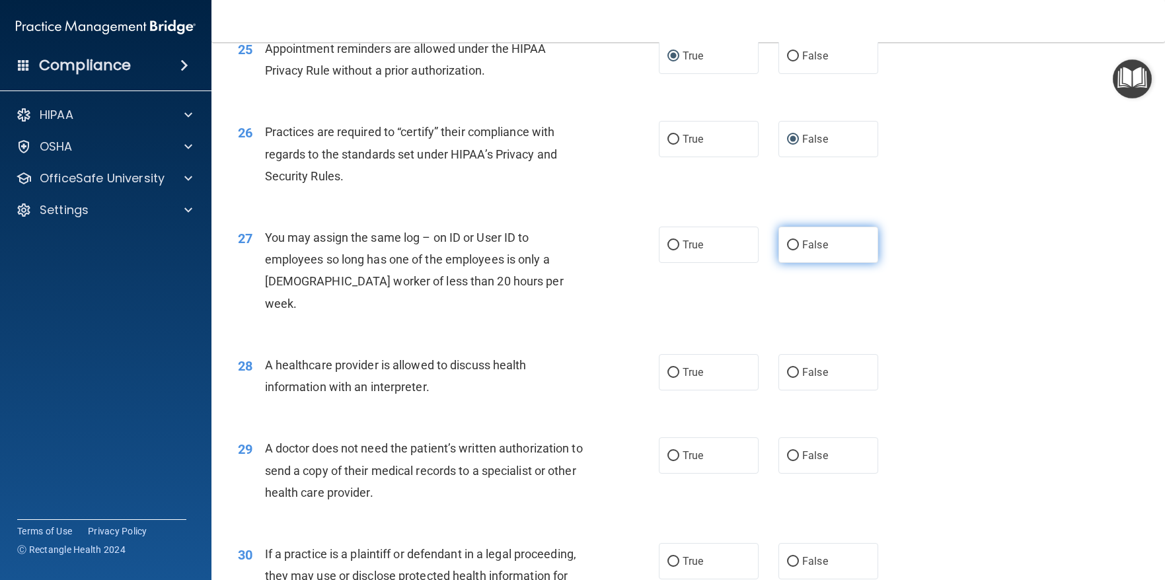
click at [787, 250] on input "False" at bounding box center [793, 245] width 12 height 10
radio input "true"
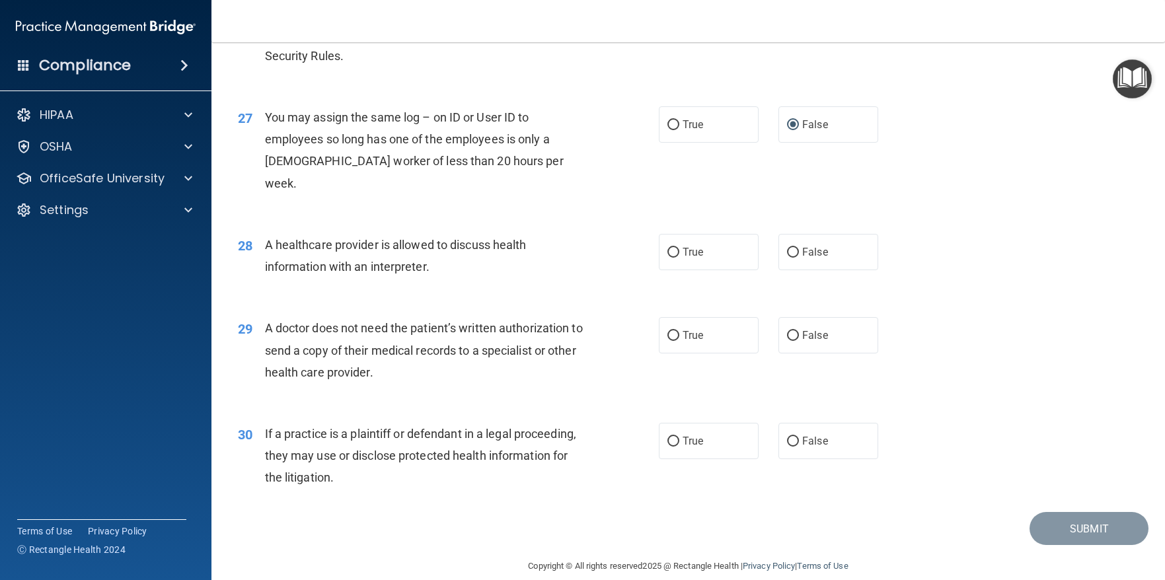
scroll to position [2708, 0]
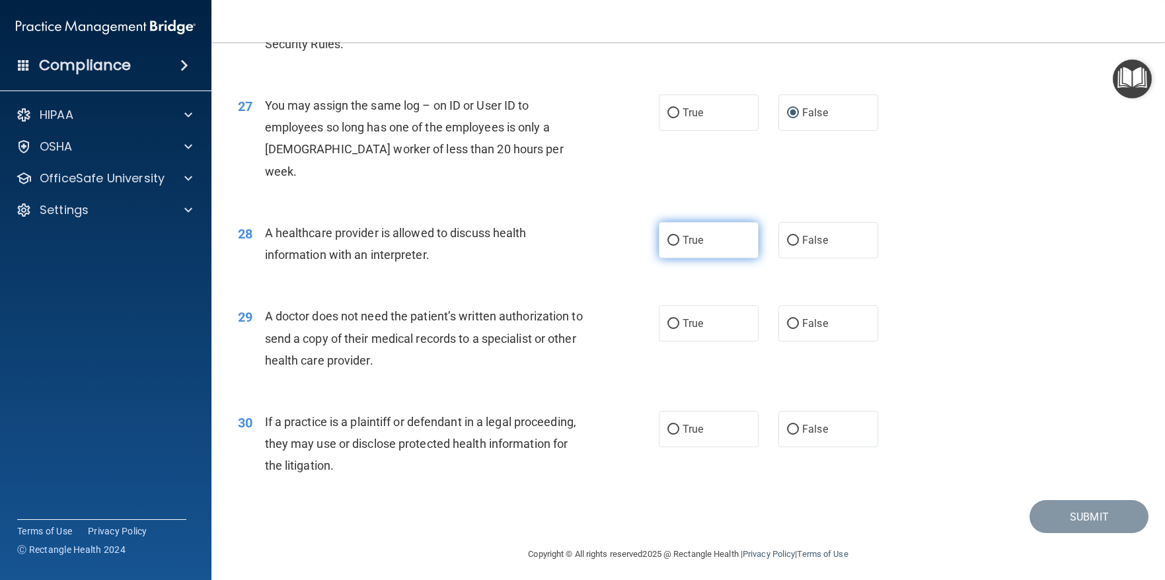
click at [667, 246] on input "True" at bounding box center [673, 241] width 12 height 10
radio input "true"
click at [674, 342] on label "True" at bounding box center [709, 323] width 100 height 36
click at [674, 329] on input "True" at bounding box center [673, 324] width 12 height 10
radio input "true"
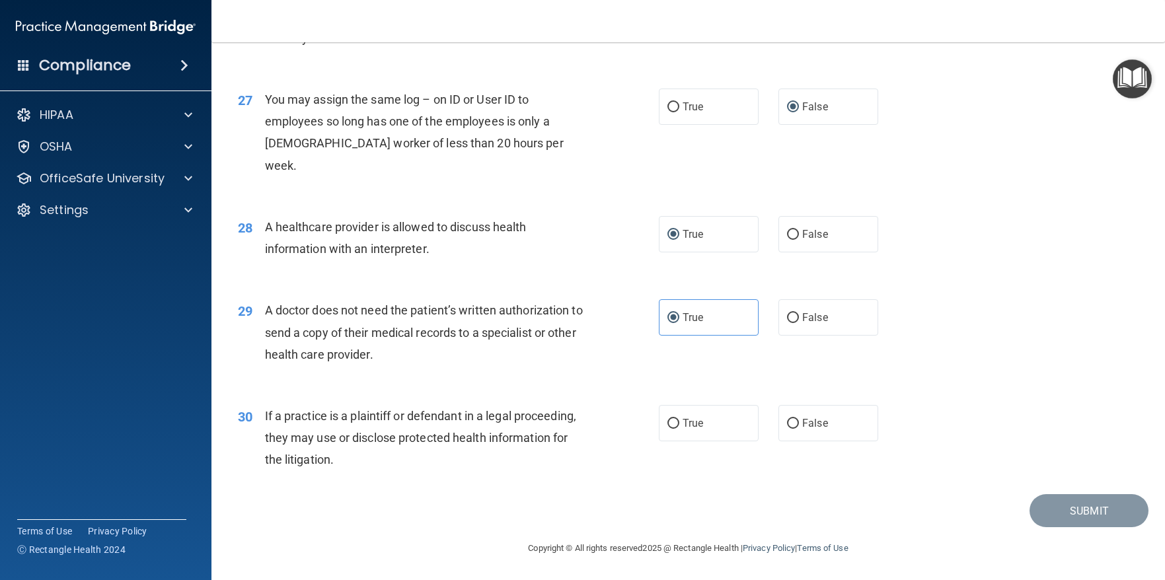
scroll to position [2736, 0]
click at [667, 419] on input "True" at bounding box center [673, 424] width 12 height 10
radio input "true"
click at [1053, 507] on button "Submit" at bounding box center [1088, 511] width 119 height 34
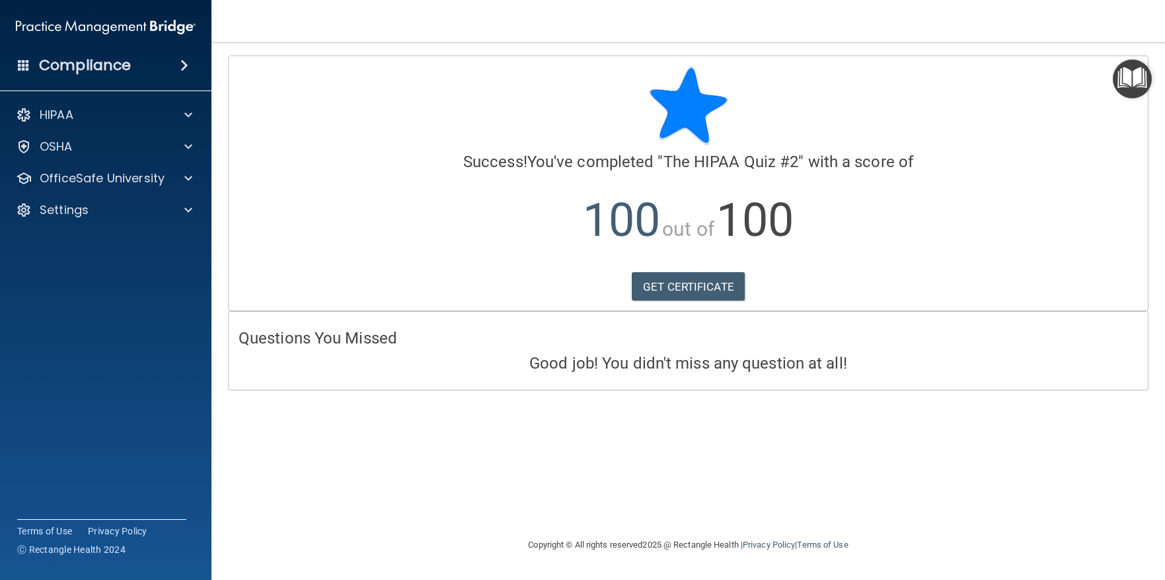
drag, startPoint x: 1130, startPoint y: 75, endPoint x: 1118, endPoint y: 92, distance: 21.4
click at [1130, 75] on img "Open Resource Center" at bounding box center [1131, 78] width 39 height 39
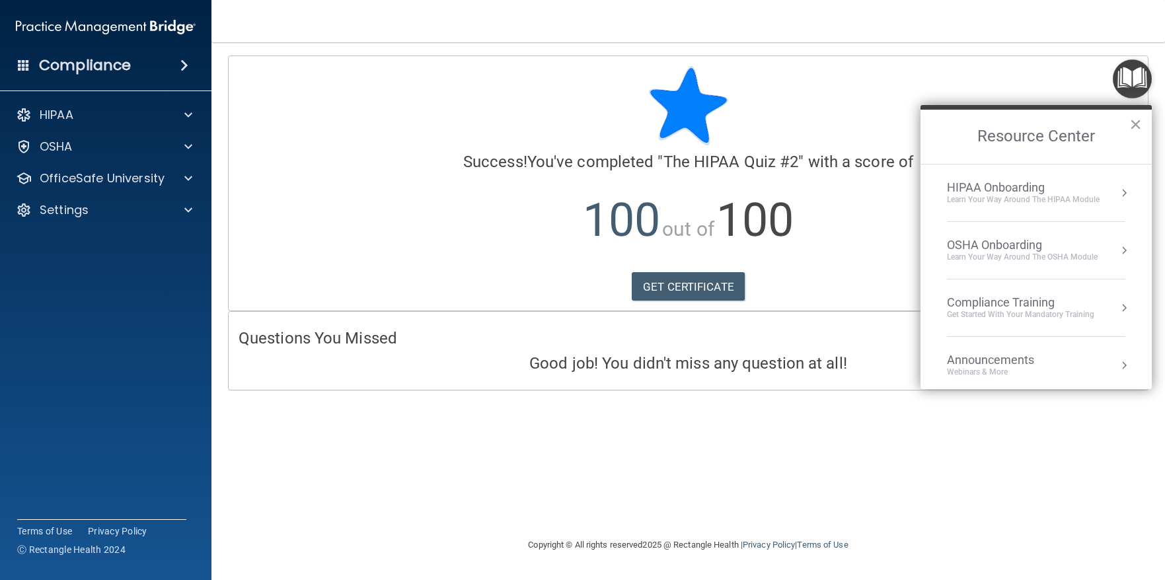
click at [969, 187] on div "HIPAA Onboarding" at bounding box center [1023, 187] width 153 height 15
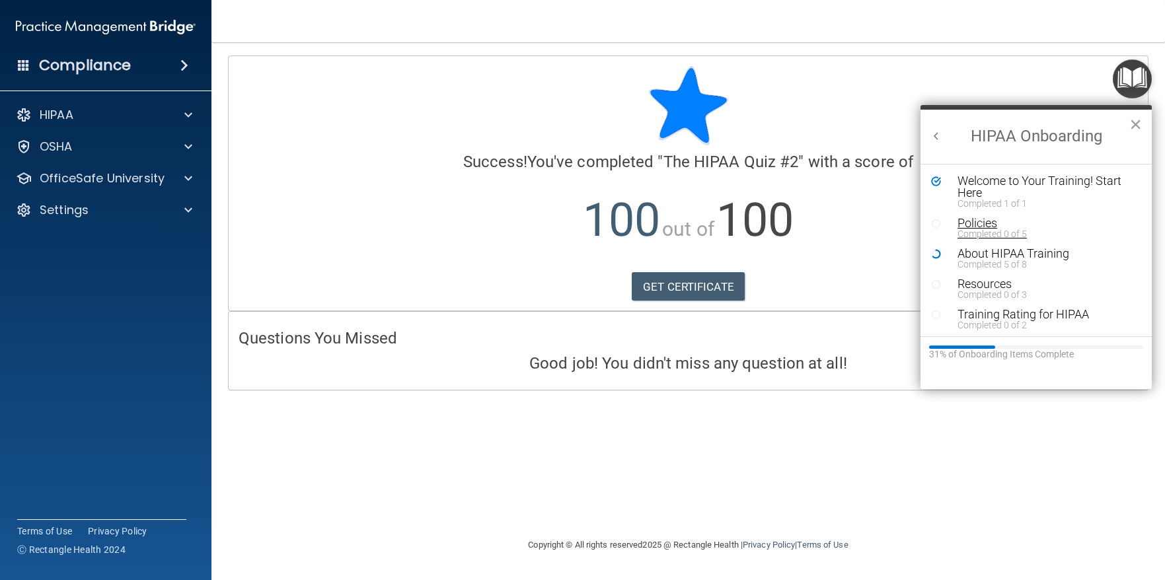
click at [968, 229] on div "Completed 0 of 5" at bounding box center [1040, 233] width 167 height 9
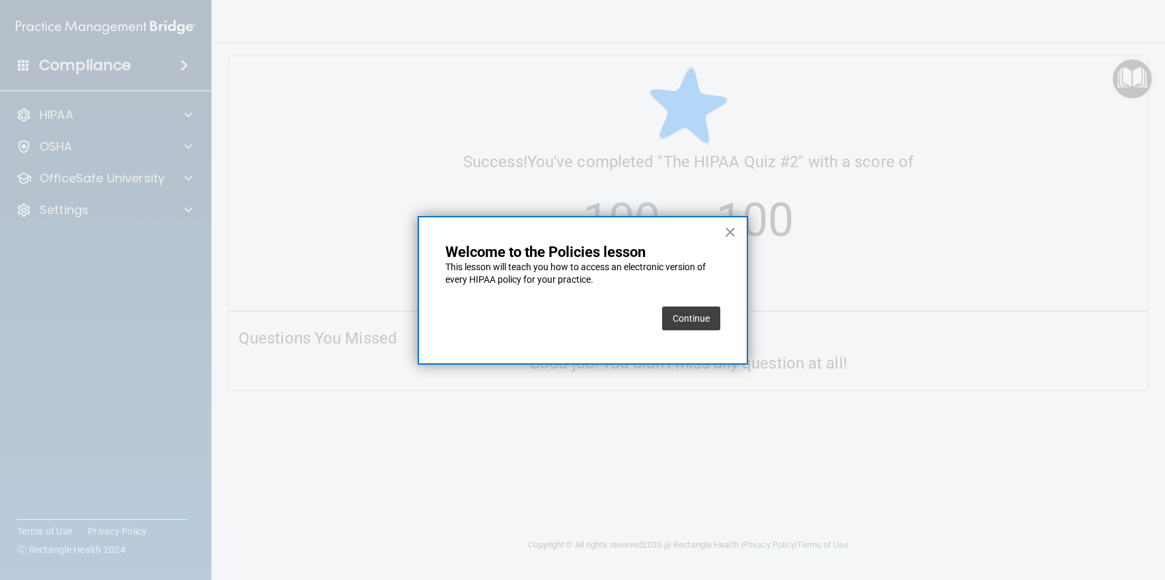
click at [731, 233] on button "×" at bounding box center [730, 231] width 13 height 21
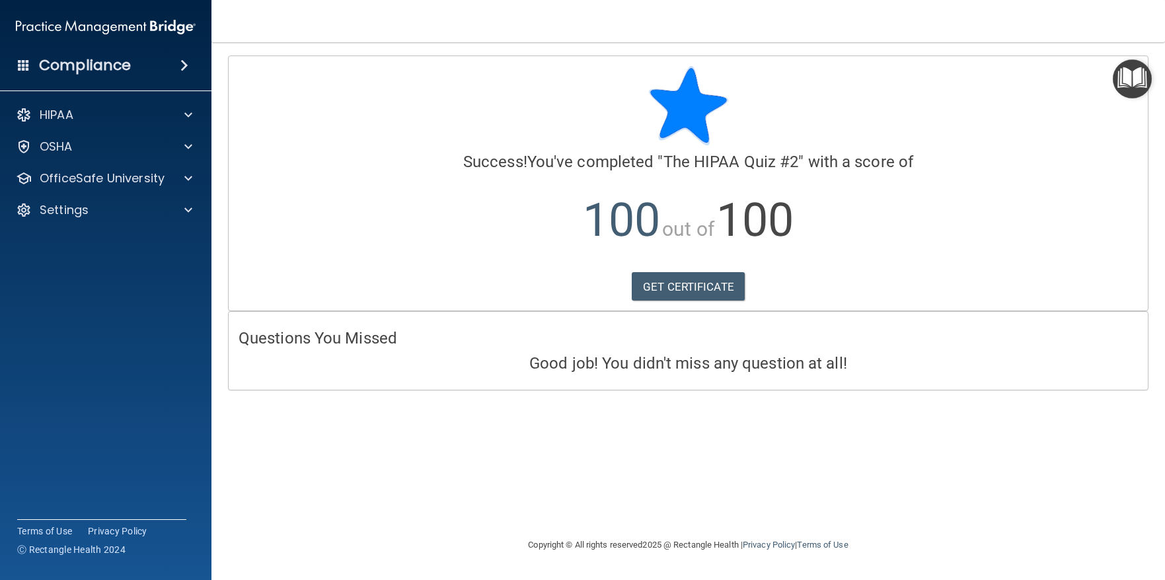
click at [1136, 71] on img "Open Resource Center" at bounding box center [1131, 78] width 39 height 39
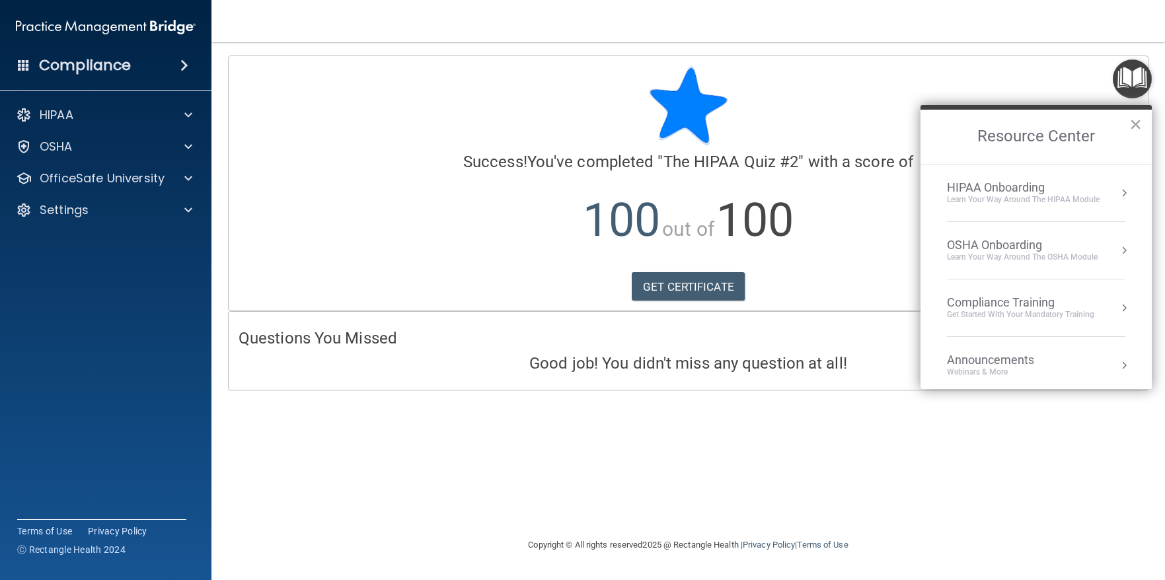
click at [993, 305] on div "Compliance Training" at bounding box center [1020, 302] width 147 height 15
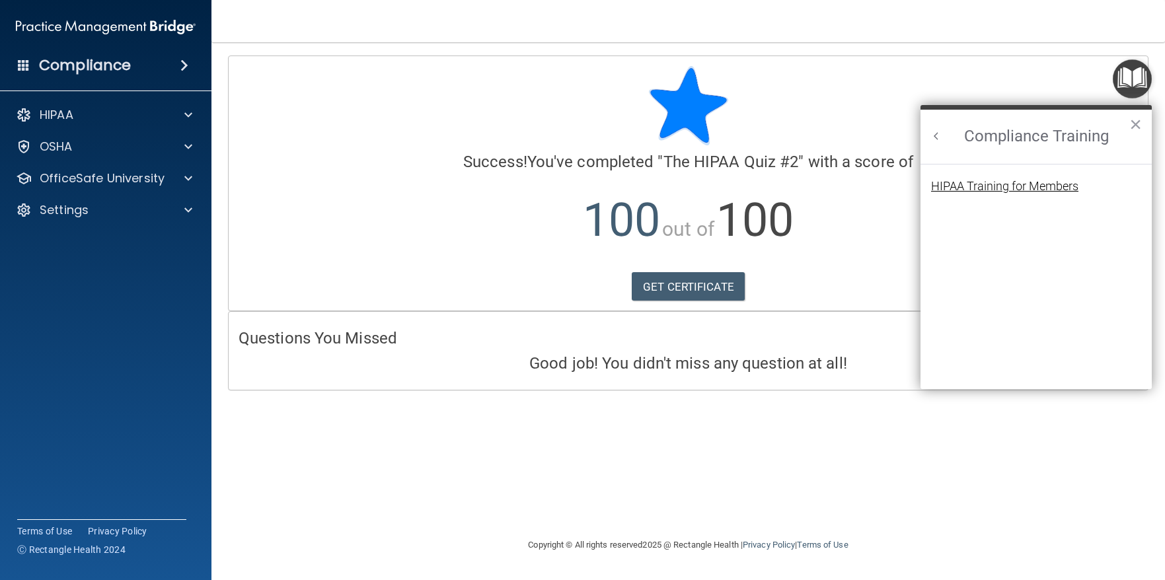
click at [977, 186] on div "HIPAA Training for Members" at bounding box center [1004, 186] width 147 height 12
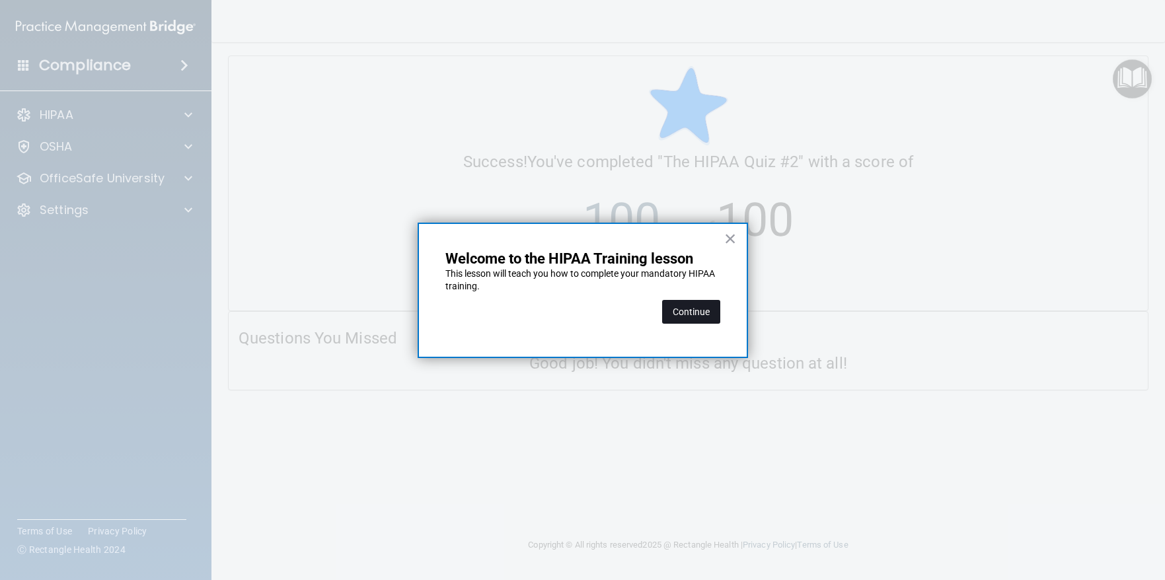
click at [695, 313] on button "Continue" at bounding box center [691, 312] width 58 height 24
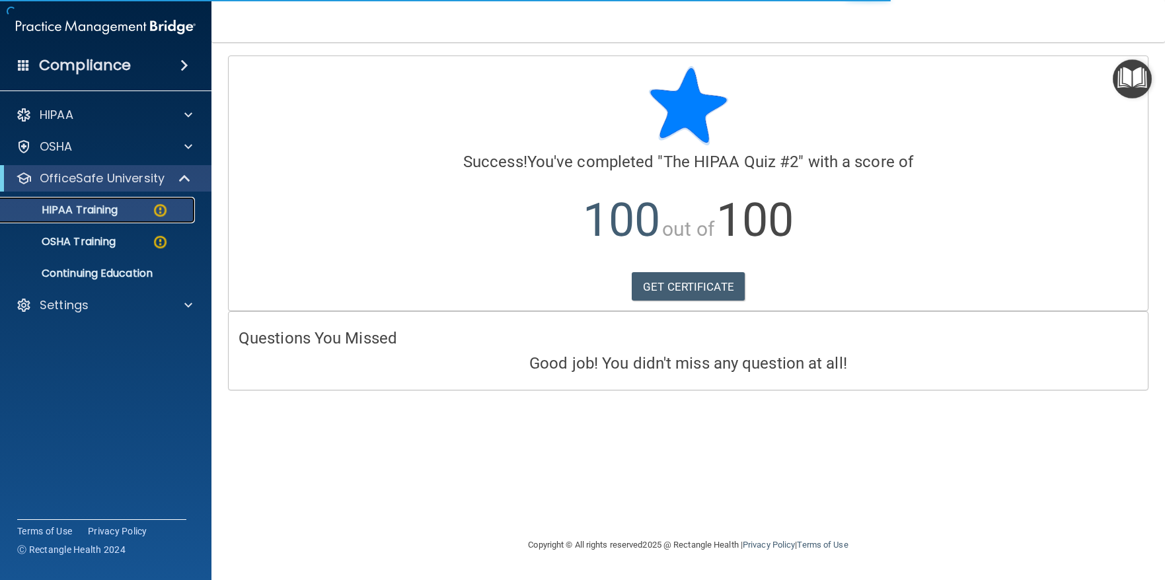
click at [81, 205] on p "HIPAA Training" at bounding box center [63, 209] width 109 height 13
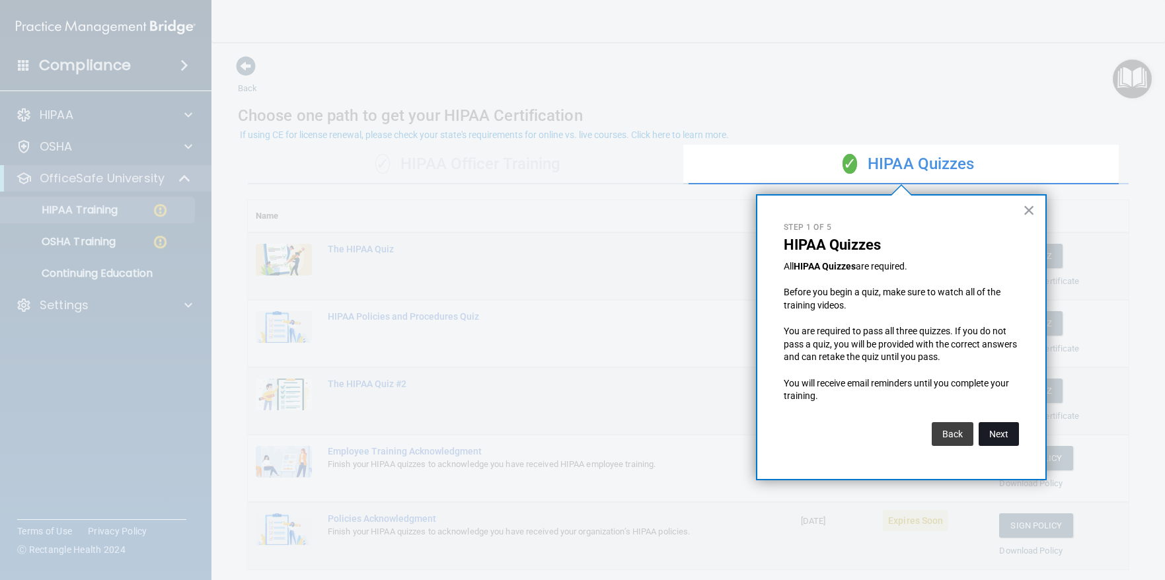
click at [999, 431] on button "Next" at bounding box center [998, 434] width 40 height 24
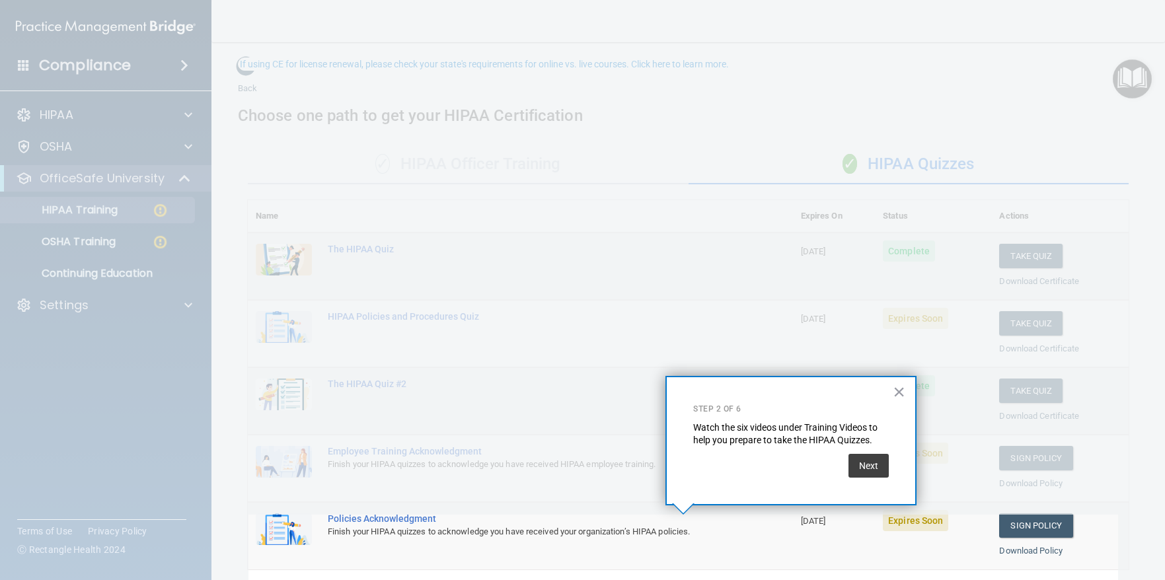
scroll to position [71, 0]
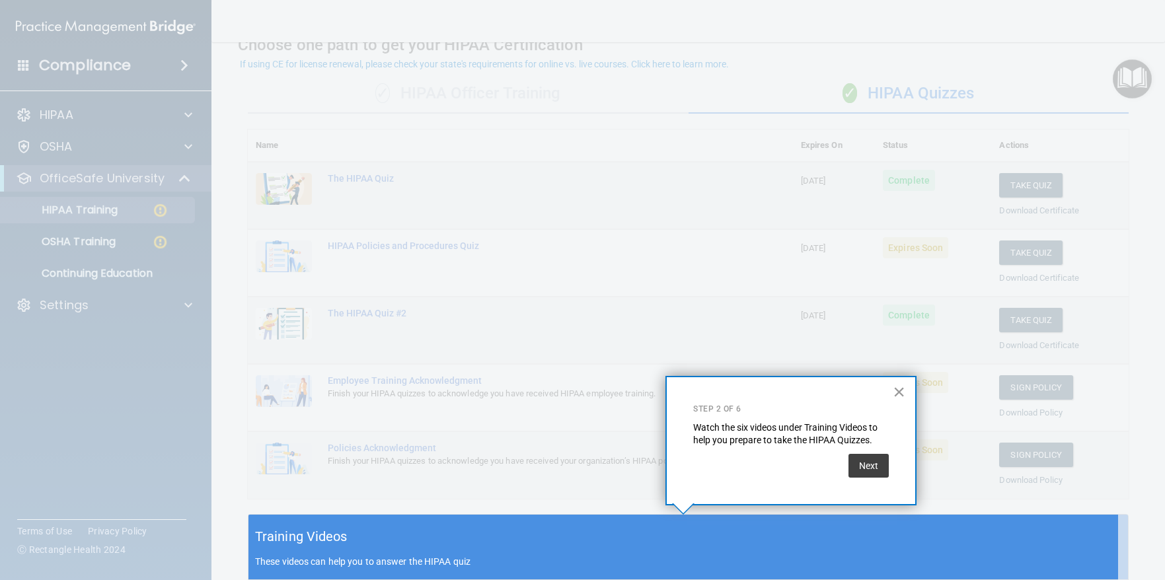
click at [896, 388] on button "×" at bounding box center [898, 391] width 13 height 21
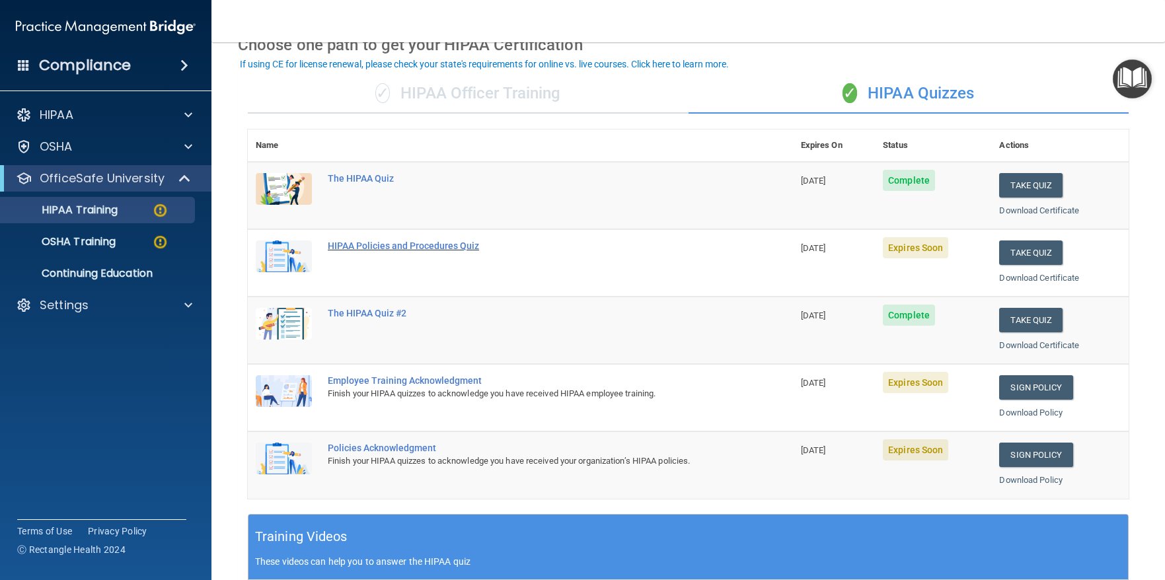
click at [383, 246] on div "HIPAA Policies and Procedures Quiz" at bounding box center [527, 245] width 399 height 11
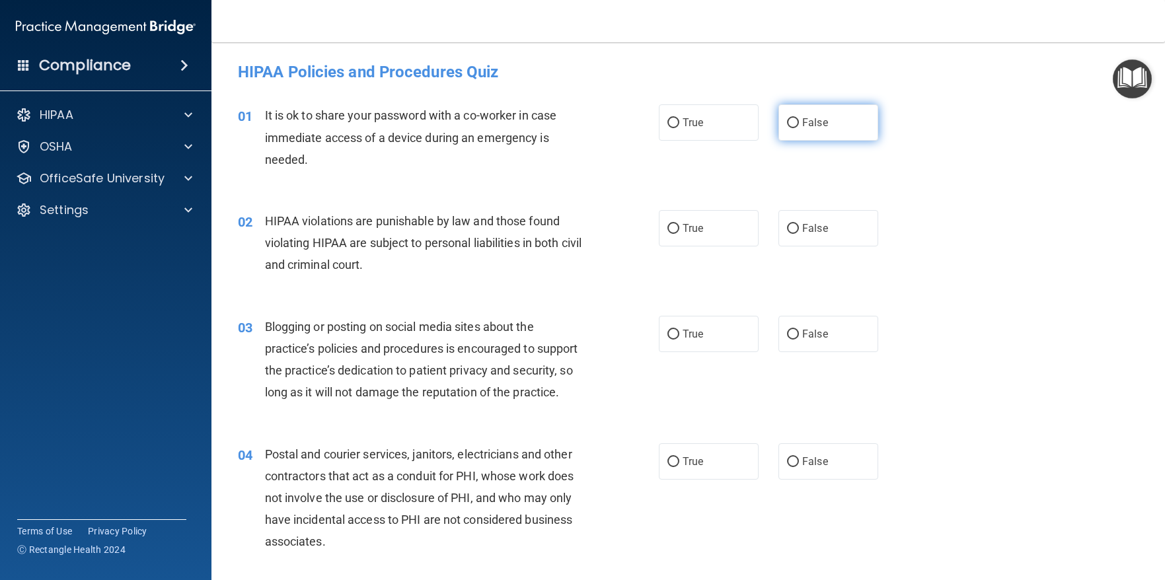
click at [787, 118] on input "False" at bounding box center [793, 123] width 12 height 10
radio input "true"
click at [667, 227] on input "True" at bounding box center [673, 229] width 12 height 10
radio input "true"
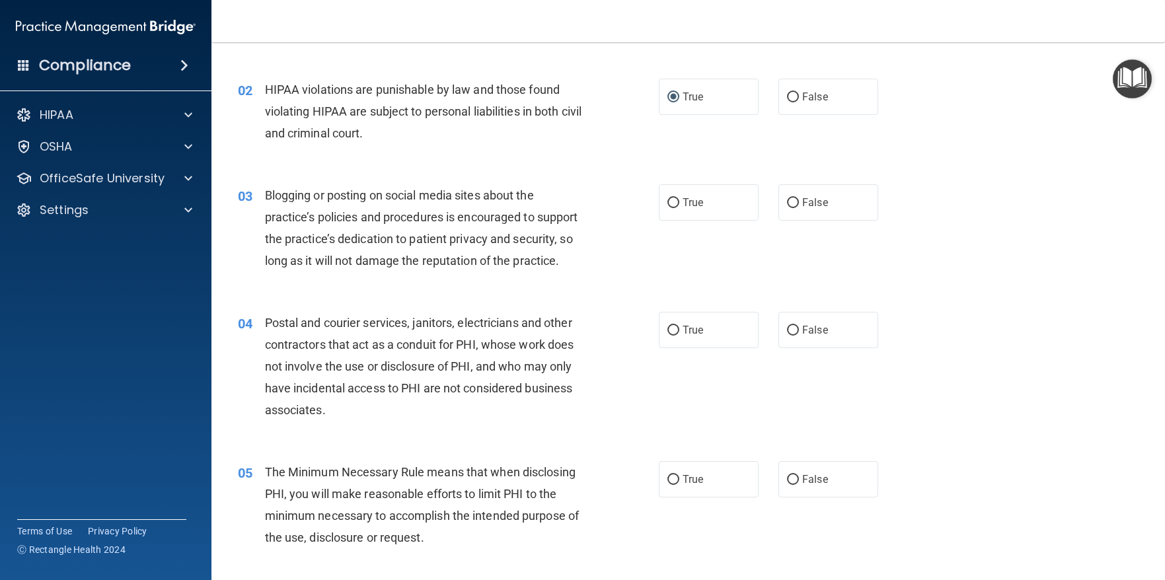
scroll to position [132, 0]
click at [667, 203] on input "True" at bounding box center [673, 203] width 12 height 10
radio input "true"
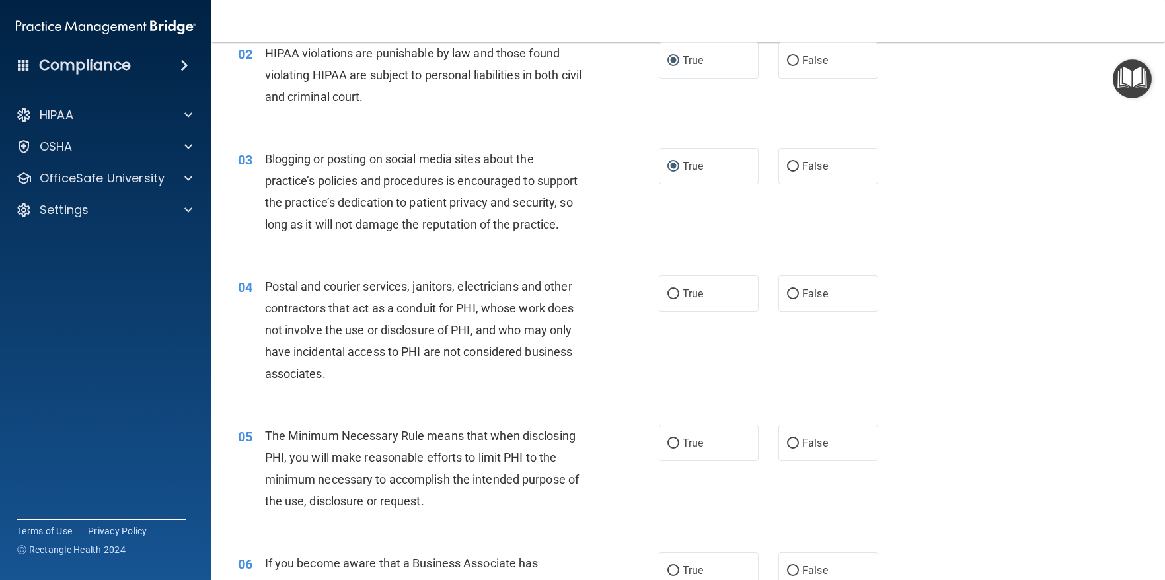
scroll to position [264, 0]
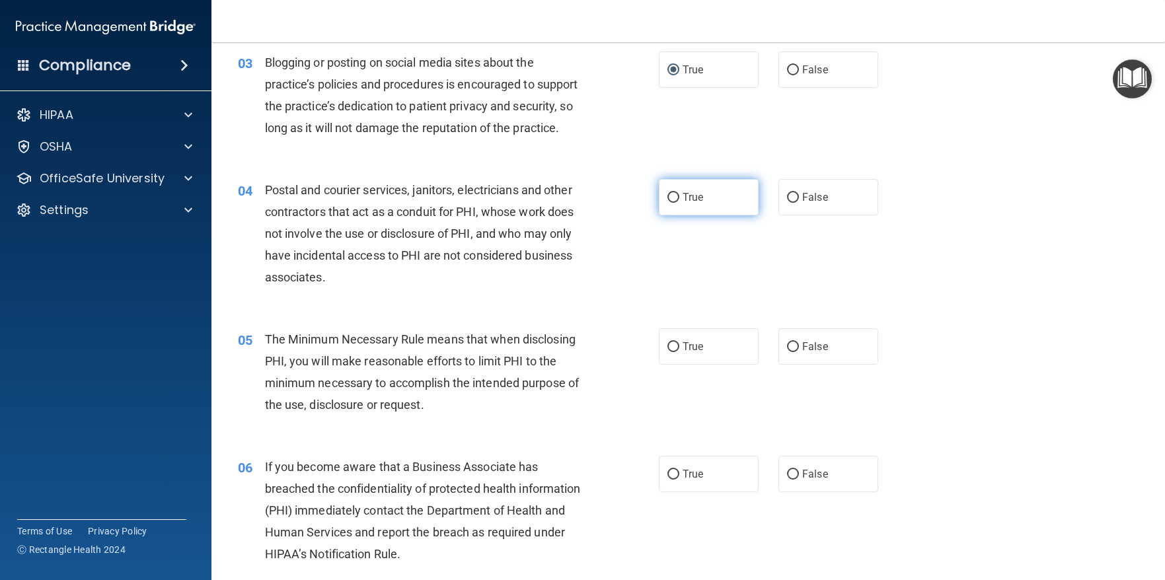
click at [667, 203] on input "True" at bounding box center [673, 198] width 12 height 10
radio input "true"
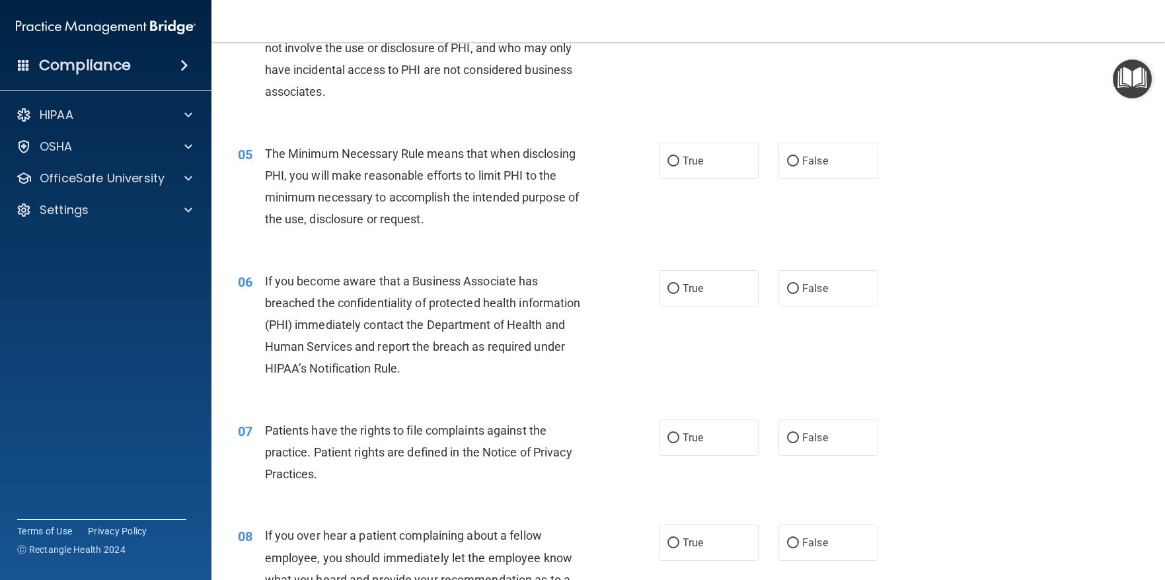
scroll to position [462, 0]
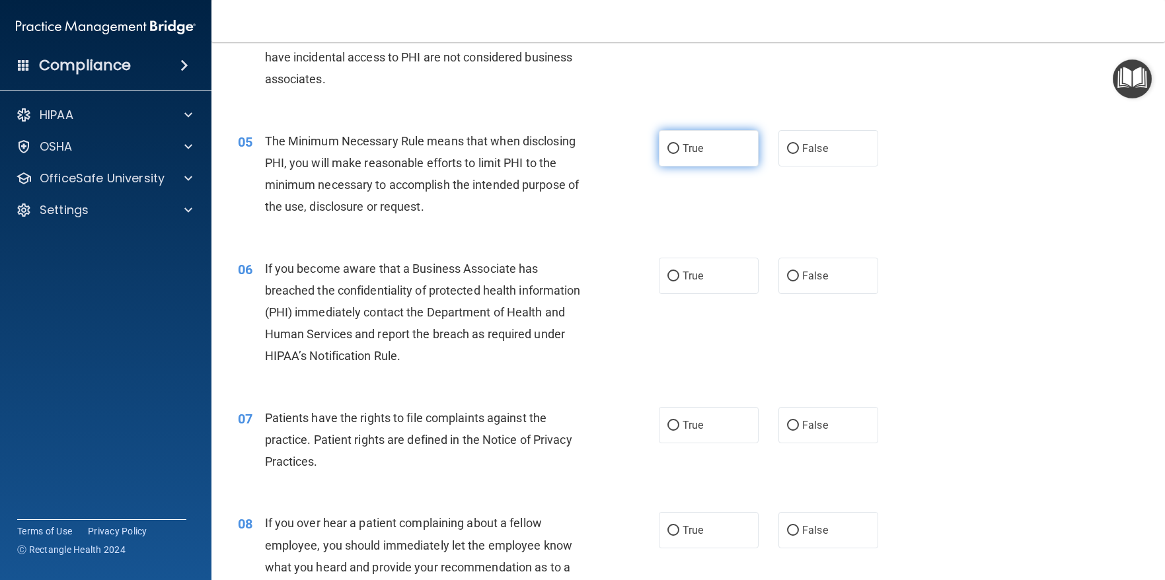
click at [672, 154] on input "True" at bounding box center [673, 149] width 12 height 10
radio input "true"
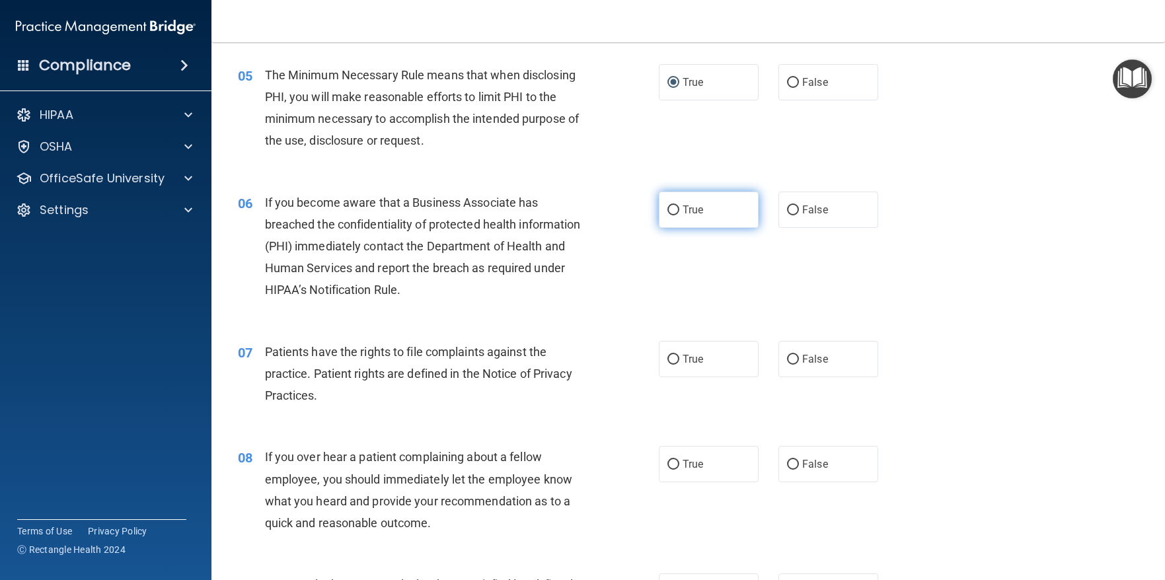
click at [670, 215] on input "True" at bounding box center [673, 210] width 12 height 10
radio input "true"
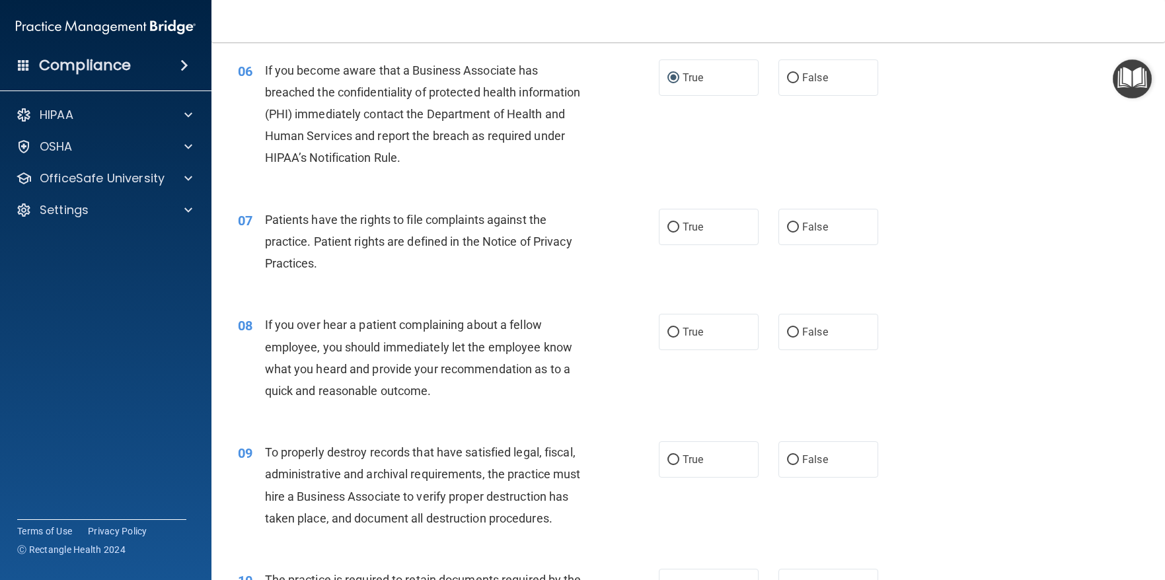
scroll to position [727, 0]
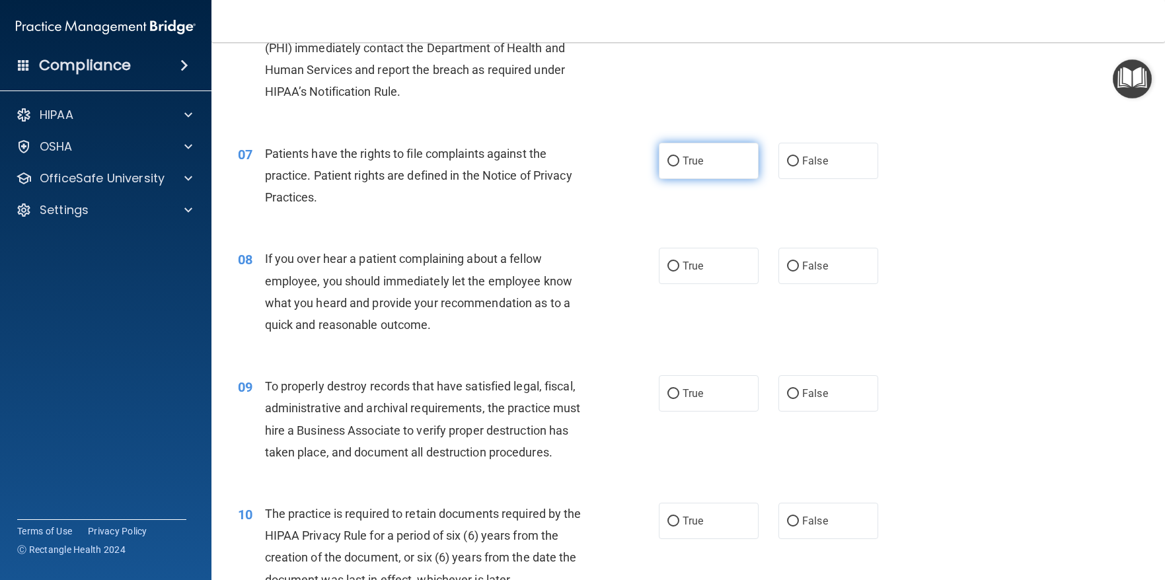
click at [667, 166] on input "True" at bounding box center [673, 162] width 12 height 10
radio input "true"
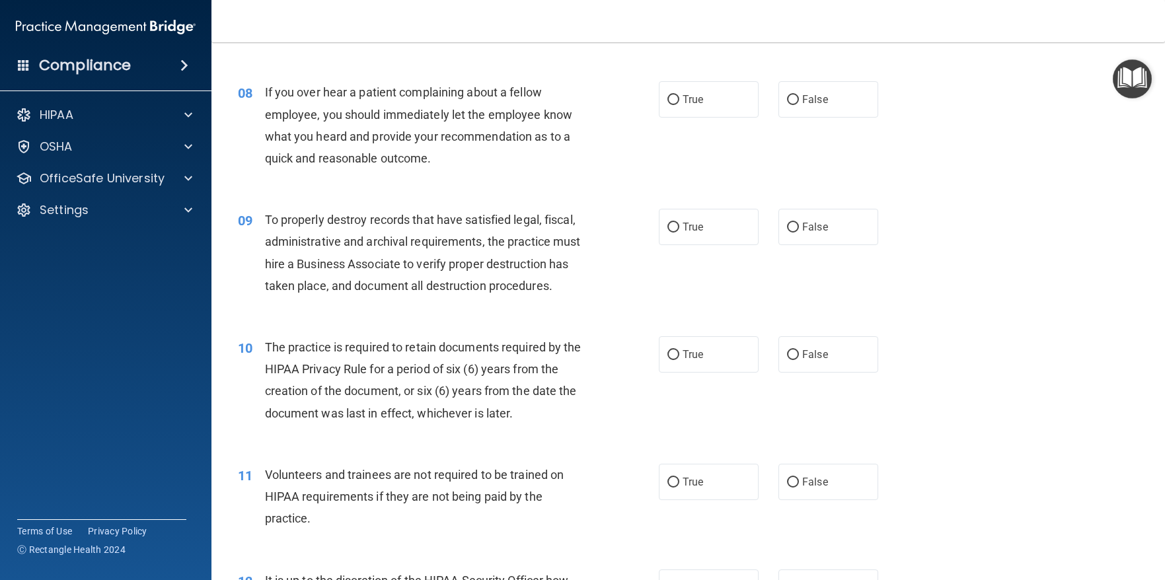
scroll to position [925, 0]
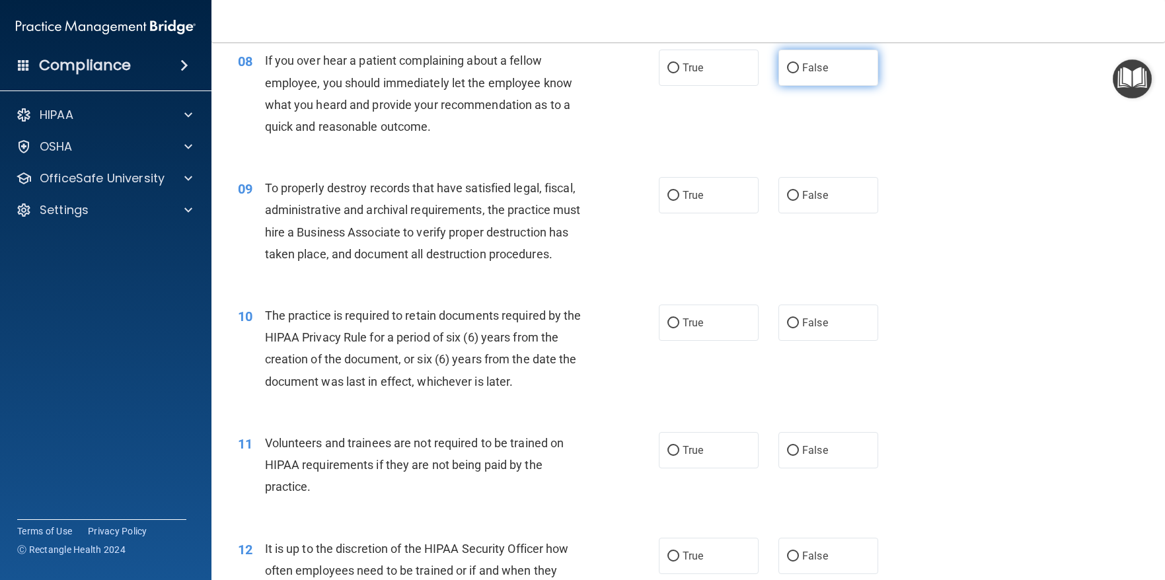
click at [787, 73] on input "False" at bounding box center [793, 68] width 12 height 10
radio input "true"
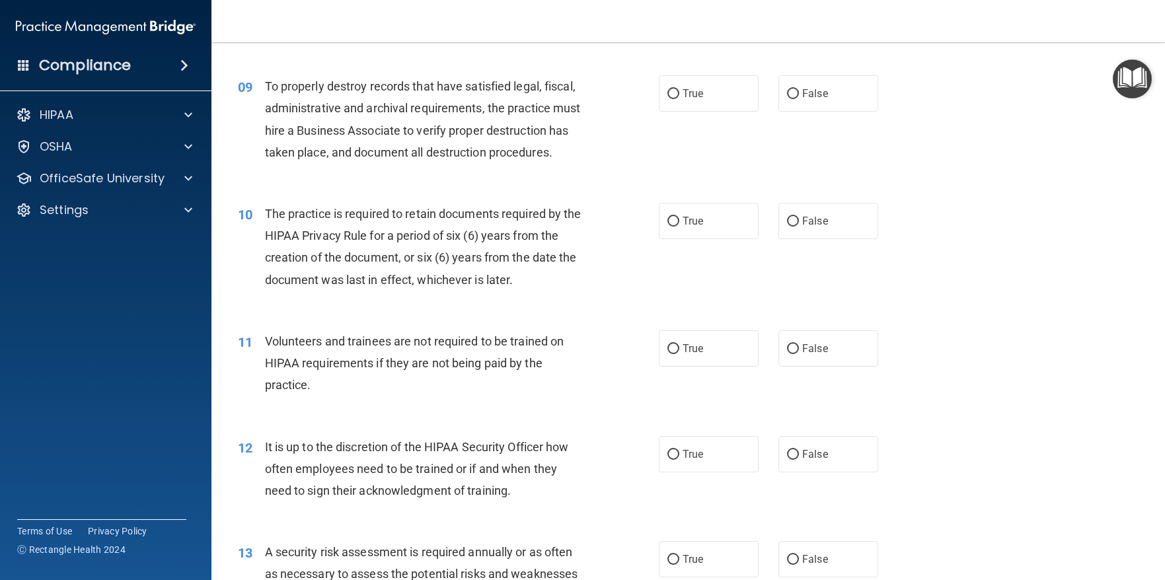
scroll to position [1057, 0]
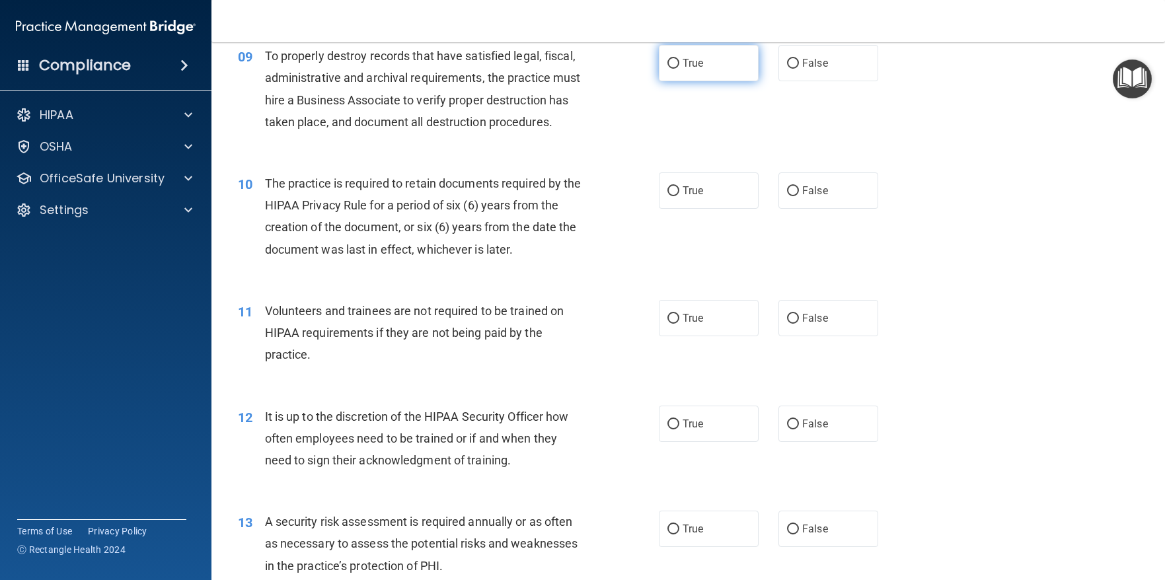
click at [667, 69] on input "True" at bounding box center [673, 64] width 12 height 10
radio input "true"
click at [673, 196] on input "True" at bounding box center [673, 191] width 12 height 10
radio input "true"
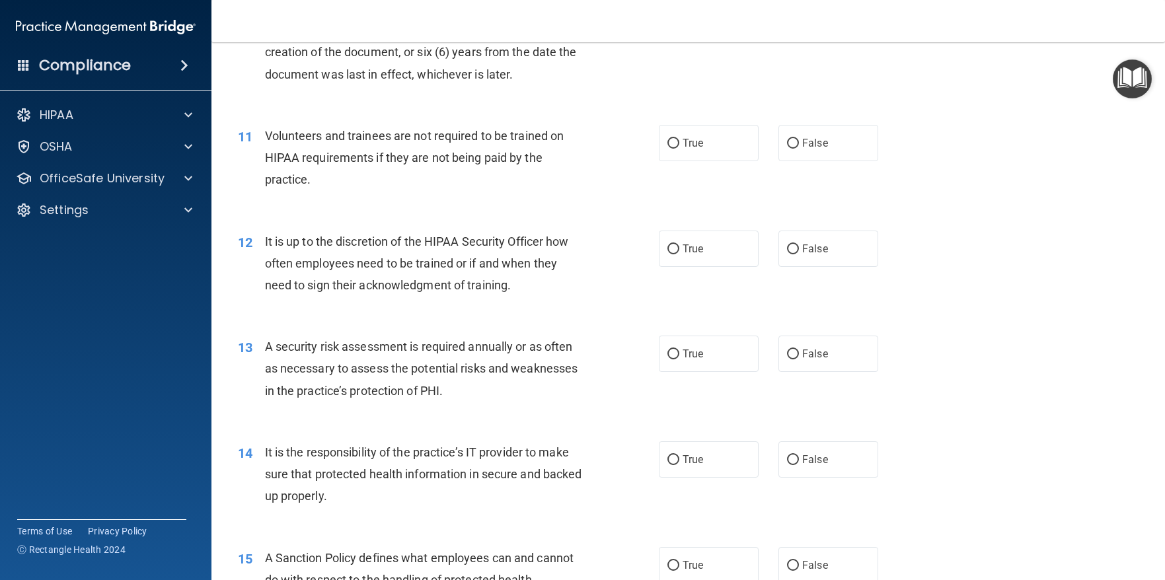
scroll to position [1255, 0]
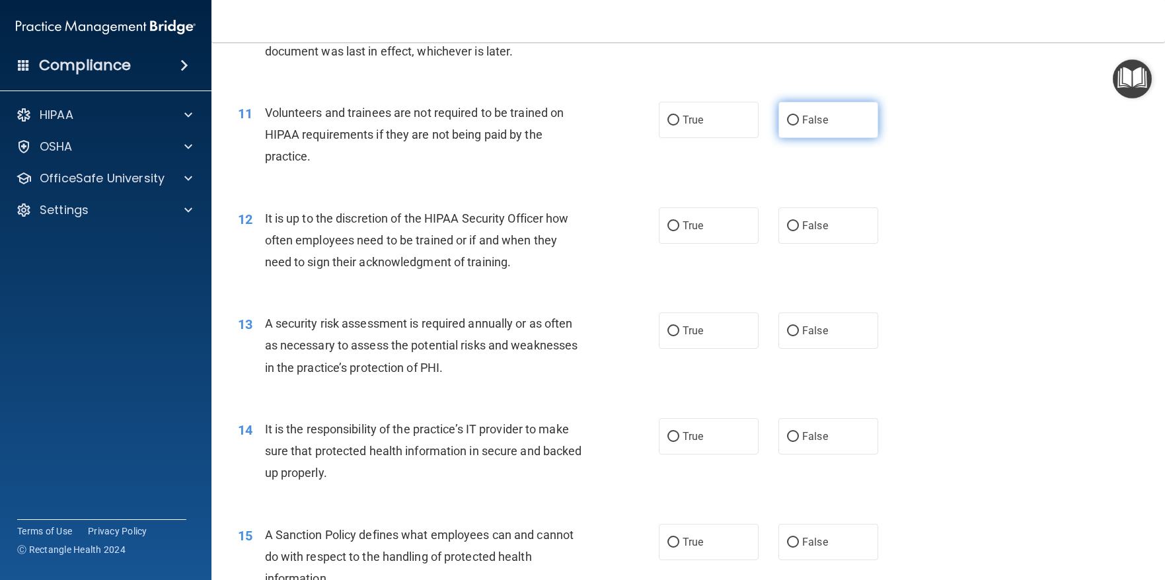
click at [787, 126] on input "False" at bounding box center [793, 121] width 12 height 10
radio input "true"
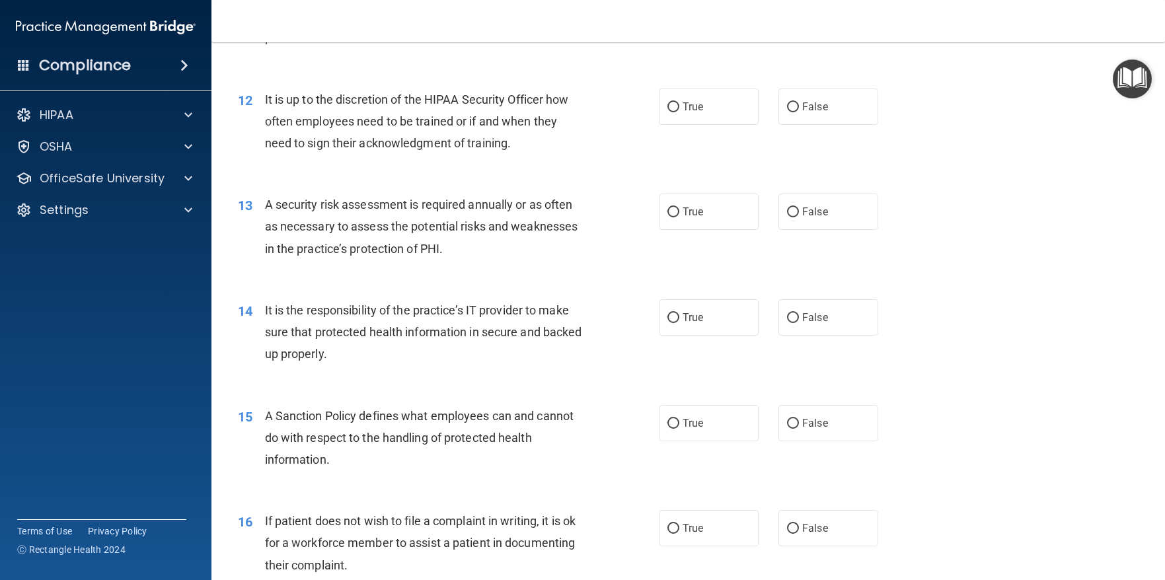
scroll to position [1387, 0]
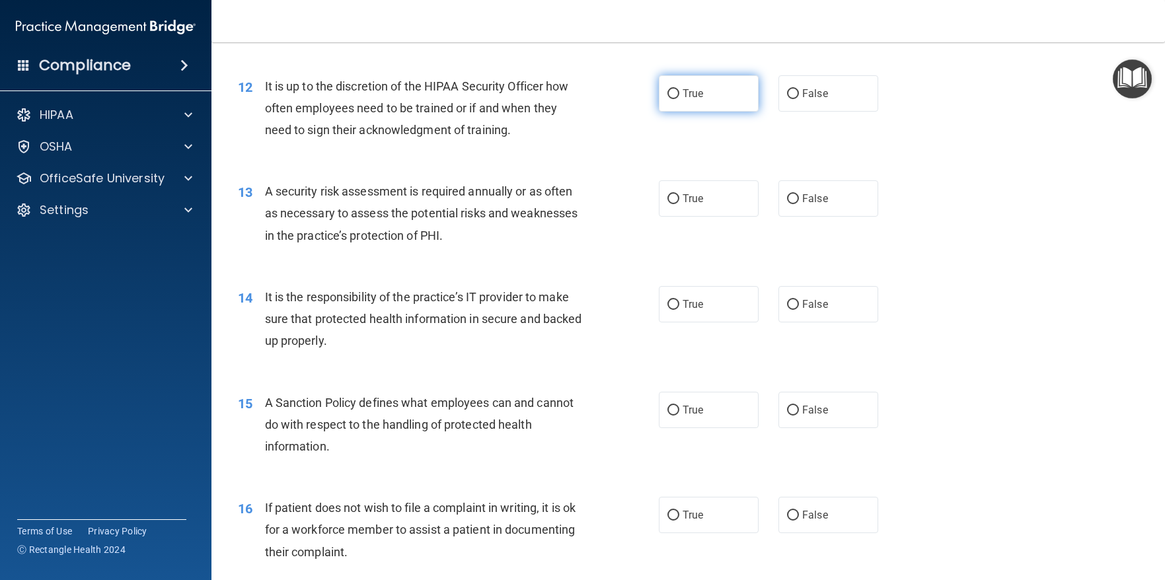
click at [667, 99] on input "True" at bounding box center [673, 94] width 12 height 10
radio input "true"
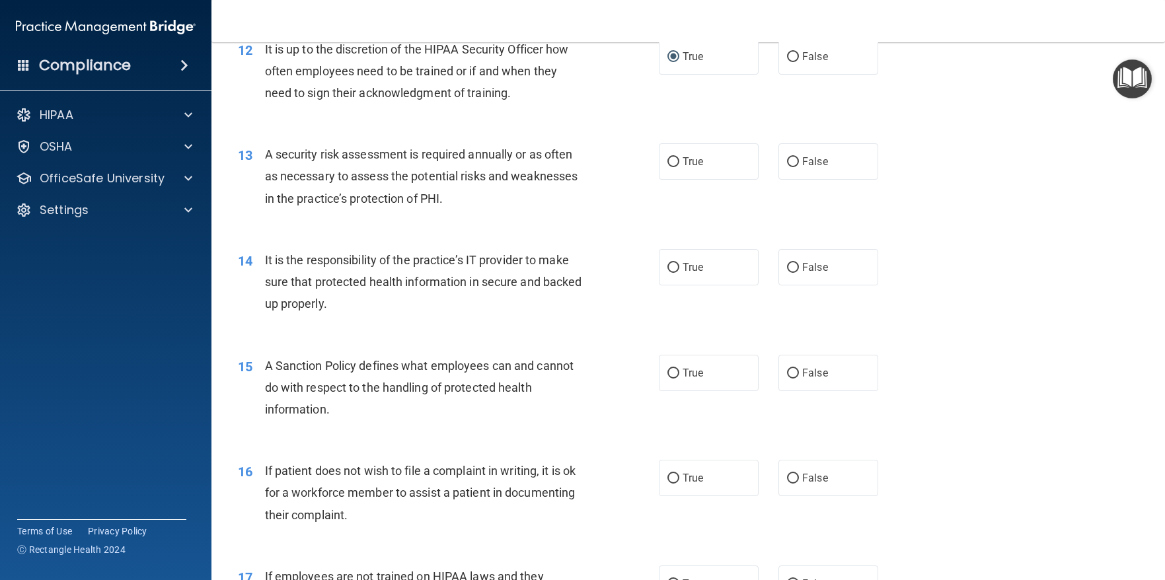
scroll to position [1453, 0]
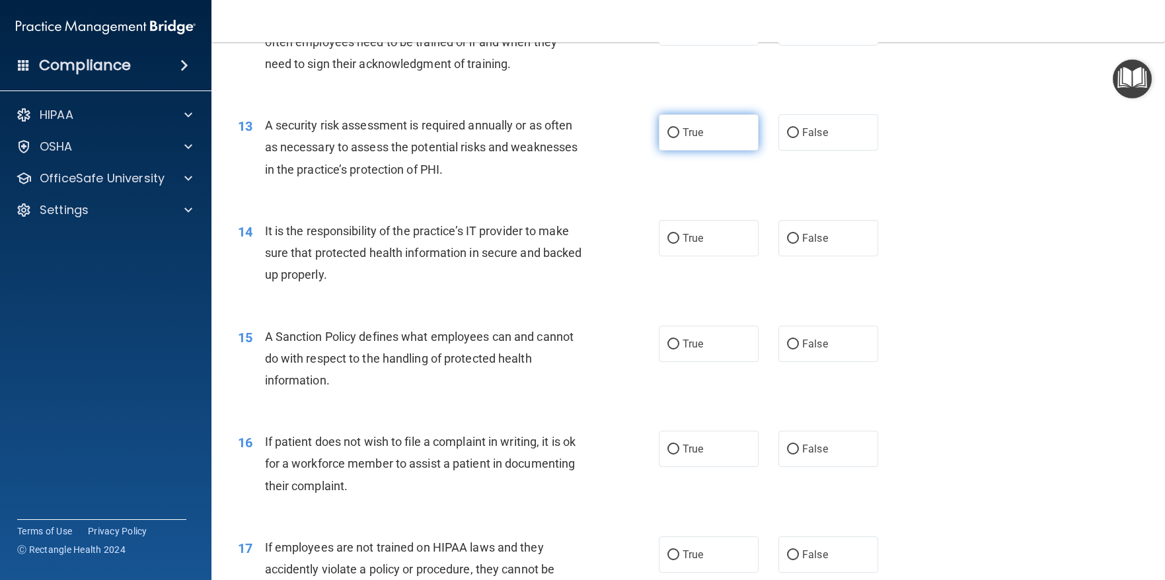
click at [660, 151] on label "True" at bounding box center [709, 132] width 100 height 36
click at [667, 138] on input "True" at bounding box center [673, 133] width 12 height 10
radio input "true"
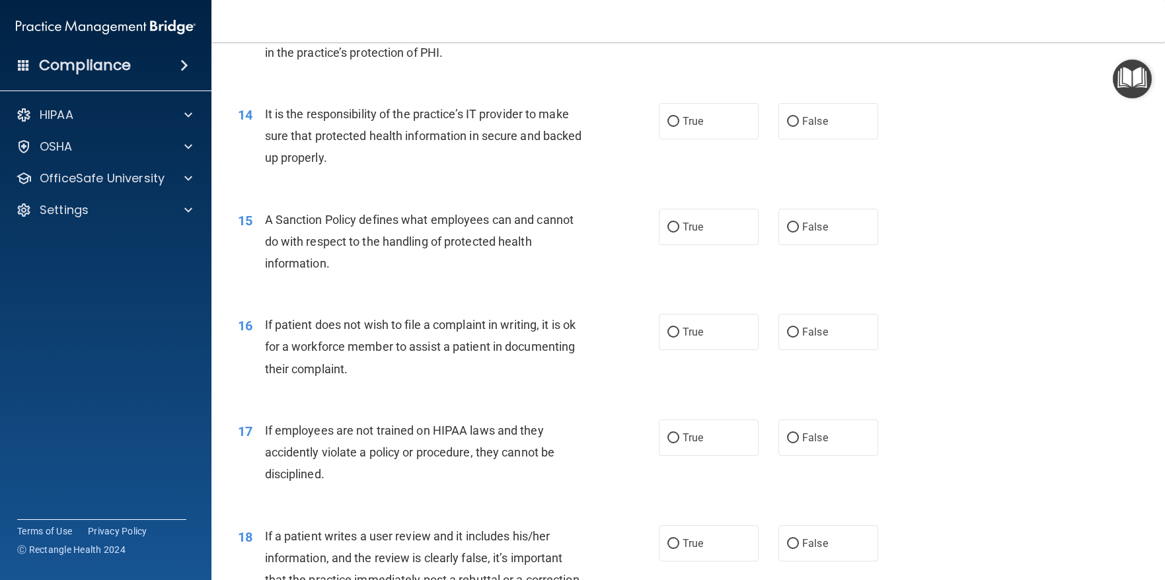
scroll to position [1585, 0]
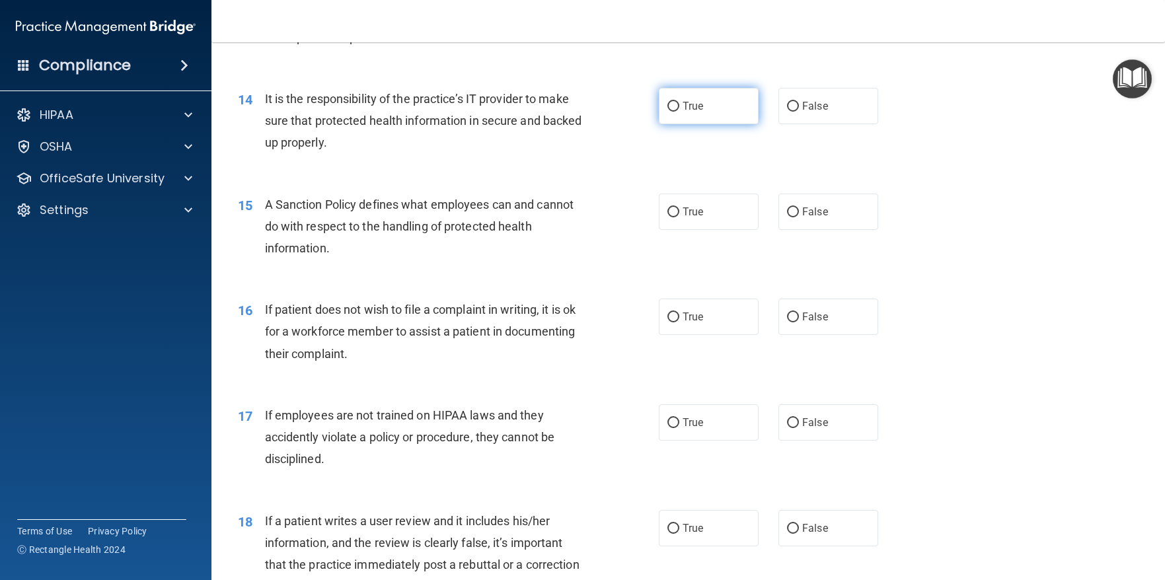
click at [672, 112] on input "True" at bounding box center [673, 107] width 12 height 10
radio input "true"
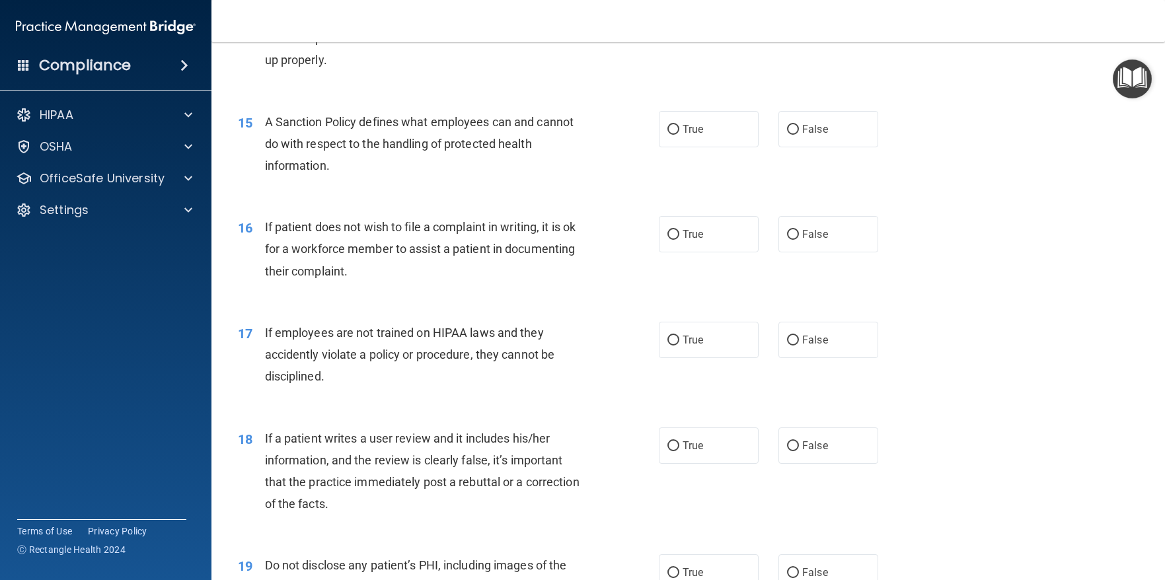
scroll to position [1717, 0]
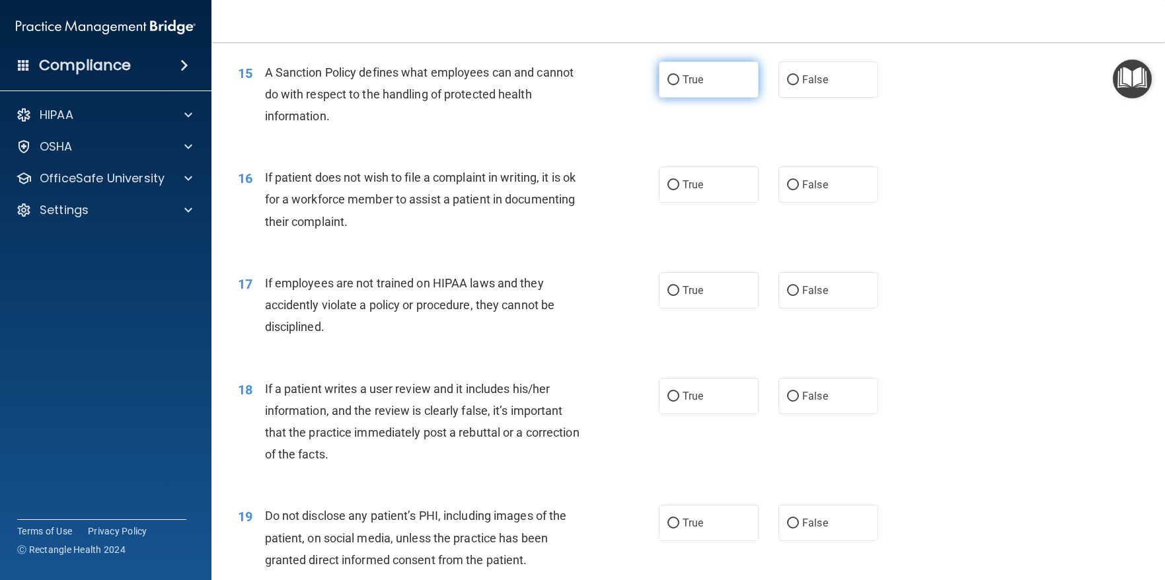
click at [660, 98] on label "True" at bounding box center [709, 79] width 100 height 36
click at [667, 85] on input "True" at bounding box center [673, 80] width 12 height 10
radio input "true"
click at [667, 85] on input "True" at bounding box center [673, 80] width 12 height 10
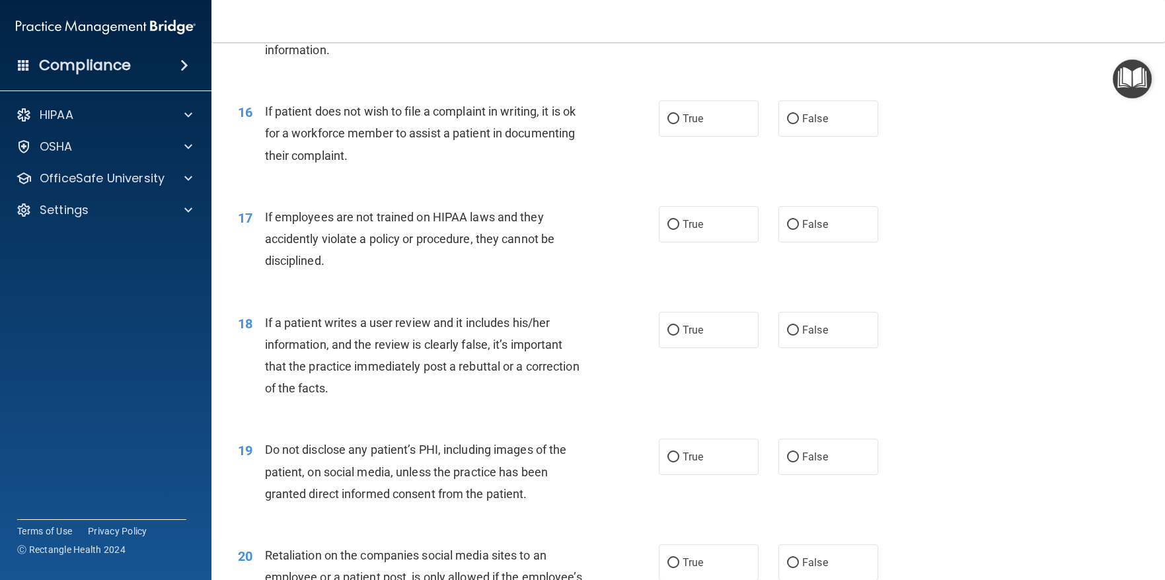
scroll to position [1850, 0]
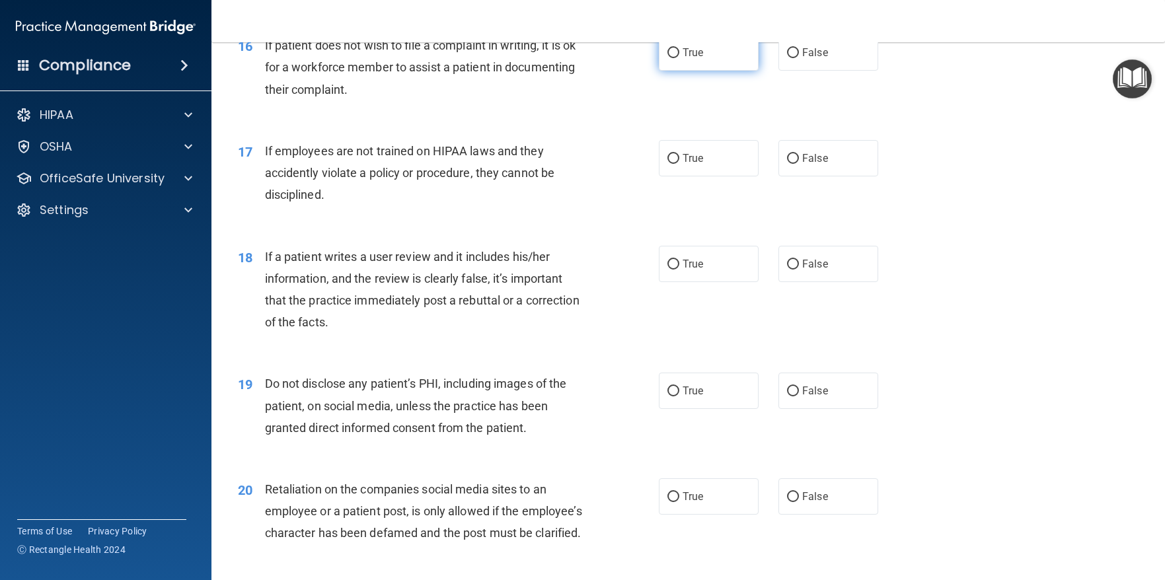
click at [667, 58] on input "True" at bounding box center [673, 53] width 12 height 10
radio input "true"
click at [787, 164] on input "False" at bounding box center [793, 159] width 12 height 10
radio input "true"
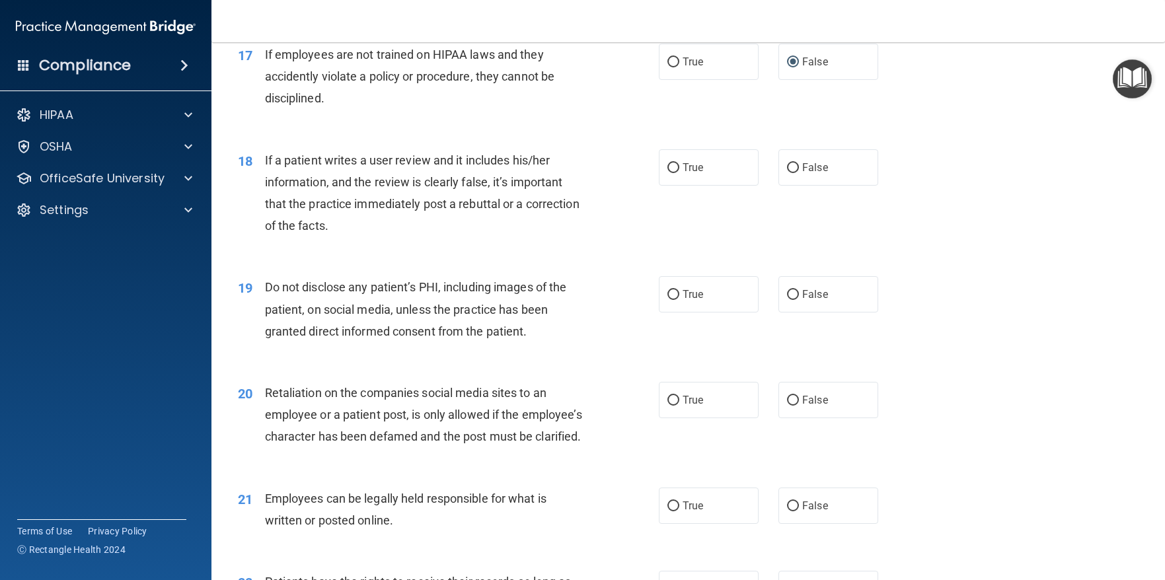
scroll to position [1916, 0]
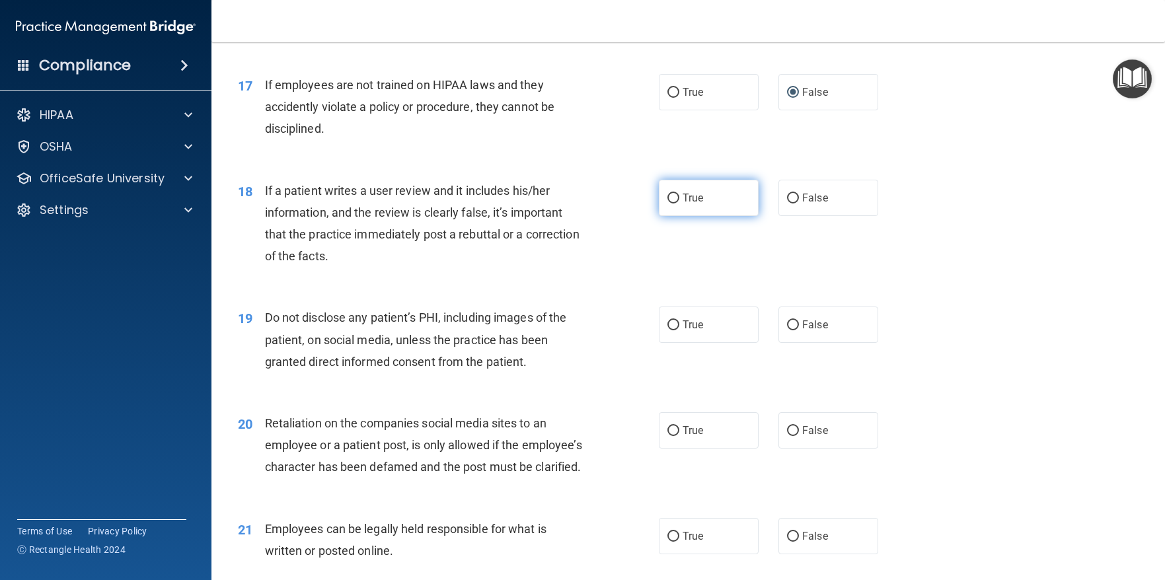
click at [661, 216] on label "True" at bounding box center [709, 198] width 100 height 36
click at [667, 203] on input "True" at bounding box center [673, 199] width 12 height 10
radio input "true"
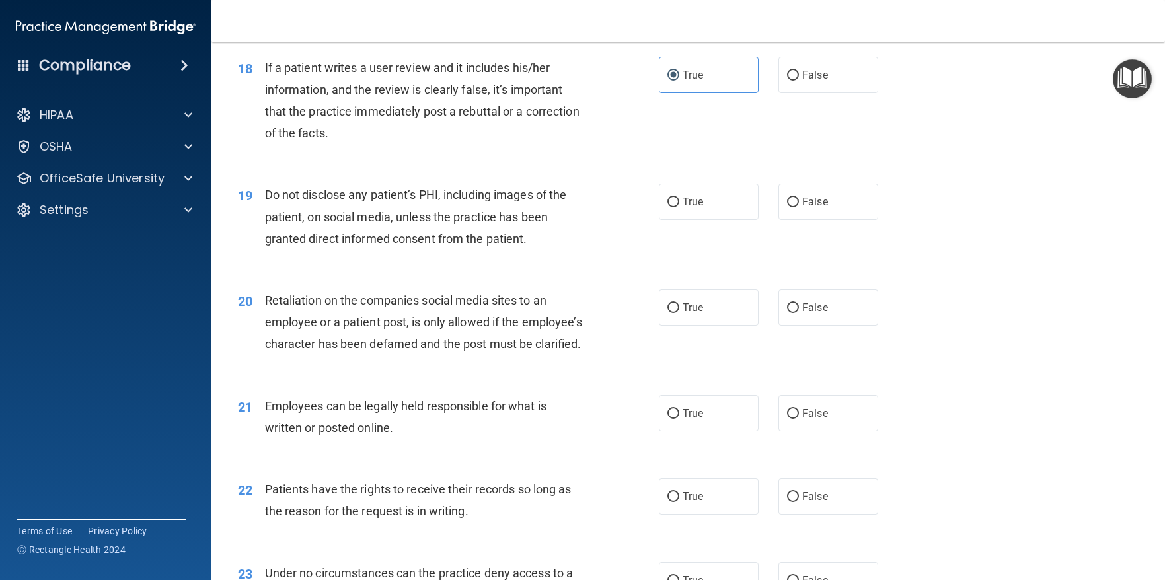
scroll to position [2048, 0]
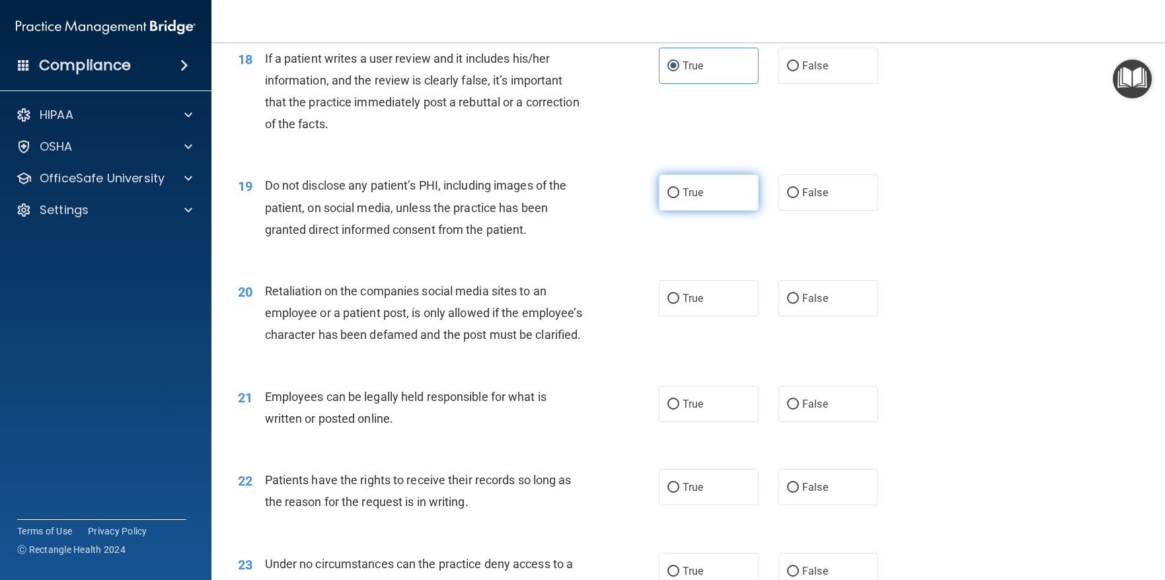
click at [667, 198] on input "True" at bounding box center [673, 193] width 12 height 10
radio input "true"
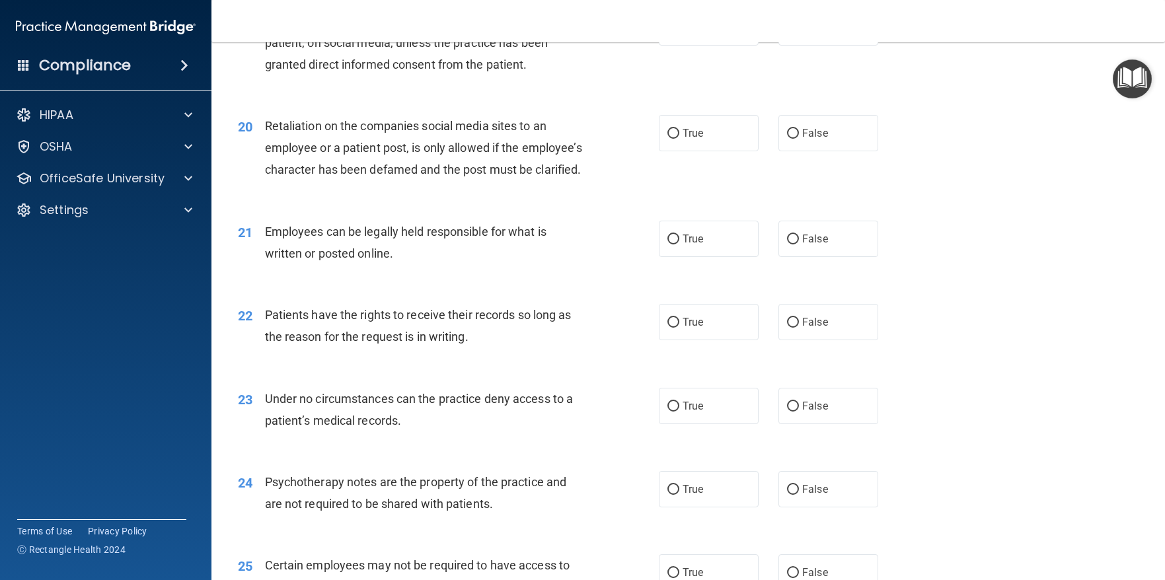
scroll to position [2246, 0]
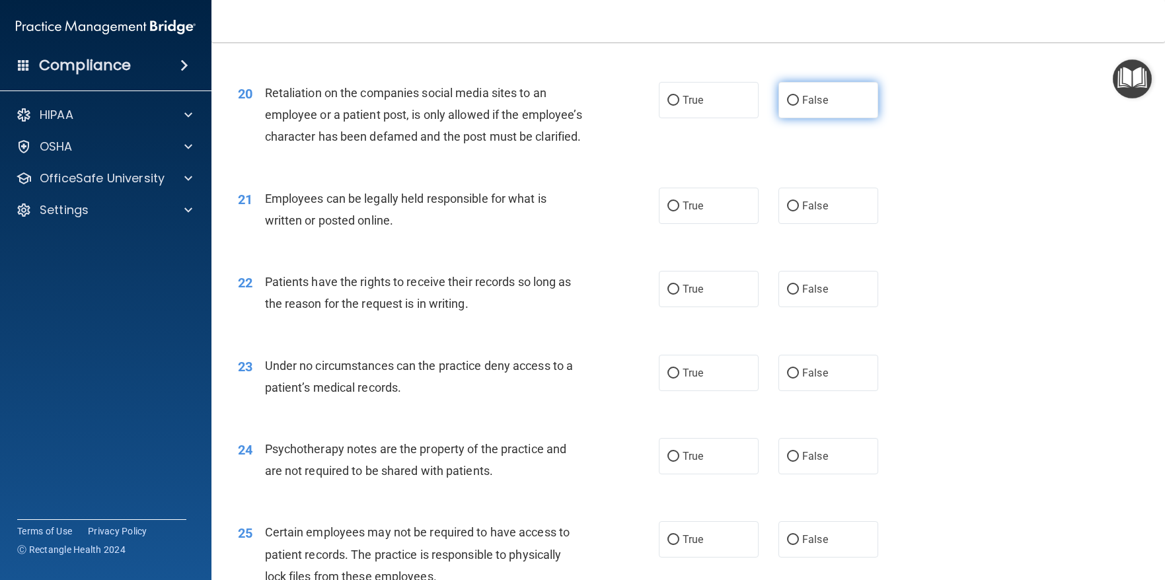
click at [790, 106] on input "False" at bounding box center [793, 101] width 12 height 10
radio input "true"
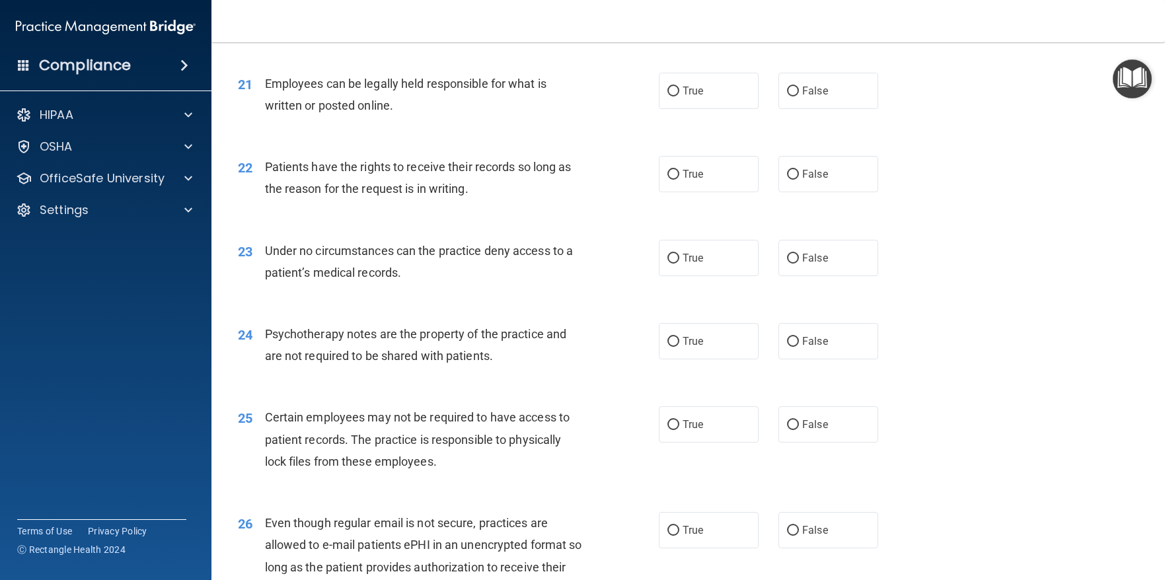
scroll to position [2378, 0]
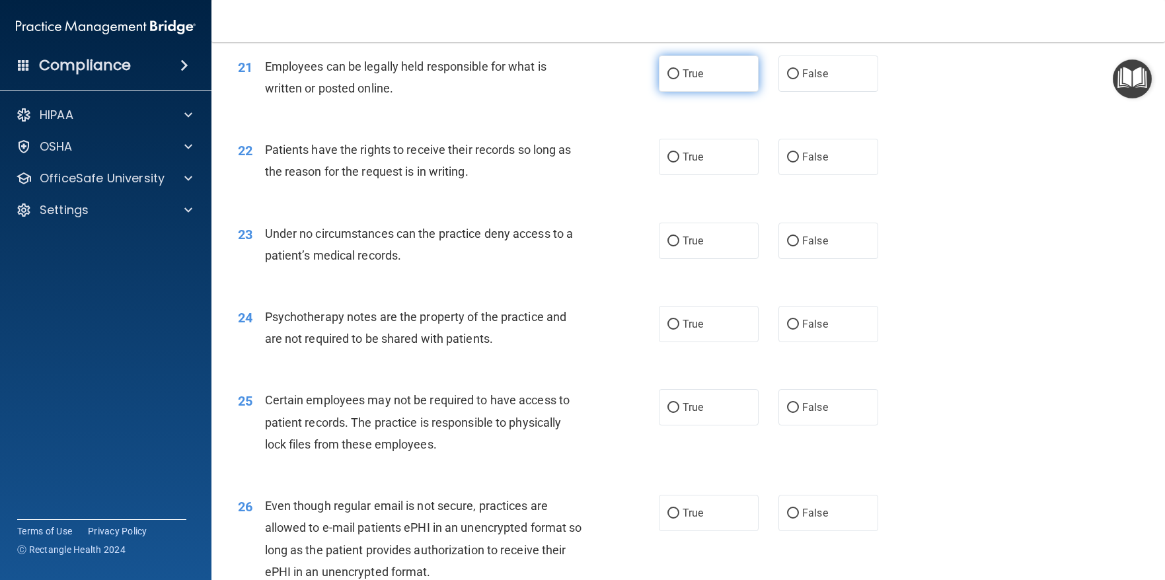
click at [667, 79] on input "True" at bounding box center [673, 74] width 12 height 10
radio input "true"
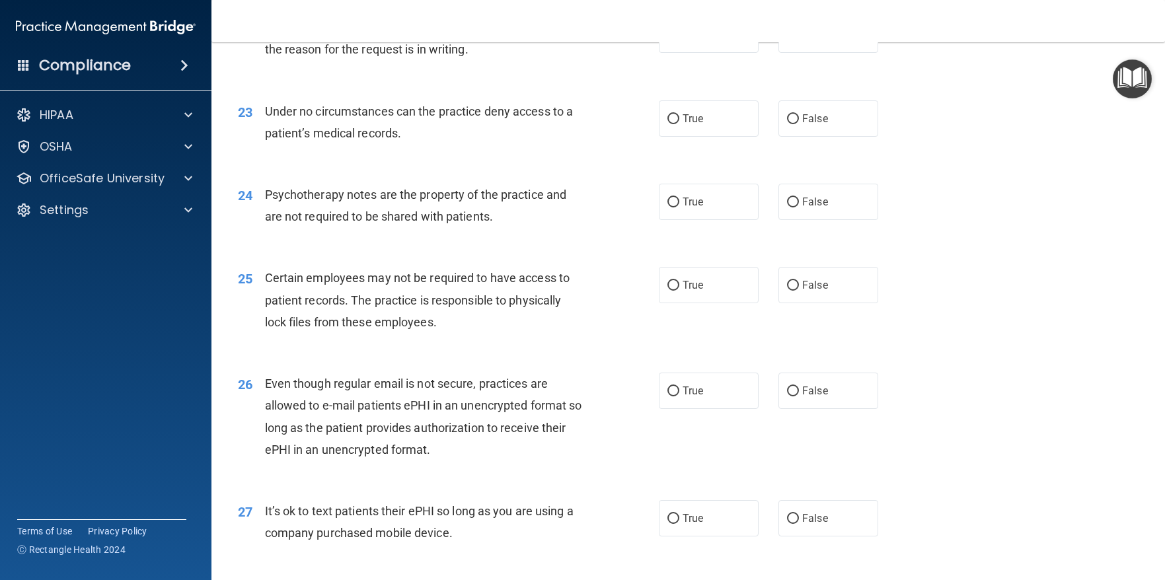
scroll to position [2510, 0]
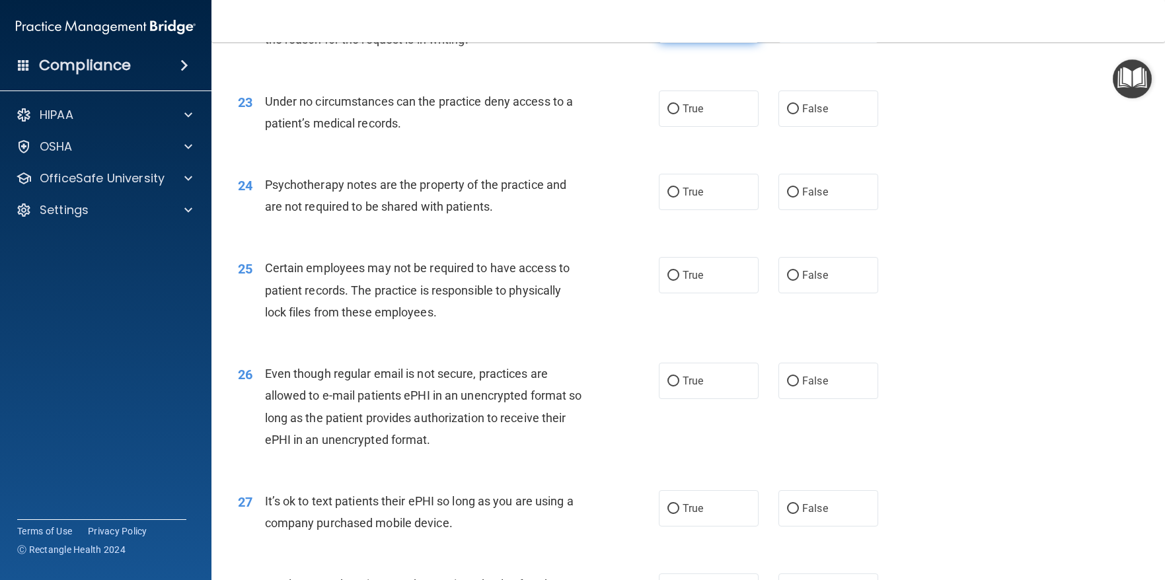
click at [670, 30] on input "True" at bounding box center [673, 25] width 12 height 10
radio input "true"
click at [787, 114] on input "False" at bounding box center [793, 109] width 12 height 10
radio input "true"
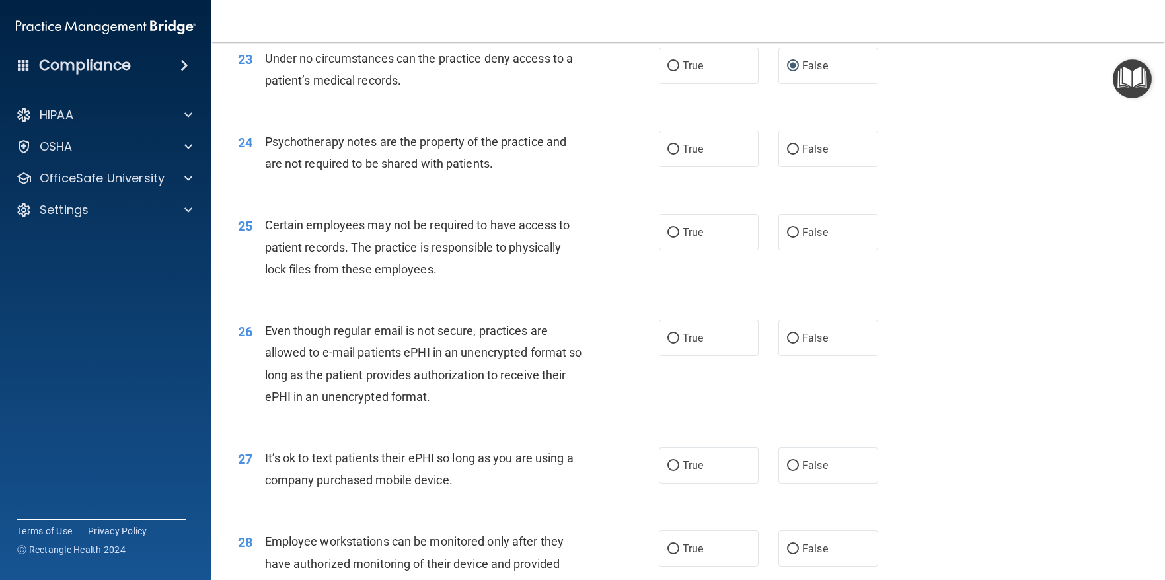
scroll to position [2576, 0]
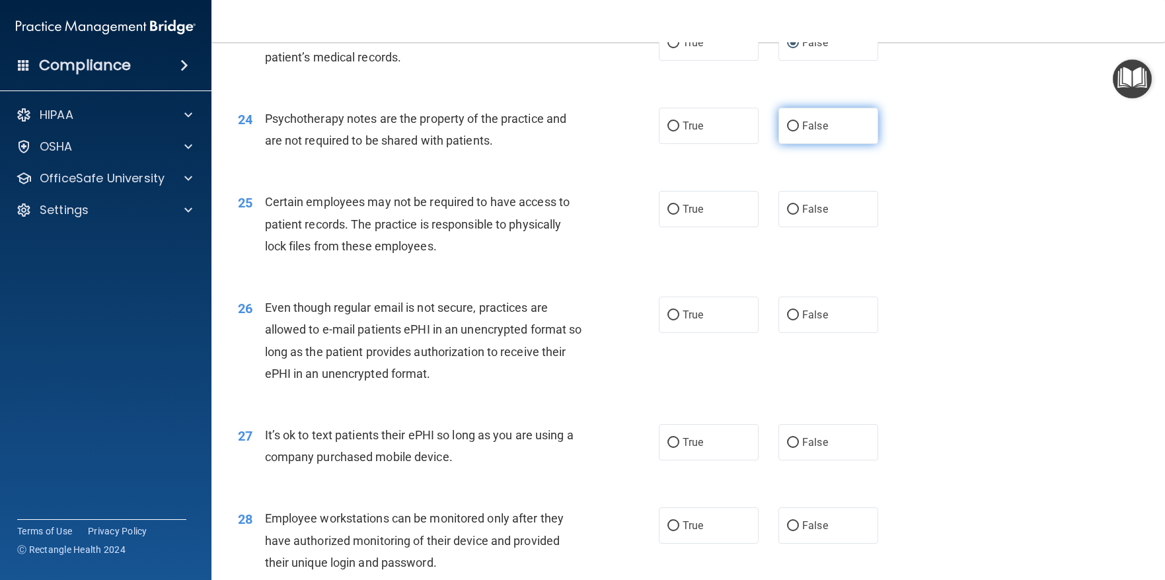
click at [787, 131] on input "False" at bounding box center [793, 127] width 12 height 10
radio input "true"
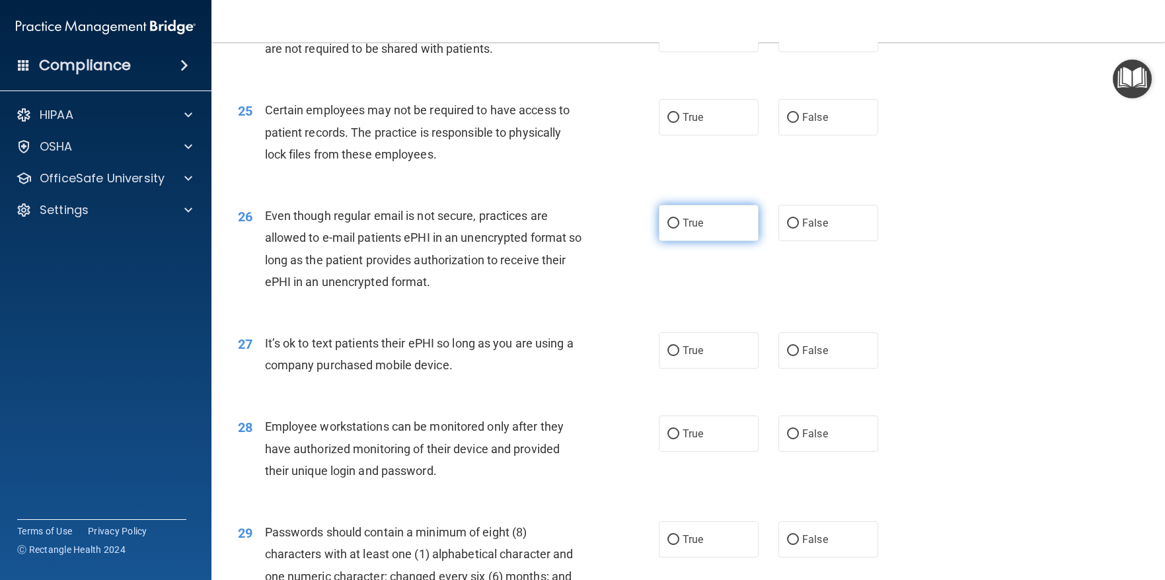
scroll to position [2708, 0]
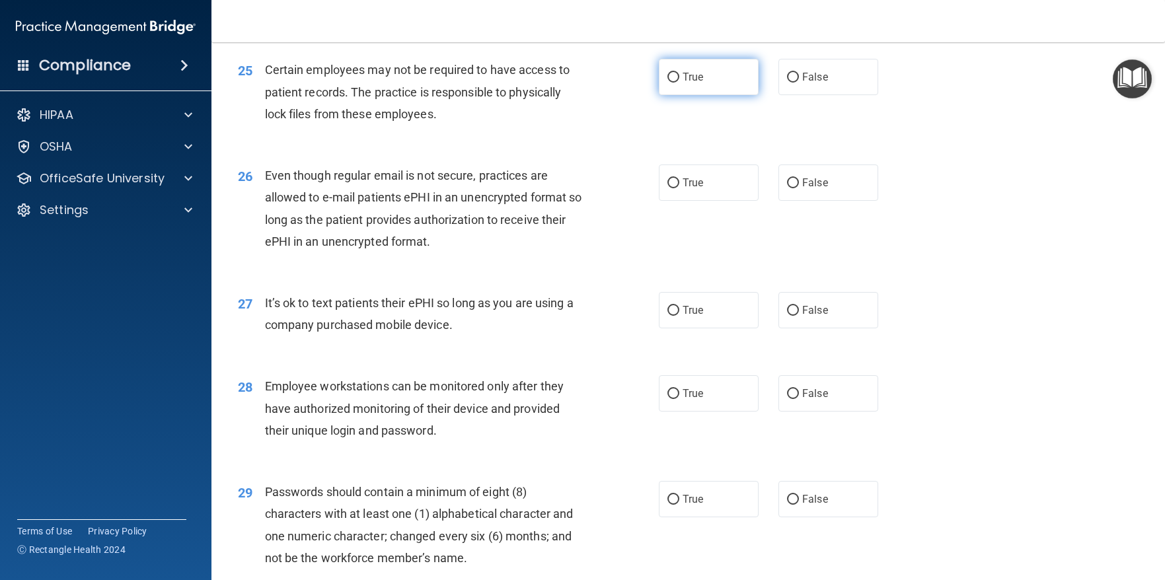
click at [668, 83] on input "True" at bounding box center [673, 78] width 12 height 10
radio input "true"
click at [666, 201] on label "True" at bounding box center [709, 182] width 100 height 36
click at [667, 188] on input "True" at bounding box center [673, 183] width 12 height 10
radio input "true"
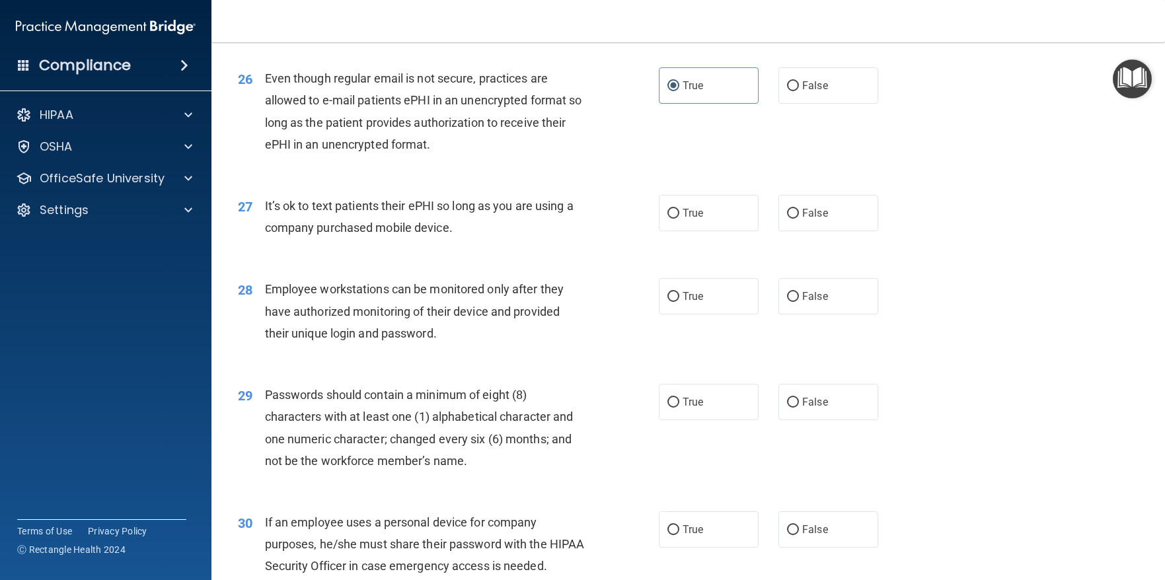
scroll to position [2840, 0]
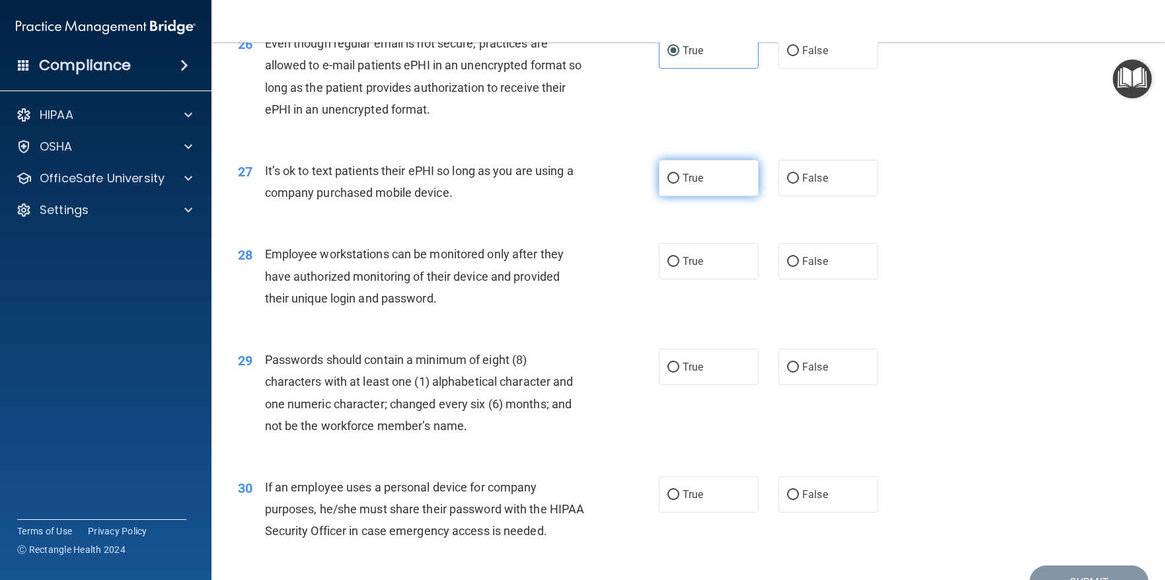
click at [667, 184] on input "True" at bounding box center [673, 179] width 12 height 10
radio input "true"
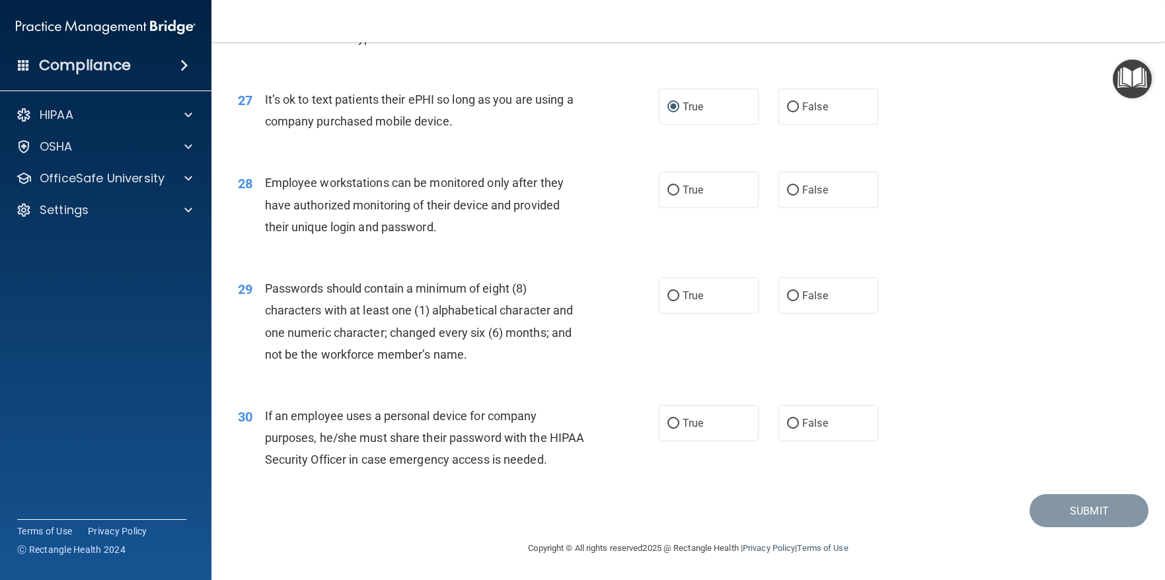
scroll to position [2972, 0]
click at [791, 186] on input "False" at bounding box center [793, 191] width 12 height 10
radio input "true"
click at [667, 291] on input "True" at bounding box center [673, 296] width 12 height 10
radio input "true"
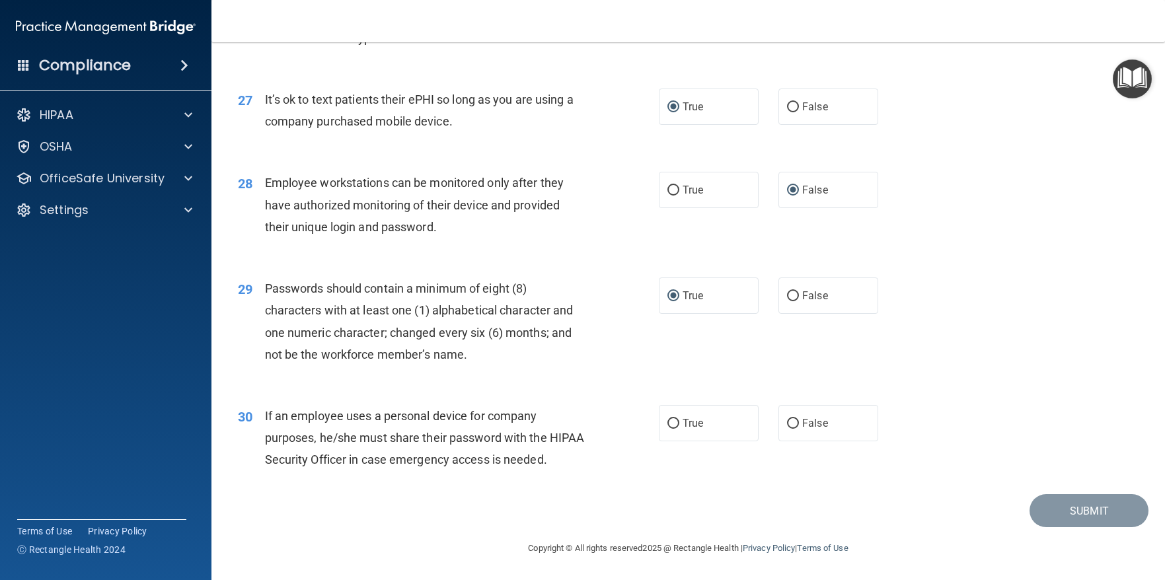
scroll to position [2978, 0]
click at [667, 419] on input "True" at bounding box center [673, 424] width 12 height 10
radio input "true"
click at [1072, 518] on button "Submit" at bounding box center [1088, 511] width 119 height 34
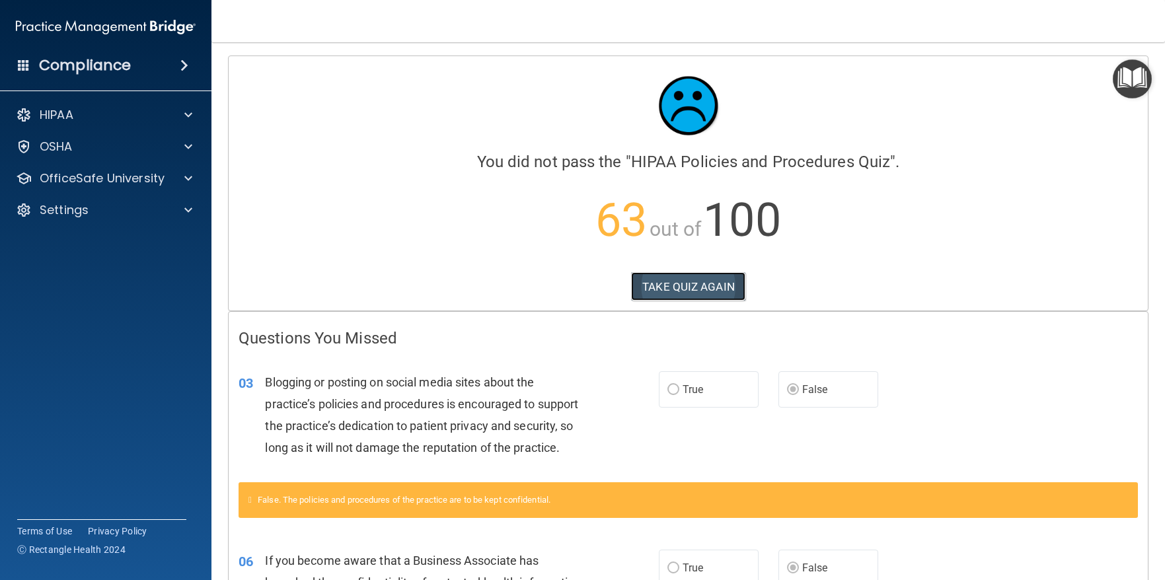
click at [685, 289] on button "TAKE QUIZ AGAIN" at bounding box center [688, 286] width 114 height 29
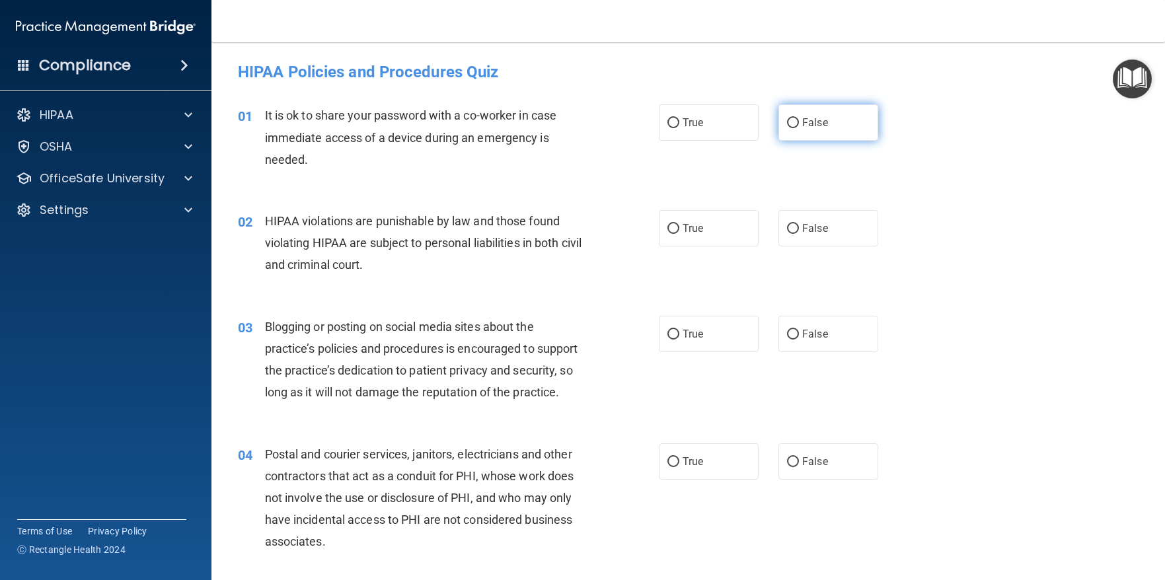
click at [787, 124] on input "False" at bounding box center [793, 123] width 12 height 10
radio input "true"
click at [669, 227] on input "True" at bounding box center [673, 229] width 12 height 10
radio input "true"
click at [783, 327] on label "False" at bounding box center [828, 334] width 100 height 36
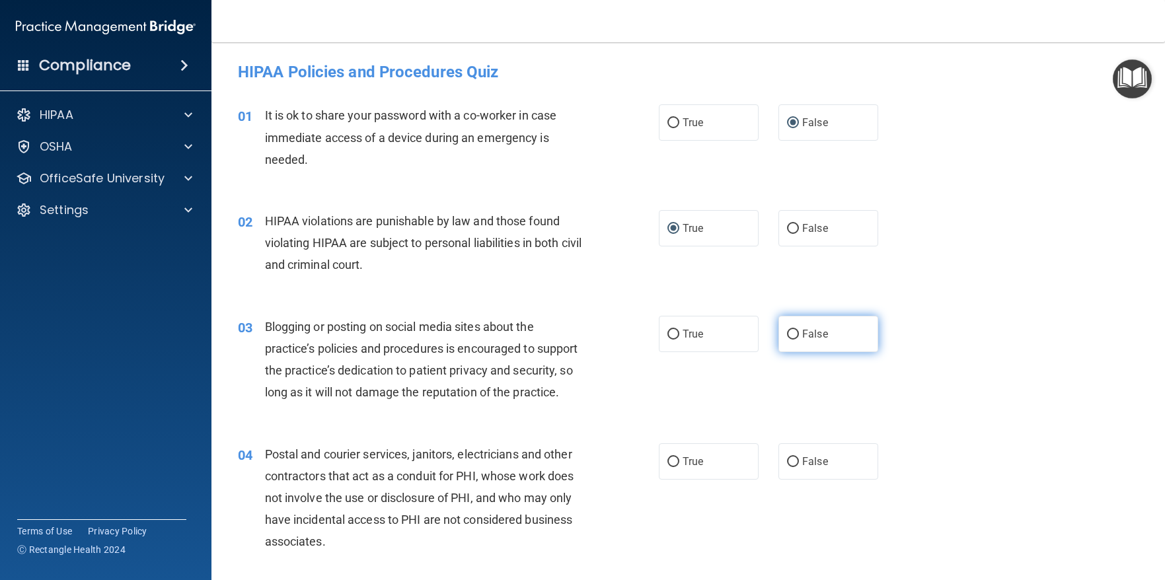
click at [787, 330] on input "False" at bounding box center [793, 335] width 12 height 10
radio input "true"
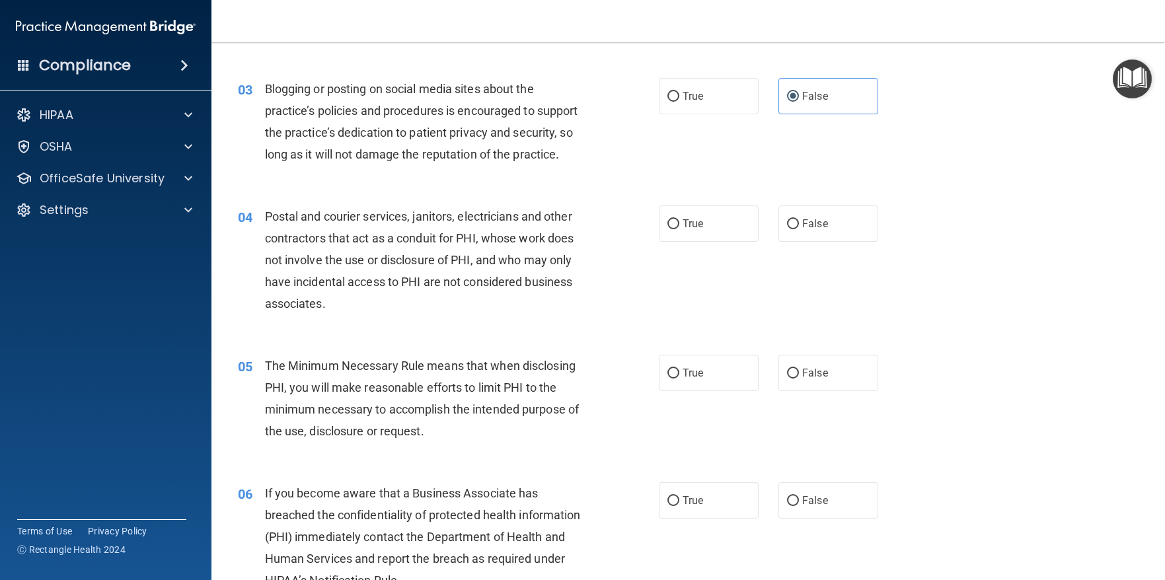
scroll to position [264, 0]
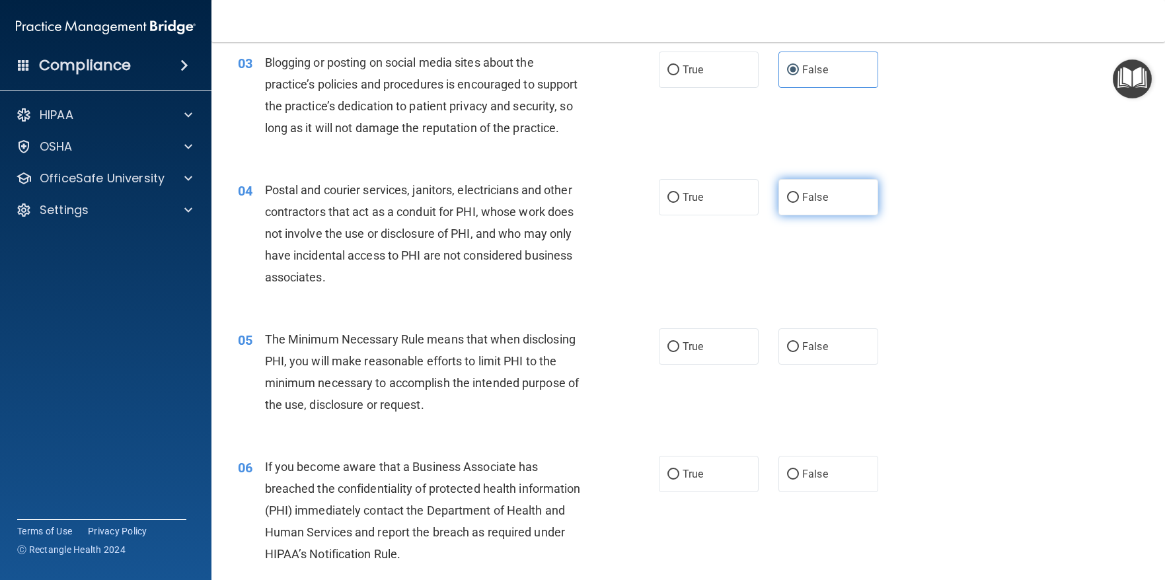
click at [787, 203] on input "False" at bounding box center [793, 198] width 12 height 10
radio input "true"
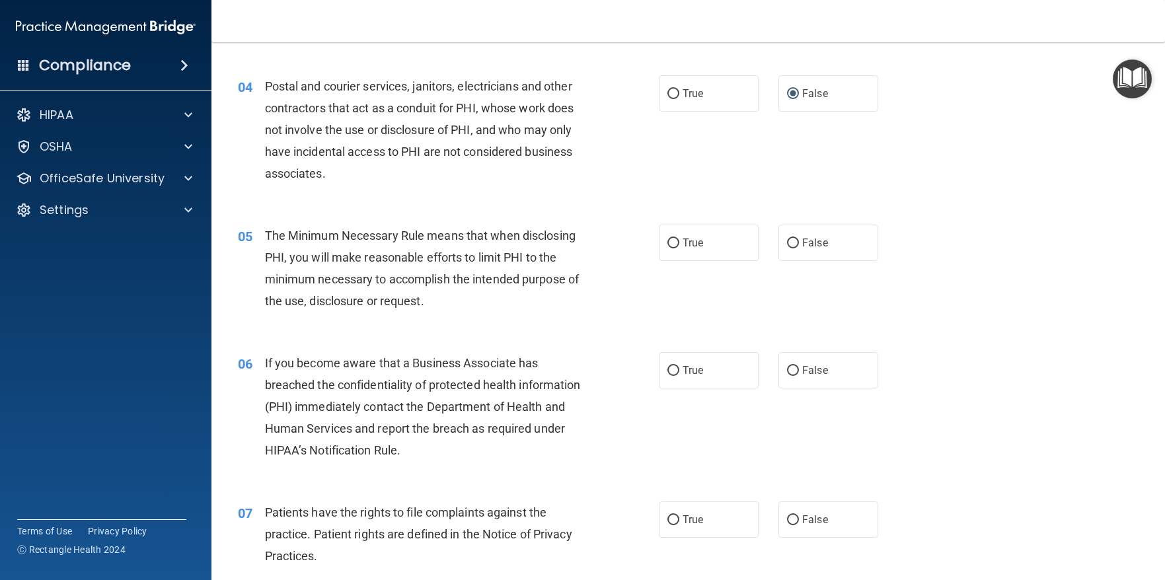
scroll to position [396, 0]
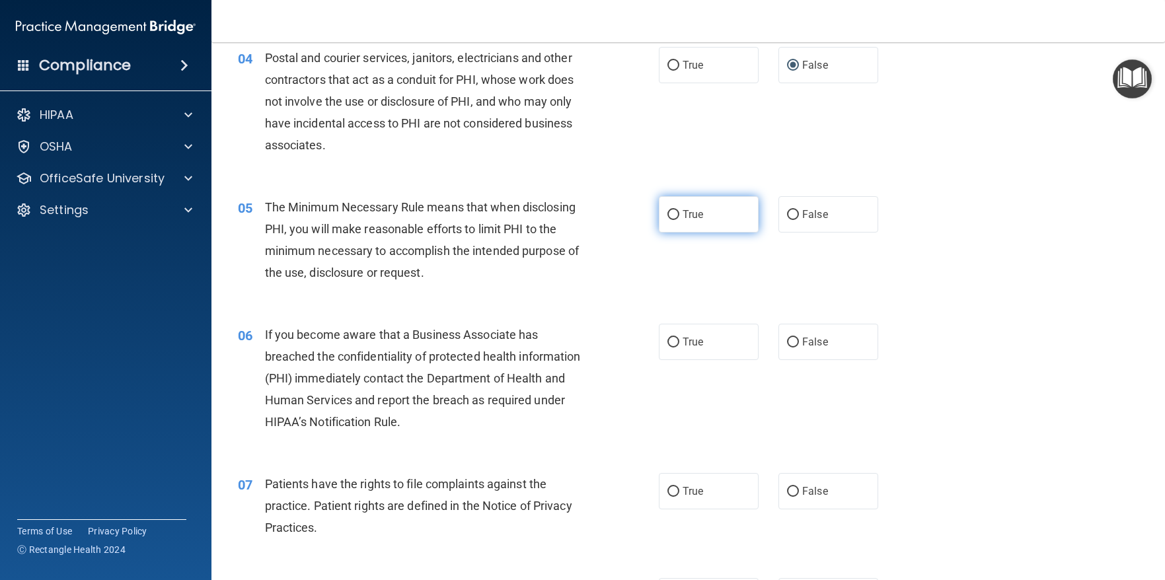
click at [668, 220] on input "True" at bounding box center [673, 215] width 12 height 10
radio input "true"
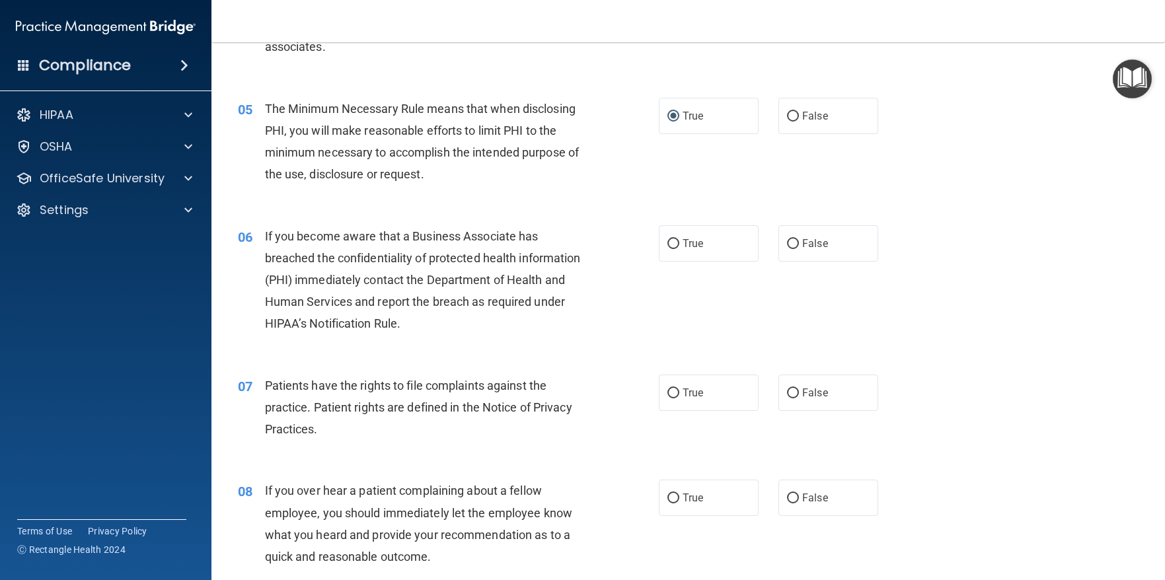
scroll to position [528, 0]
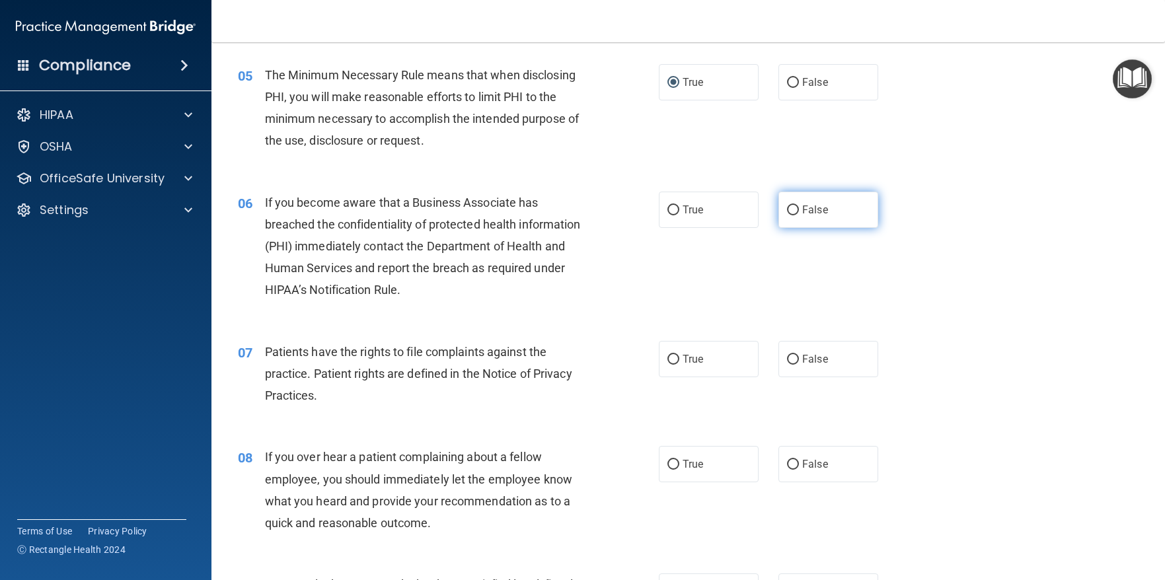
click at [789, 215] on input "False" at bounding box center [793, 210] width 12 height 10
radio input "true"
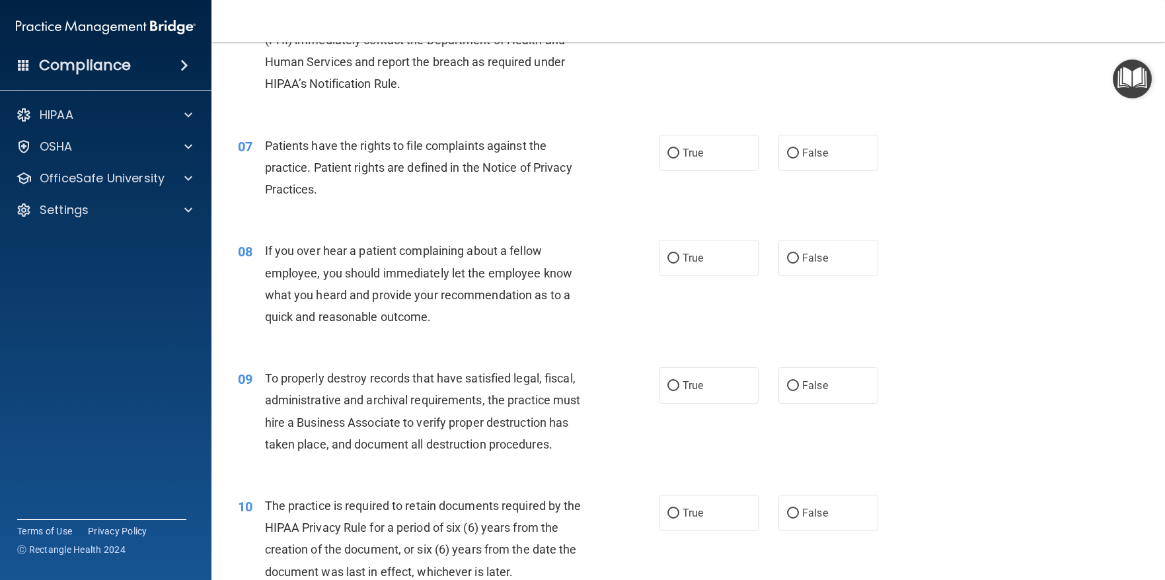
scroll to position [793, 0]
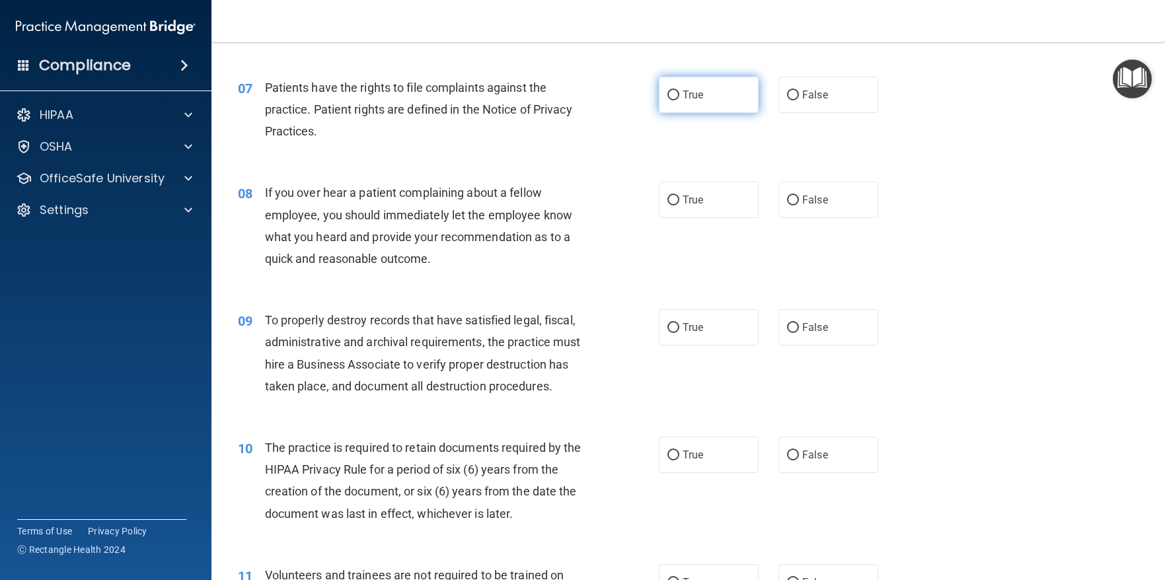
click at [667, 100] on input "True" at bounding box center [673, 95] width 12 height 10
radio input "true"
click at [793, 218] on label "False" at bounding box center [828, 200] width 100 height 36
click at [793, 205] on input "False" at bounding box center [793, 201] width 12 height 10
radio input "true"
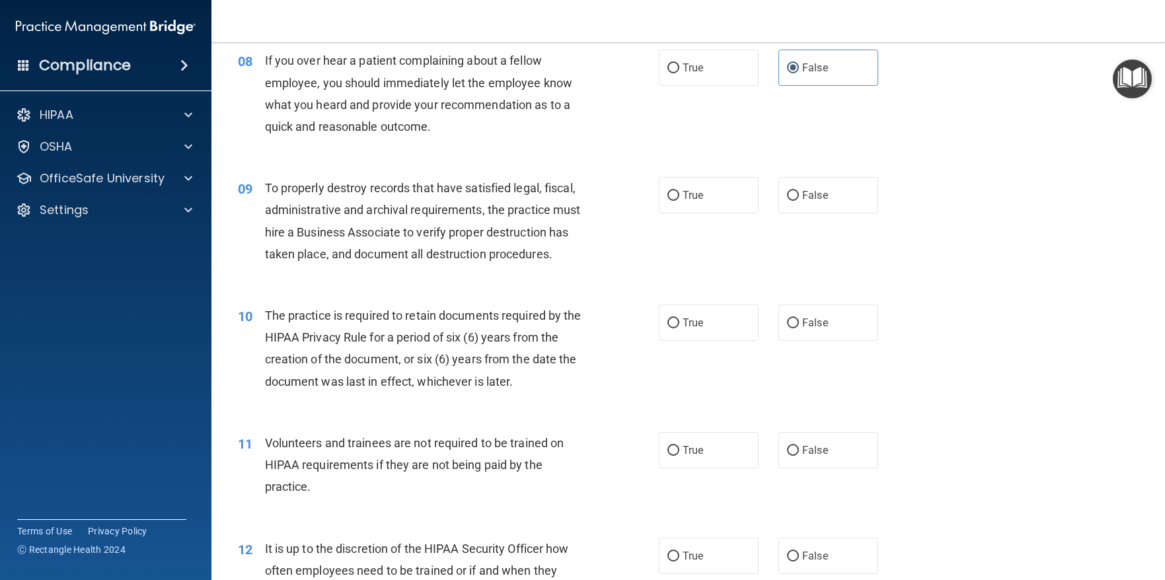
scroll to position [991, 0]
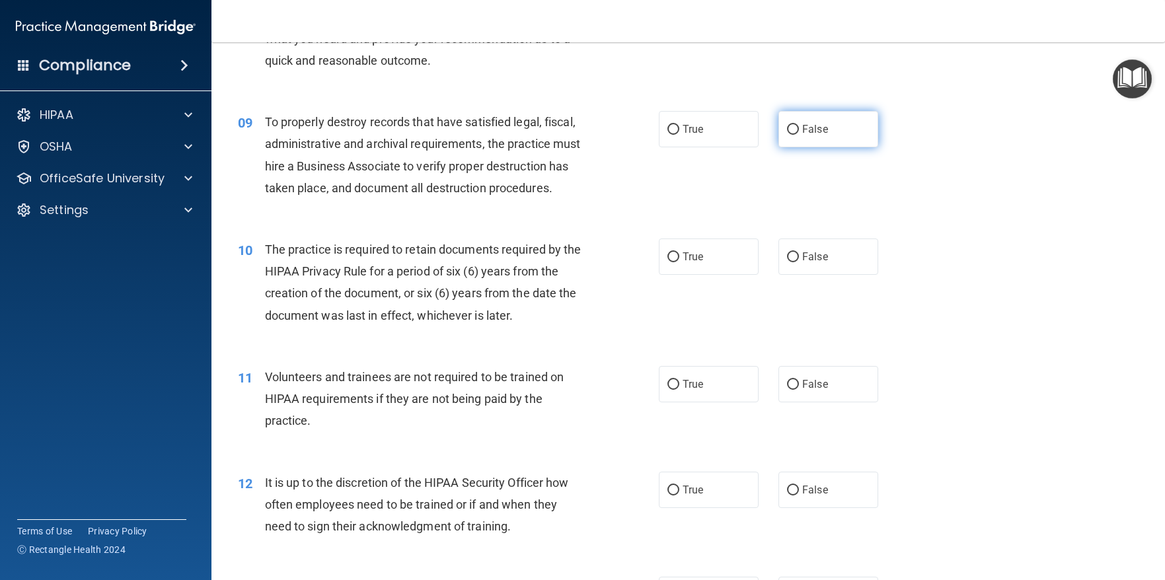
click at [792, 135] on input "False" at bounding box center [793, 130] width 12 height 10
radio input "true"
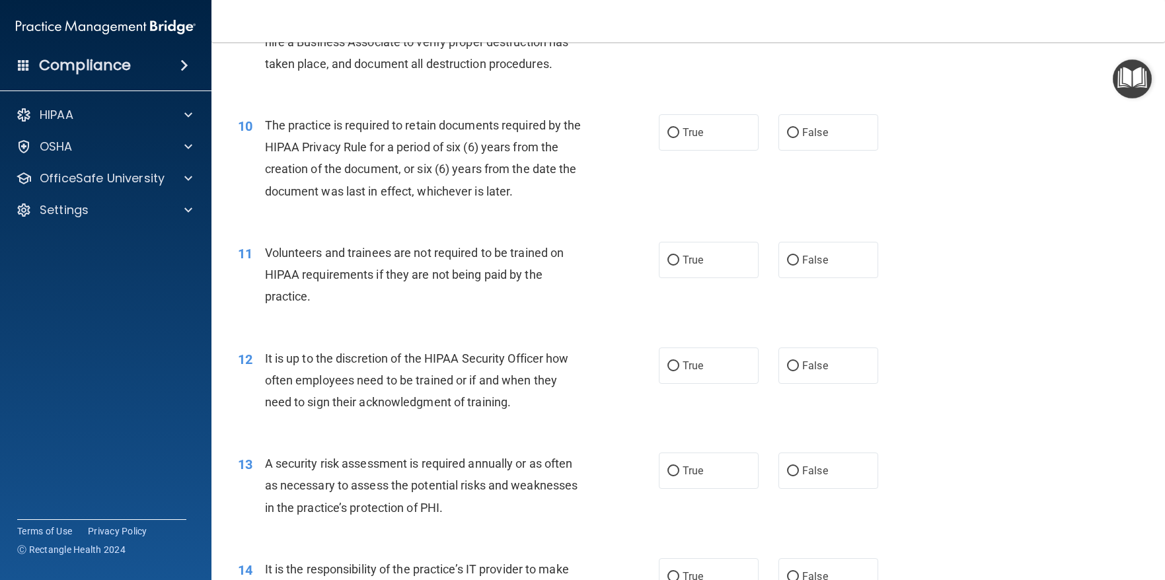
scroll to position [1123, 0]
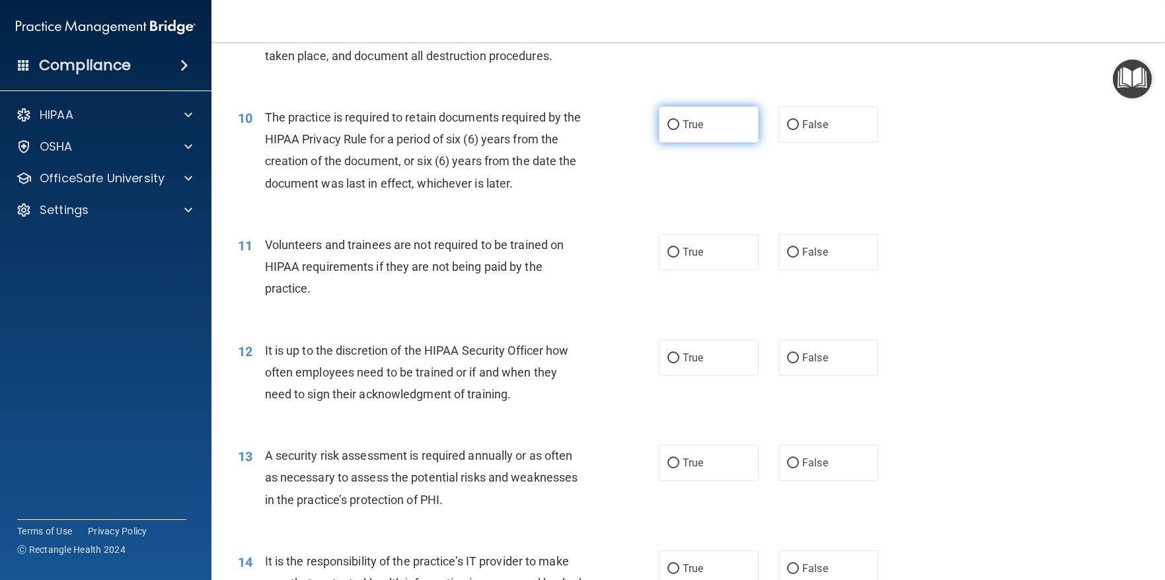
click at [667, 130] on input "True" at bounding box center [673, 125] width 12 height 10
radio input "true"
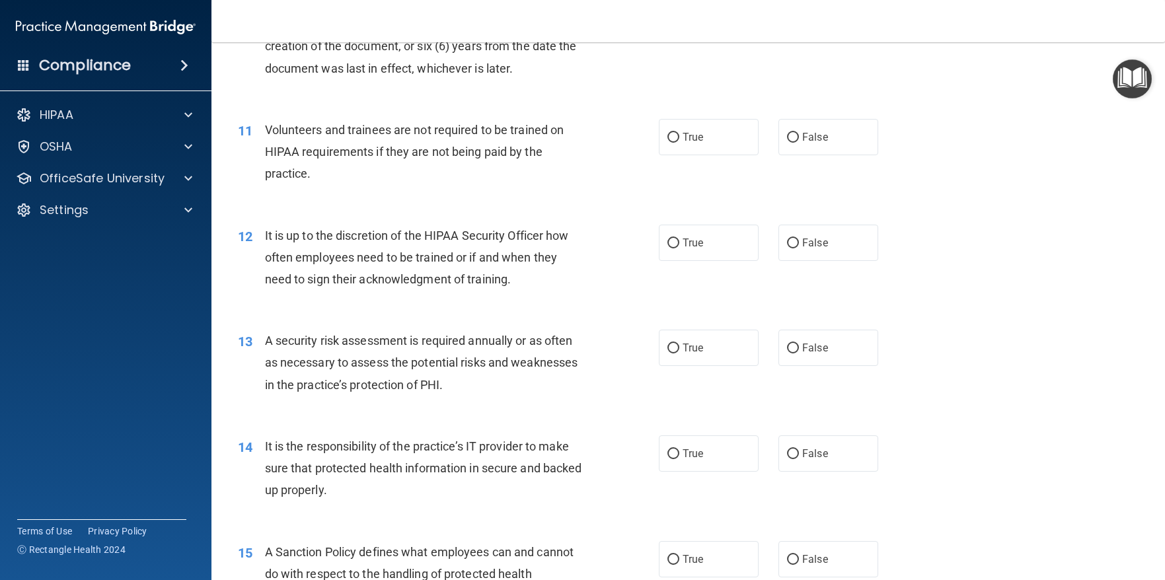
scroll to position [1255, 0]
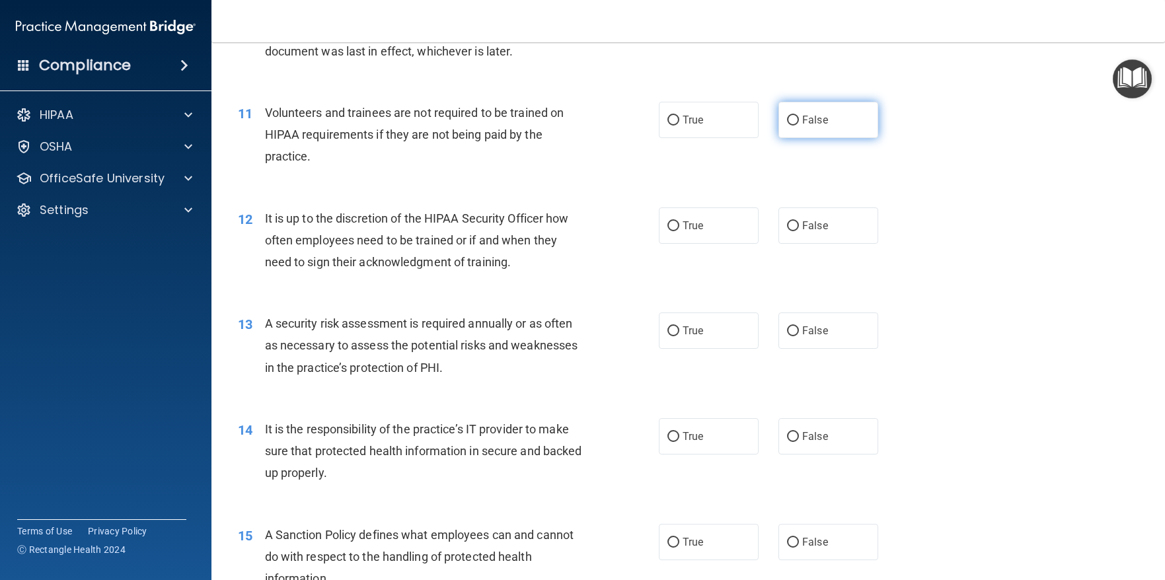
click at [787, 126] on input "False" at bounding box center [793, 121] width 12 height 10
radio input "true"
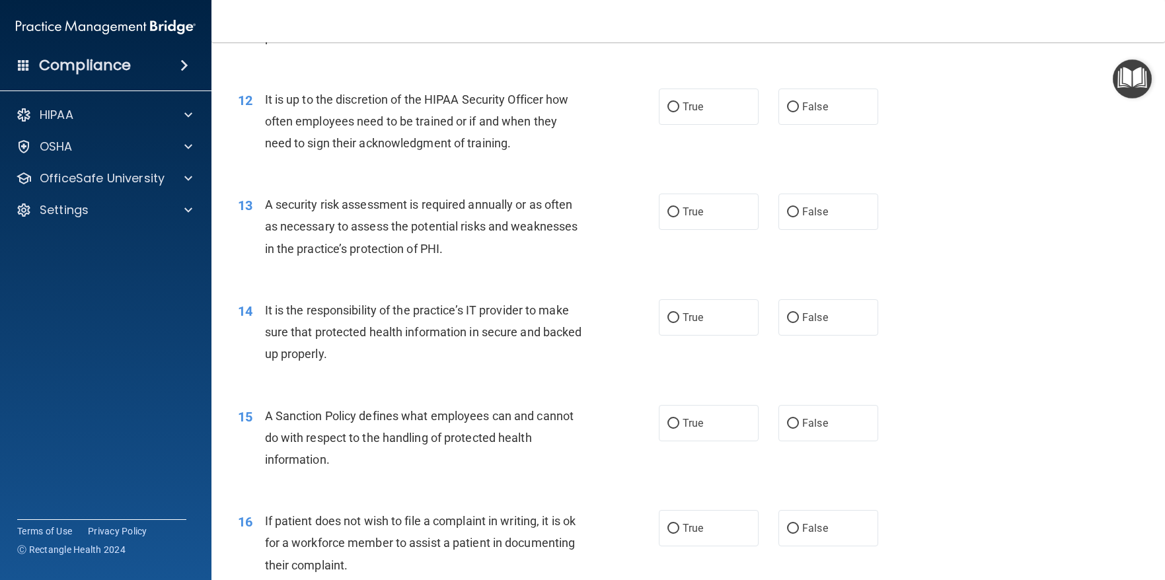
scroll to position [1387, 0]
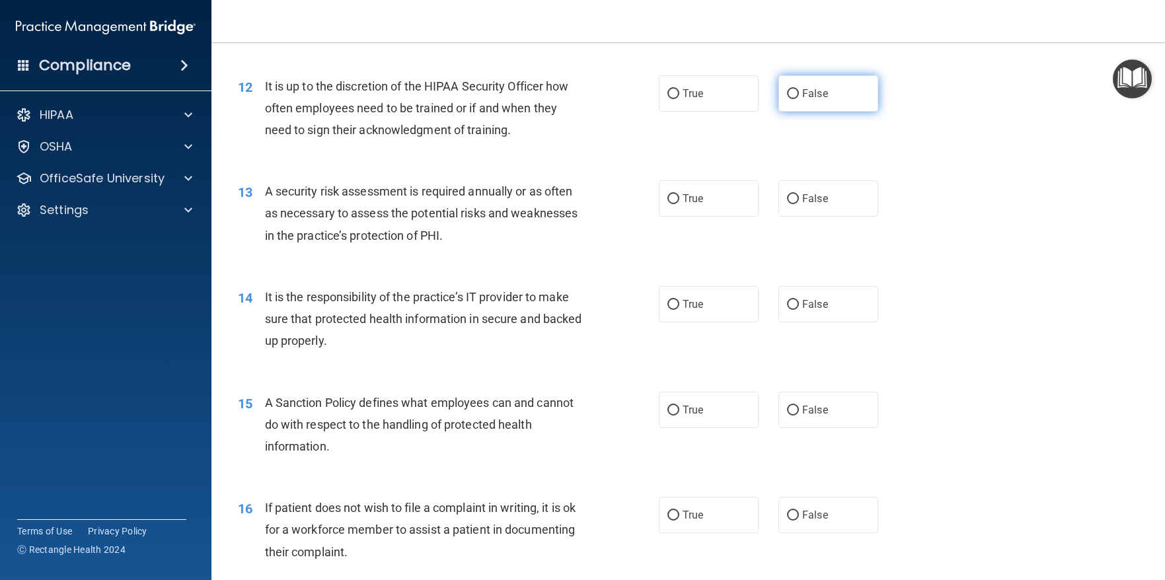
click at [787, 99] on input "False" at bounding box center [793, 94] width 12 height 10
radio input "true"
click at [791, 310] on input "False" at bounding box center [793, 305] width 12 height 10
radio input "true"
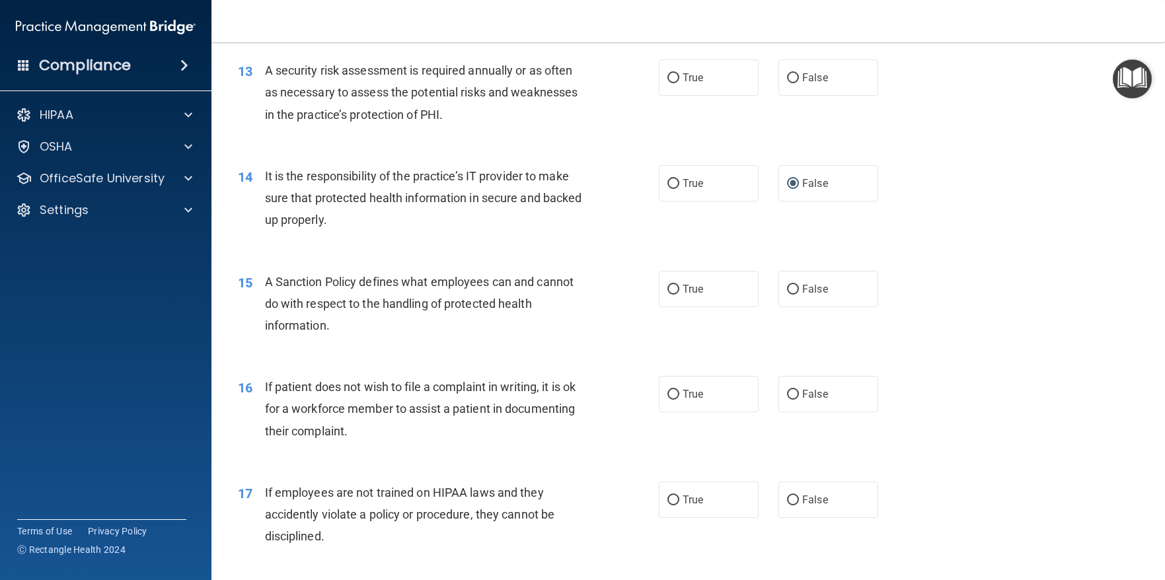
scroll to position [1519, 0]
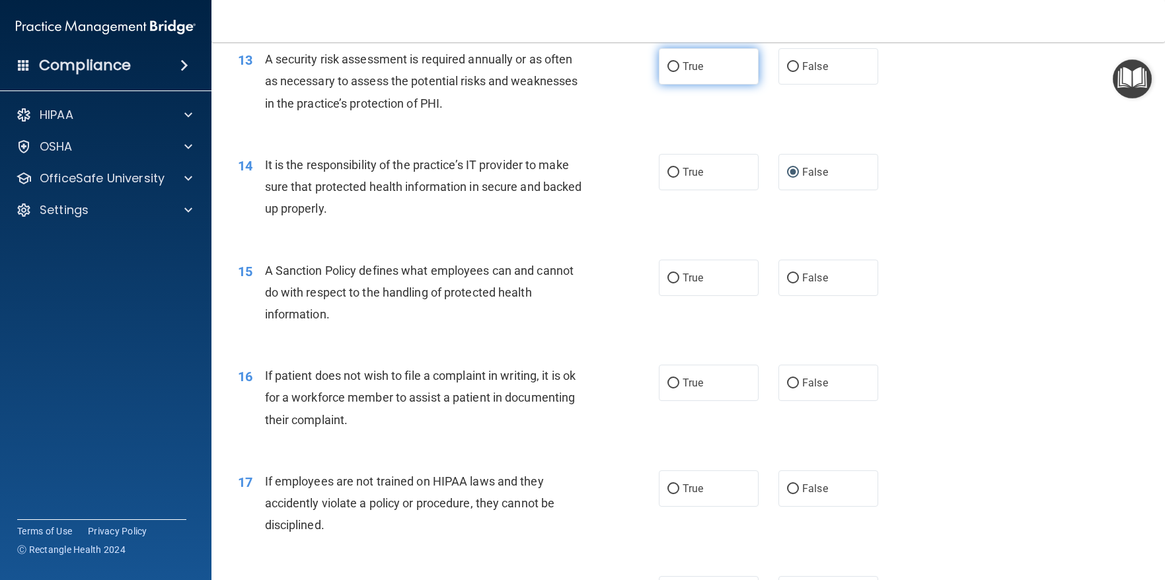
click at [667, 72] on input "True" at bounding box center [673, 67] width 12 height 10
radio input "true"
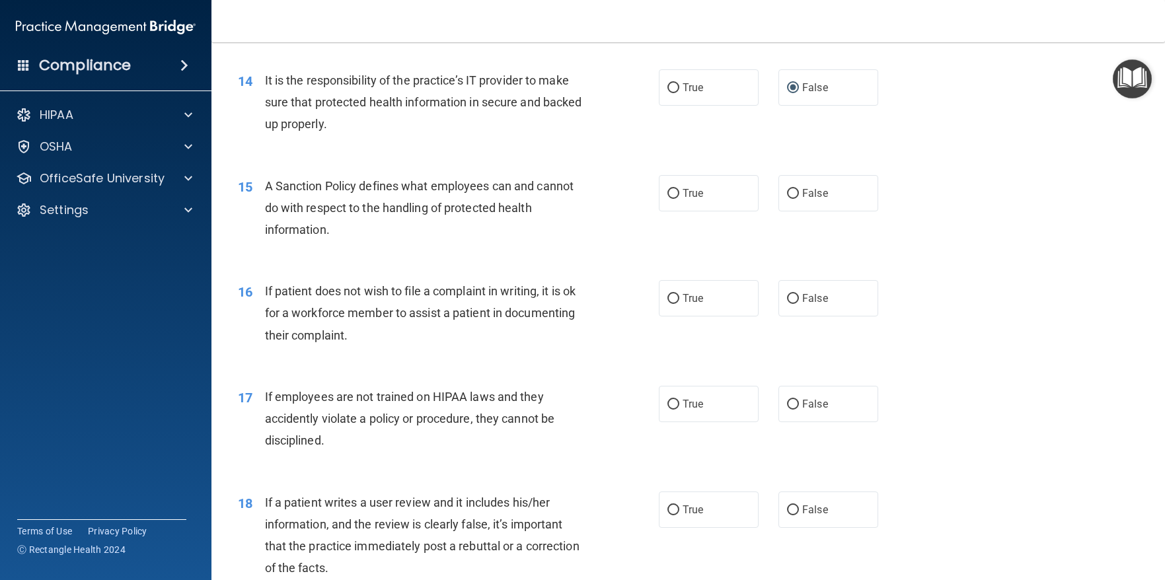
scroll to position [1651, 0]
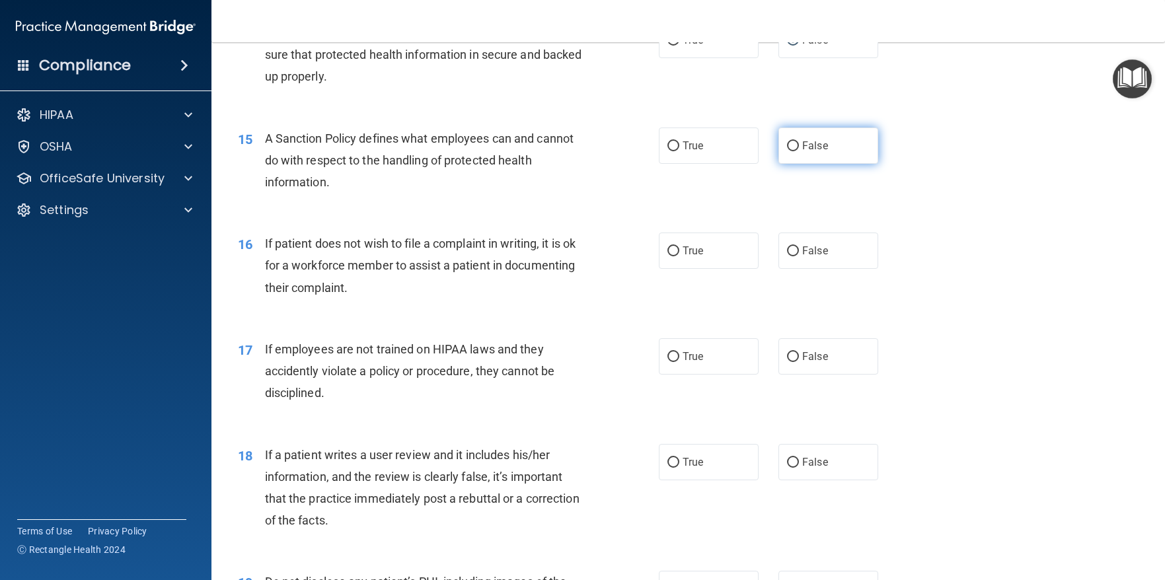
click at [787, 151] on input "False" at bounding box center [793, 146] width 12 height 10
radio input "true"
click at [787, 468] on input "False" at bounding box center [793, 463] width 12 height 10
radio input "true"
click at [667, 256] on input "True" at bounding box center [673, 251] width 12 height 10
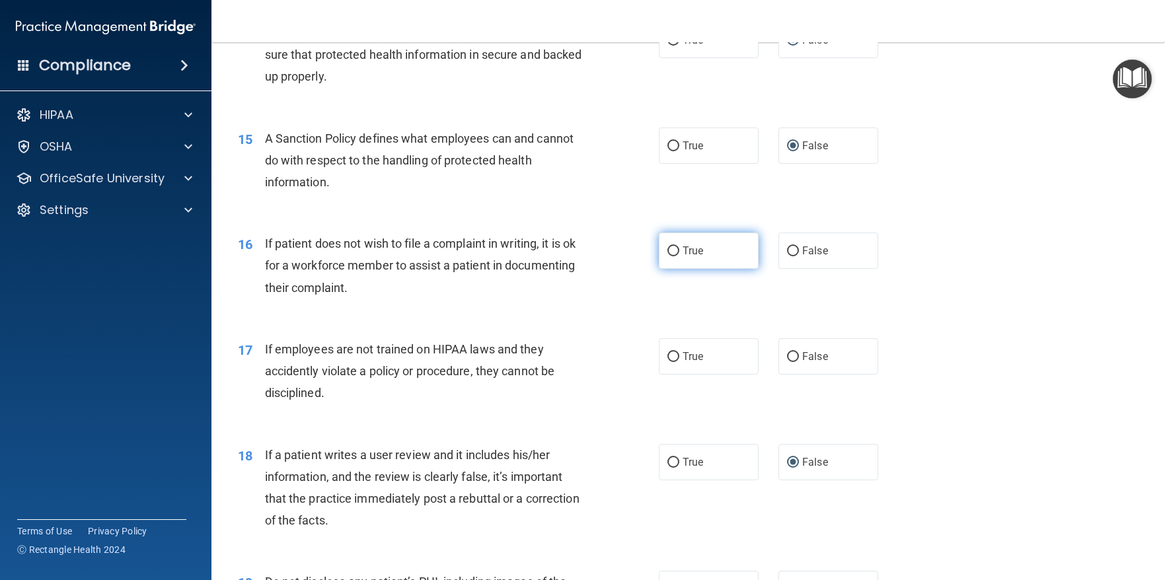
radio input "true"
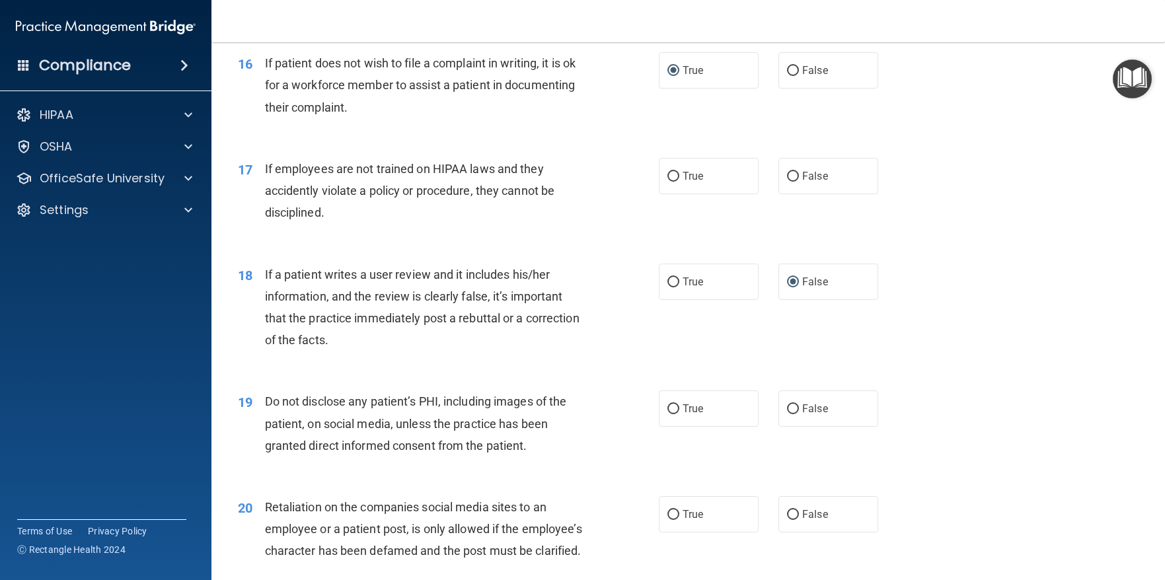
scroll to position [1850, 0]
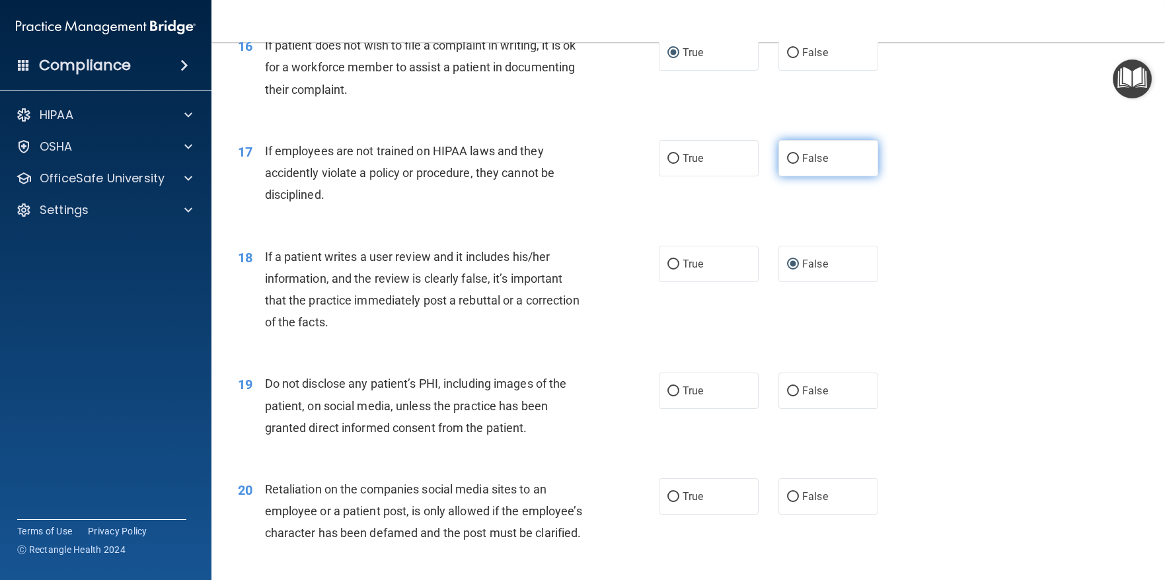
click at [779, 176] on label "False" at bounding box center [828, 158] width 100 height 36
click at [787, 164] on input "False" at bounding box center [793, 159] width 12 height 10
radio input "true"
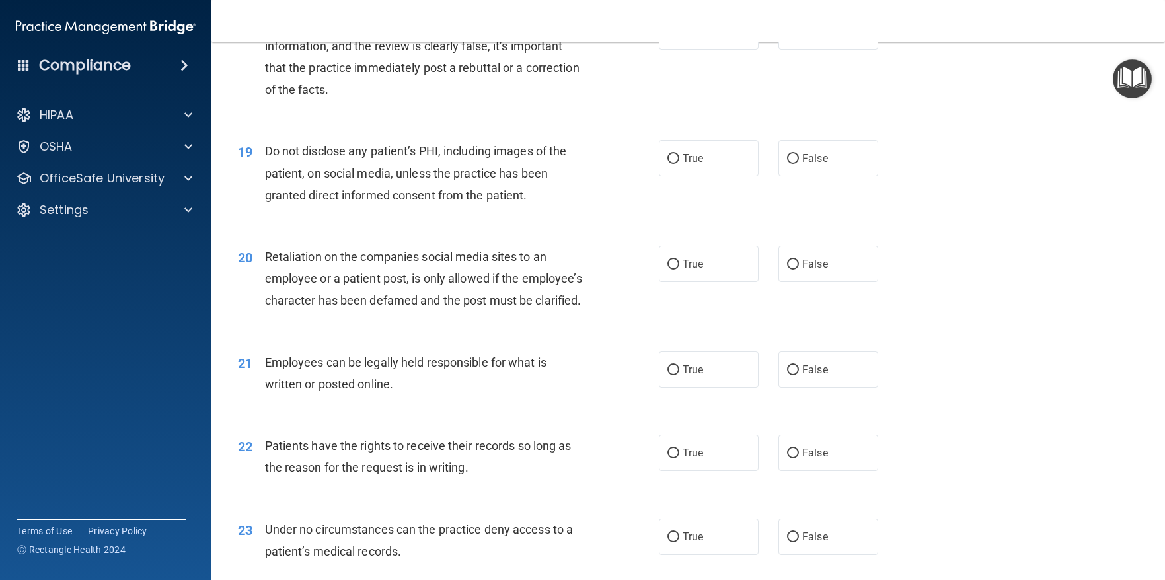
scroll to position [2114, 0]
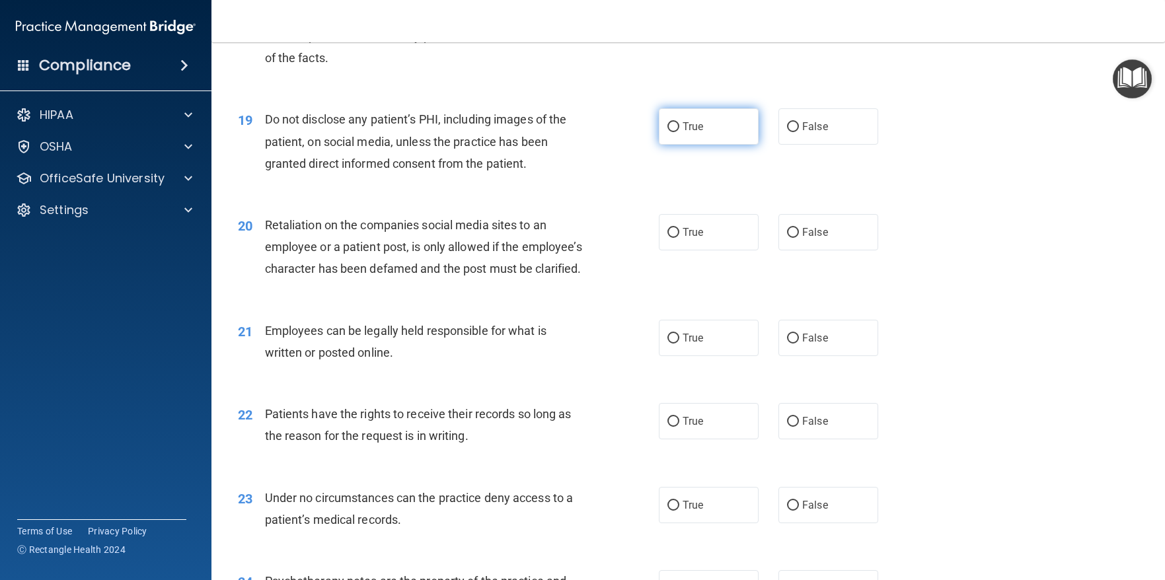
click at [667, 132] on input "True" at bounding box center [673, 127] width 12 height 10
radio input "true"
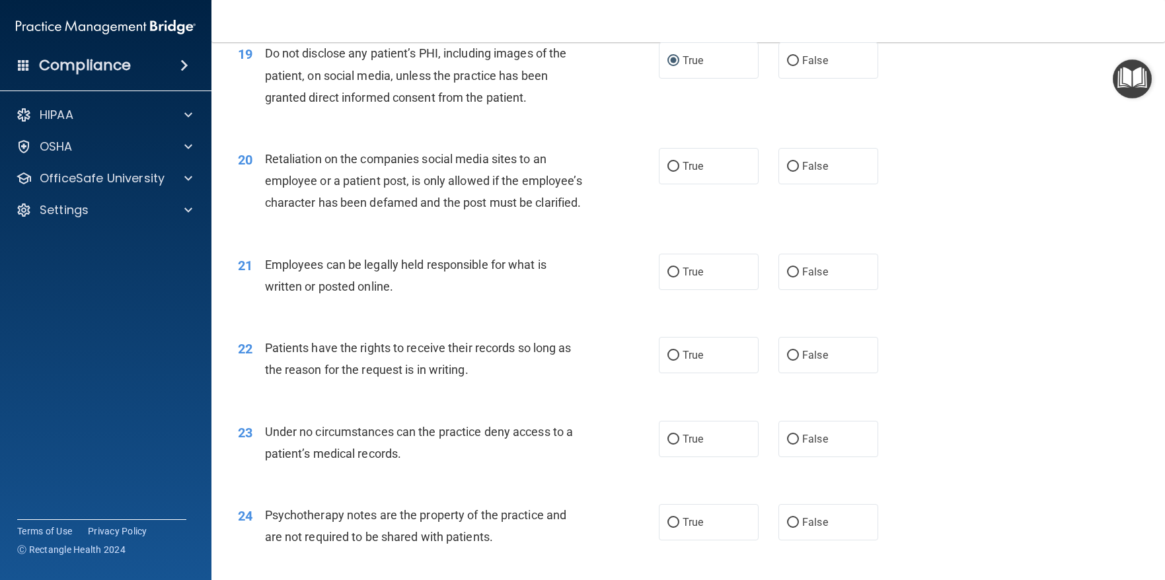
scroll to position [2246, 0]
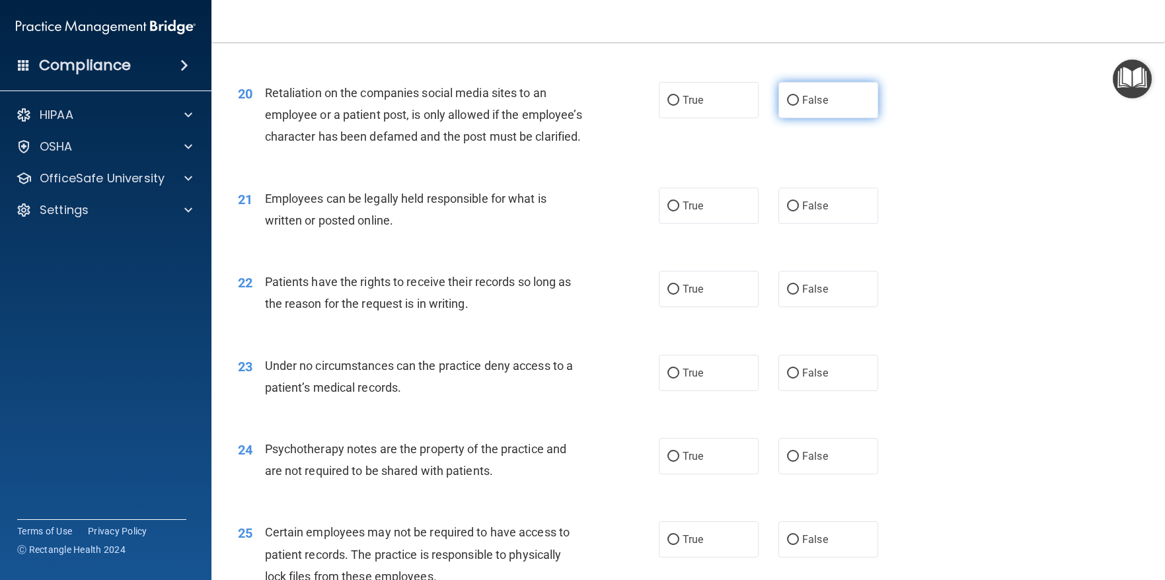
click at [791, 106] on input "False" at bounding box center [793, 101] width 12 height 10
radio input "true"
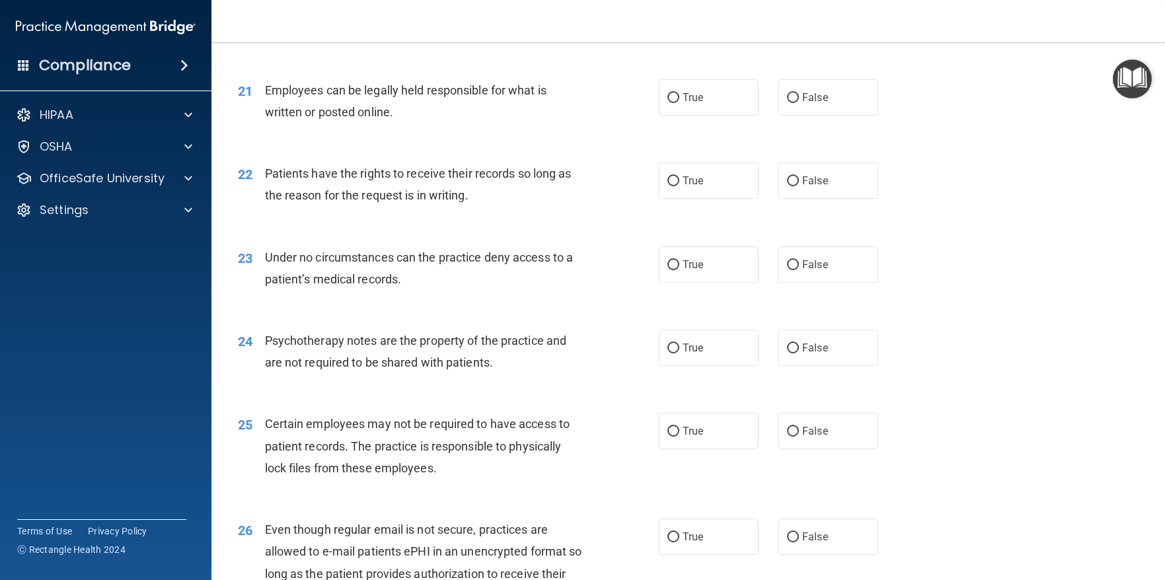
scroll to position [2378, 0]
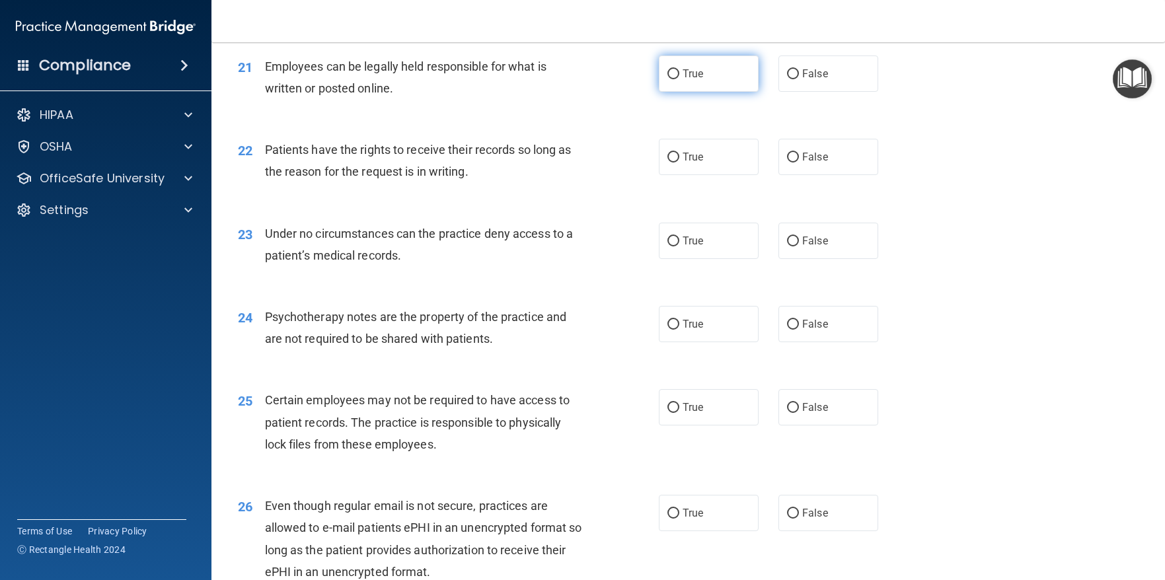
click at [668, 79] on input "True" at bounding box center [673, 74] width 12 height 10
radio input "true"
click at [787, 162] on input "False" at bounding box center [793, 158] width 12 height 10
radio input "true"
click at [661, 342] on label "True" at bounding box center [709, 324] width 100 height 36
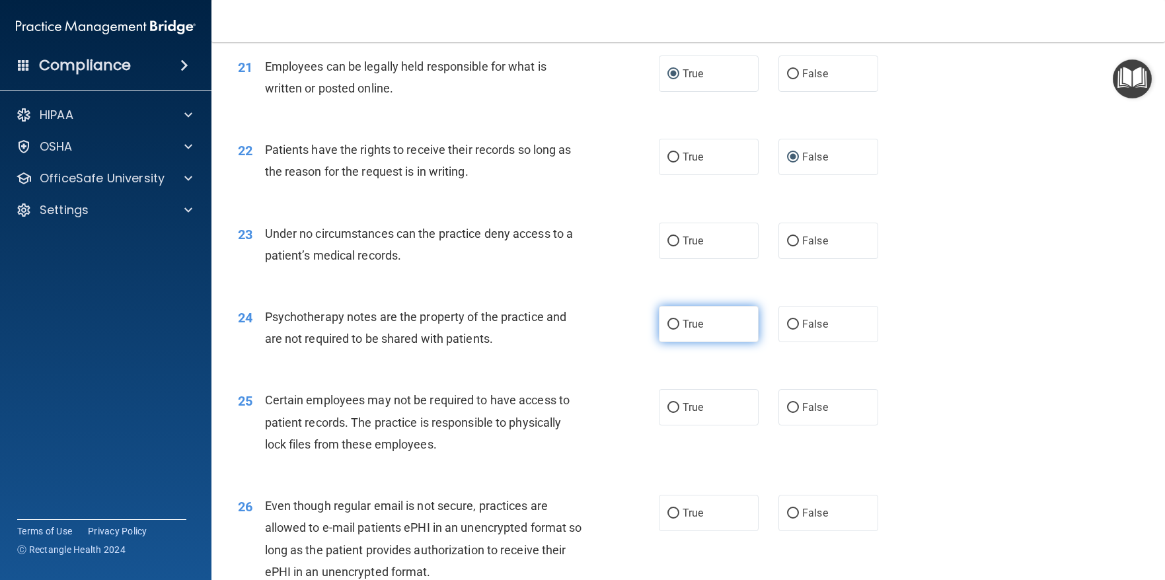
click at [667, 330] on input "True" at bounding box center [673, 325] width 12 height 10
radio input "true"
click at [787, 246] on input "False" at bounding box center [793, 241] width 12 height 10
radio input "true"
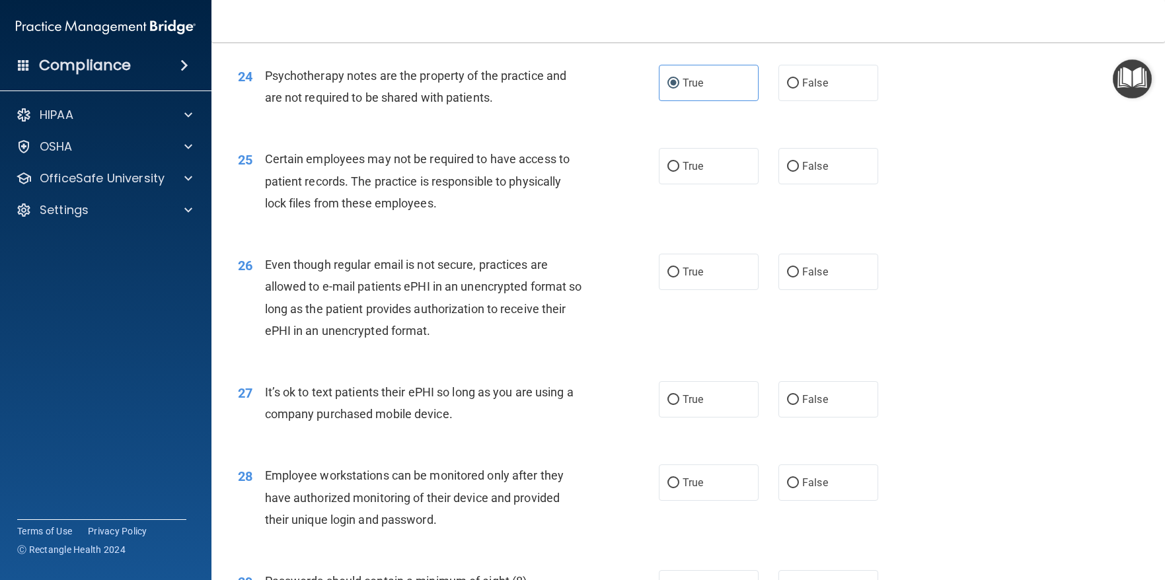
scroll to position [2642, 0]
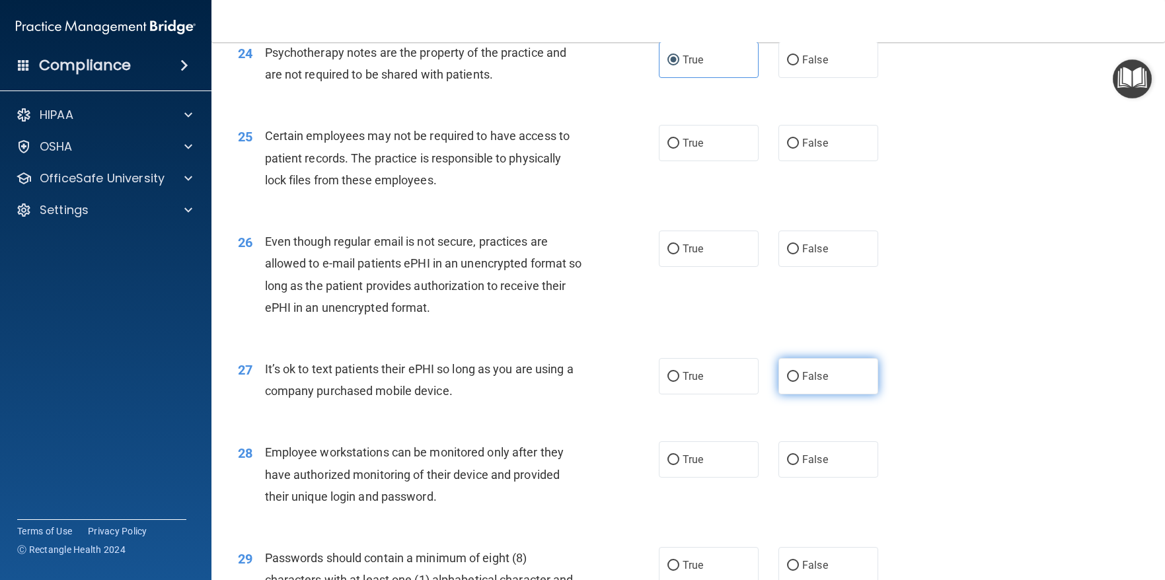
click at [789, 382] on input "False" at bounding box center [793, 377] width 12 height 10
radio input "true"
click at [670, 149] on input "True" at bounding box center [673, 144] width 12 height 10
radio input "true"
click at [671, 254] on input "True" at bounding box center [673, 249] width 12 height 10
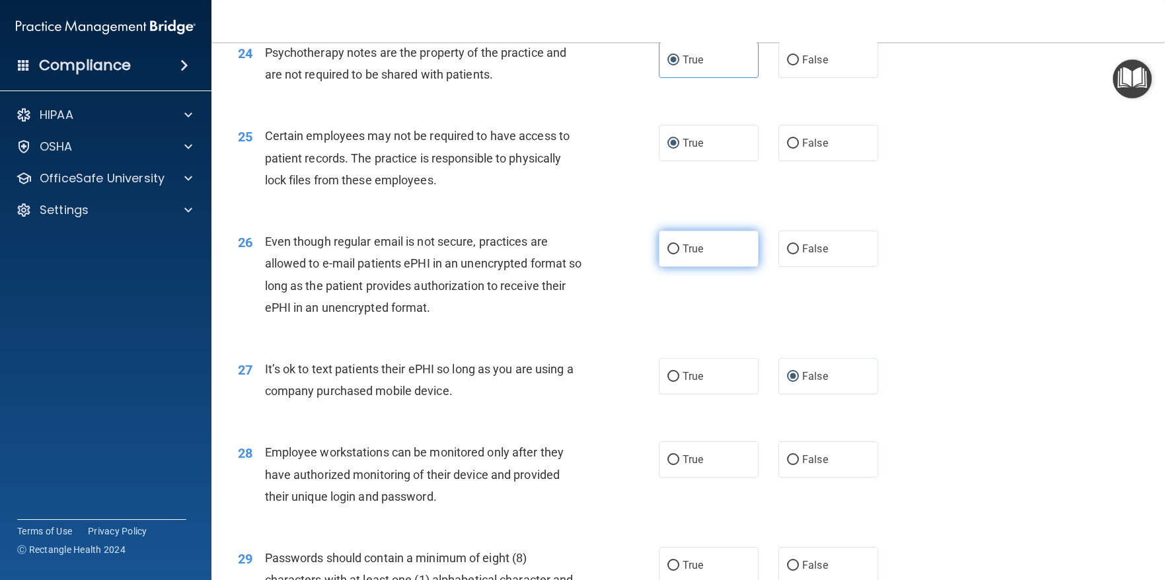
radio input "true"
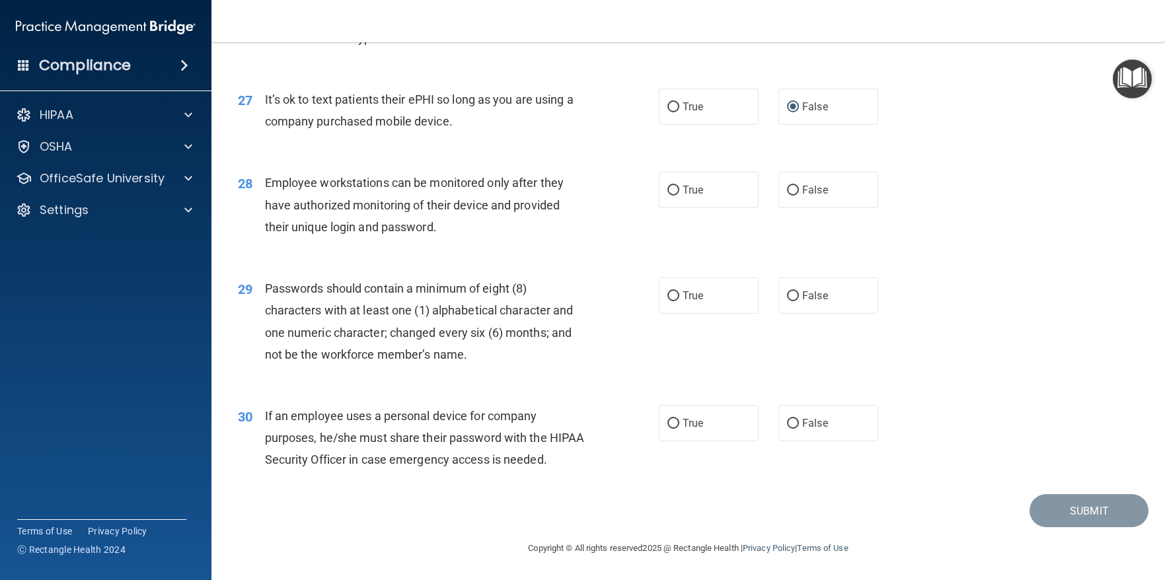
scroll to position [2972, 0]
click at [789, 186] on input "False" at bounding box center [793, 191] width 12 height 10
radio input "true"
click at [670, 291] on input "True" at bounding box center [673, 296] width 12 height 10
radio input "true"
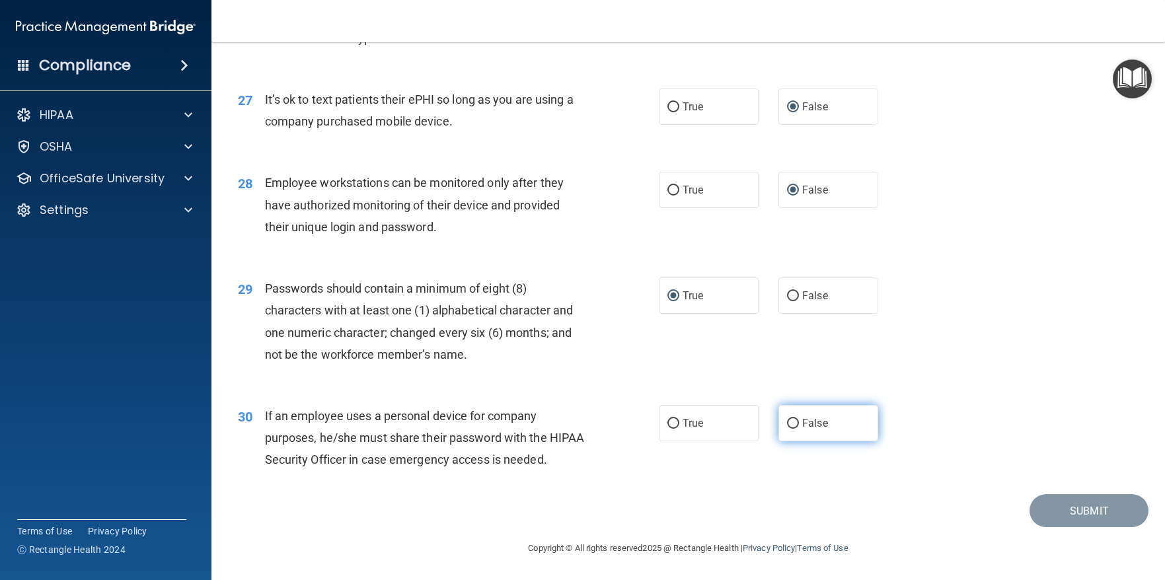
click at [787, 419] on input "False" at bounding box center [793, 424] width 12 height 10
radio input "true"
click at [981, 388] on div "30 If an employee uses a personal device for company purposes, he/she must shar…" at bounding box center [688, 441] width 920 height 106
click at [1067, 516] on button "Submit" at bounding box center [1088, 511] width 119 height 34
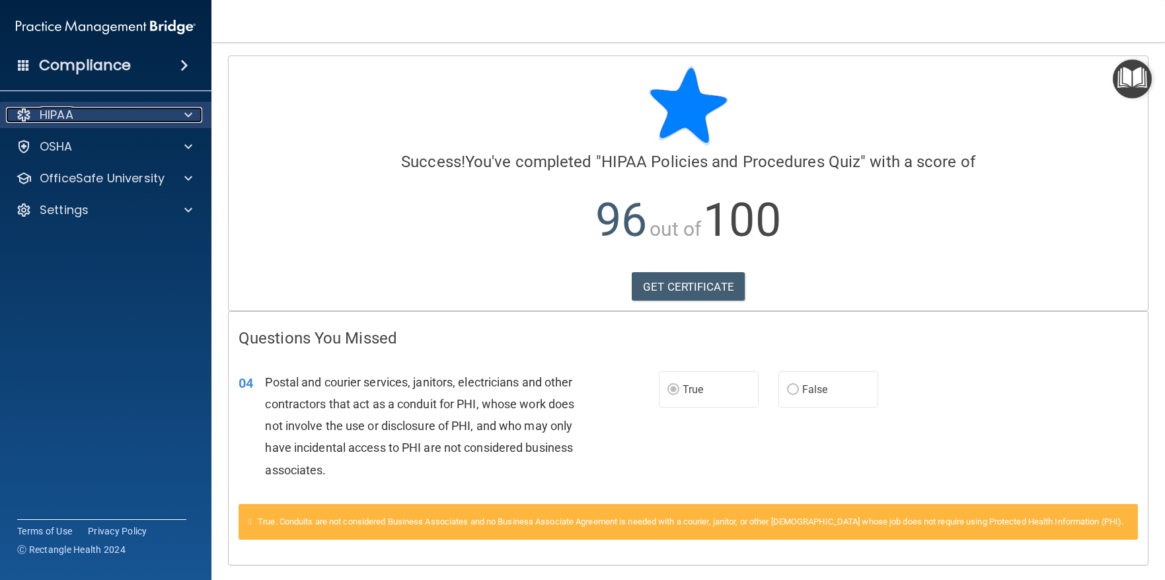
click at [86, 116] on div "HIPAA" at bounding box center [88, 115] width 164 height 16
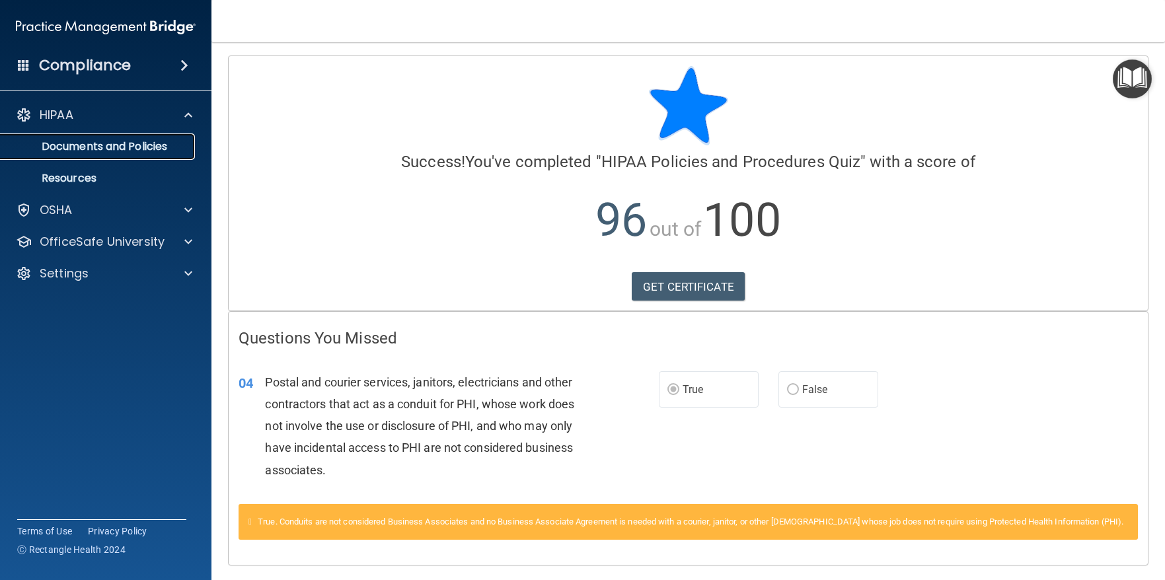
click at [94, 147] on p "Documents and Policies" at bounding box center [99, 146] width 180 height 13
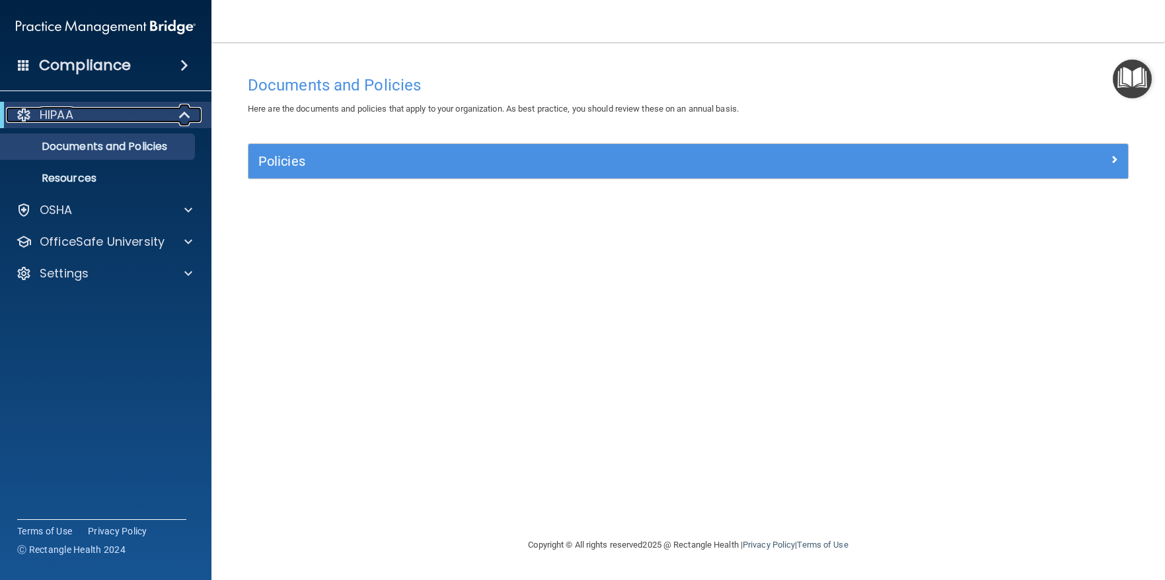
click at [65, 120] on p "HIPAA" at bounding box center [57, 115] width 34 height 16
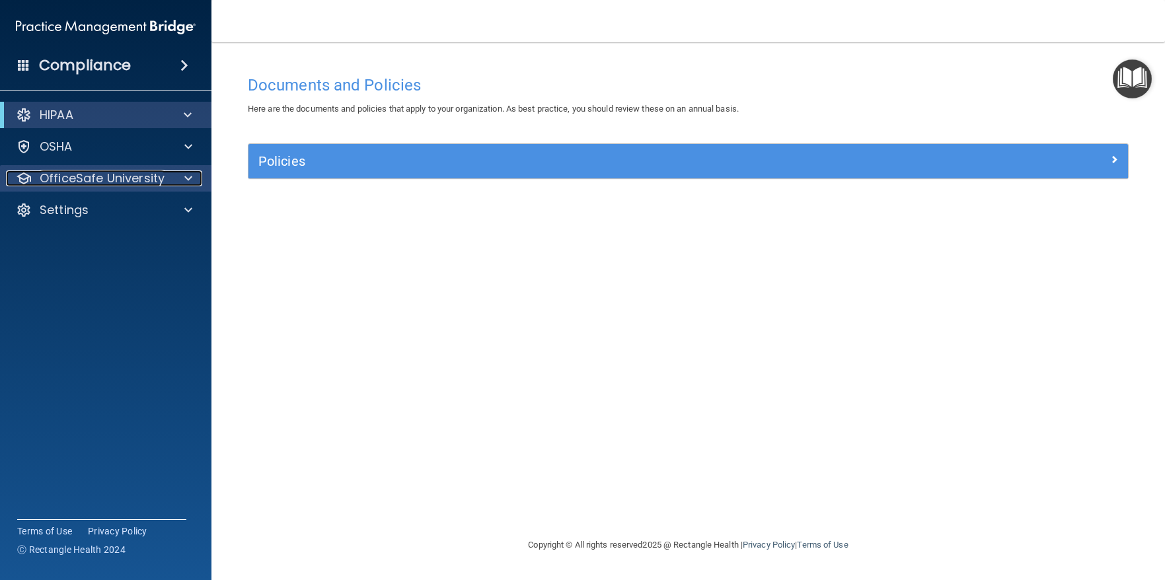
click at [65, 174] on p "OfficeSafe University" at bounding box center [102, 178] width 125 height 16
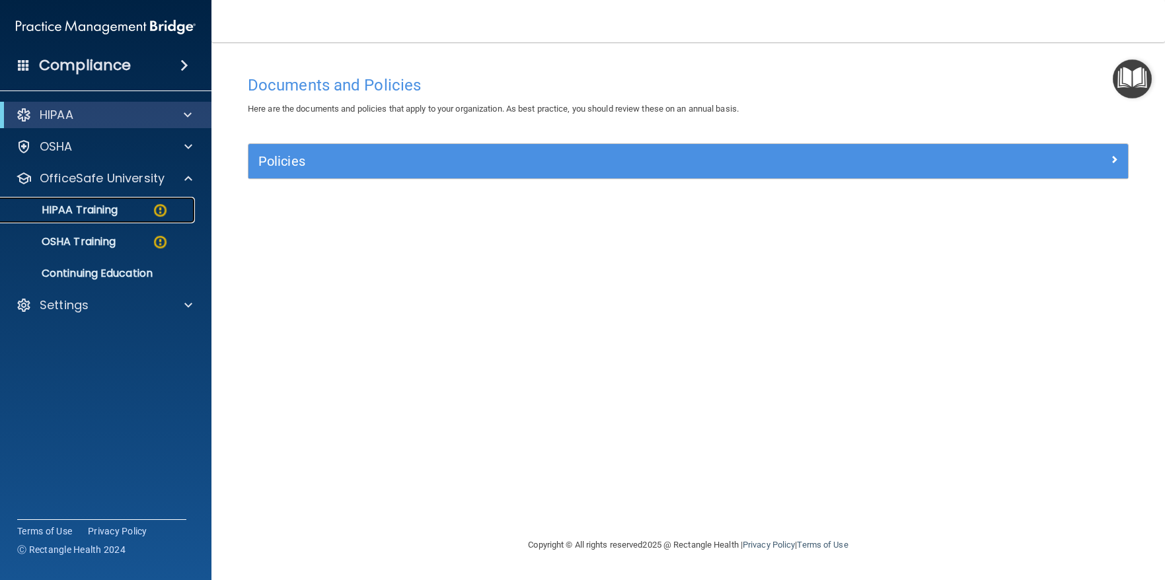
click at [69, 205] on p "HIPAA Training" at bounding box center [63, 209] width 109 height 13
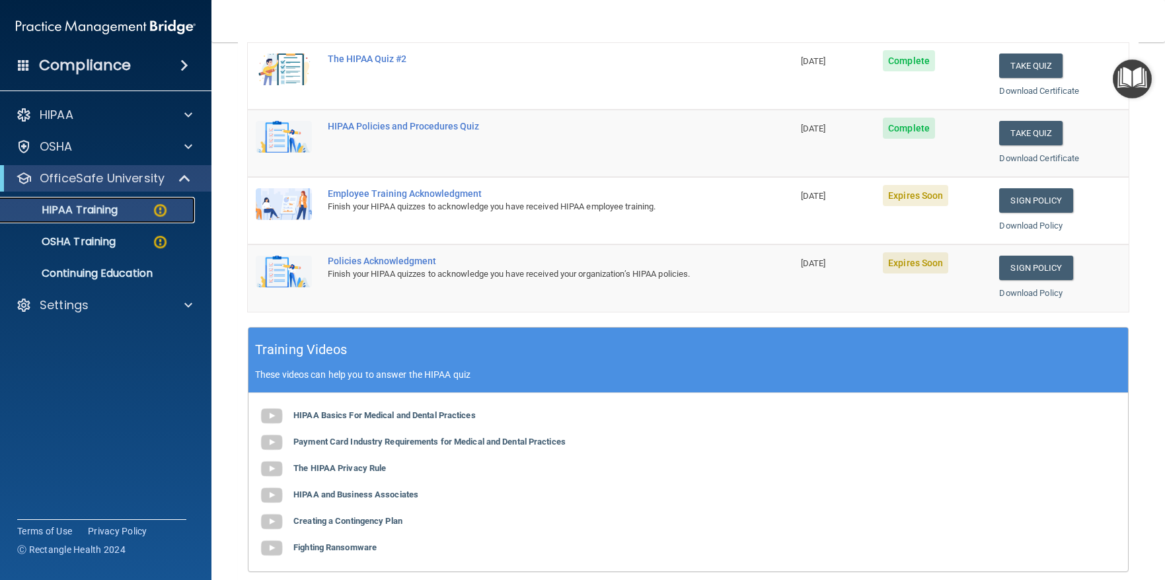
scroll to position [264, 0]
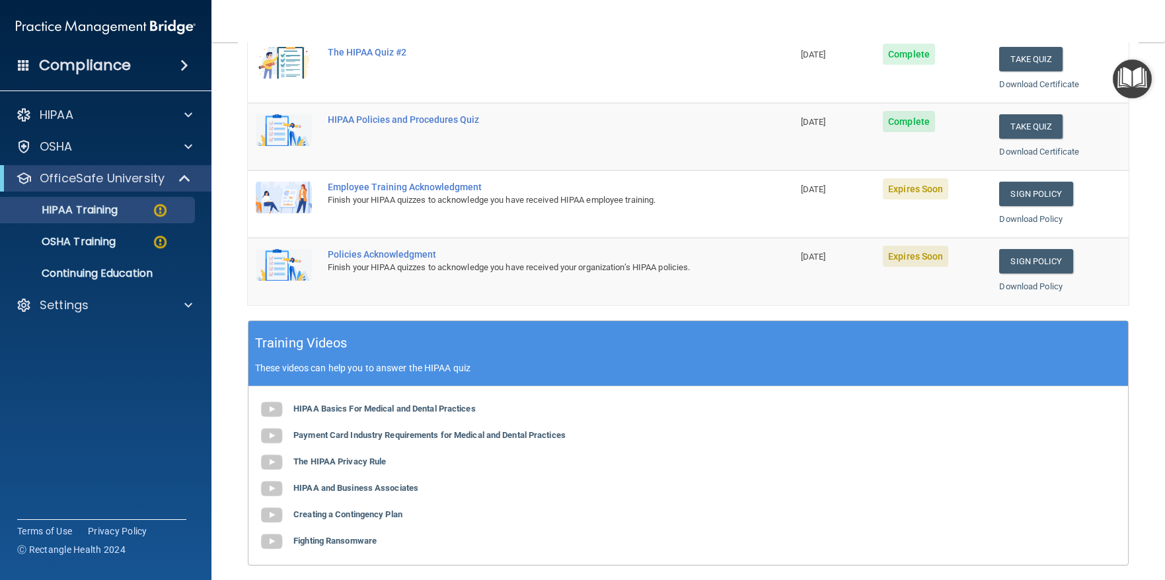
click at [393, 187] on div "Employee Training Acknowledgment" at bounding box center [527, 187] width 399 height 11
click at [1029, 194] on link "Sign Policy" at bounding box center [1035, 194] width 73 height 24
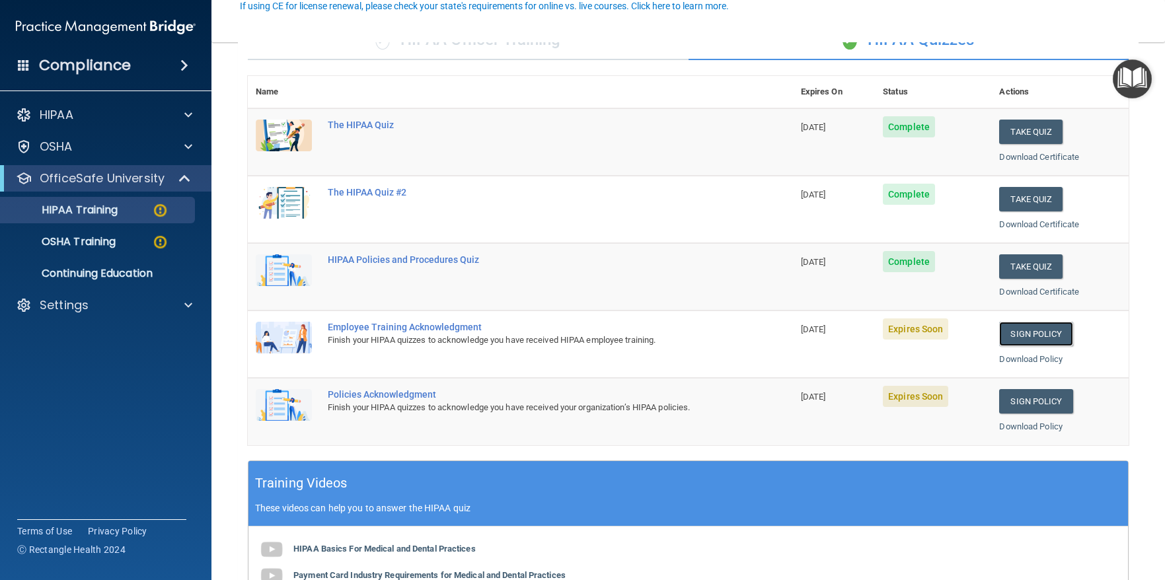
scroll to position [132, 0]
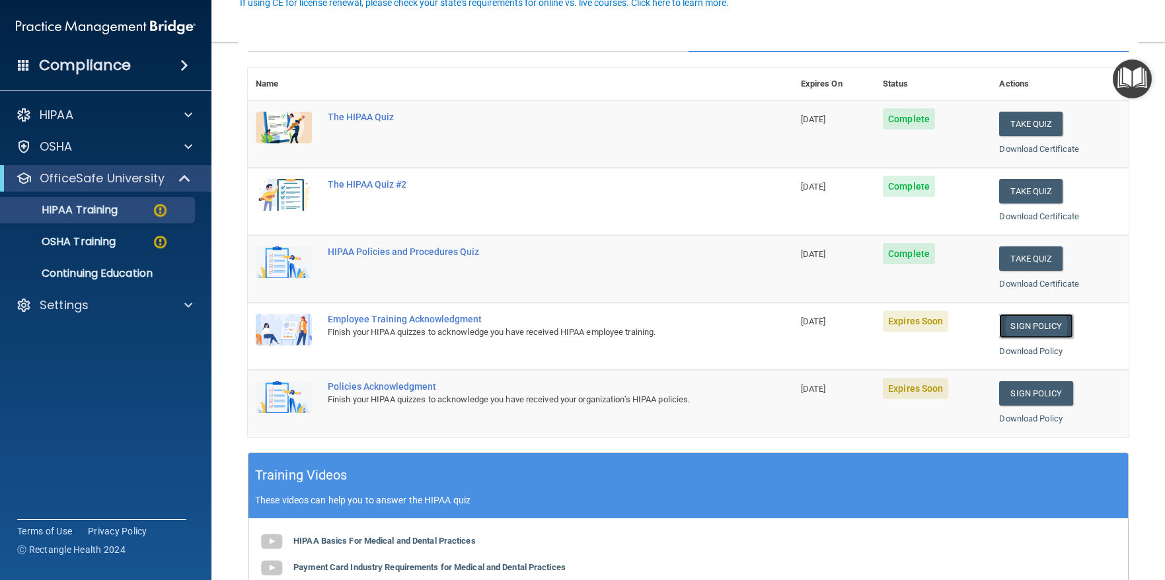
click at [1019, 324] on link "Sign Policy" at bounding box center [1035, 326] width 73 height 24
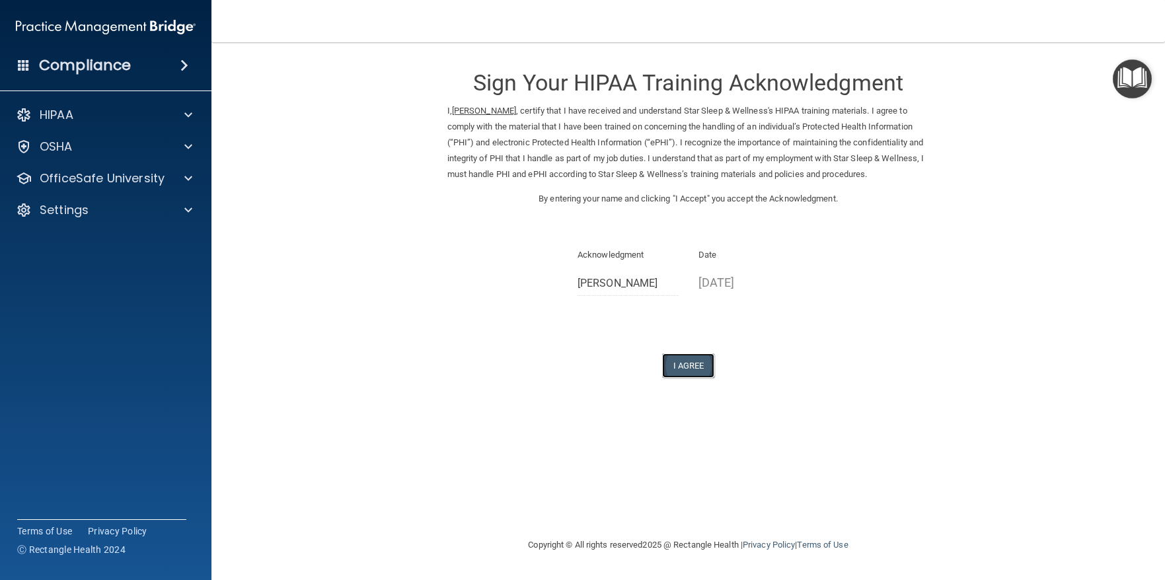
click at [682, 361] on button "I Agree" at bounding box center [688, 365] width 53 height 24
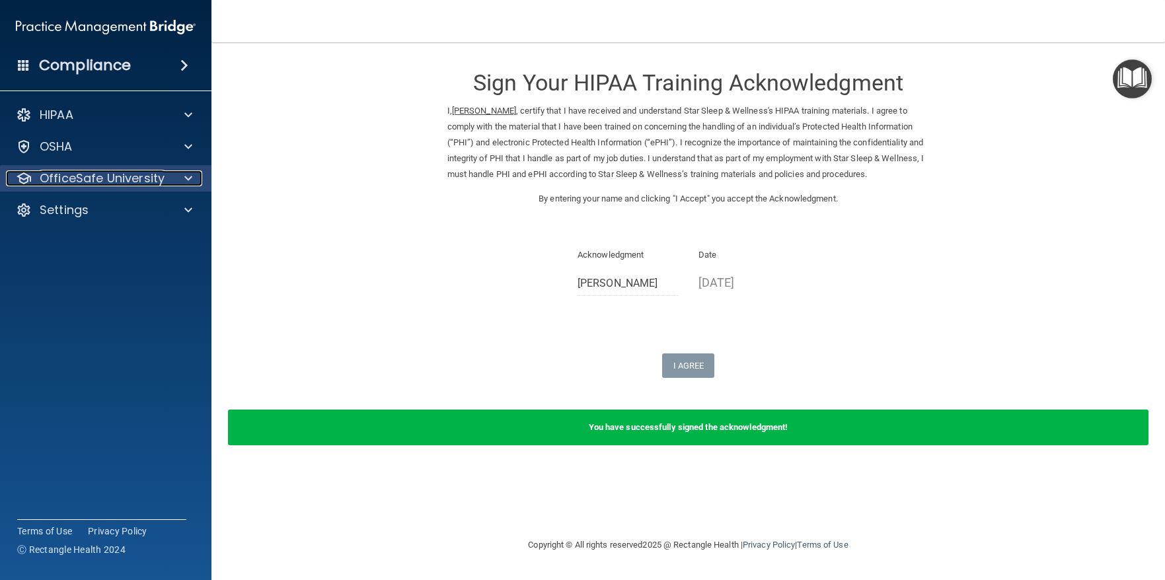
click at [102, 176] on p "OfficeSafe University" at bounding box center [102, 178] width 125 height 16
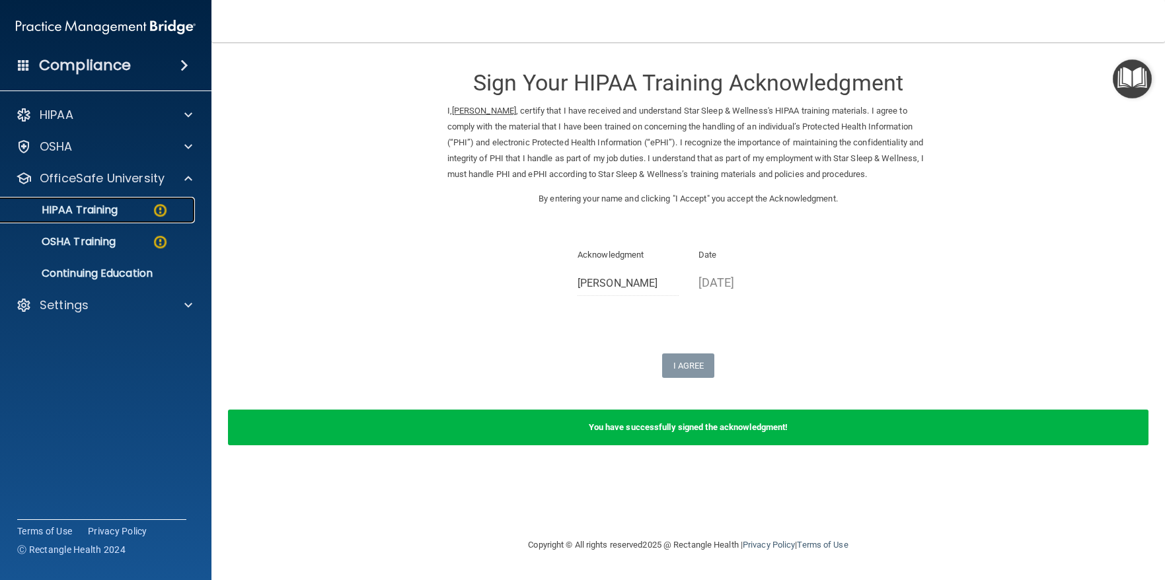
click at [92, 207] on p "HIPAA Training" at bounding box center [63, 209] width 109 height 13
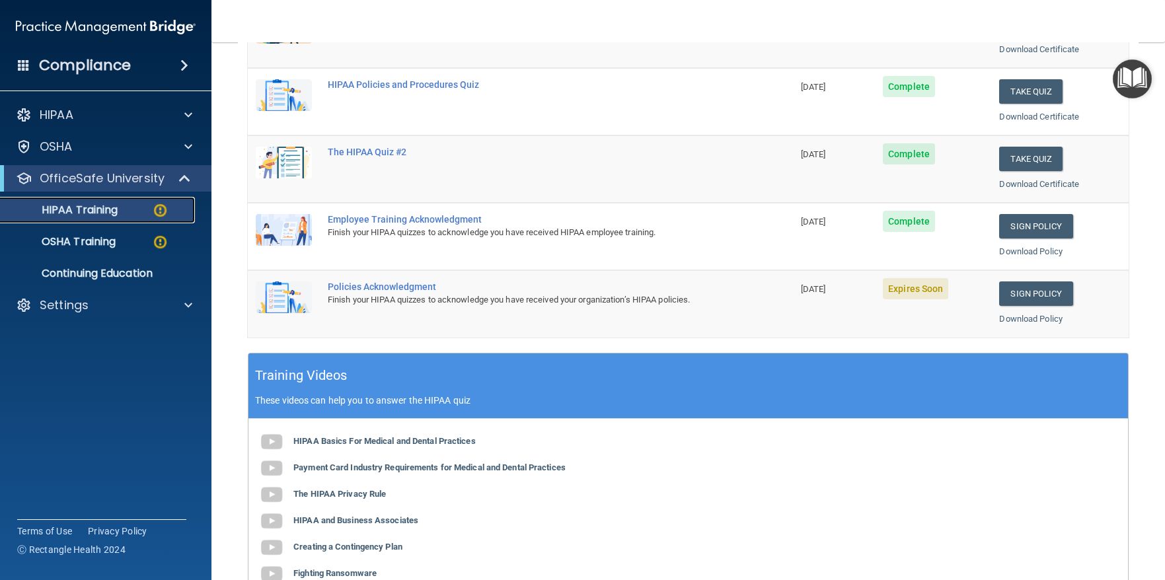
scroll to position [198, 0]
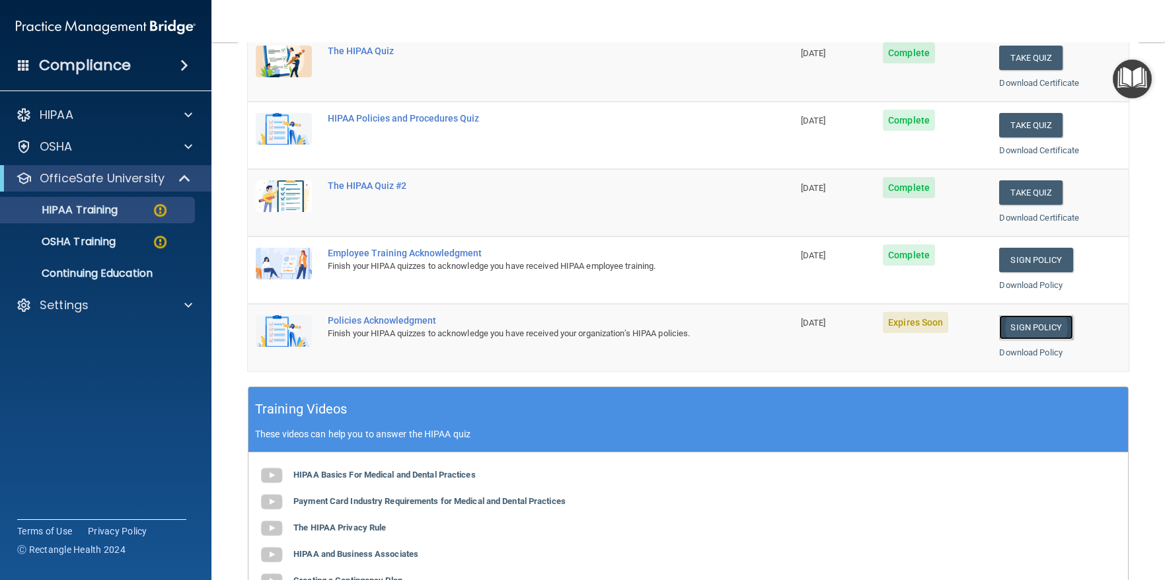
click at [1030, 326] on link "Sign Policy" at bounding box center [1035, 327] width 73 height 24
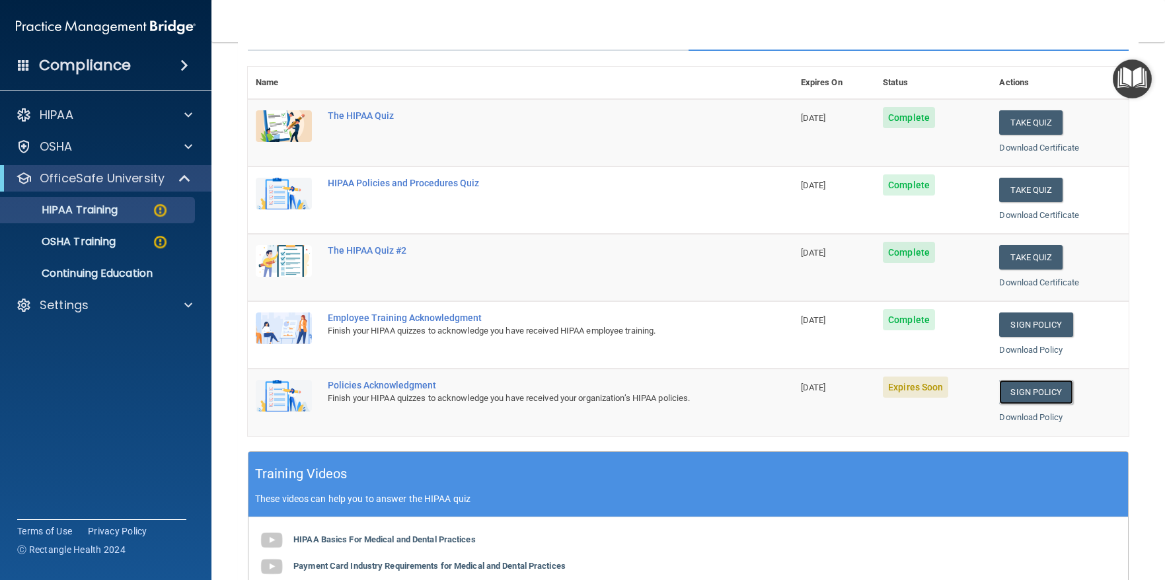
scroll to position [132, 0]
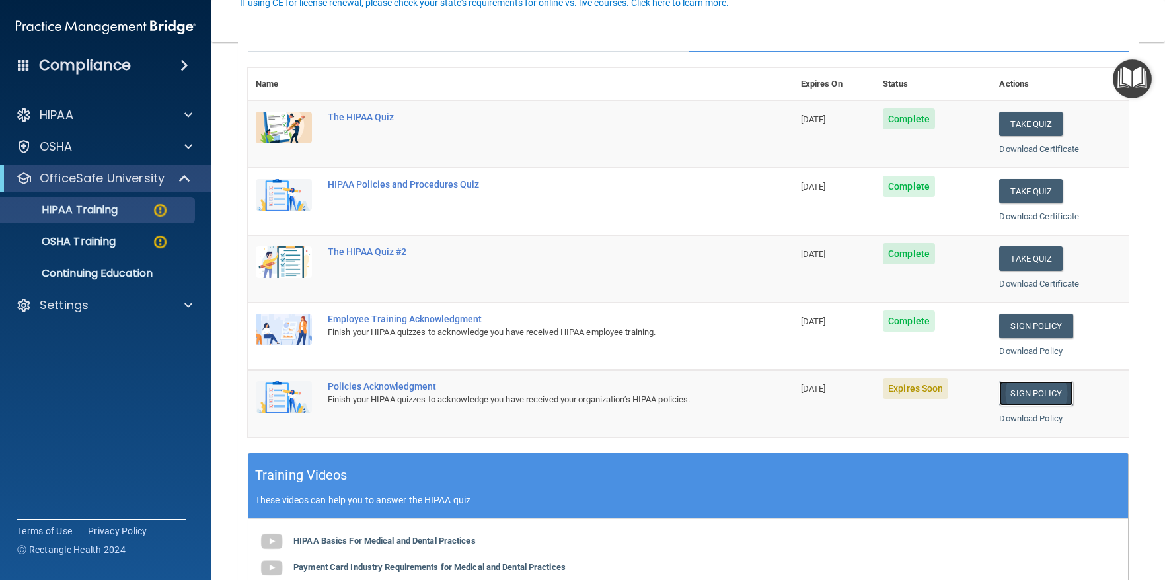
click at [1021, 389] on link "Sign Policy" at bounding box center [1035, 393] width 73 height 24
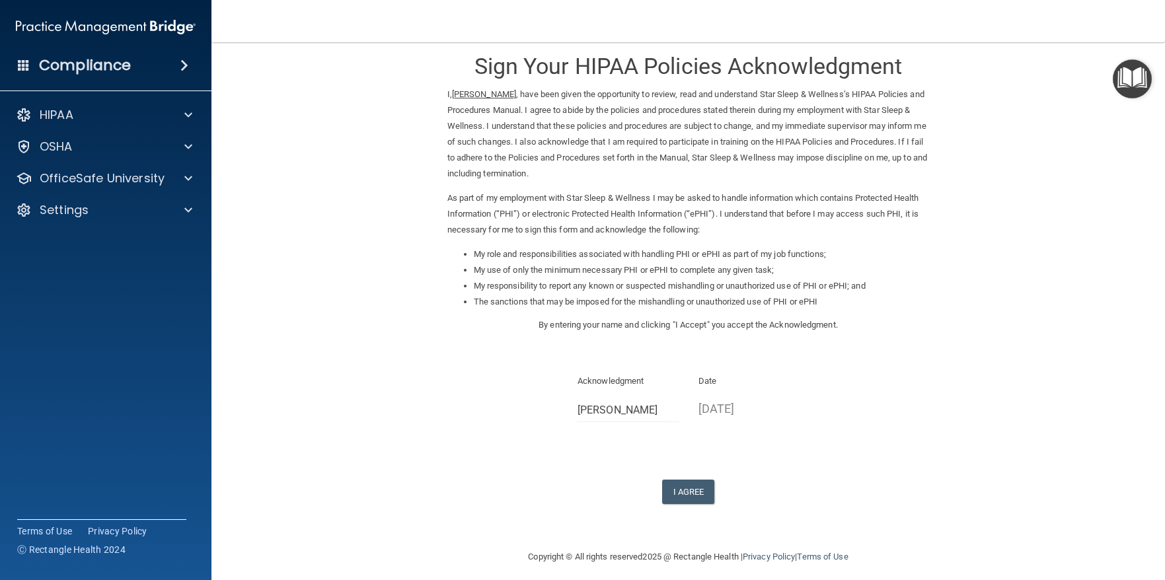
scroll to position [25, 0]
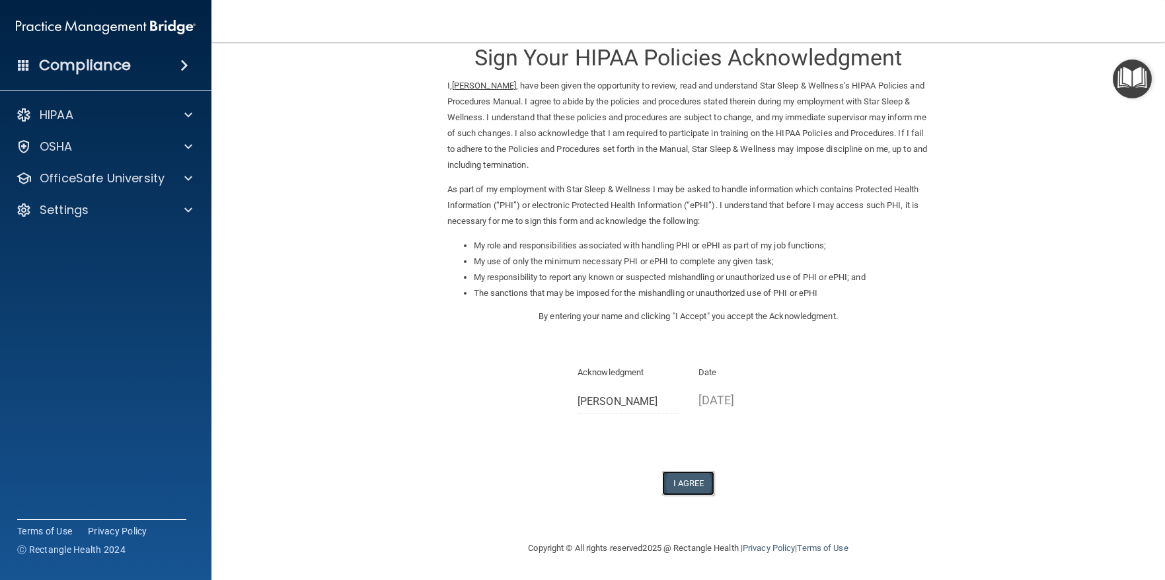
click at [685, 483] on button "I Agree" at bounding box center [688, 483] width 53 height 24
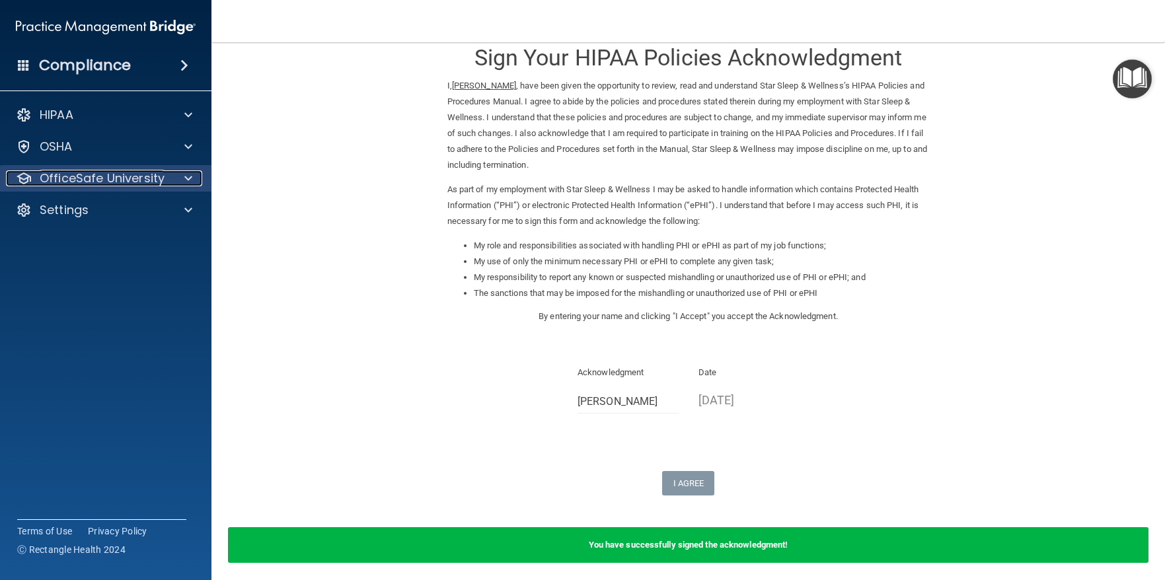
click at [80, 178] on p "OfficeSafe University" at bounding box center [102, 178] width 125 height 16
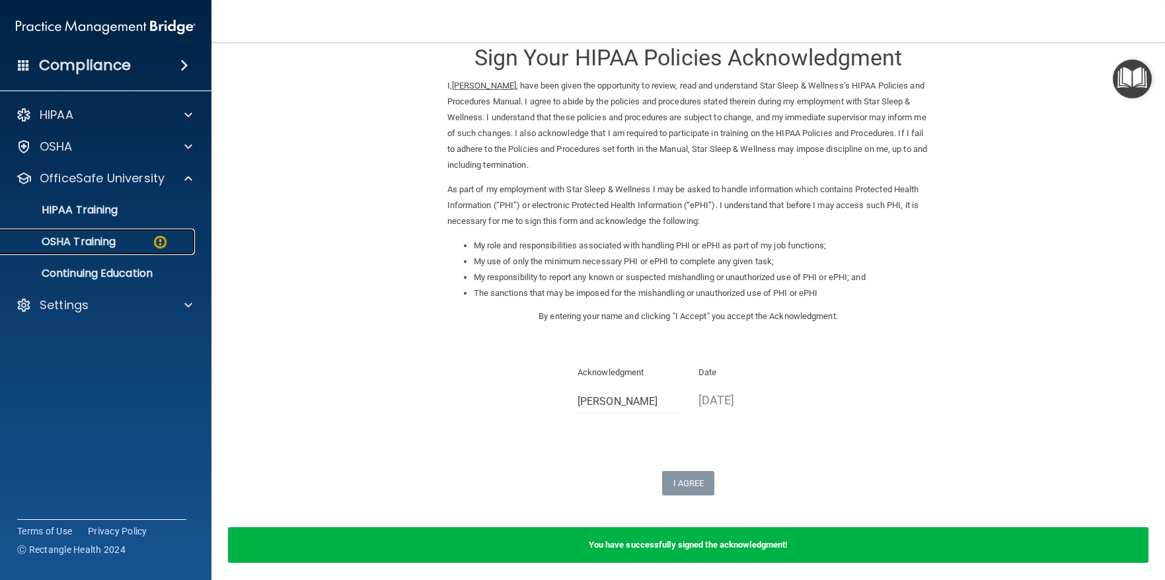
click at [82, 243] on p "OSHA Training" at bounding box center [62, 241] width 107 height 13
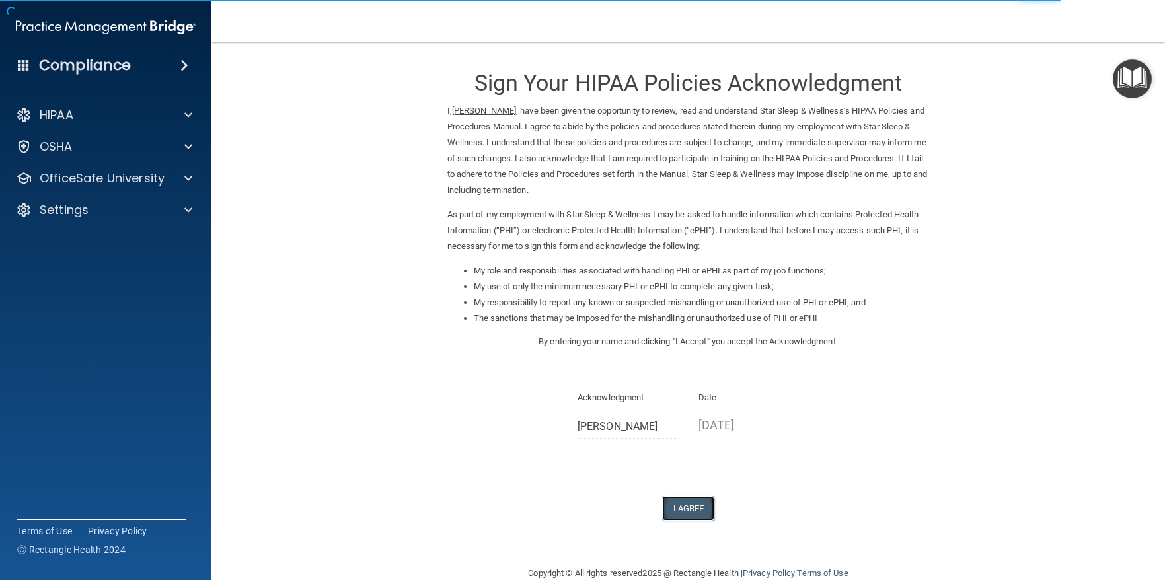
click at [684, 519] on button "I Agree" at bounding box center [688, 508] width 53 height 24
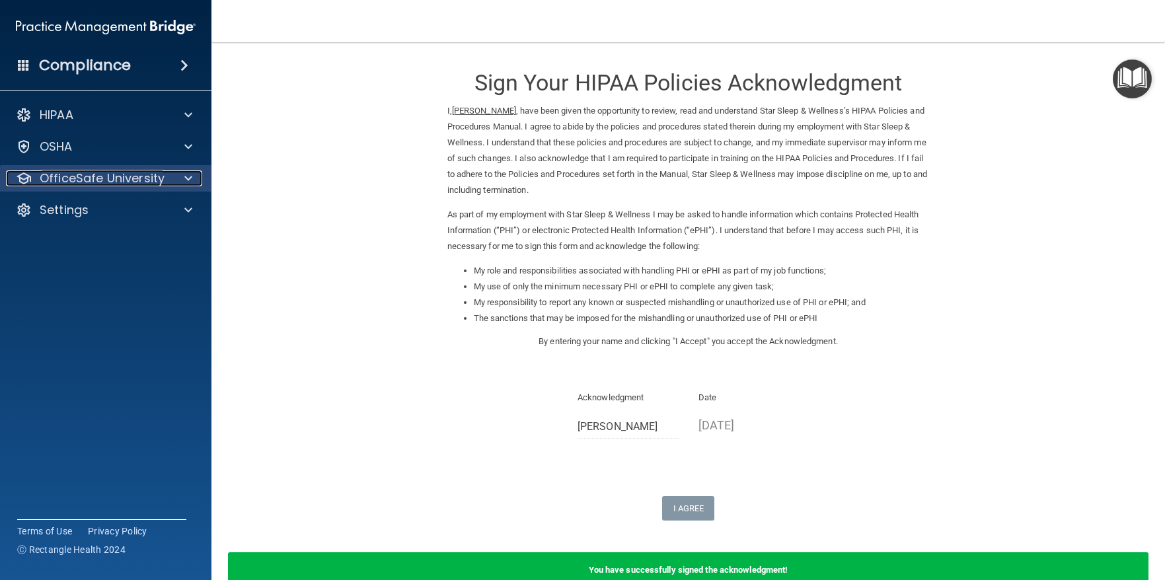
click at [78, 176] on p "OfficeSafe University" at bounding box center [102, 178] width 125 height 16
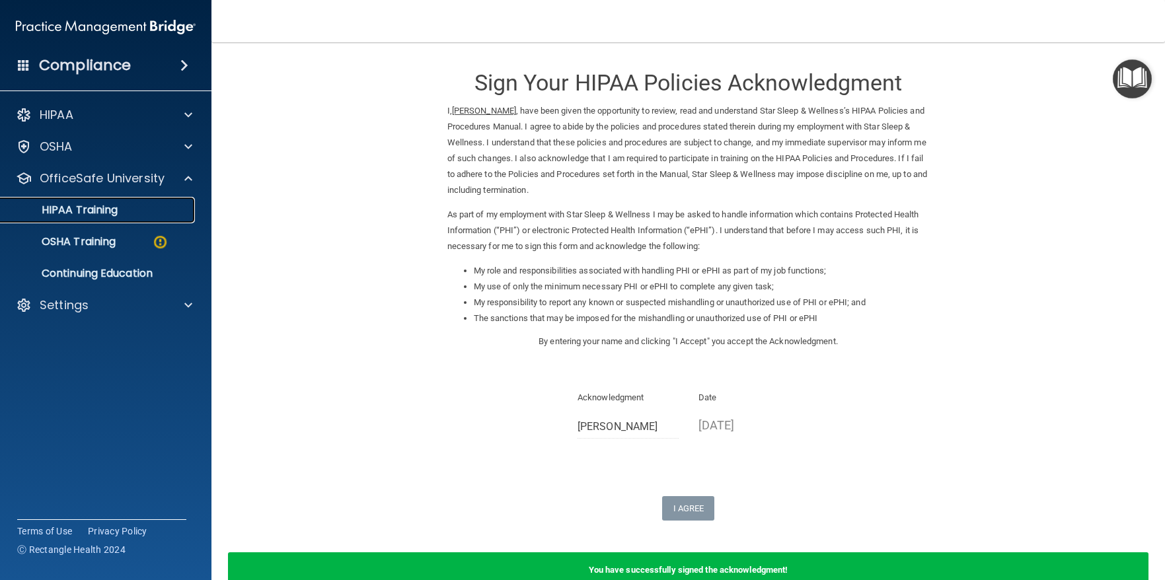
click at [91, 211] on p "HIPAA Training" at bounding box center [63, 209] width 109 height 13
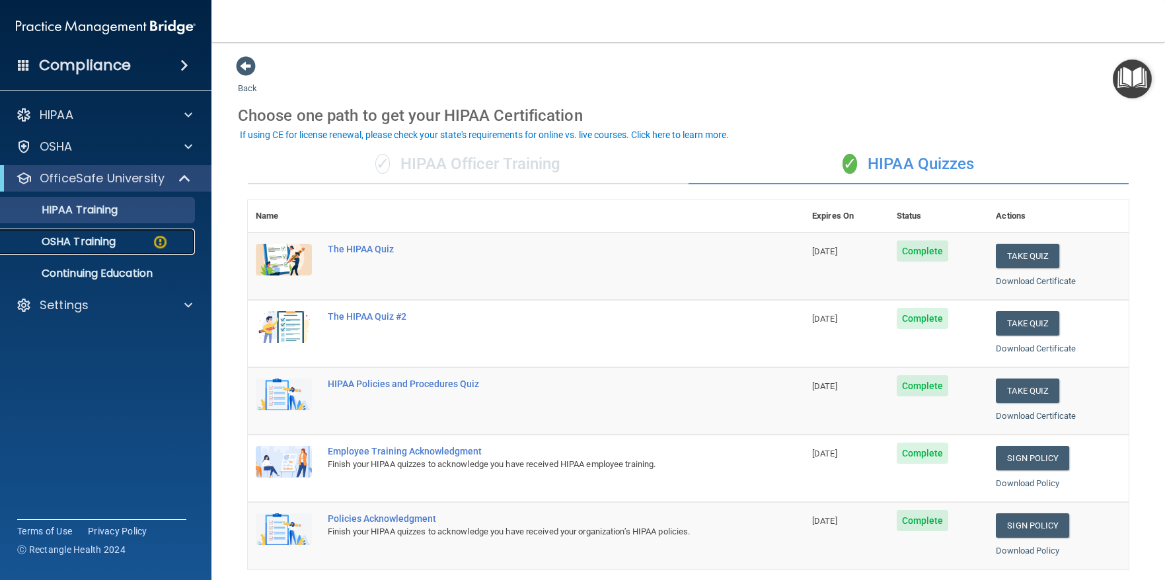
click at [88, 241] on p "OSHA Training" at bounding box center [62, 241] width 107 height 13
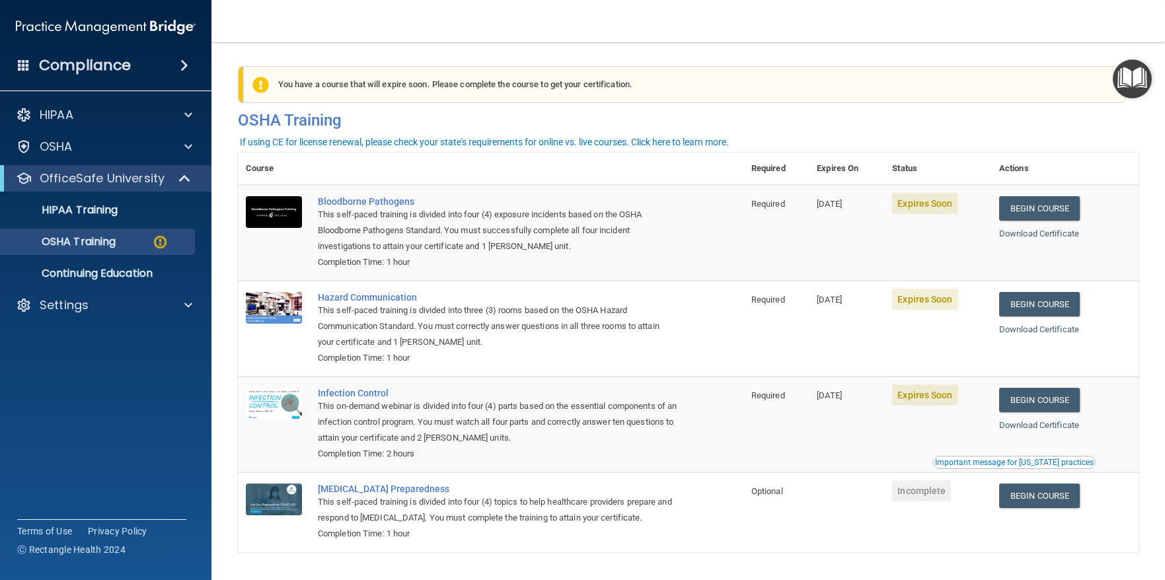
click at [110, 63] on h4 "Compliance" at bounding box center [85, 65] width 92 height 18
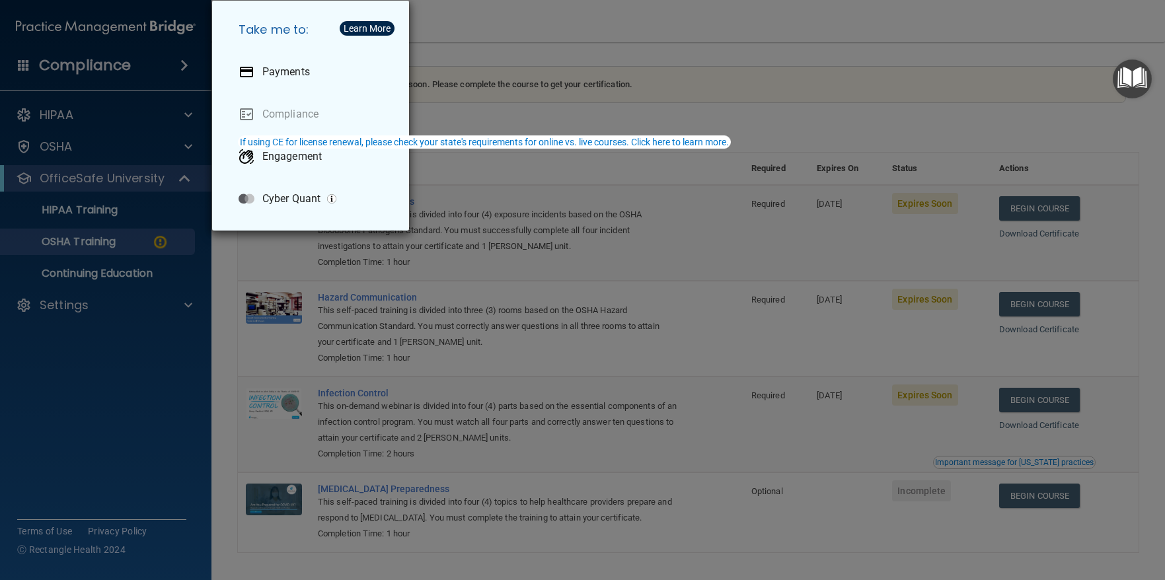
click at [711, 42] on div "Take me to: Payments Compliance Engagement Cyber Quant" at bounding box center [582, 290] width 1165 height 580
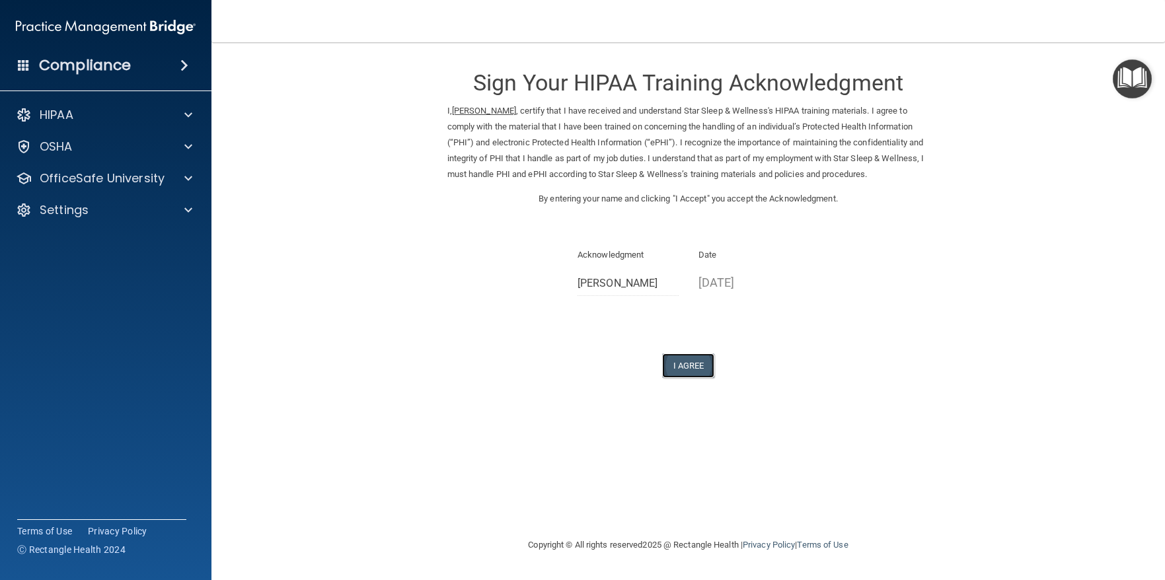
click at [686, 363] on button "I Agree" at bounding box center [688, 365] width 53 height 24
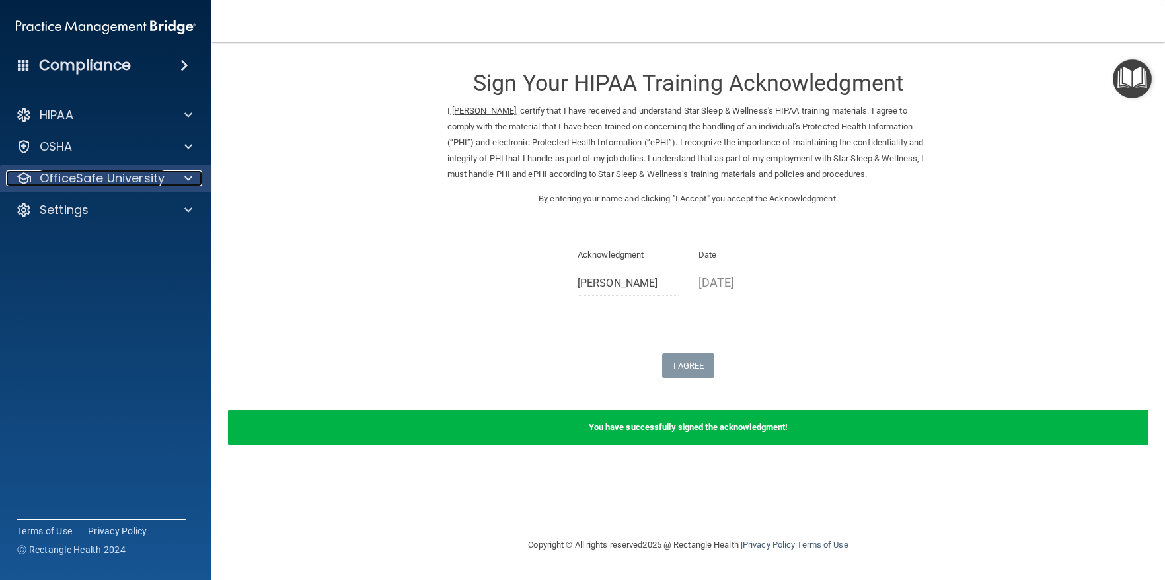
click at [129, 182] on p "OfficeSafe University" at bounding box center [102, 178] width 125 height 16
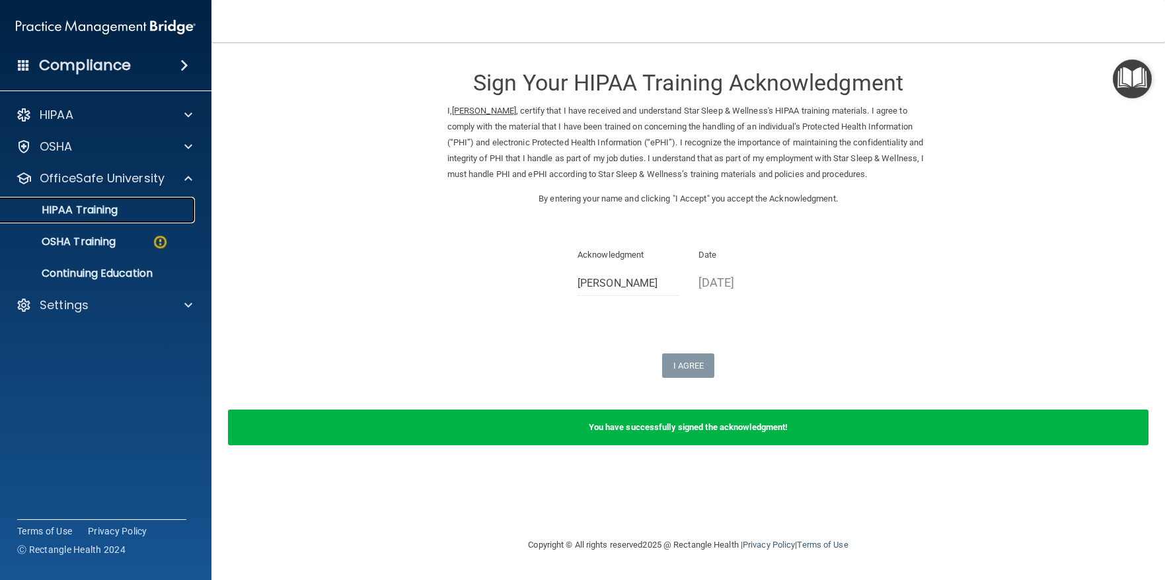
click at [89, 208] on p "HIPAA Training" at bounding box center [63, 209] width 109 height 13
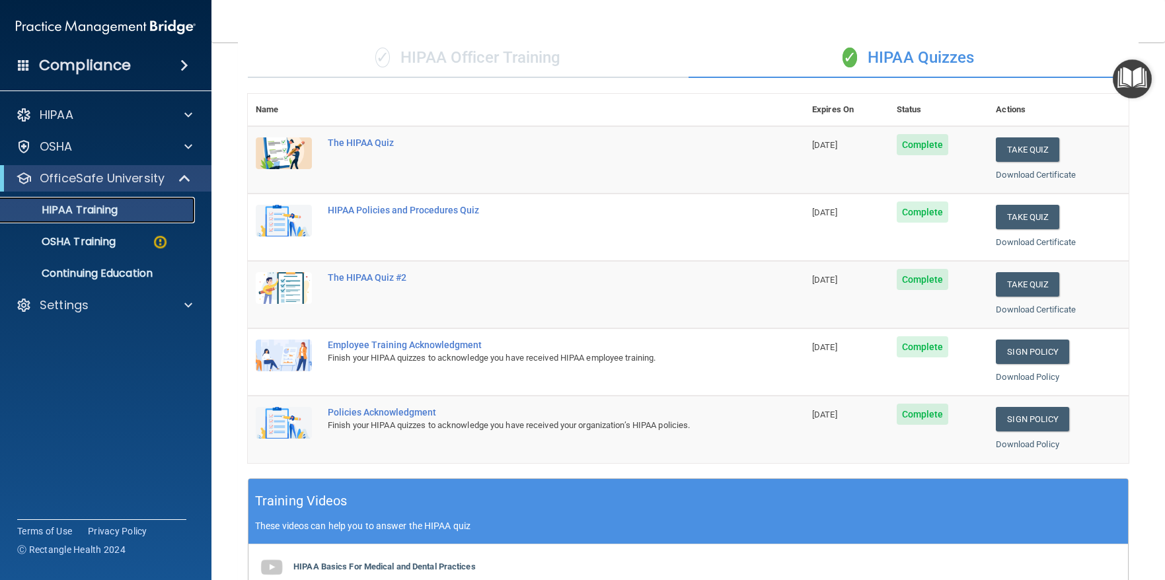
scroll to position [85, 0]
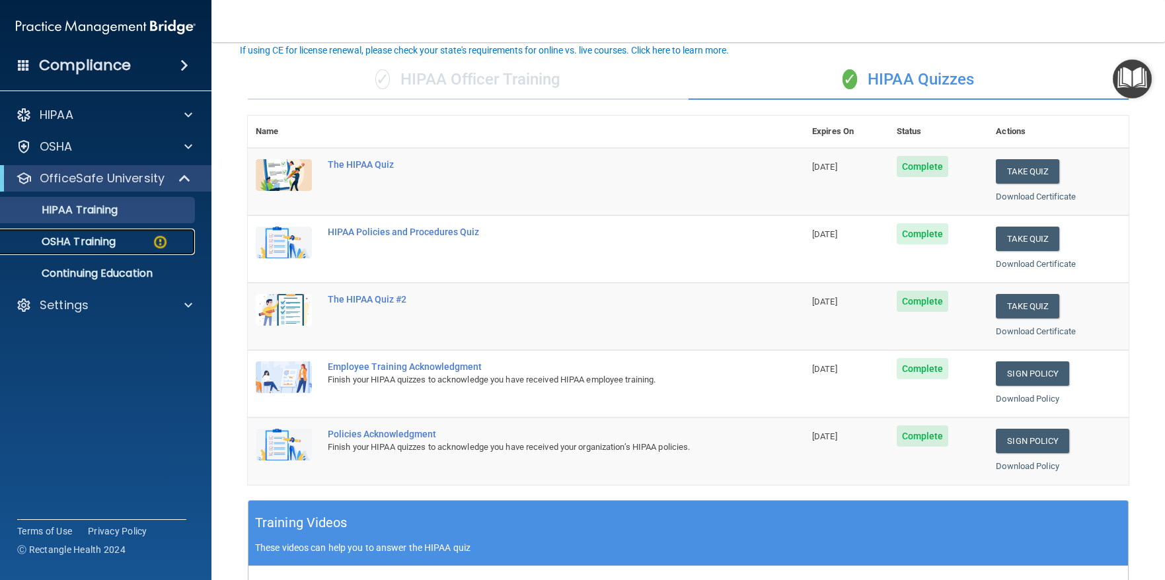
click at [89, 240] on p "OSHA Training" at bounding box center [62, 241] width 107 height 13
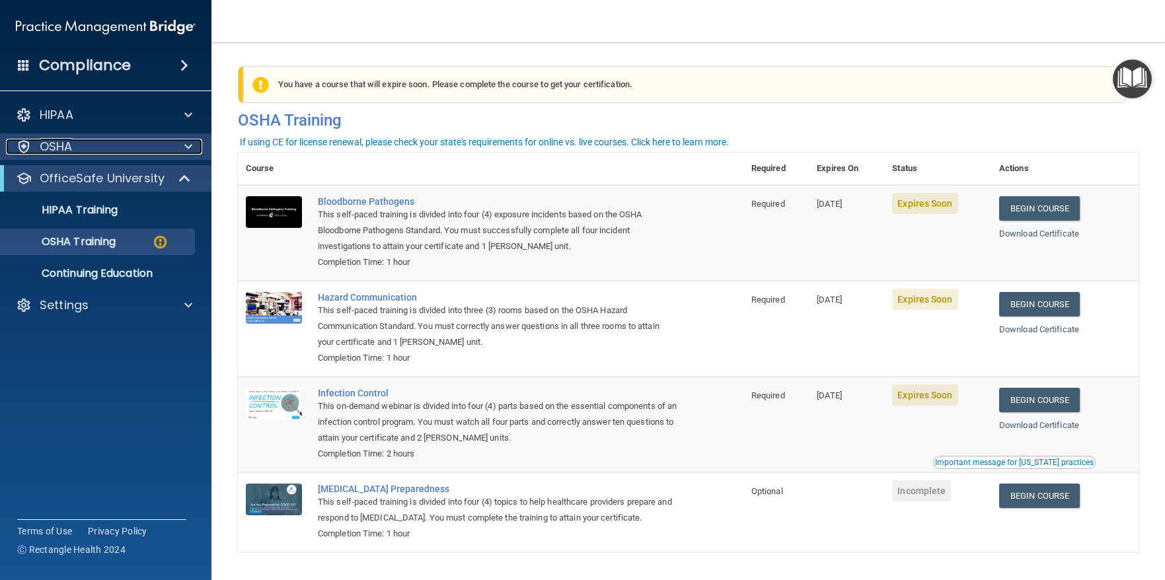
click at [59, 145] on p "OSHA" at bounding box center [56, 147] width 33 height 16
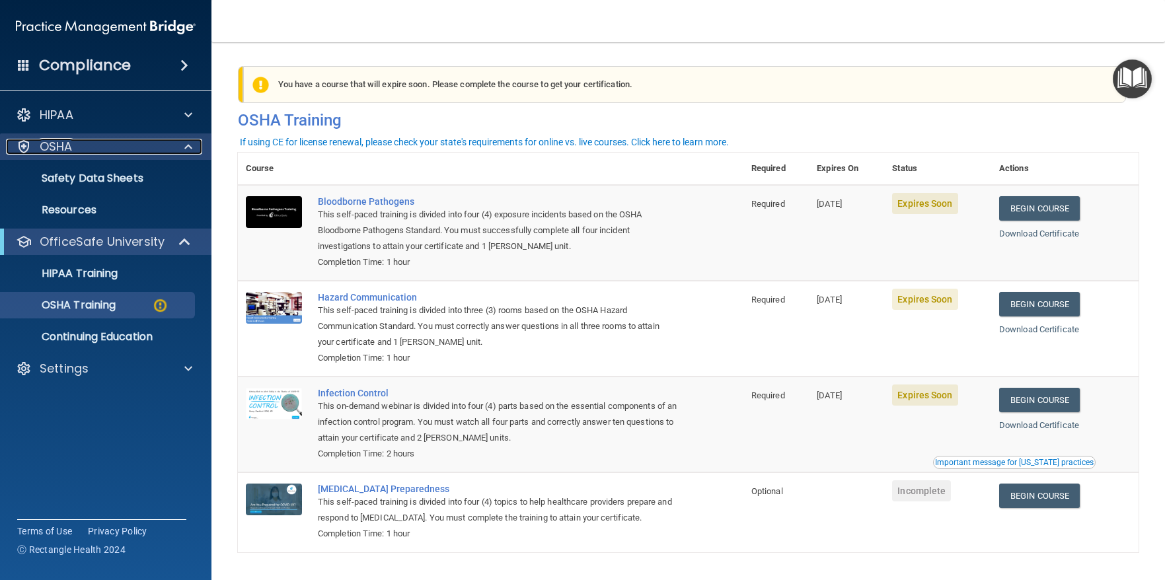
click at [59, 144] on p "OSHA" at bounding box center [56, 147] width 33 height 16
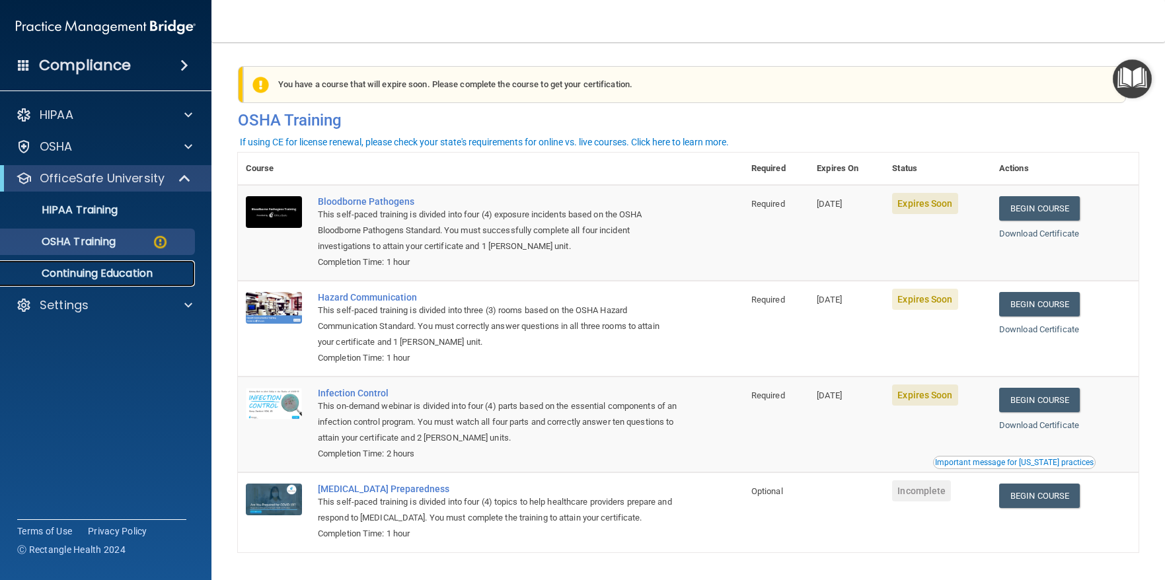
click at [83, 271] on p "Continuing Education" at bounding box center [99, 273] width 180 height 13
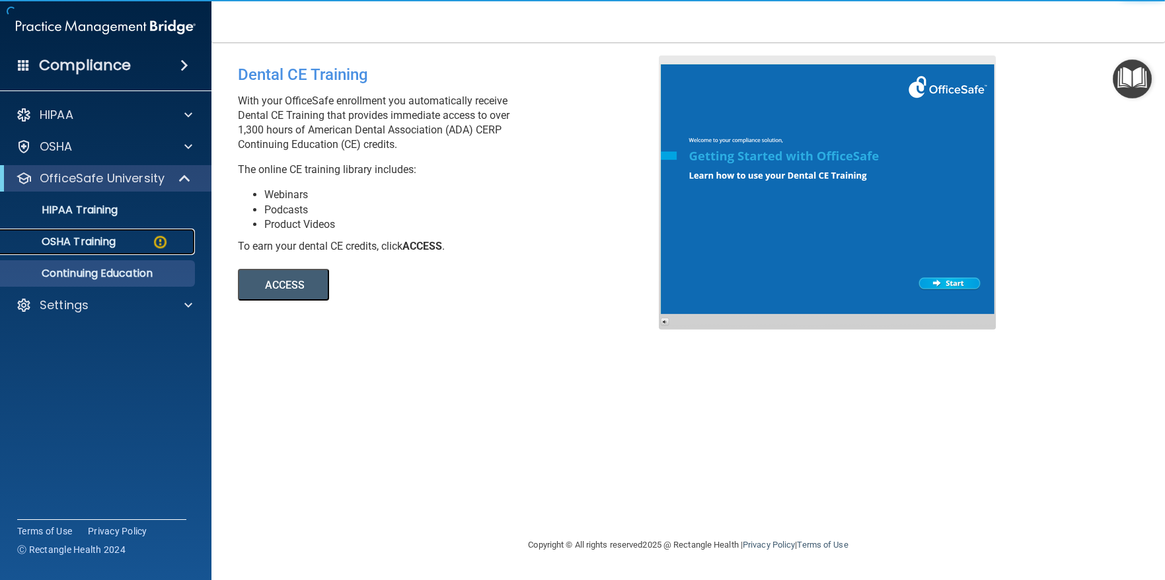
click at [85, 246] on p "OSHA Training" at bounding box center [62, 241] width 107 height 13
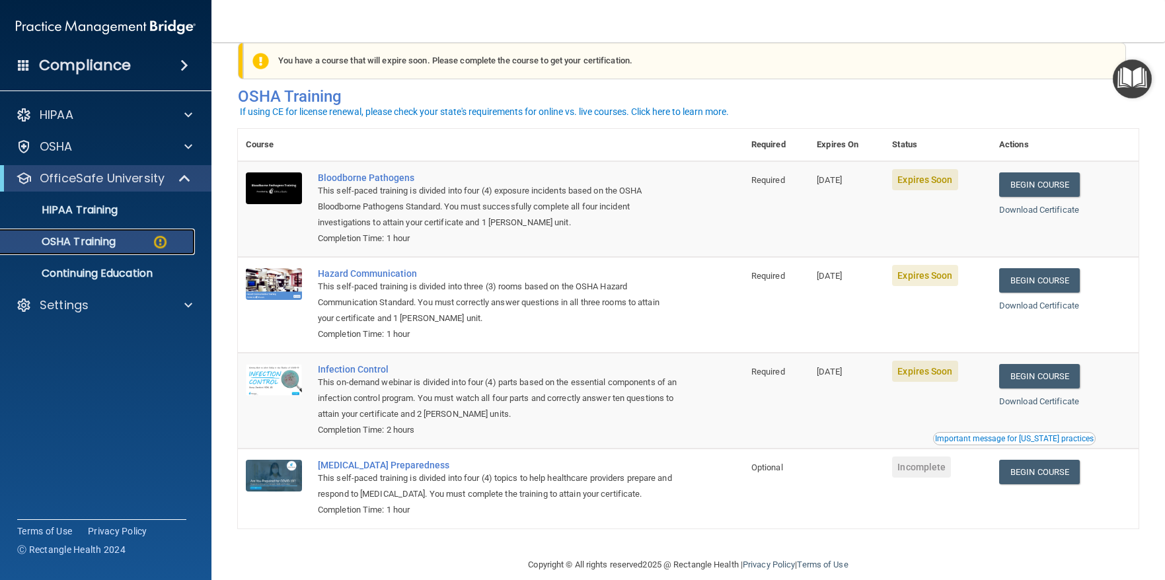
scroll to position [44, 0]
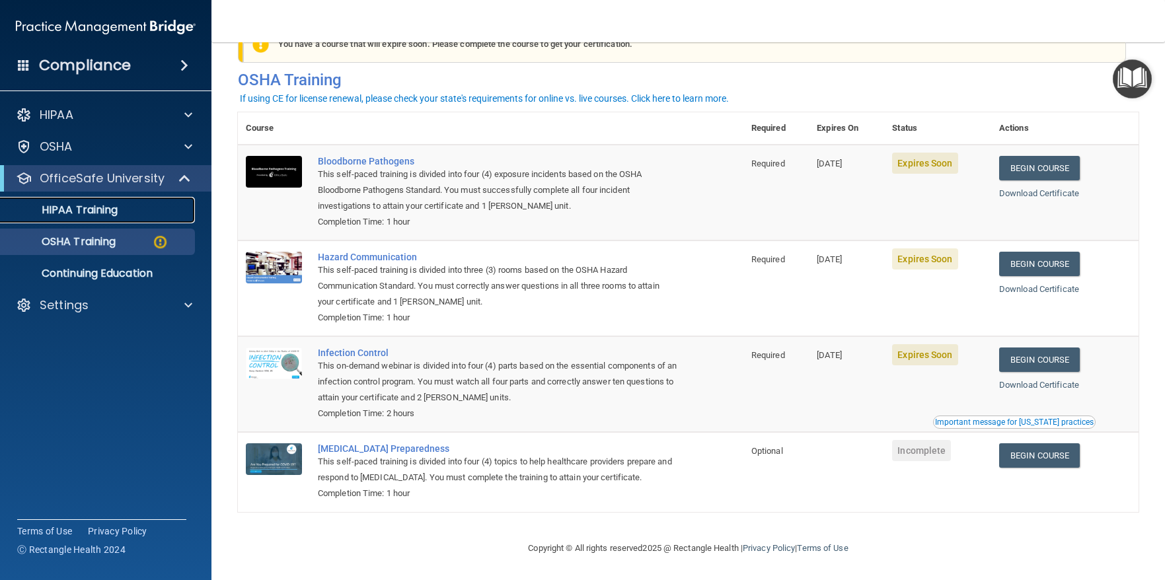
click at [76, 206] on p "HIPAA Training" at bounding box center [63, 209] width 109 height 13
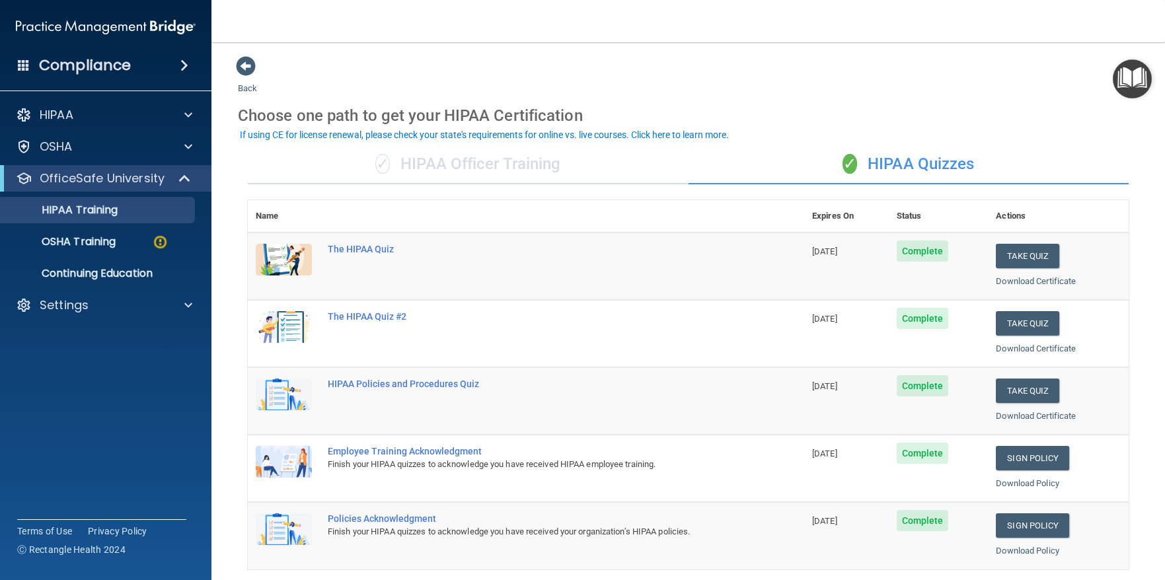
click at [472, 157] on div "✓ HIPAA Officer Training" at bounding box center [468, 165] width 441 height 40
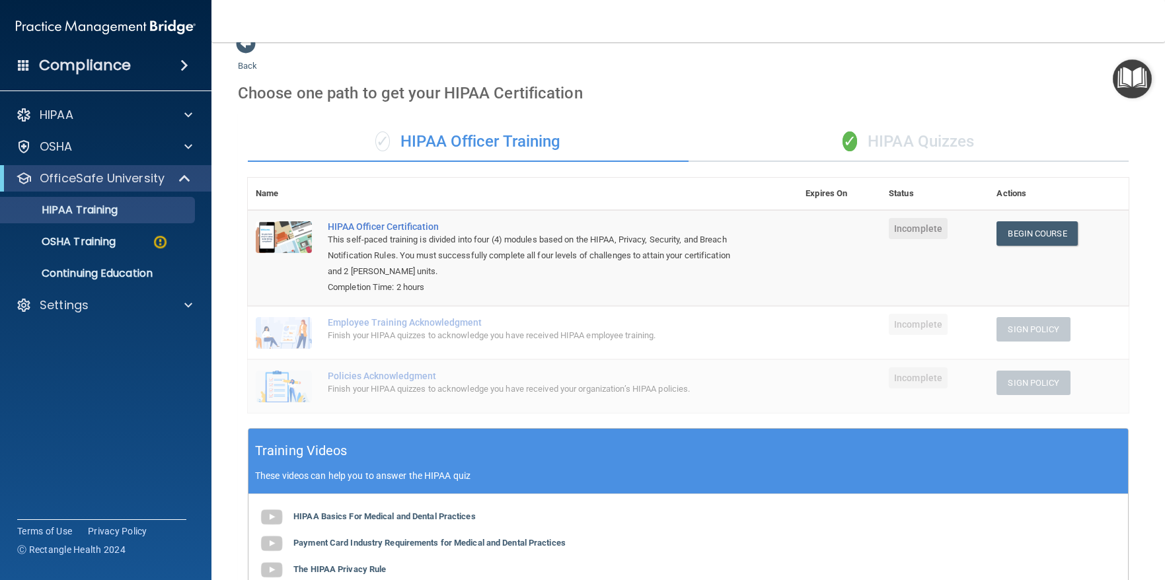
scroll to position [17, 0]
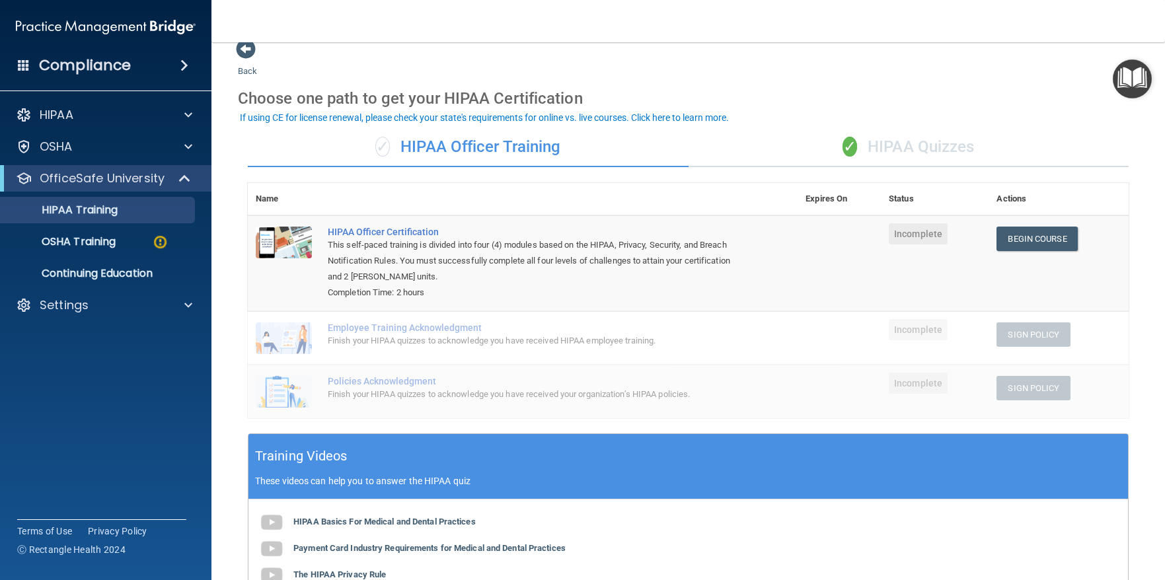
click at [931, 143] on div "✓ HIPAA Quizzes" at bounding box center [908, 147] width 441 height 40
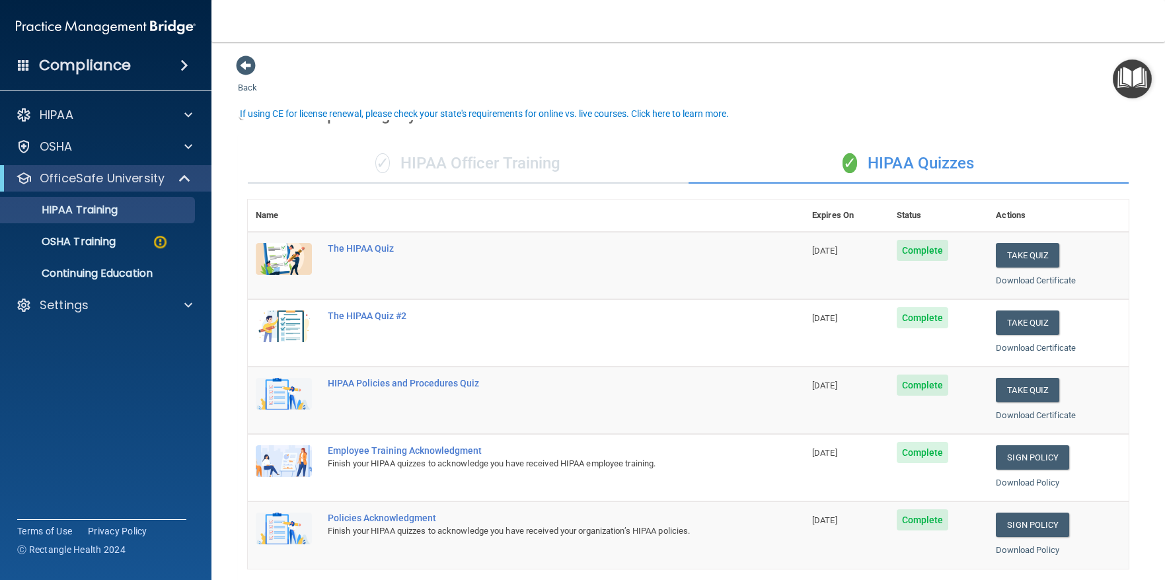
scroll to position [0, 0]
